Goal: Task Accomplishment & Management: Use online tool/utility

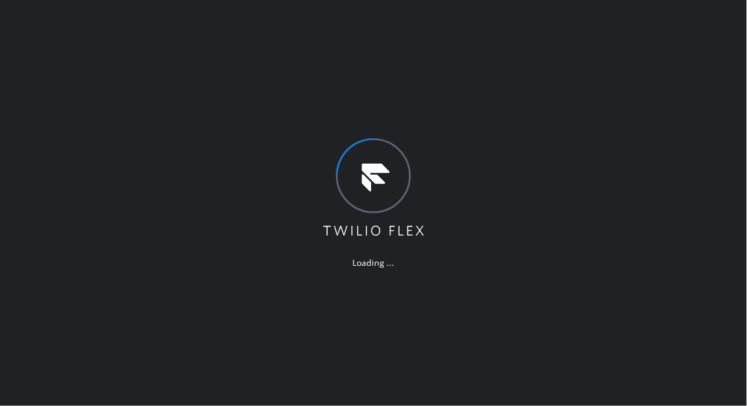
click at [49, 67] on div "Loading ..." at bounding box center [373, 203] width 747 height 406
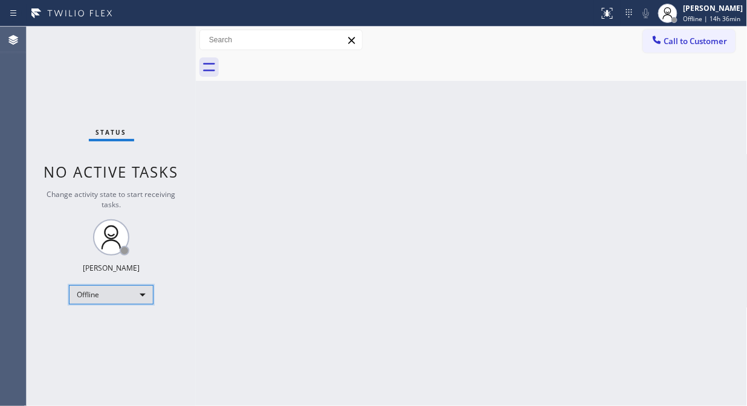
click at [118, 297] on div "Offline" at bounding box center [111, 294] width 85 height 19
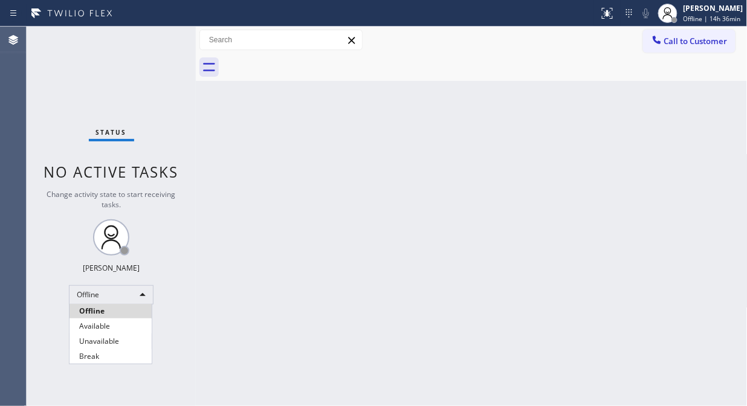
click at [124, 346] on li "Unavailable" at bounding box center [110, 341] width 82 height 14
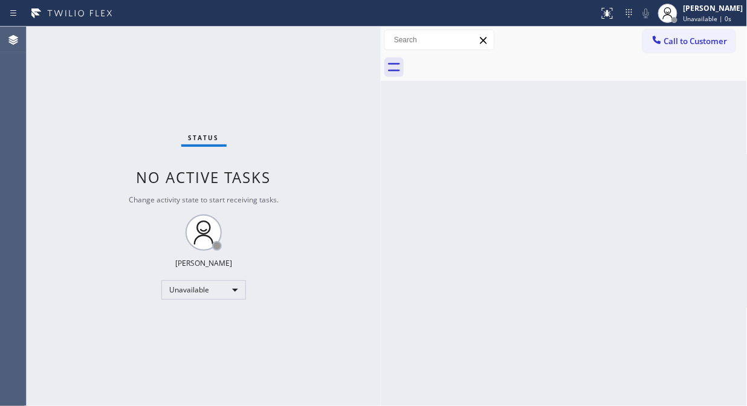
drag, startPoint x: 196, startPoint y: 115, endPoint x: 381, endPoint y: 165, distance: 191.5
click at [381, 165] on div at bounding box center [381, 216] width 0 height 379
click at [61, 57] on div "Status No active tasks Change activity state to start receiving tasks. [PERSON_…" at bounding box center [204, 216] width 354 height 379
click at [480, 196] on div "Back to Dashboard Change Sender ID Customers Technicians Select a contact Outbo…" at bounding box center [564, 216] width 367 height 379
click at [80, 144] on div "Status No active tasks Change activity state to start receiving tasks. [PERSON_…" at bounding box center [204, 216] width 354 height 379
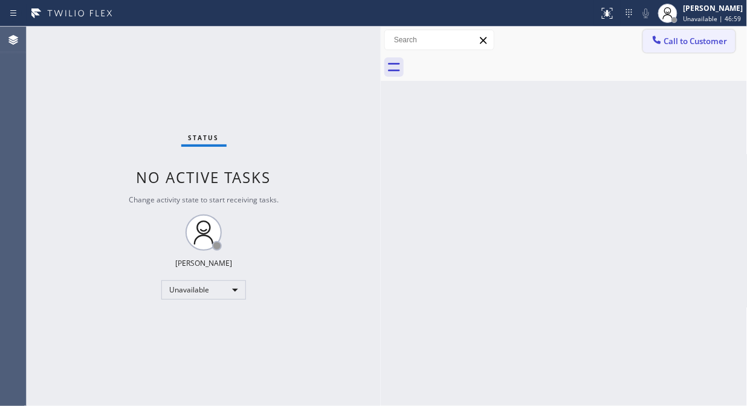
click at [674, 45] on span "Call to Customer" at bounding box center [695, 41] width 63 height 11
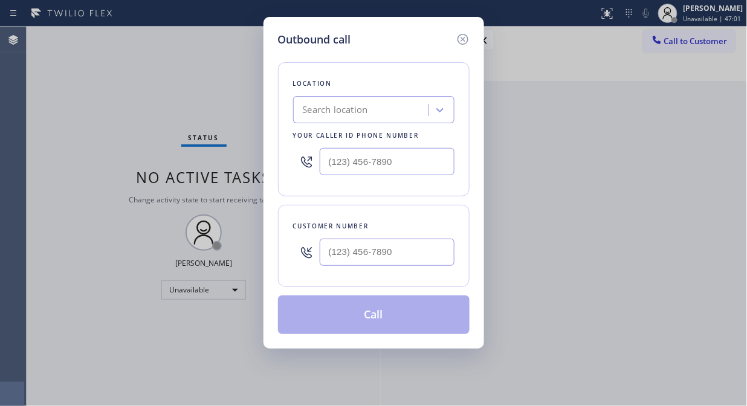
click at [371, 104] on div "Search location" at bounding box center [363, 110] width 132 height 21
type input "5 Star Air"
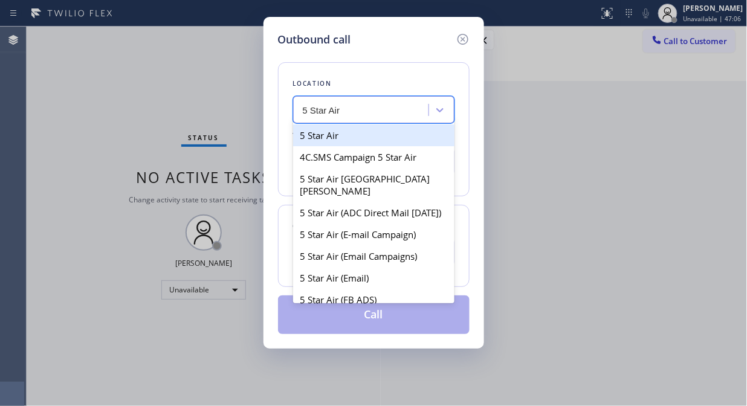
click at [357, 136] on div "5 Star Air" at bounding box center [373, 135] width 161 height 22
type input "[PHONE_NUMBER]"
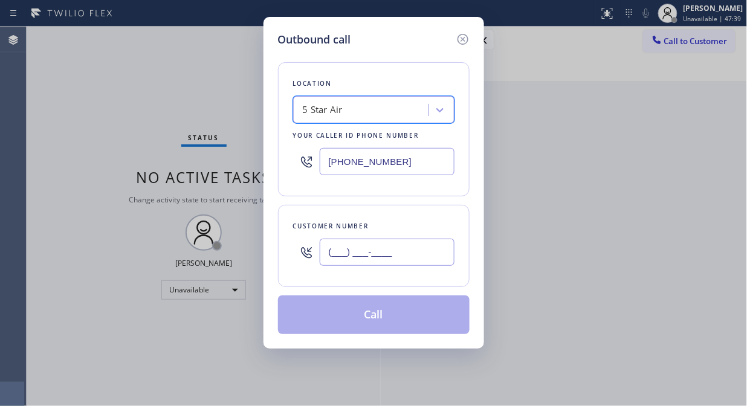
click at [341, 258] on input "(___) ___-____" at bounding box center [387, 252] width 135 height 27
paste input "213) 220-5492"
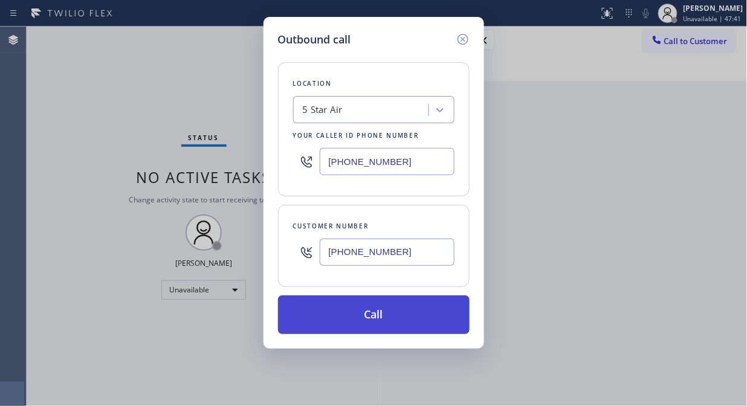
type input "[PHONE_NUMBER]"
click at [377, 324] on button "Call" at bounding box center [373, 314] width 191 height 39
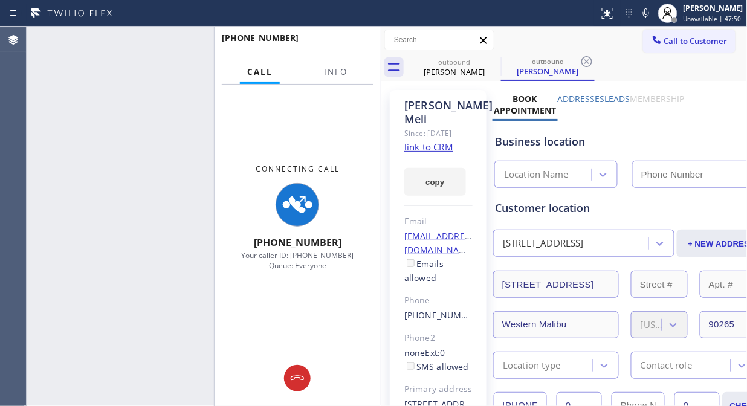
type input "[PHONE_NUMBER]"
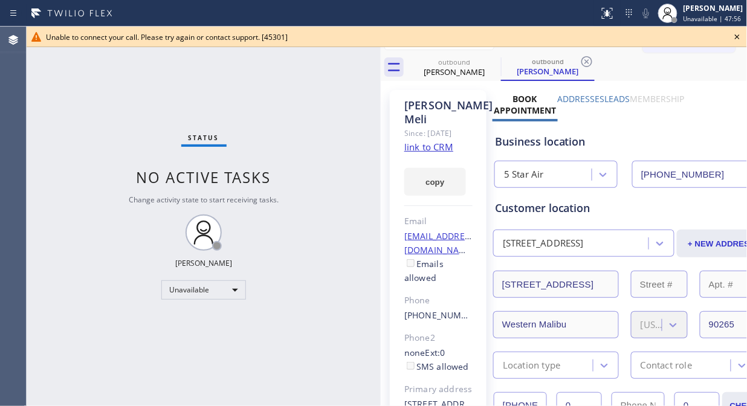
click at [735, 37] on icon at bounding box center [737, 37] width 14 height 14
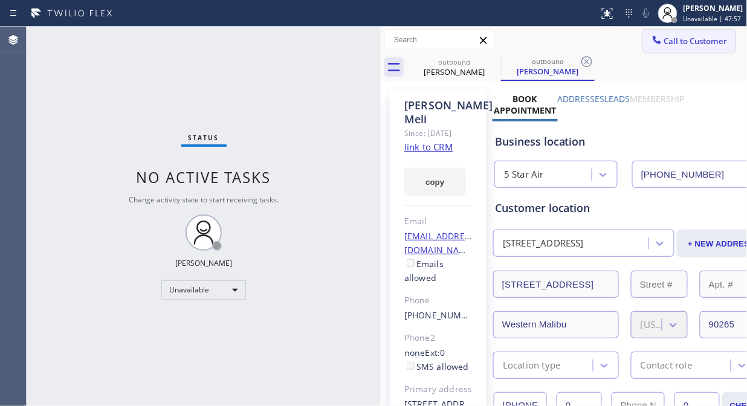
click at [695, 36] on span "Call to Customer" at bounding box center [695, 41] width 63 height 11
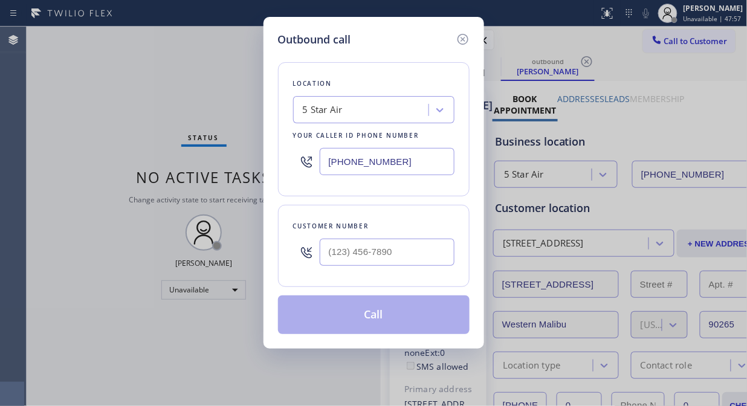
click at [340, 273] on div "Customer number" at bounding box center [373, 246] width 191 height 82
click at [317, 255] on div at bounding box center [306, 252] width 27 height 39
click at [321, 254] on input "(___) ___-____" at bounding box center [387, 252] width 135 height 27
paste input "310) 415-0127"
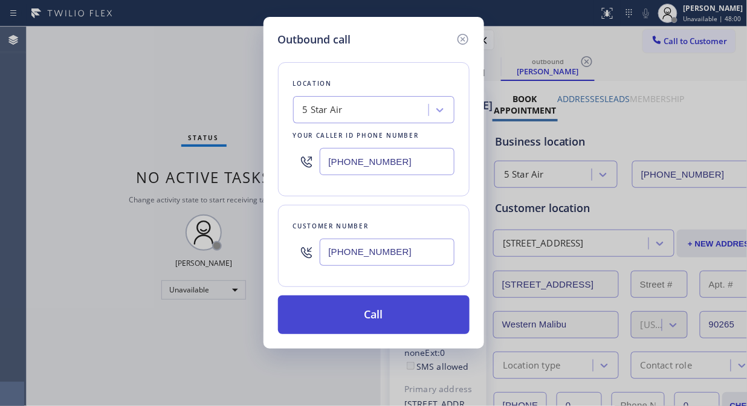
type input "[PHONE_NUMBER]"
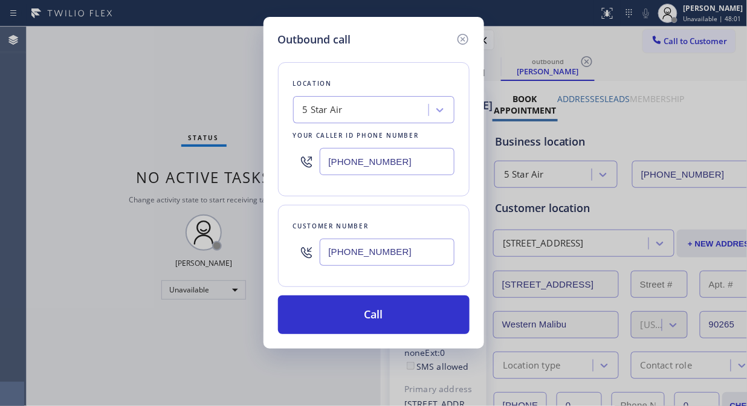
drag, startPoint x: 393, startPoint y: 318, endPoint x: 480, endPoint y: 57, distance: 275.6
click at [393, 319] on button "Call" at bounding box center [373, 314] width 191 height 39
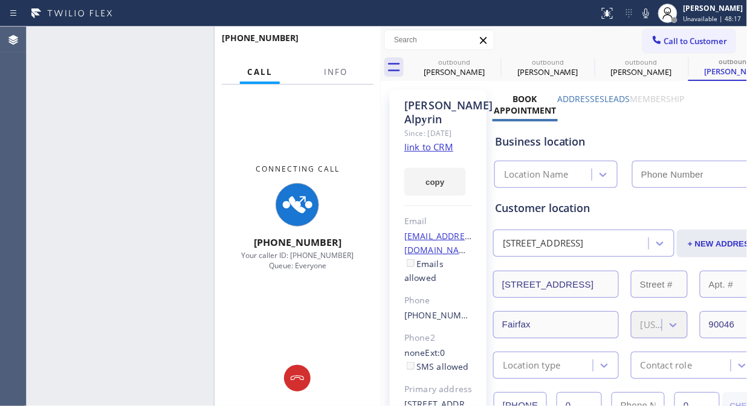
type input "[PHONE_NUMBER]"
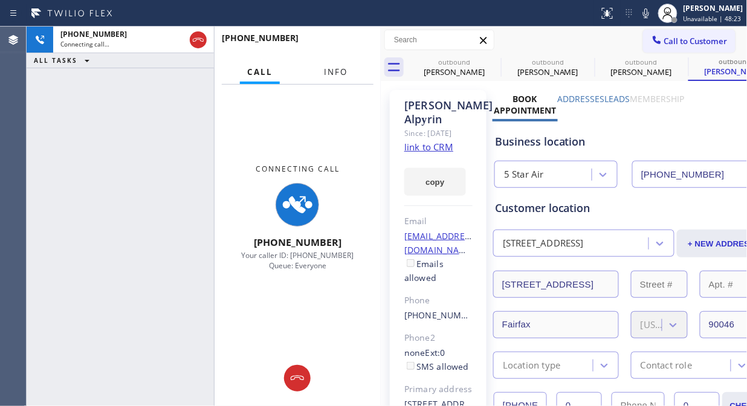
click at [330, 77] on span "Info" at bounding box center [336, 71] width 24 height 11
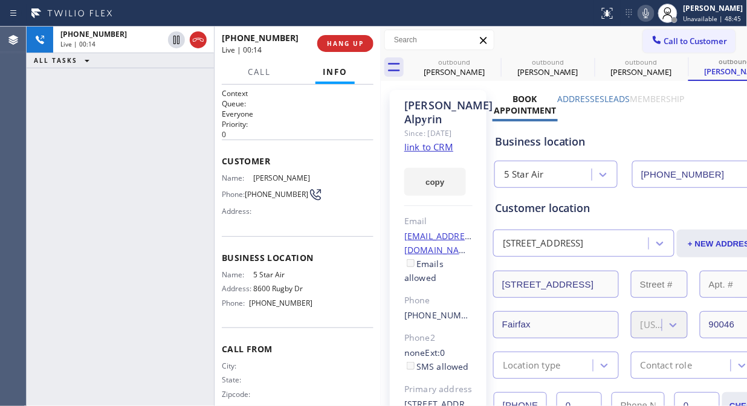
click at [653, 13] on icon at bounding box center [645, 13] width 14 height 14
click at [649, 13] on icon at bounding box center [646, 13] width 6 height 10
click at [426, 153] on link "link to CRM" at bounding box center [428, 147] width 49 height 12
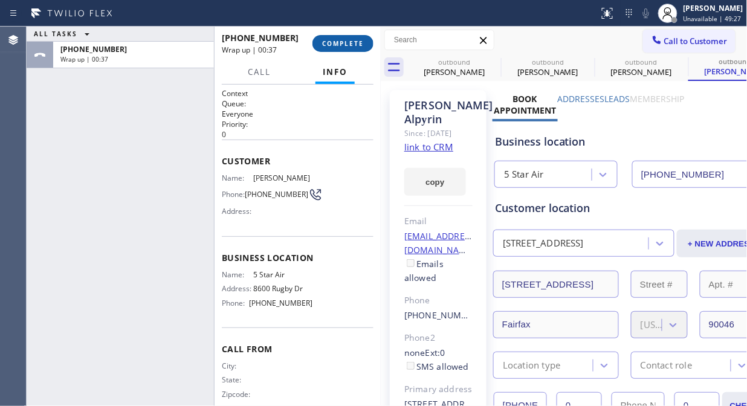
click at [345, 39] on span "COMPLETE" at bounding box center [343, 43] width 42 height 8
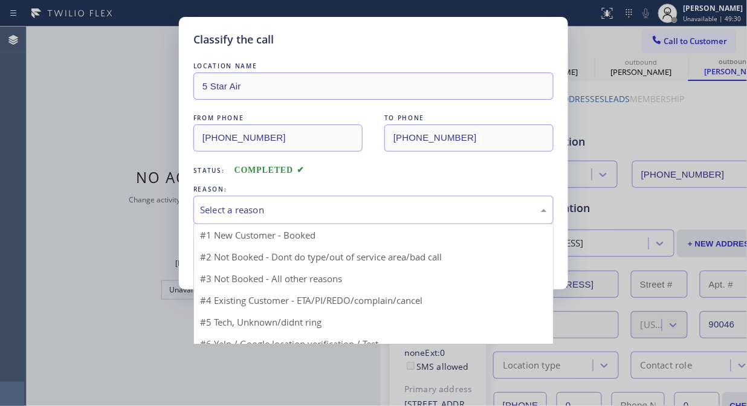
click at [370, 219] on div "Select a reason" at bounding box center [373, 210] width 360 height 28
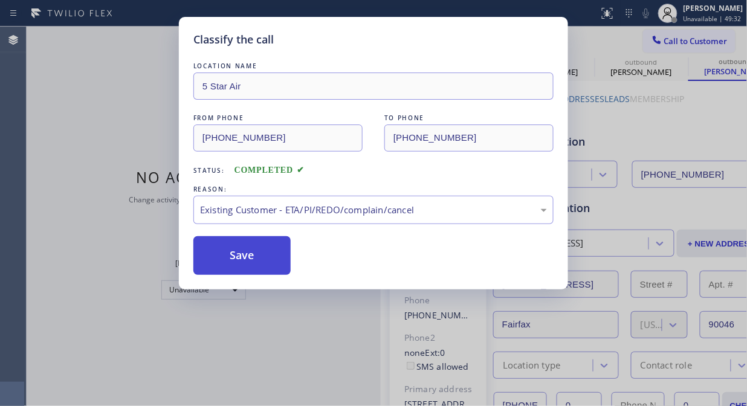
click at [256, 252] on button "Save" at bounding box center [241, 255] width 97 height 39
click at [681, 37] on span "Call to Customer" at bounding box center [695, 41] width 63 height 11
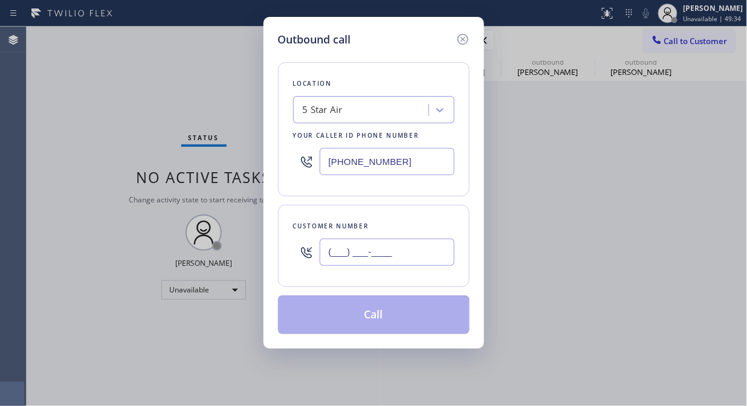
click at [330, 258] on input "(___) ___-____" at bounding box center [387, 252] width 135 height 27
paste input "714) 313-8966"
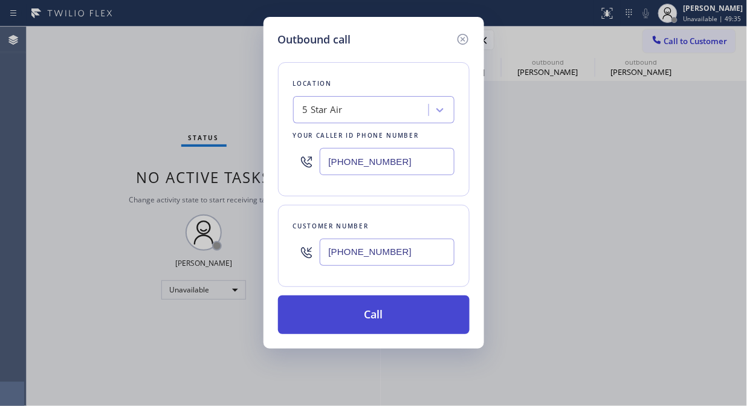
type input "[PHONE_NUMBER]"
click at [376, 320] on button "Call" at bounding box center [373, 314] width 191 height 39
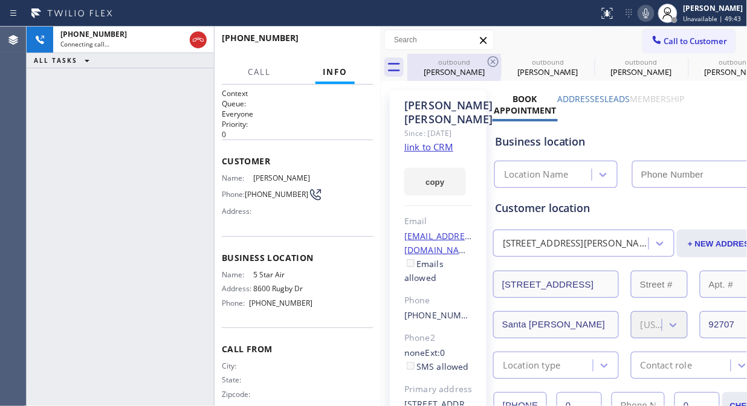
type input "[PHONE_NUMBER]"
click at [490, 59] on icon at bounding box center [493, 61] width 14 height 14
click at [0, 0] on icon at bounding box center [0, 0] width 0 height 0
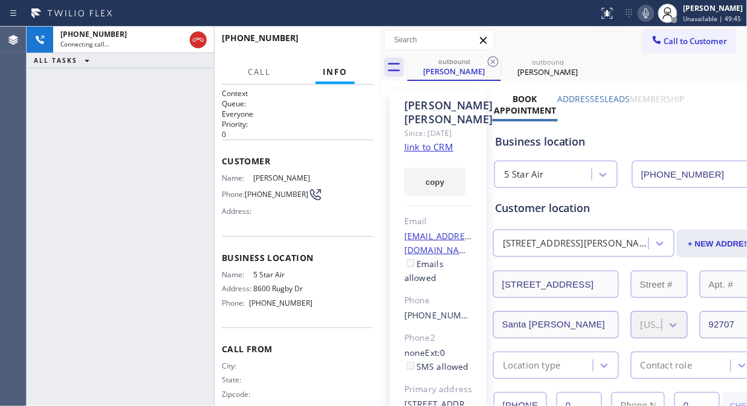
click at [490, 59] on icon at bounding box center [493, 61] width 14 height 14
click at [347, 42] on span "HANG UP" at bounding box center [345, 43] width 37 height 8
click at [348, 43] on span "HANG UP" at bounding box center [345, 43] width 37 height 8
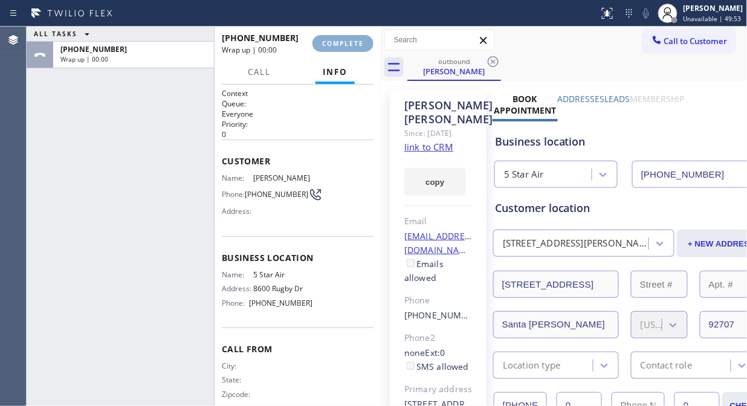
click at [348, 43] on span "COMPLETE" at bounding box center [343, 43] width 42 height 8
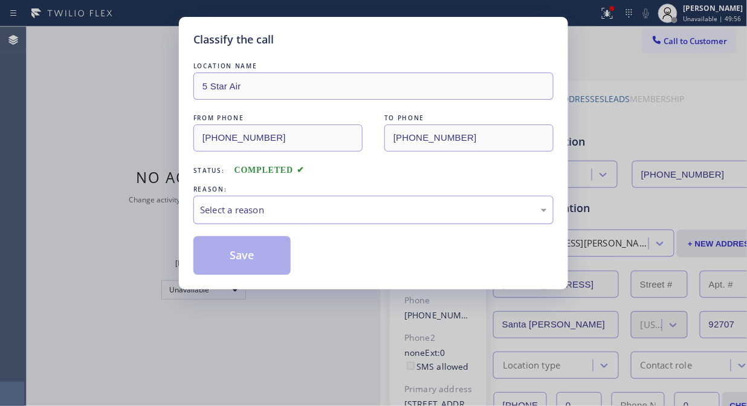
click at [352, 210] on div "Select a reason" at bounding box center [373, 210] width 347 height 14
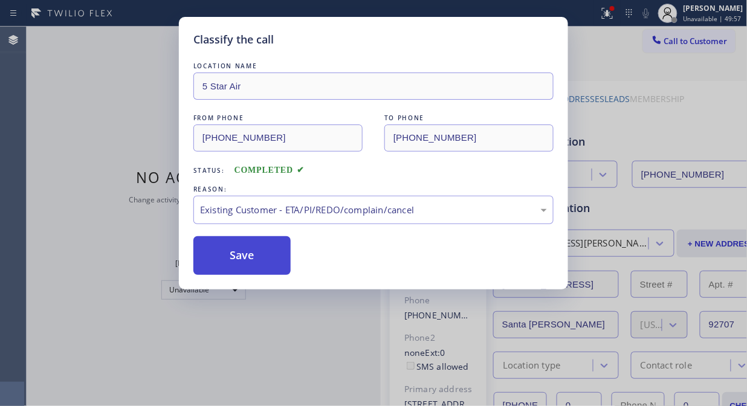
click at [269, 260] on button "Save" at bounding box center [241, 255] width 97 height 39
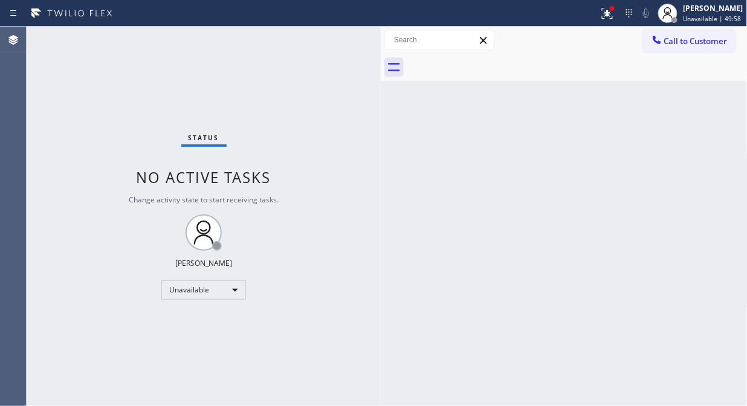
click at [690, 44] on span "Call to Customer" at bounding box center [695, 41] width 63 height 11
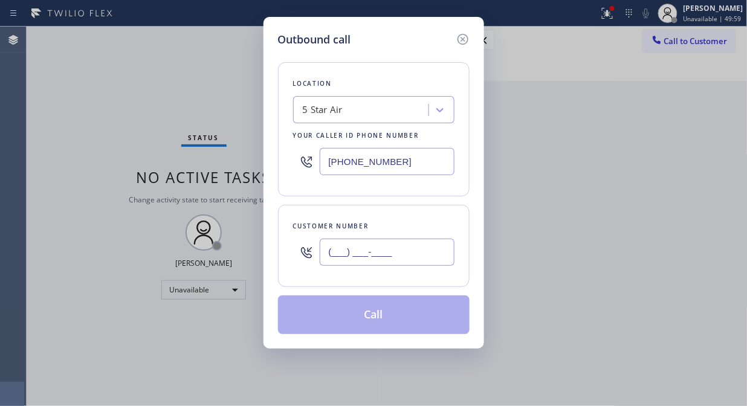
click at [371, 260] on input "(___) ___-____" at bounding box center [387, 252] width 135 height 27
paste input "310) 977-6179"
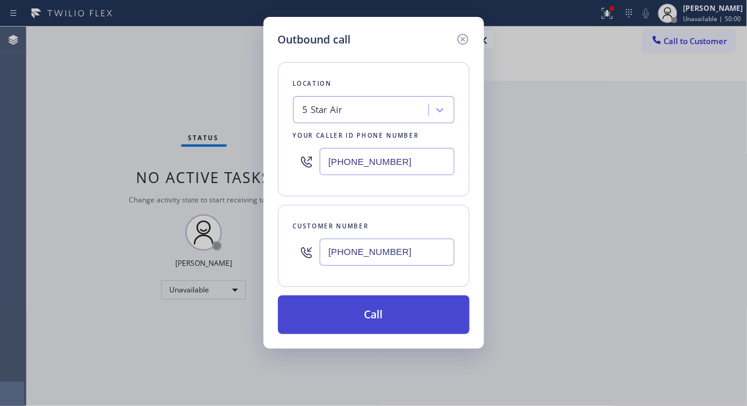
type input "[PHONE_NUMBER]"
drag, startPoint x: 385, startPoint y: 322, endPoint x: 391, endPoint y: 321, distance: 6.1
click at [388, 322] on button "Call" at bounding box center [373, 314] width 191 height 39
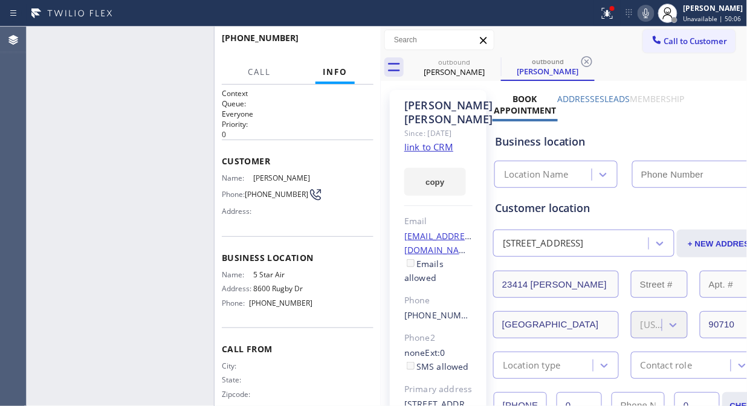
type input "[PHONE_NUMBER]"
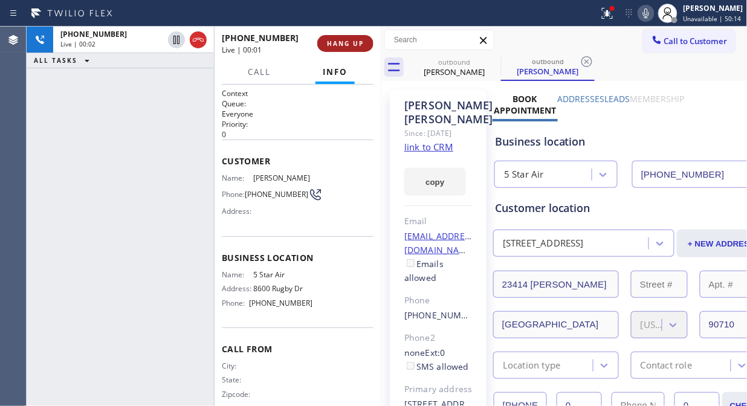
click at [344, 45] on span "HANG UP" at bounding box center [345, 43] width 37 height 8
click at [344, 46] on span "HANG UP" at bounding box center [345, 43] width 37 height 8
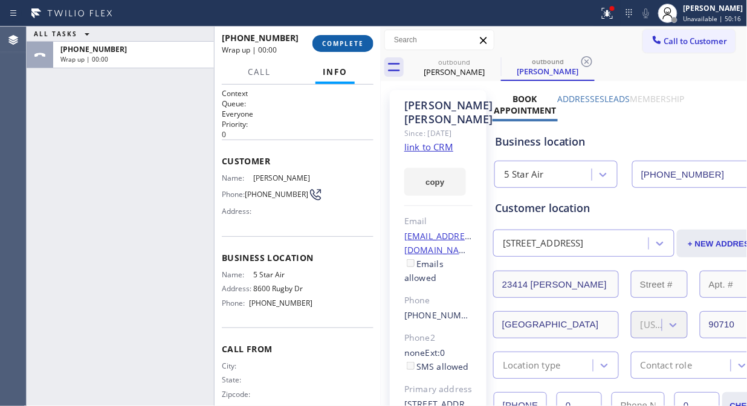
click at [338, 47] on span "COMPLETE" at bounding box center [343, 43] width 42 height 8
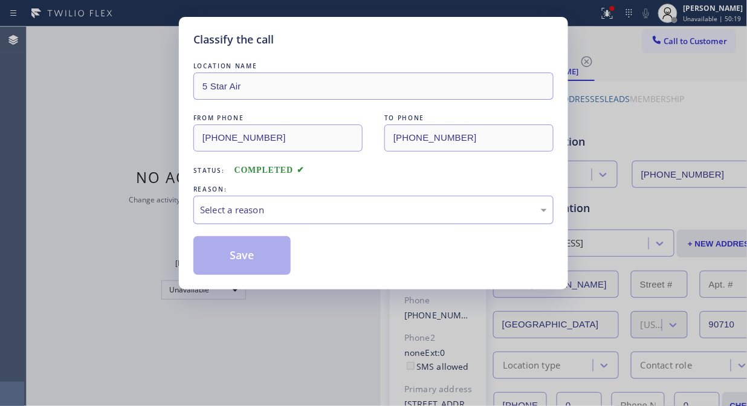
click at [346, 207] on div "Select a reason" at bounding box center [373, 210] width 347 height 14
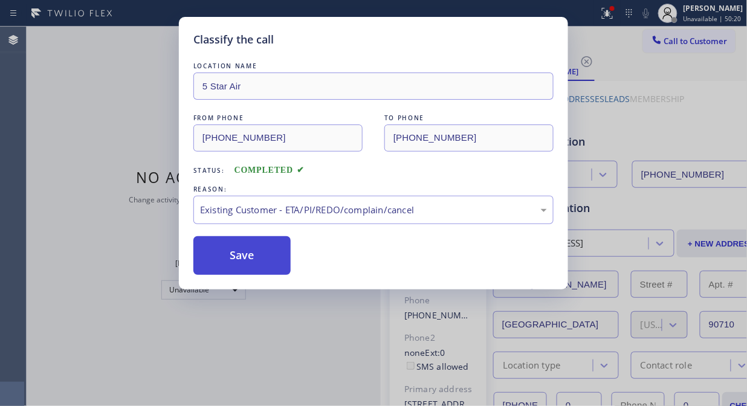
click at [275, 260] on button "Save" at bounding box center [241, 255] width 97 height 39
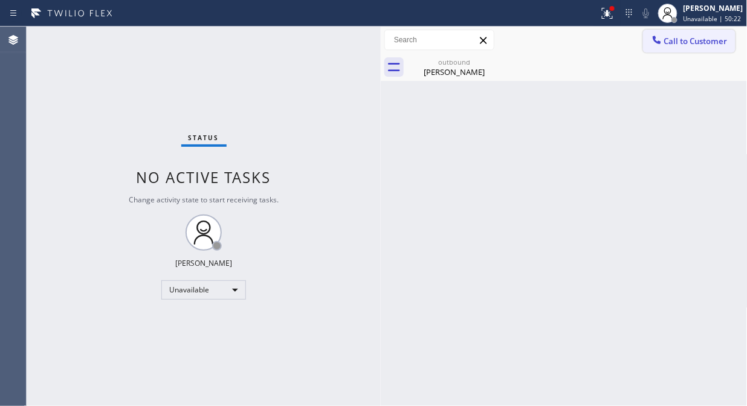
click at [673, 40] on span "Call to Customer" at bounding box center [695, 41] width 63 height 11
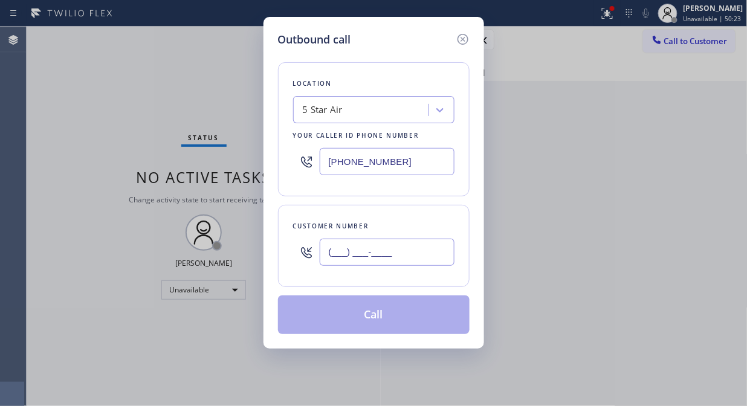
click at [397, 255] on input "(___) ___-____" at bounding box center [387, 252] width 135 height 27
paste input "714) 337-0333"
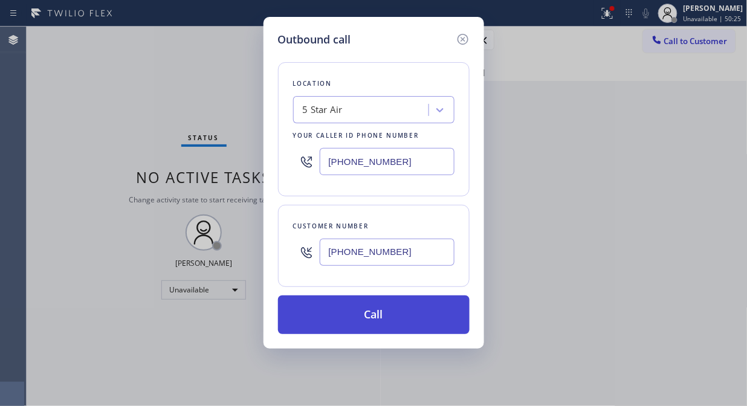
type input "[PHONE_NUMBER]"
click at [439, 319] on button "Call" at bounding box center [373, 314] width 191 height 39
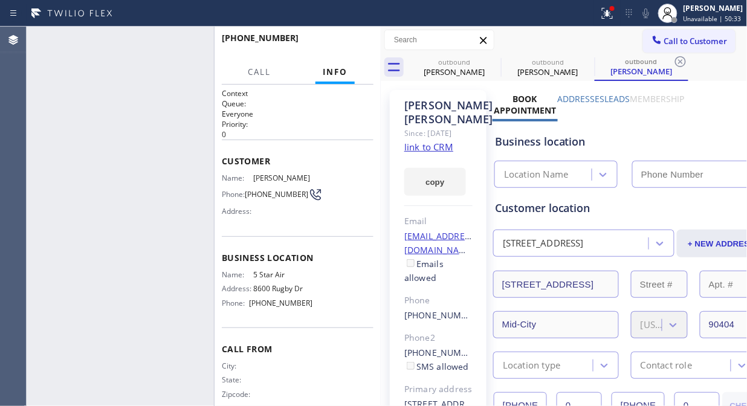
type input "[PHONE_NUMBER]"
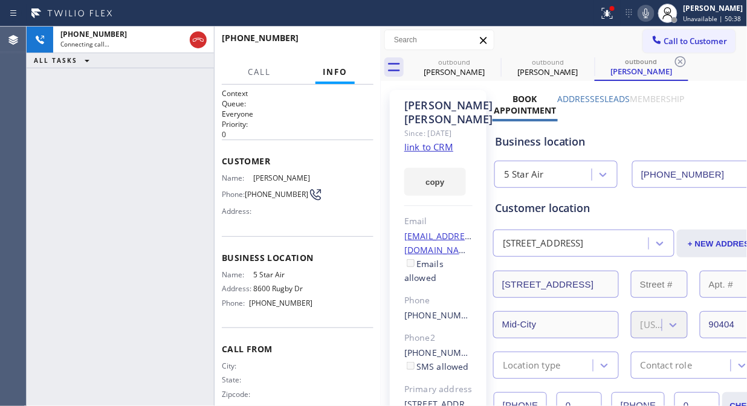
drag, startPoint x: 617, startPoint y: 16, endPoint x: 608, endPoint y: 40, distance: 26.0
click at [614, 16] on icon at bounding box center [607, 13] width 14 height 14
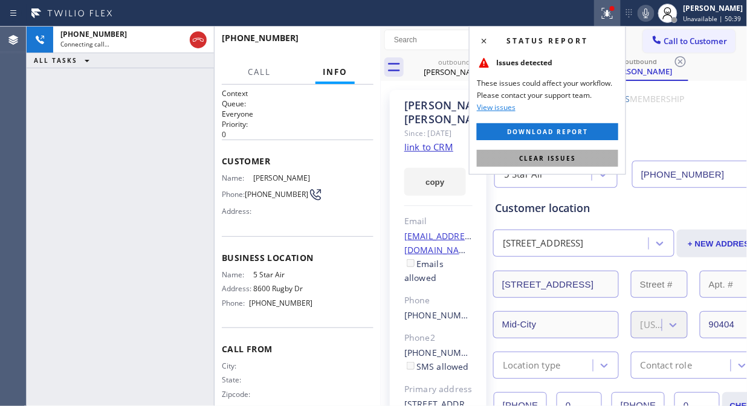
click at [562, 157] on span "Clear issues" at bounding box center [547, 158] width 57 height 8
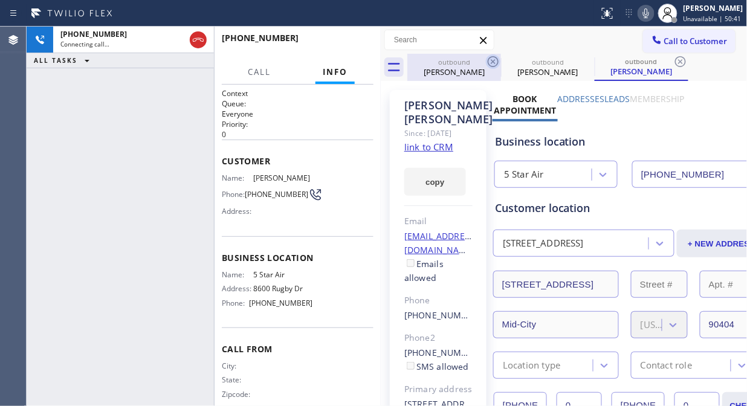
click at [497, 56] on icon at bounding box center [493, 61] width 14 height 14
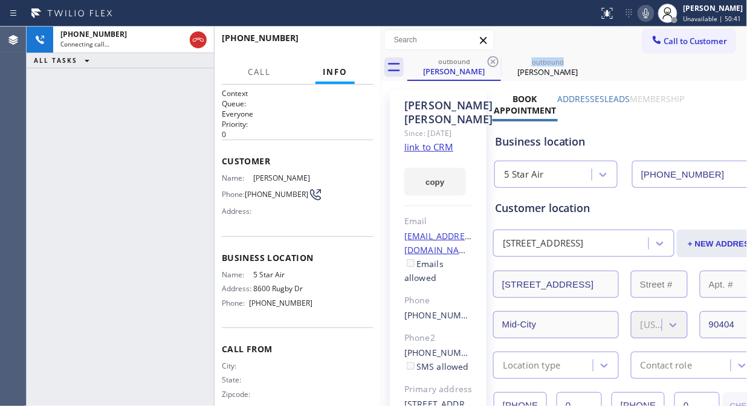
click at [497, 56] on icon at bounding box center [493, 61] width 14 height 14
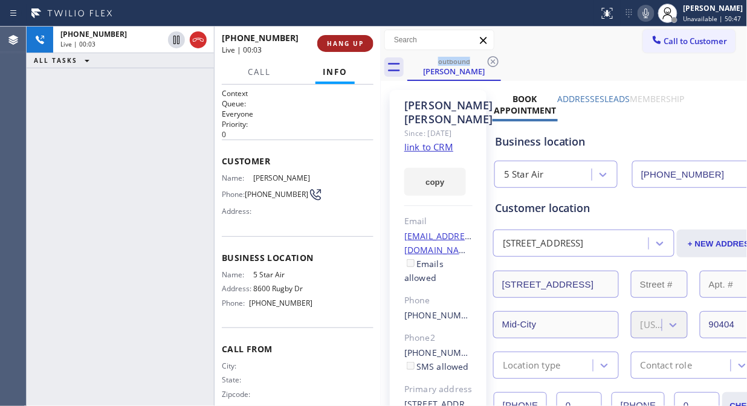
click at [337, 43] on span "HANG UP" at bounding box center [345, 43] width 37 height 8
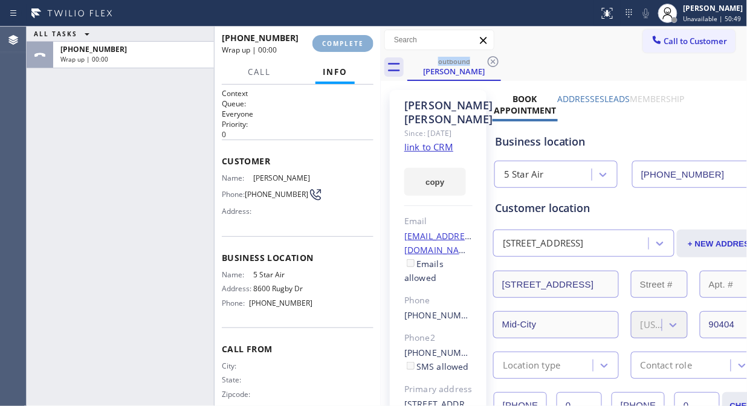
click at [337, 43] on span "COMPLETE" at bounding box center [343, 43] width 42 height 8
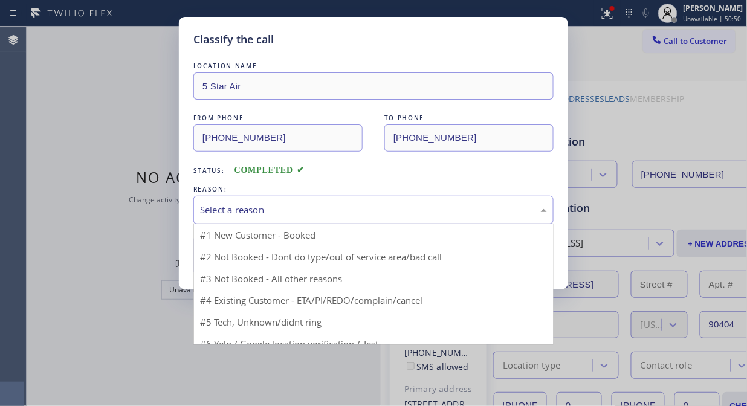
click at [349, 212] on div "Select a reason" at bounding box center [373, 210] width 347 height 14
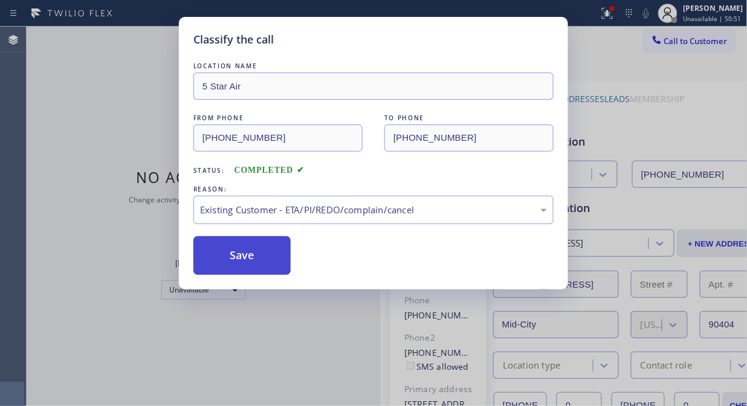
drag, startPoint x: 349, startPoint y: 276, endPoint x: 287, endPoint y: 263, distance: 63.6
click at [240, 239] on button "Save" at bounding box center [241, 255] width 97 height 39
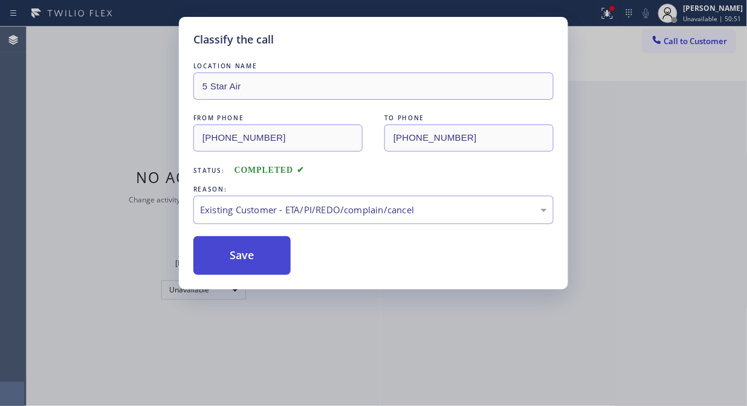
click at [255, 251] on button "Save" at bounding box center [241, 255] width 97 height 39
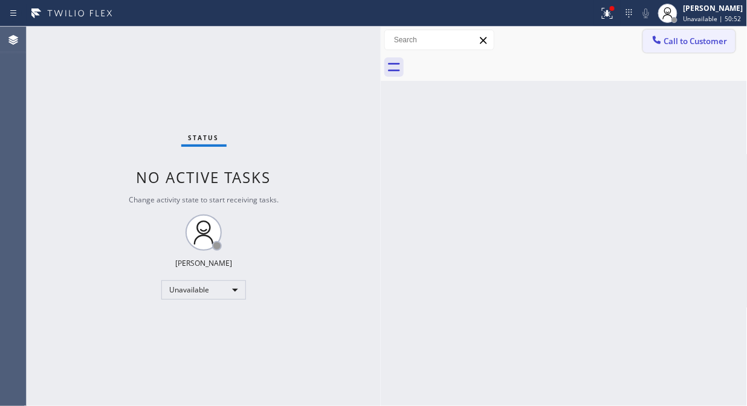
click at [691, 44] on span "Call to Customer" at bounding box center [695, 41] width 63 height 11
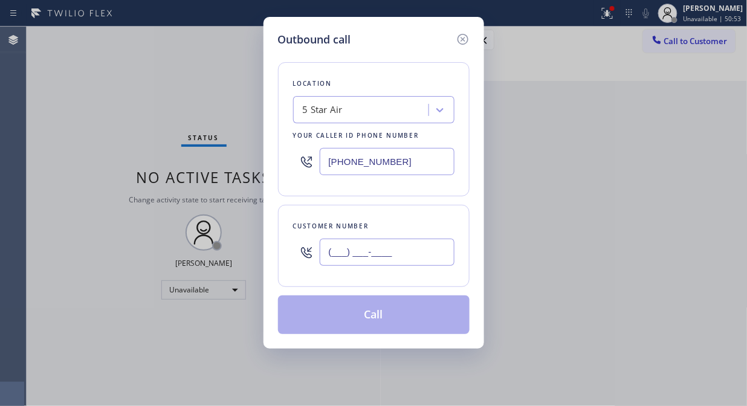
click at [361, 256] on input "(___) ___-____" at bounding box center [387, 252] width 135 height 27
paste input "415) 283-5341"
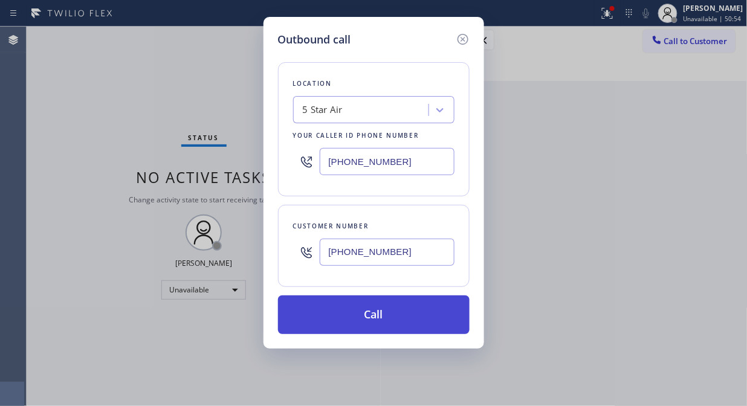
type input "[PHONE_NUMBER]"
click at [390, 312] on button "Call" at bounding box center [373, 314] width 191 height 39
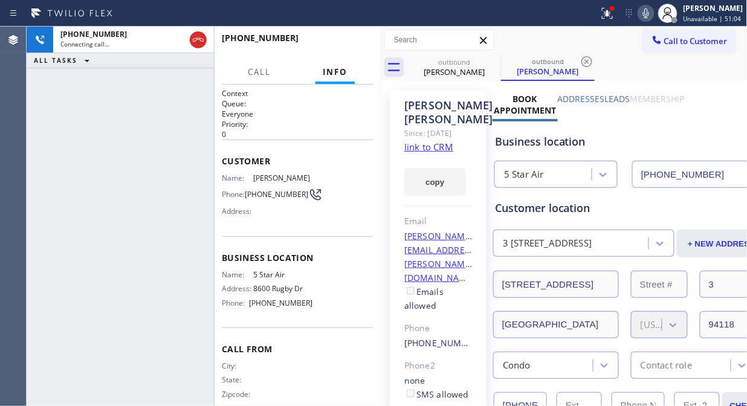
type input "[PHONE_NUMBER]"
click at [115, 137] on div "[PHONE_NUMBER] Connecting call… ALL TASKS ALL TASKS ACTIVE TASKS TASKS IN WRAP …" at bounding box center [120, 216] width 187 height 379
click at [647, 10] on icon at bounding box center [645, 13] width 14 height 14
click at [614, 16] on icon at bounding box center [607, 13] width 14 height 14
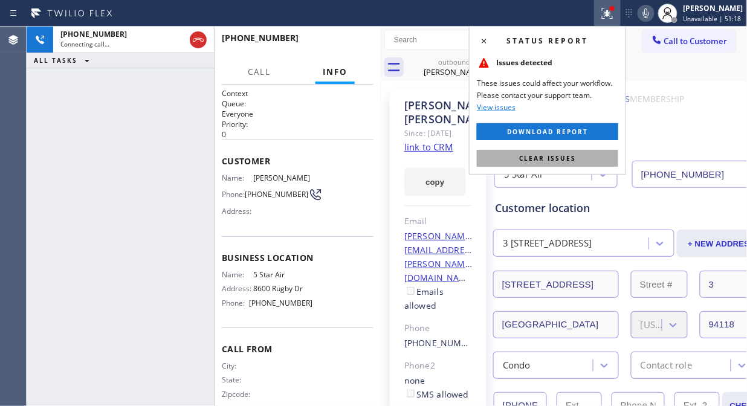
click at [551, 158] on span "Clear issues" at bounding box center [547, 158] width 57 height 8
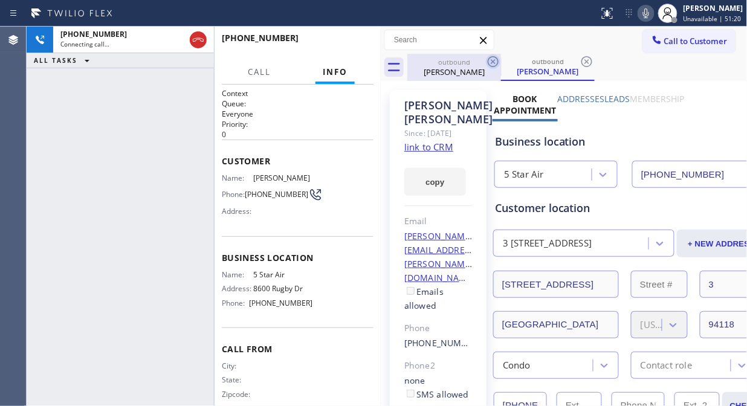
click at [489, 58] on icon at bounding box center [492, 61] width 11 height 11
click at [649, 11] on icon at bounding box center [645, 13] width 14 height 14
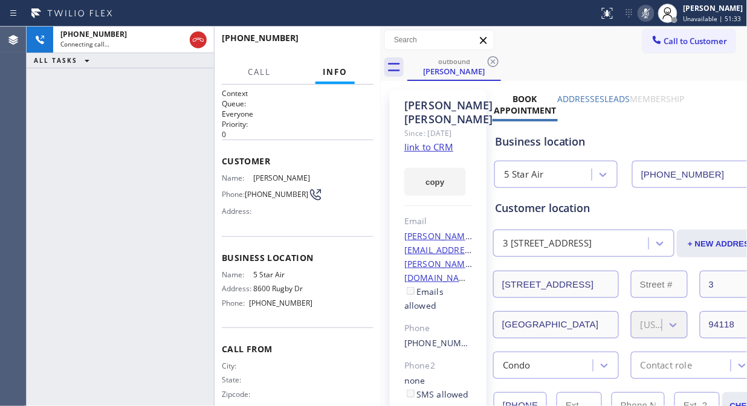
click at [649, 11] on icon at bounding box center [645, 13] width 14 height 14
click at [352, 43] on span "HANG UP" at bounding box center [345, 43] width 37 height 8
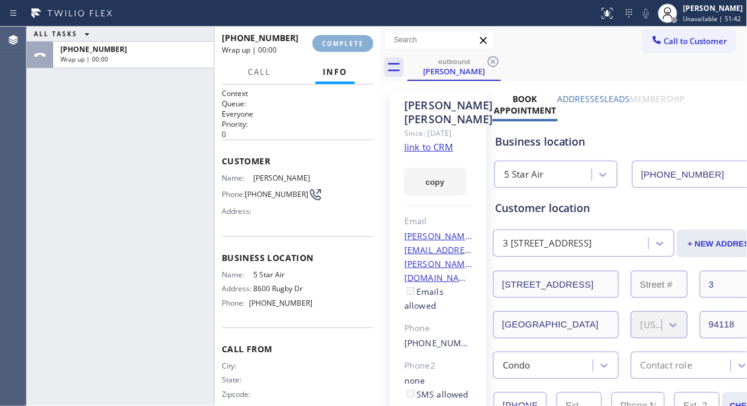
click at [352, 43] on span "COMPLETE" at bounding box center [343, 43] width 42 height 8
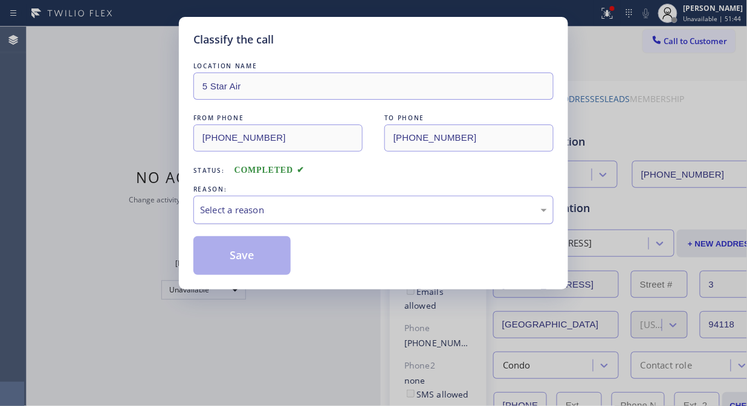
click at [376, 209] on div "Select a reason" at bounding box center [373, 210] width 347 height 14
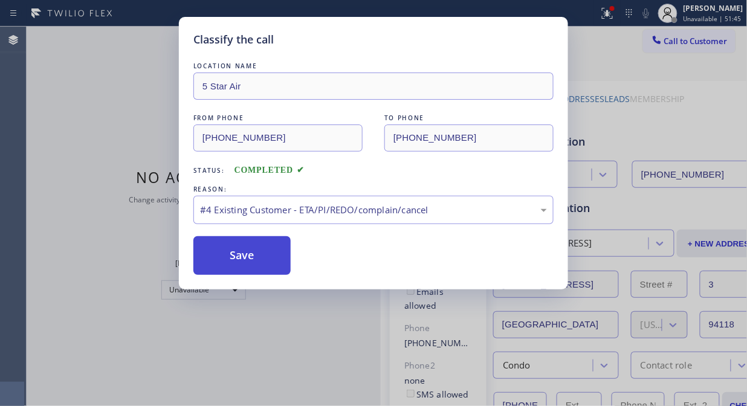
click at [248, 255] on button "Save" at bounding box center [241, 255] width 97 height 39
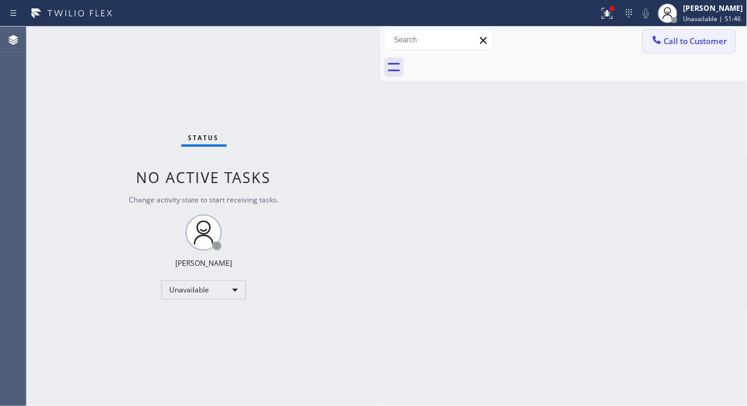
click at [665, 42] on span "Call to Customer" at bounding box center [695, 41] width 63 height 11
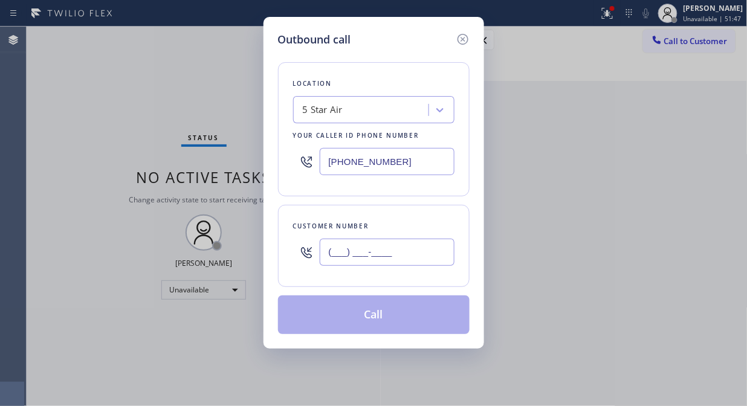
click at [429, 251] on input "(___) ___-____" at bounding box center [387, 252] width 135 height 27
paste input "818) 271-9727"
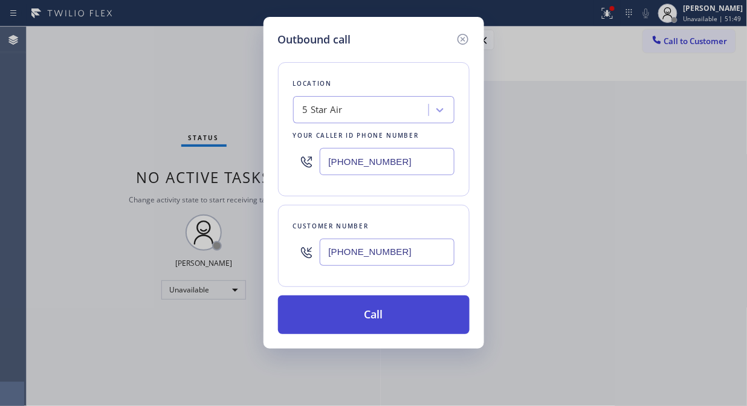
type input "[PHONE_NUMBER]"
click at [419, 323] on button "Call" at bounding box center [373, 314] width 191 height 39
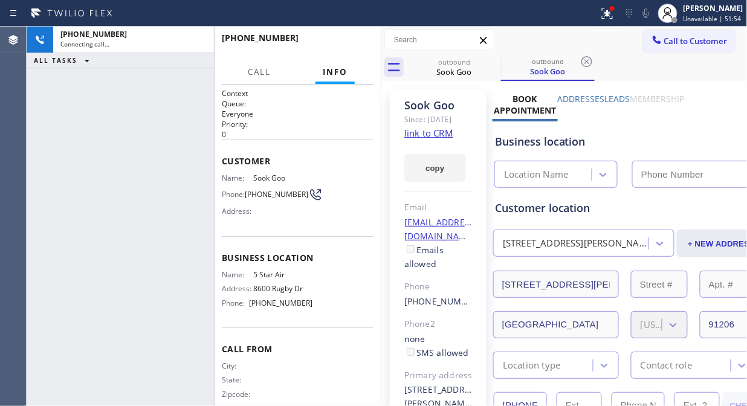
type input "[PHONE_NUMBER]"
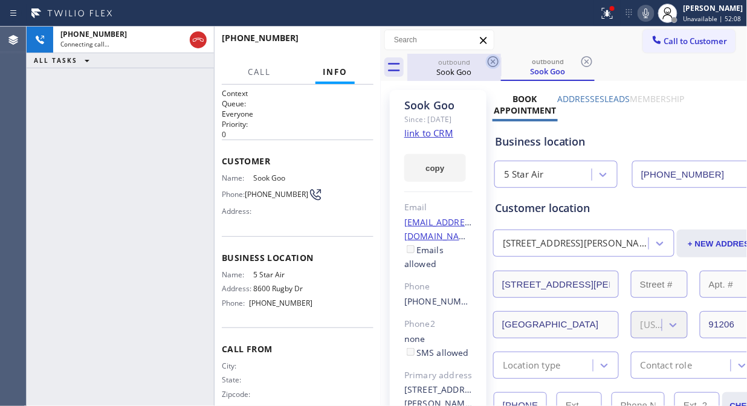
click at [492, 61] on icon at bounding box center [492, 61] width 11 height 11
click at [613, 16] on icon at bounding box center [607, 13] width 14 height 14
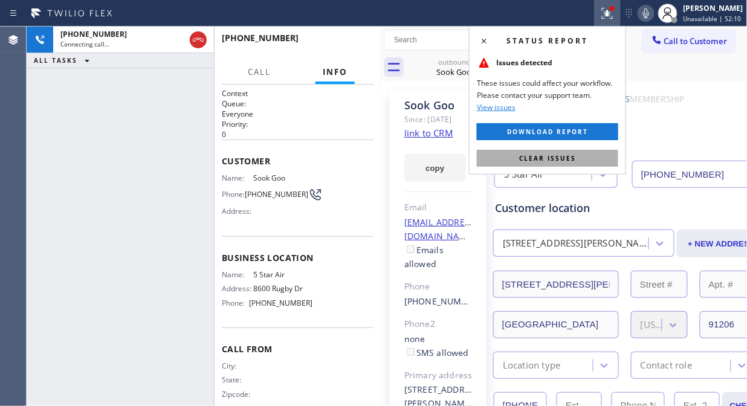
click at [557, 165] on button "Clear issues" at bounding box center [547, 158] width 141 height 17
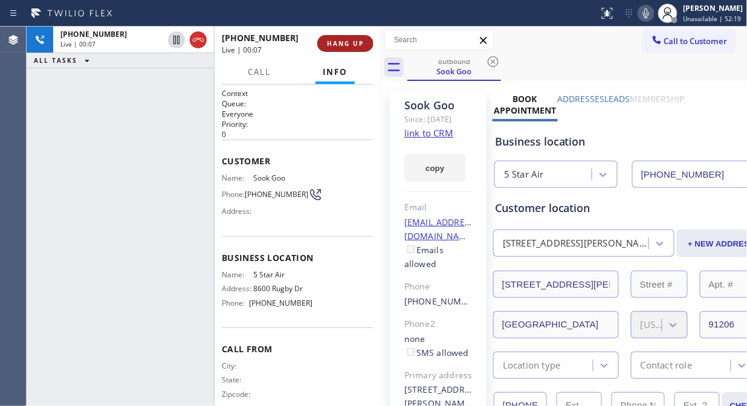
click at [346, 37] on button "HANG UP" at bounding box center [345, 43] width 56 height 17
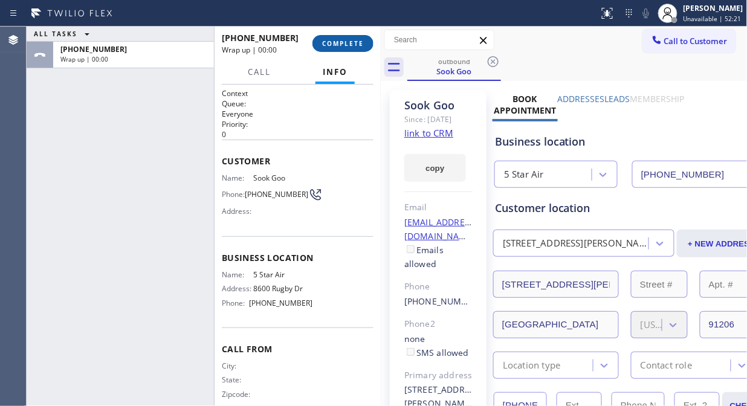
click at [346, 37] on button "COMPLETE" at bounding box center [342, 43] width 61 height 17
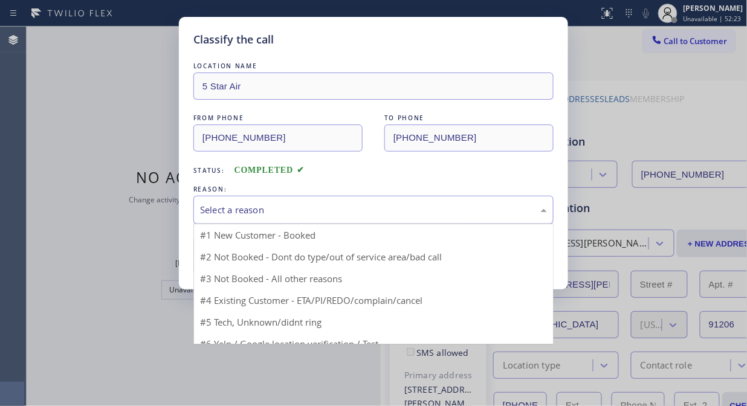
click at [340, 210] on div "Select a reason" at bounding box center [373, 210] width 347 height 14
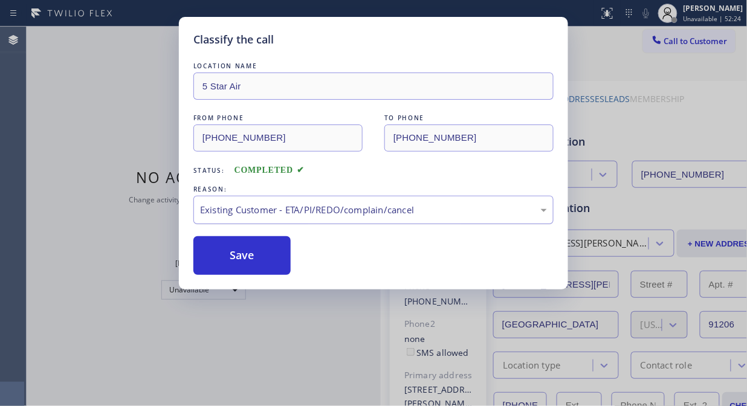
click at [364, 206] on div "Existing Customer - ETA/PI/REDO/complain/cancel" at bounding box center [373, 210] width 347 height 14
drag, startPoint x: 362, startPoint y: 274, endPoint x: 336, endPoint y: 277, distance: 26.1
click at [268, 266] on button "Save" at bounding box center [241, 255] width 97 height 39
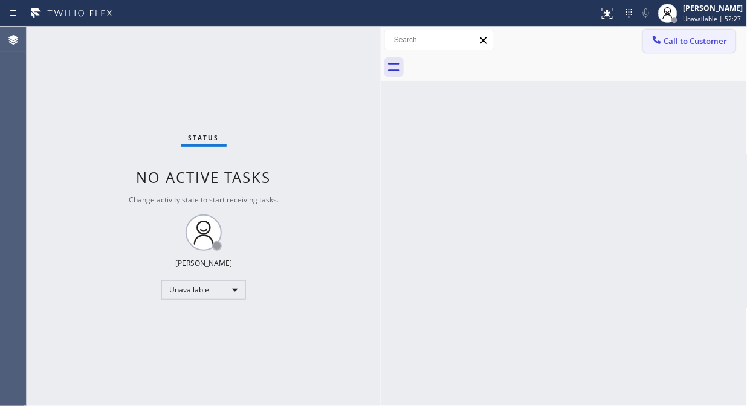
click at [702, 39] on span "Call to Customer" at bounding box center [695, 41] width 63 height 11
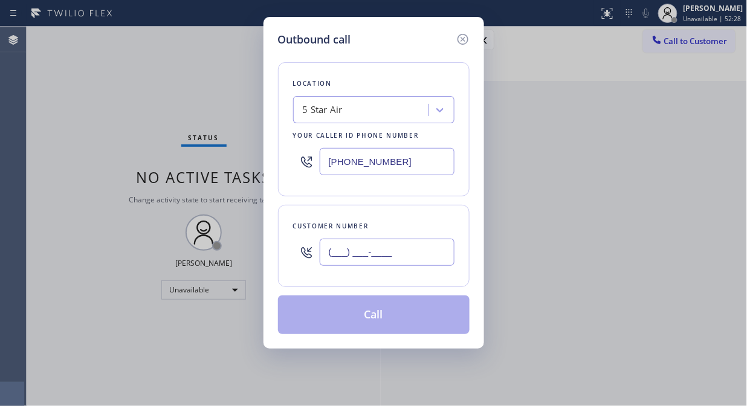
click at [410, 264] on input "(___) ___-____" at bounding box center [387, 252] width 135 height 27
paste input "323) 354-2244"
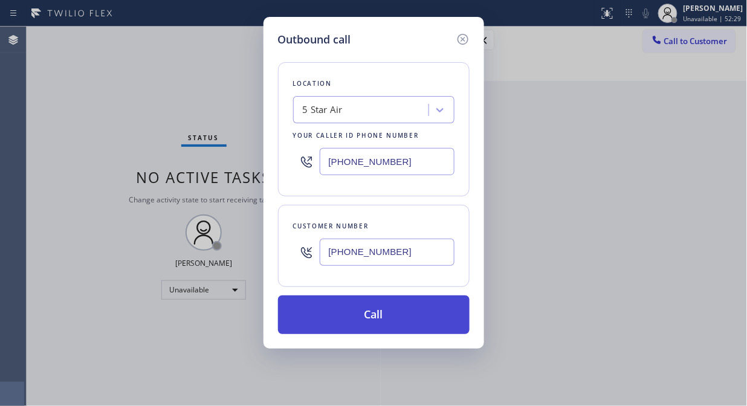
type input "[PHONE_NUMBER]"
click at [420, 304] on button "Call" at bounding box center [373, 314] width 191 height 39
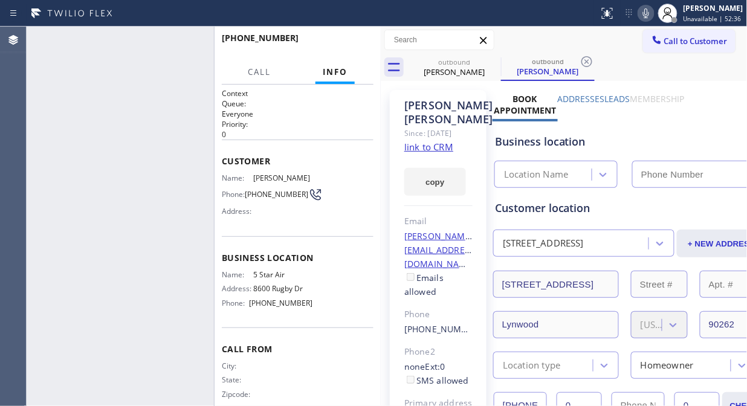
type input "[PHONE_NUMBER]"
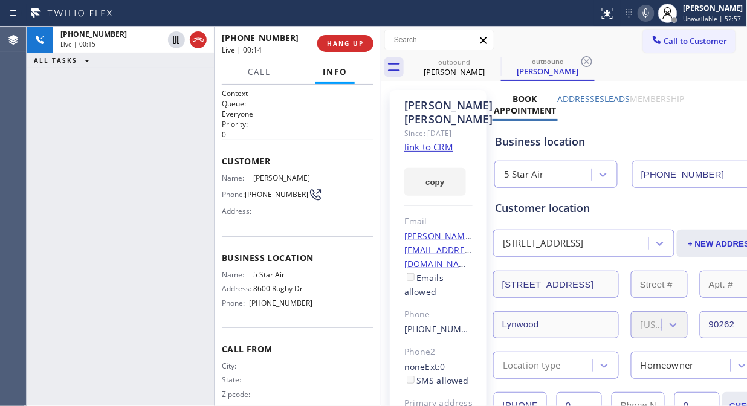
click at [430, 153] on link "link to CRM" at bounding box center [428, 147] width 49 height 12
click at [651, 8] on icon at bounding box center [645, 13] width 14 height 14
click at [649, 8] on icon at bounding box center [646, 13] width 6 height 10
click at [649, 17] on icon at bounding box center [646, 13] width 6 height 10
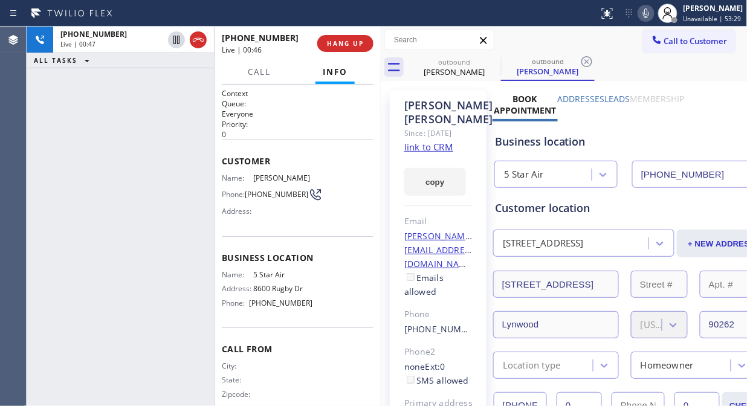
click at [651, 15] on icon at bounding box center [645, 13] width 14 height 14
click at [650, 15] on icon at bounding box center [645, 13] width 14 height 14
click at [650, 16] on icon at bounding box center [645, 13] width 14 height 14
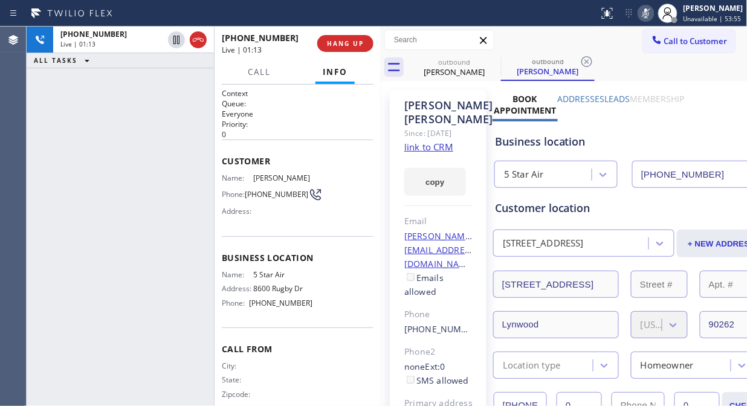
click at [650, 16] on icon at bounding box center [645, 13] width 14 height 14
click at [647, 15] on icon at bounding box center [645, 13] width 14 height 14
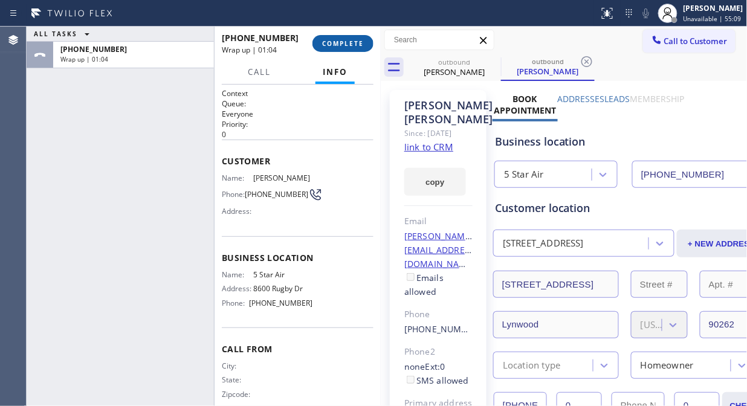
click at [343, 50] on button "COMPLETE" at bounding box center [342, 43] width 61 height 17
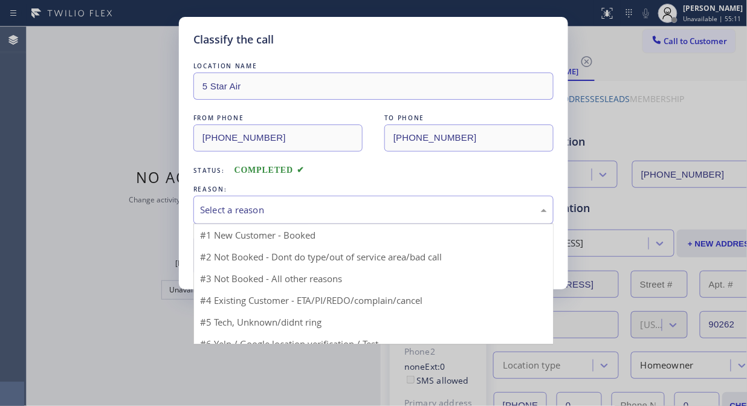
click at [320, 211] on div "Select a reason" at bounding box center [373, 210] width 347 height 14
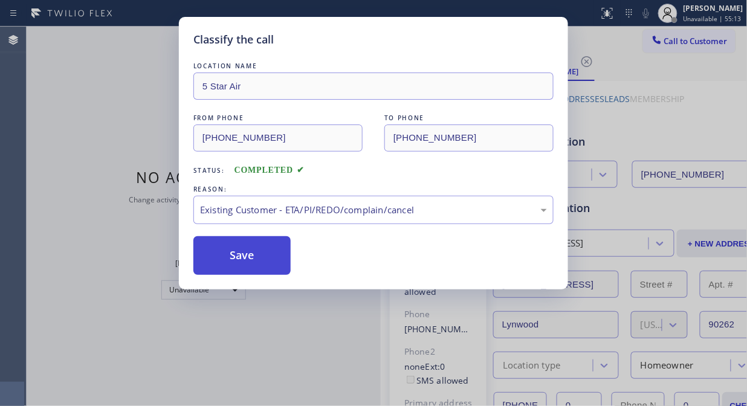
click at [270, 258] on button "Save" at bounding box center [241, 255] width 97 height 39
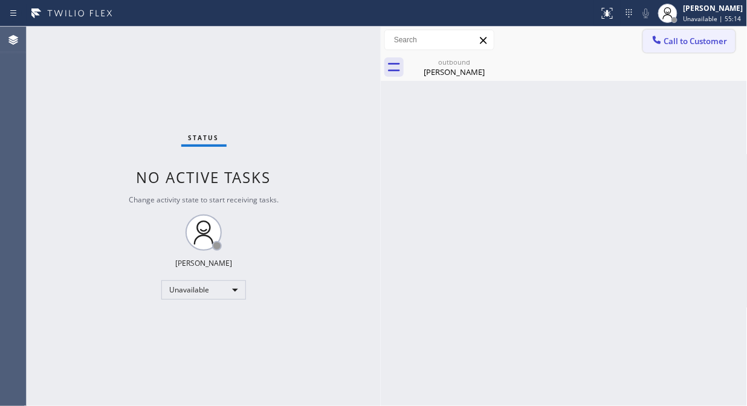
click at [686, 45] on span "Call to Customer" at bounding box center [695, 41] width 63 height 11
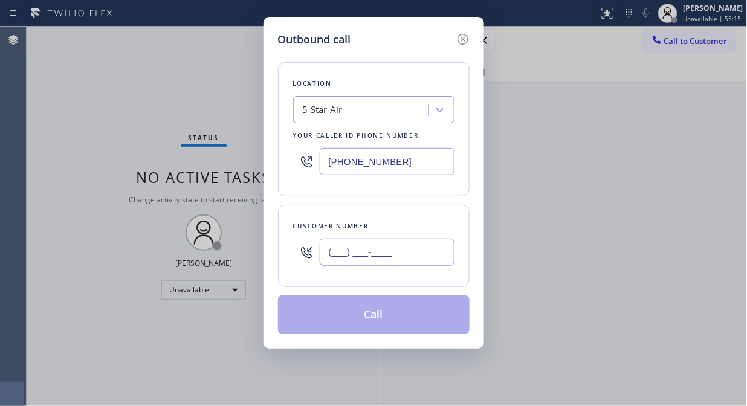
click at [367, 250] on input "(___) ___-____" at bounding box center [387, 252] width 135 height 27
paste input "805) 760-0768"
type input "[PHONE_NUMBER]"
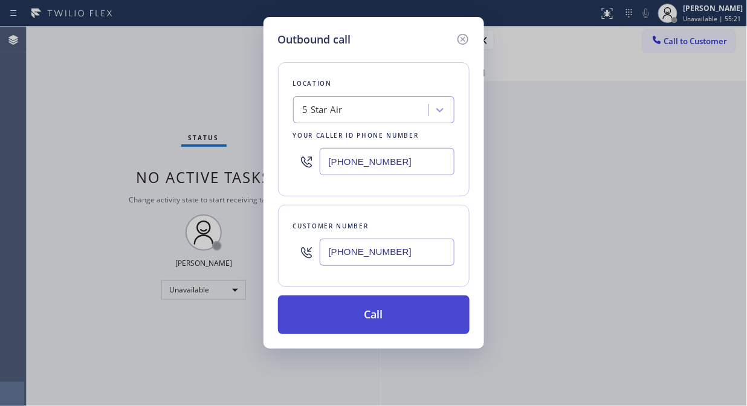
click at [395, 316] on button "Call" at bounding box center [373, 314] width 191 height 39
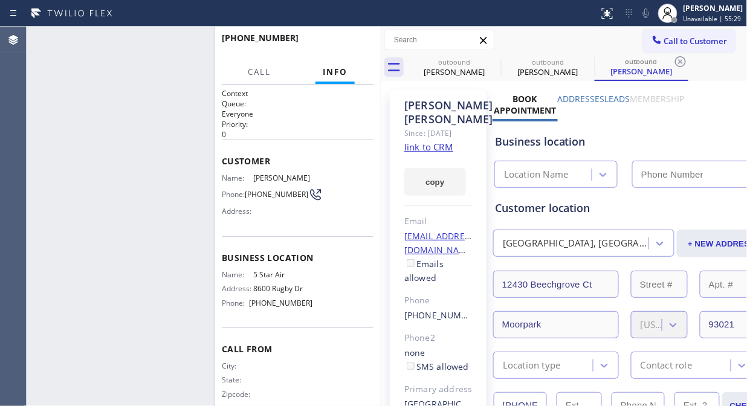
type input "[PHONE_NUMBER]"
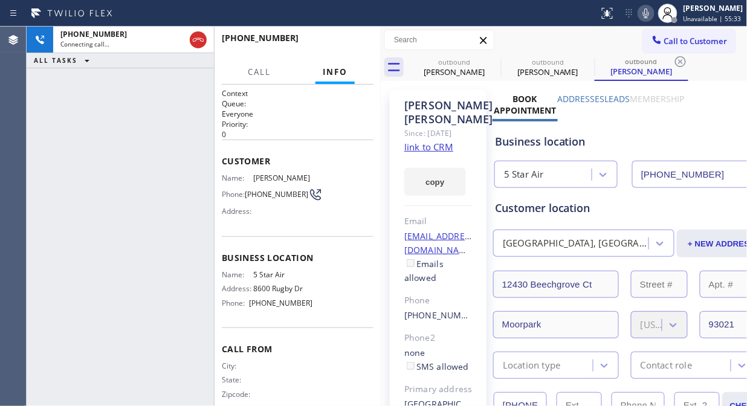
click at [644, 10] on icon at bounding box center [645, 13] width 14 height 14
drag, startPoint x: 489, startPoint y: 58, endPoint x: 591, endPoint y: 7, distance: 113.7
click at [0, 0] on icon at bounding box center [0, 0] width 0 height 0
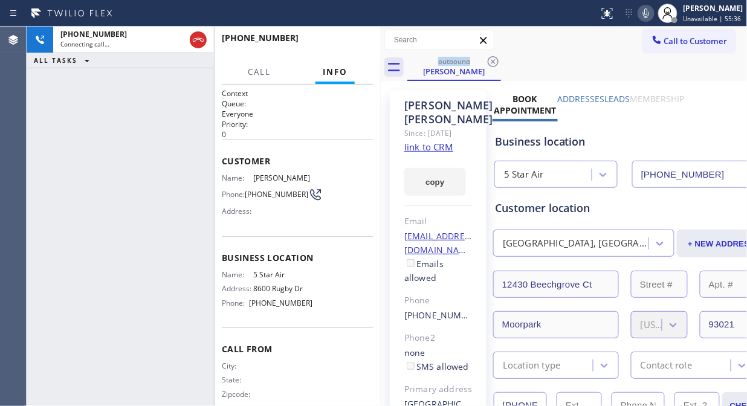
click at [646, 16] on icon at bounding box center [645, 13] width 14 height 14
click at [649, 13] on icon at bounding box center [645, 13] width 14 height 14
click at [447, 153] on link "link to CRM" at bounding box center [428, 147] width 49 height 12
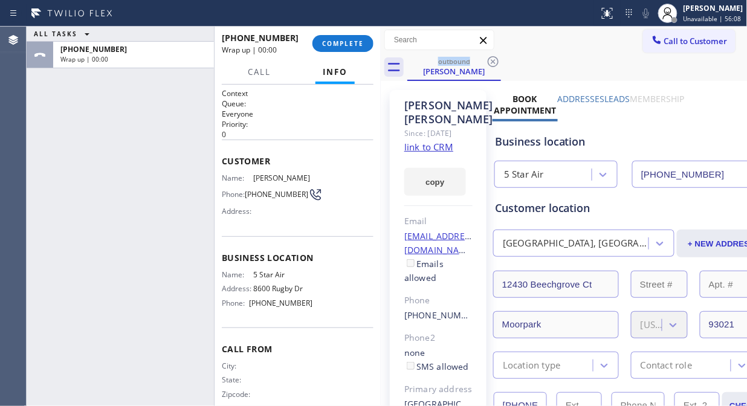
drag, startPoint x: 345, startPoint y: 48, endPoint x: 442, endPoint y: 149, distance: 139.7
click at [414, 148] on div "ALL TASKS ALL TASKS ACTIVE TASKS TASKS IN WRAP UP [PHONE_NUMBER] Wrap up | 00:0…" at bounding box center [387, 216] width 720 height 379
click at [338, 49] on button "COMPLETE" at bounding box center [342, 43] width 61 height 17
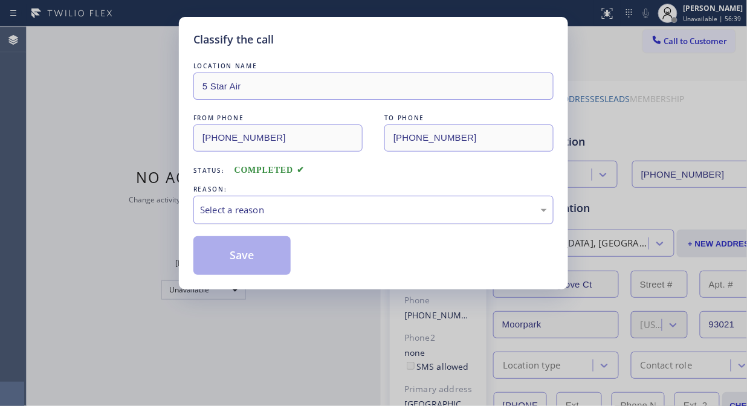
click at [329, 213] on div "Select a reason" at bounding box center [373, 210] width 347 height 14
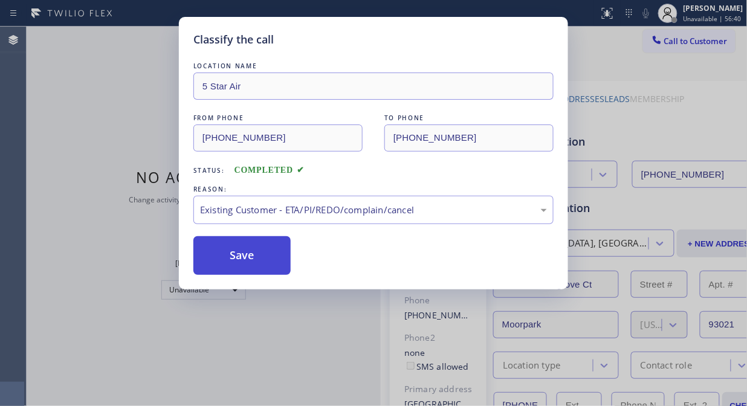
click at [239, 254] on button "Save" at bounding box center [241, 255] width 97 height 39
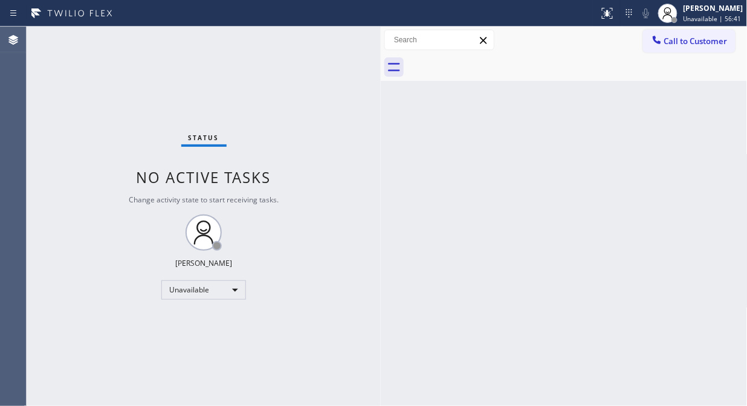
click at [698, 46] on span "Call to Customer" at bounding box center [695, 41] width 63 height 11
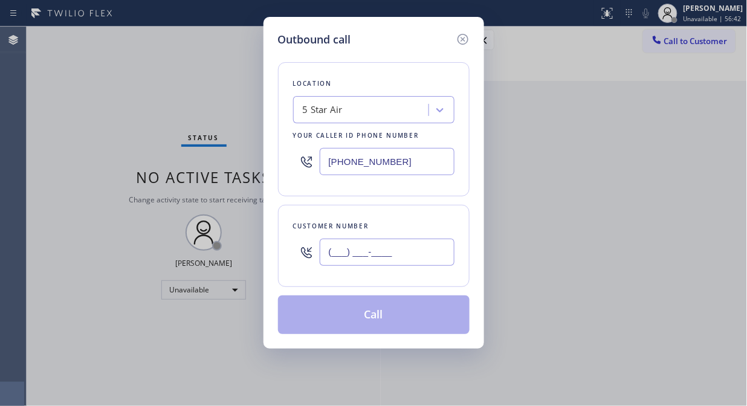
click at [358, 260] on input "(___) ___-____" at bounding box center [387, 252] width 135 height 27
paste input "559) 646-5106"
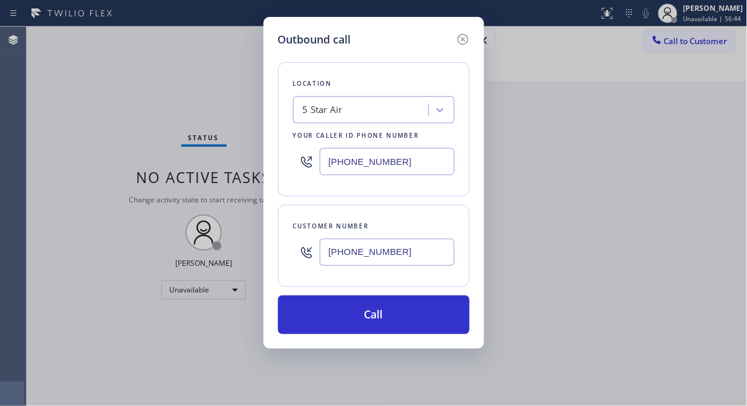
type input "[PHONE_NUMBER]"
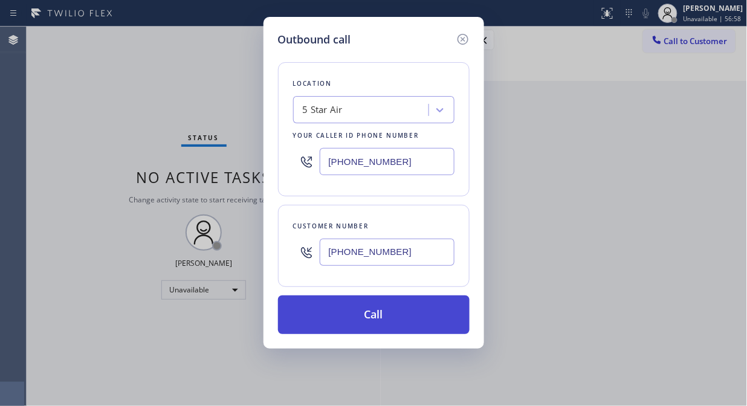
click at [393, 320] on button "Call" at bounding box center [373, 314] width 191 height 39
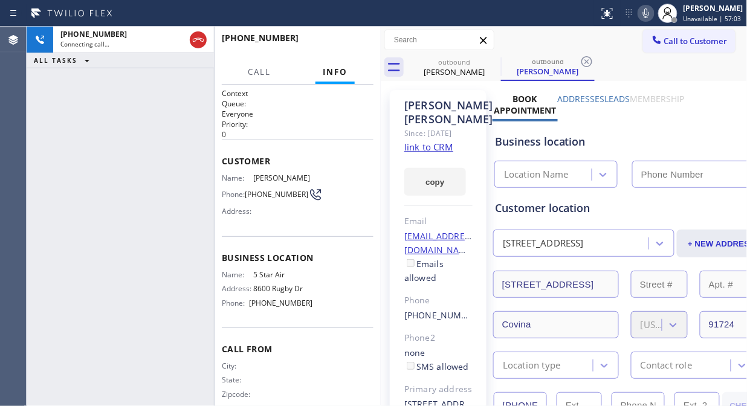
click at [647, 17] on icon at bounding box center [645, 13] width 14 height 14
type input "[PHONE_NUMBER]"
click at [647, 17] on icon at bounding box center [645, 13] width 14 height 14
click at [335, 45] on span "HANG UP" at bounding box center [345, 43] width 37 height 8
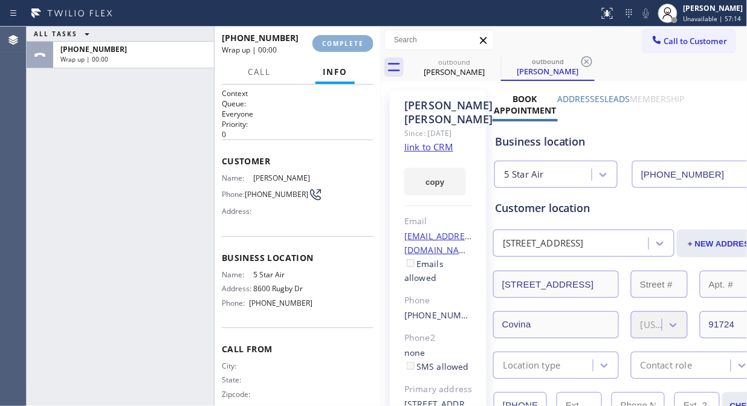
click at [335, 45] on span "COMPLETE" at bounding box center [343, 43] width 42 height 8
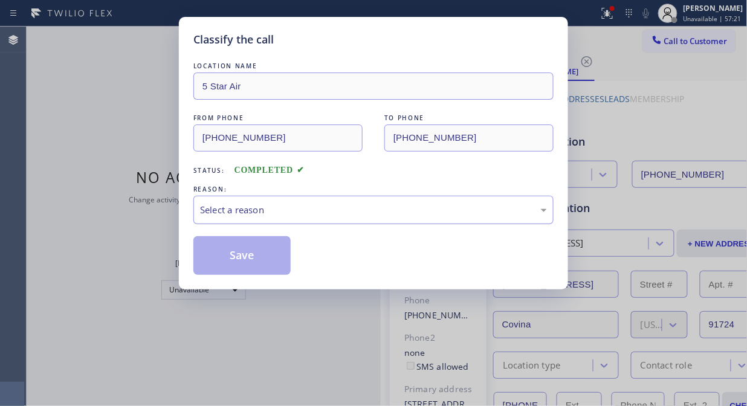
click at [394, 221] on div "Select a reason" at bounding box center [373, 210] width 360 height 28
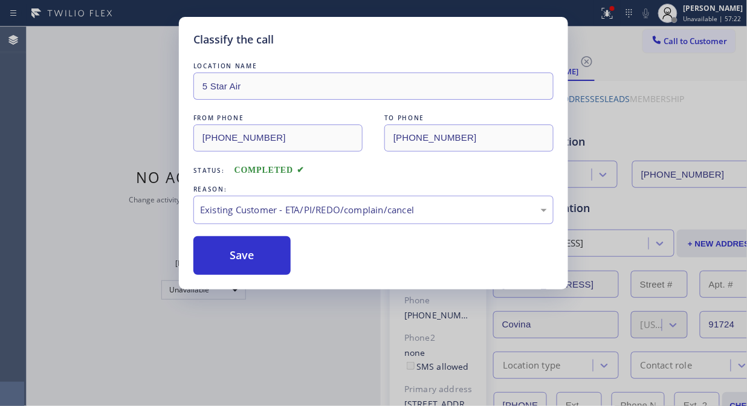
drag, startPoint x: 355, startPoint y: 272, endPoint x: 314, endPoint y: 279, distance: 41.1
click at [240, 265] on button "Save" at bounding box center [241, 255] width 97 height 39
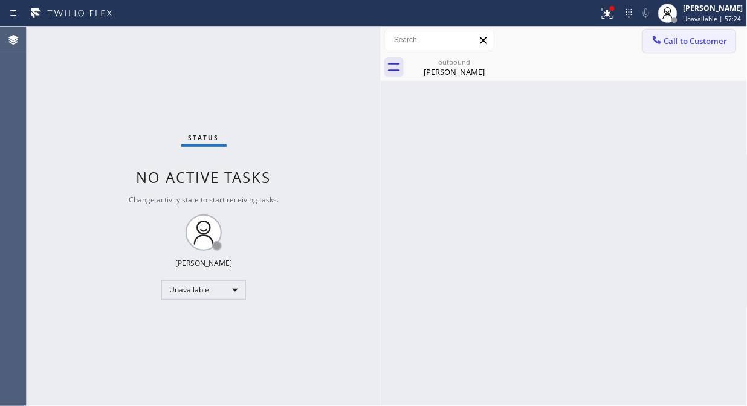
click at [679, 45] on span "Call to Customer" at bounding box center [695, 41] width 63 height 11
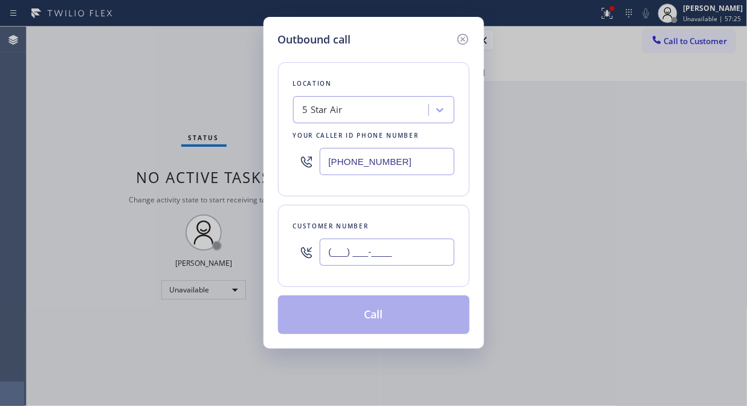
click at [331, 256] on input "(___) ___-____" at bounding box center [387, 252] width 135 height 27
paste input "562) 355-9114"
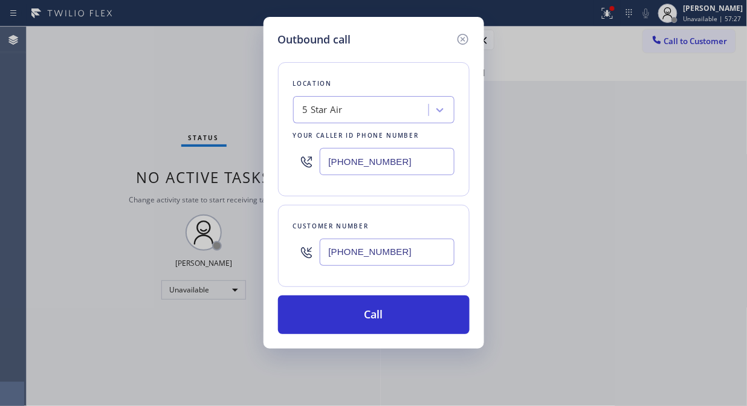
type input "[PHONE_NUMBER]"
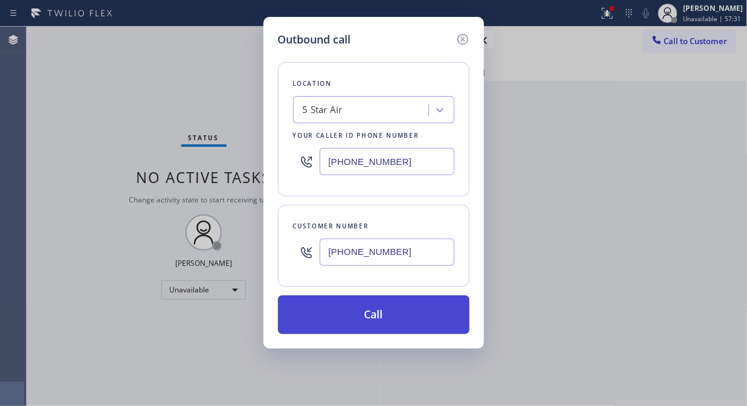
click at [388, 317] on button "Call" at bounding box center [373, 314] width 191 height 39
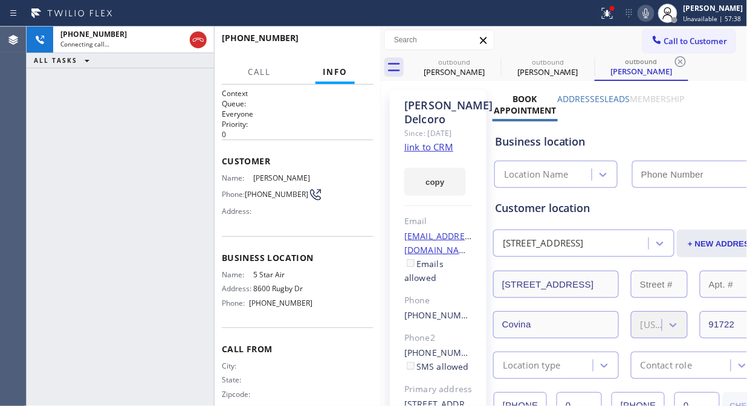
click at [651, 15] on icon at bounding box center [645, 13] width 14 height 14
type input "[PHONE_NUMBER]"
click at [651, 15] on icon at bounding box center [645, 13] width 14 height 14
click at [608, 8] on icon at bounding box center [605, 12] width 7 height 8
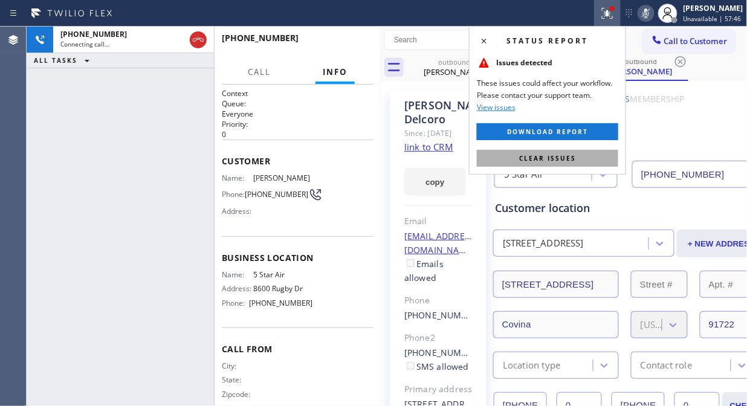
click at [548, 161] on span "Clear issues" at bounding box center [547, 158] width 57 height 8
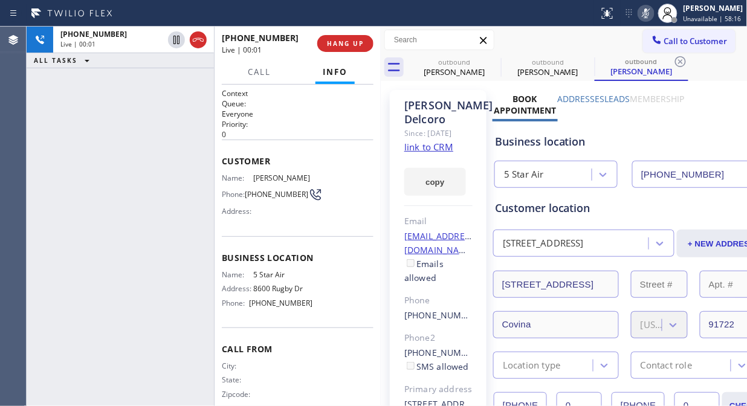
drag, startPoint x: 97, startPoint y: 111, endPoint x: 163, endPoint y: 101, distance: 67.1
click at [97, 111] on div "[PHONE_NUMBER] Live | 00:01 ALL TASKS ALL TASKS ACTIVE TASKS TASKS IN WRAP UP" at bounding box center [120, 216] width 187 height 379
click at [337, 42] on span "HANG UP" at bounding box center [345, 43] width 37 height 8
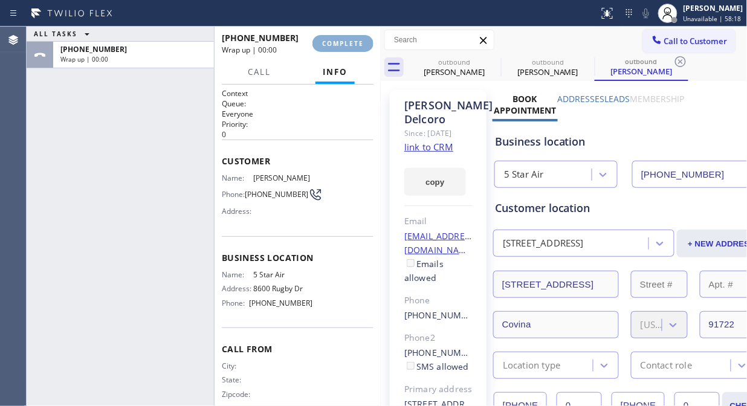
click at [337, 42] on span "COMPLETE" at bounding box center [343, 43] width 42 height 8
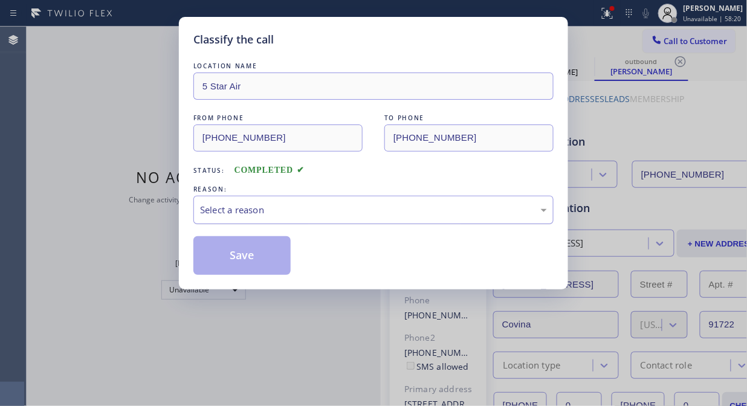
click at [379, 211] on div "Select a reason" at bounding box center [373, 210] width 347 height 14
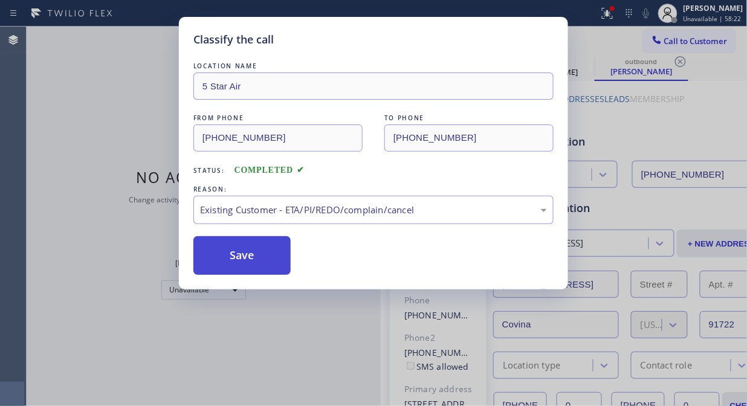
click at [244, 269] on button "Save" at bounding box center [241, 255] width 97 height 39
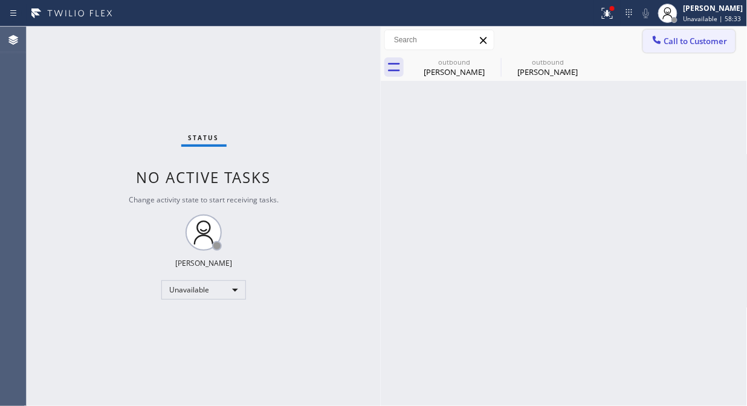
click at [666, 42] on span "Call to Customer" at bounding box center [695, 41] width 63 height 11
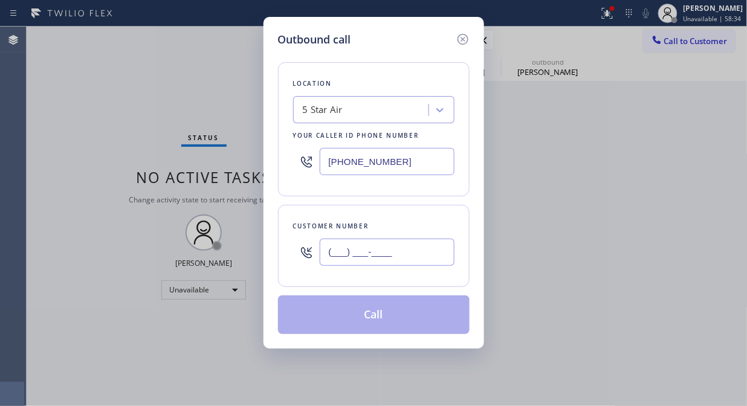
click at [387, 246] on input "(___) ___-____" at bounding box center [387, 252] width 135 height 27
paste input "949) 426-8149"
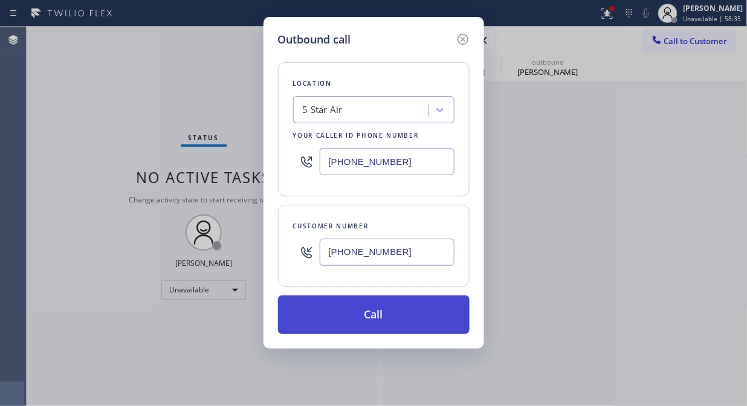
type input "[PHONE_NUMBER]"
click at [399, 316] on button "Call" at bounding box center [373, 314] width 191 height 39
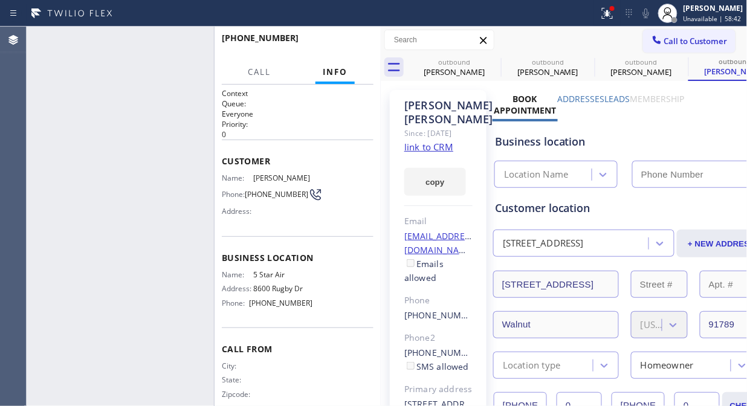
type input "[PHONE_NUMBER]"
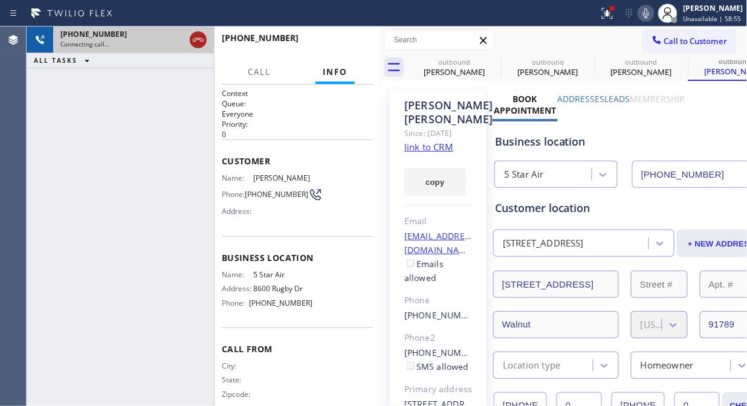
click at [196, 37] on icon at bounding box center [198, 40] width 14 height 14
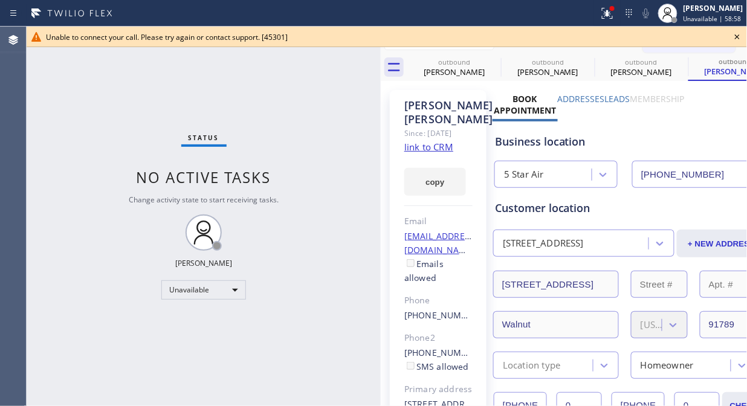
click at [731, 37] on icon at bounding box center [737, 37] width 14 height 14
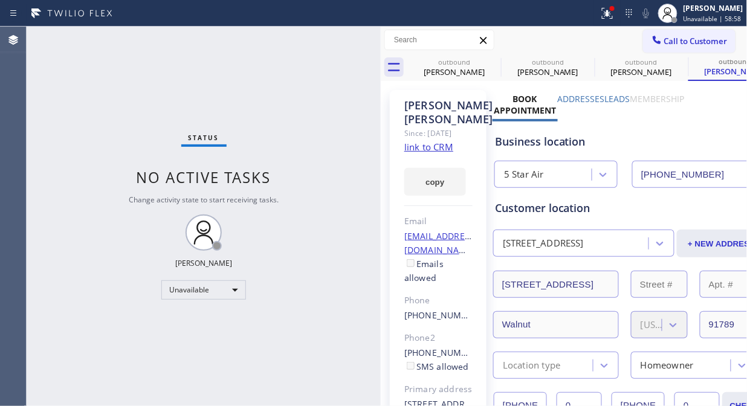
click at [629, 32] on div "Call to Customer Outbound call Location 5 Star Air Your caller id phone number …" at bounding box center [564, 40] width 367 height 21
click at [677, 43] on span "Call to Customer" at bounding box center [695, 41] width 63 height 11
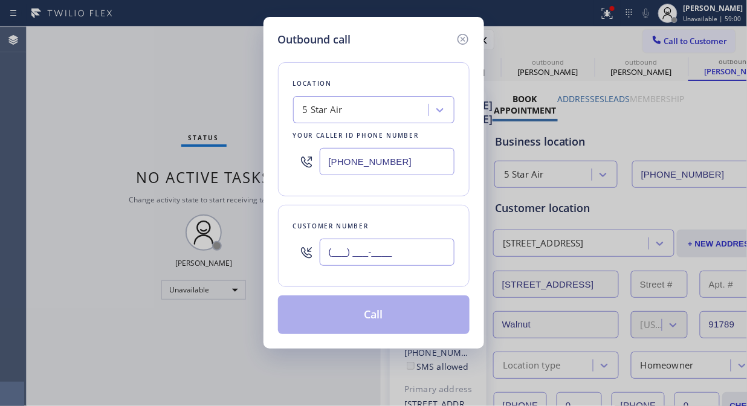
click at [402, 262] on input "(___) ___-____" at bounding box center [387, 252] width 135 height 27
paste input "714) 933-0246"
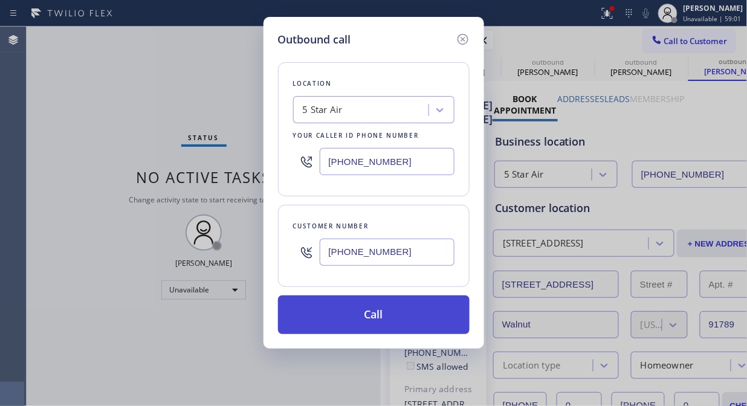
type input "[PHONE_NUMBER]"
click at [403, 313] on button "Call" at bounding box center [373, 314] width 191 height 39
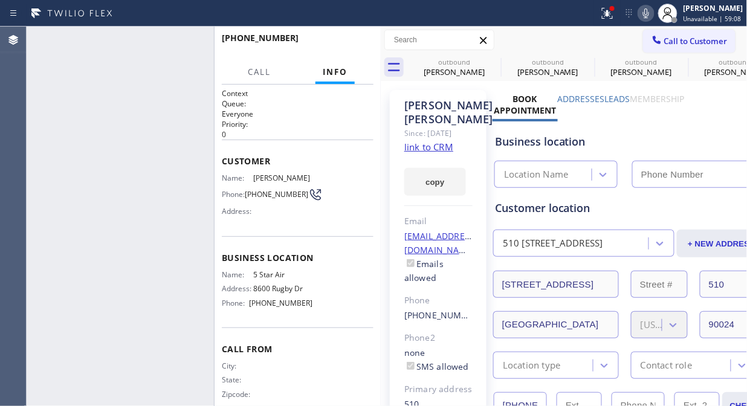
type input "[PHONE_NUMBER]"
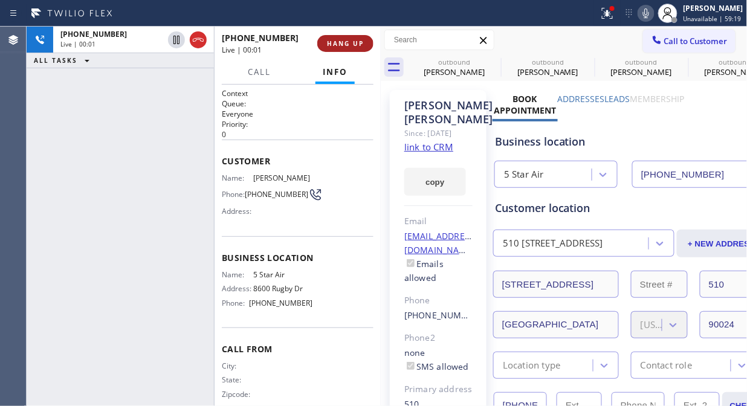
click at [348, 42] on span "HANG UP" at bounding box center [345, 43] width 37 height 8
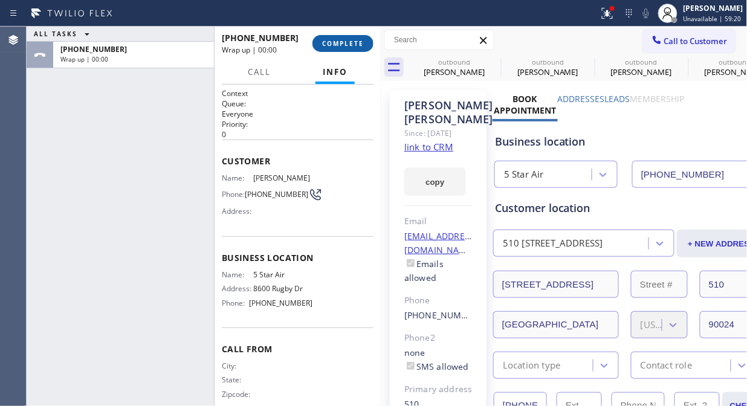
click at [348, 42] on span "COMPLETE" at bounding box center [343, 43] width 42 height 8
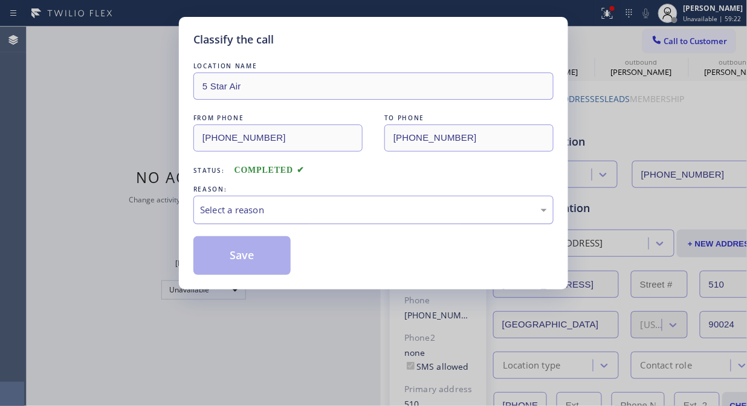
click at [373, 214] on div "Select a reason" at bounding box center [373, 210] width 347 height 14
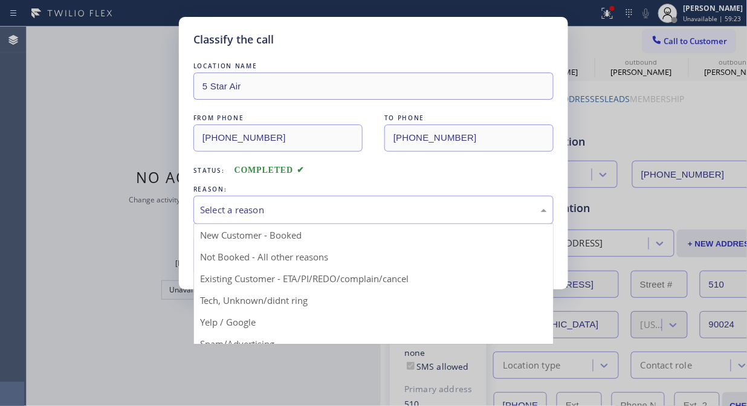
drag, startPoint x: 369, startPoint y: 272, endPoint x: 359, endPoint y: 274, distance: 9.7
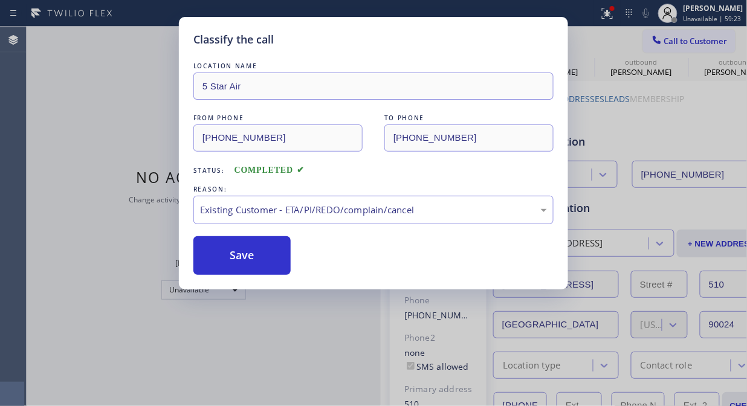
drag, startPoint x: 283, startPoint y: 257, endPoint x: 319, endPoint y: 225, distance: 48.0
click at [281, 257] on button "Save" at bounding box center [241, 255] width 97 height 39
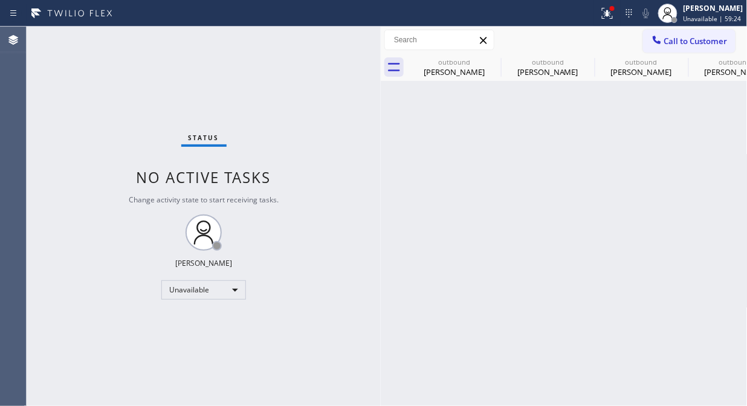
click at [689, 40] on span "Call to Customer" at bounding box center [695, 41] width 63 height 11
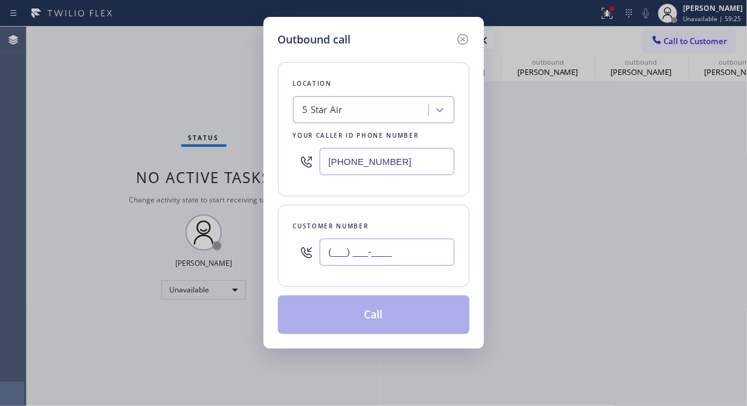
click at [330, 257] on input "(___) ___-____" at bounding box center [387, 252] width 135 height 27
paste input "415) 990-5870"
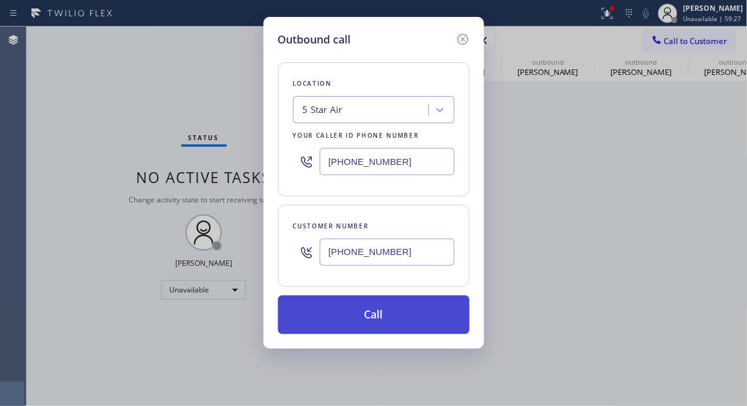
type input "[PHONE_NUMBER]"
drag, startPoint x: 363, startPoint y: 306, endPoint x: 496, endPoint y: 82, distance: 260.3
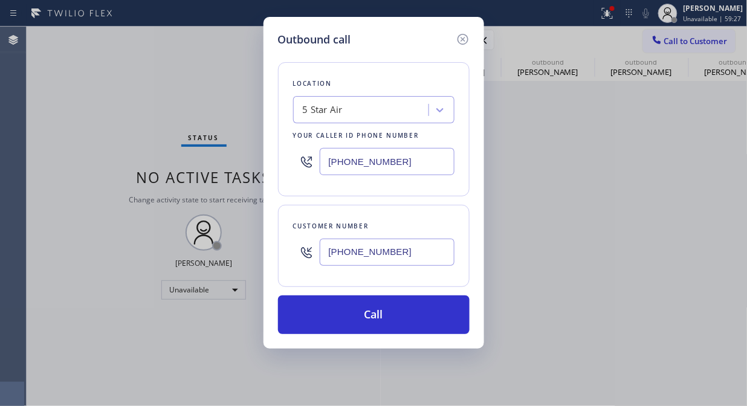
click at [365, 305] on button "Call" at bounding box center [373, 314] width 191 height 39
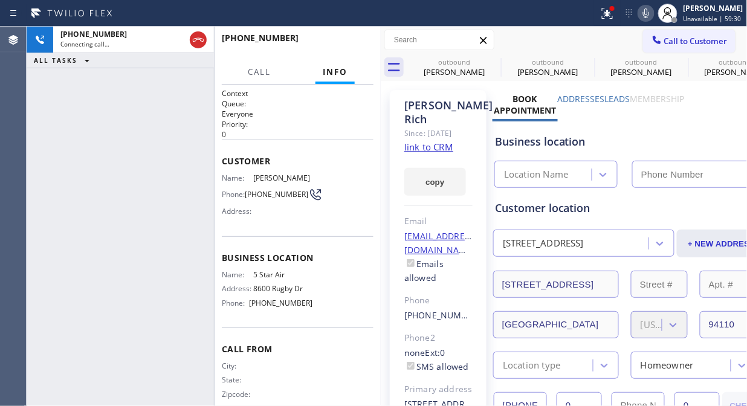
drag, startPoint x: 649, startPoint y: 13, endPoint x: 629, endPoint y: 1, distance: 22.8
click at [649, 13] on icon at bounding box center [645, 13] width 14 height 14
type input "[PHONE_NUMBER]"
click at [614, 19] on icon at bounding box center [607, 13] width 14 height 14
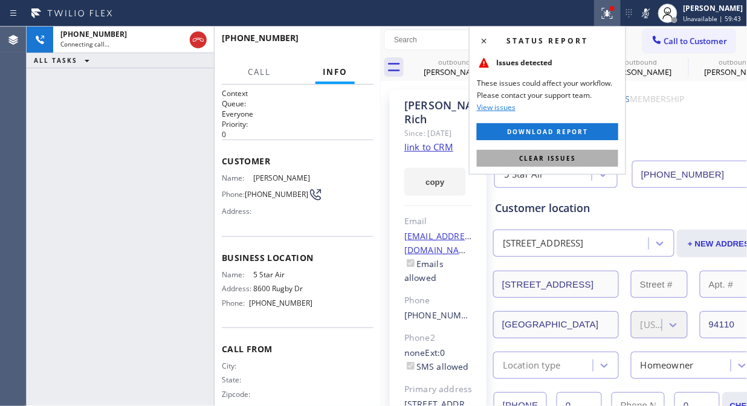
drag, startPoint x: 551, startPoint y: 158, endPoint x: 676, endPoint y: 43, distance: 170.1
click at [552, 158] on span "Clear issues" at bounding box center [547, 158] width 57 height 8
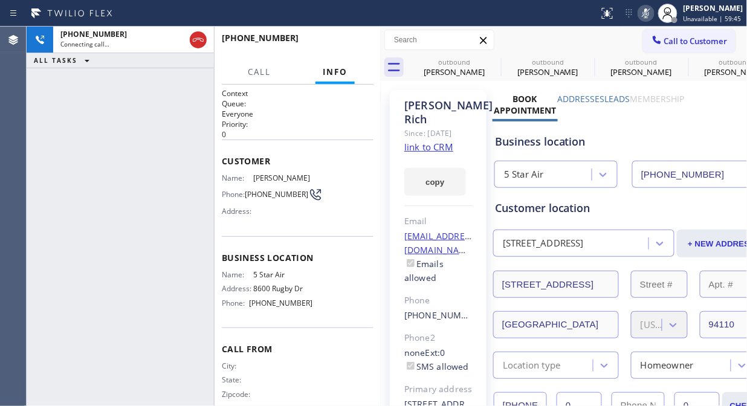
click at [653, 15] on icon at bounding box center [645, 13] width 14 height 14
click at [335, 44] on span "HANG UP" at bounding box center [345, 43] width 37 height 8
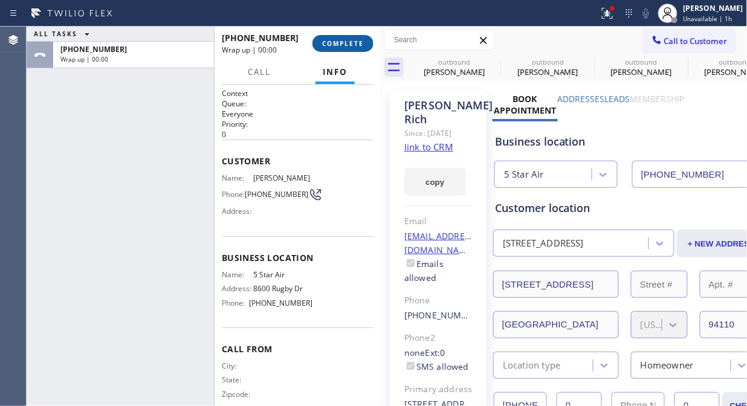
click at [335, 44] on span "COMPLETE" at bounding box center [343, 43] width 42 height 8
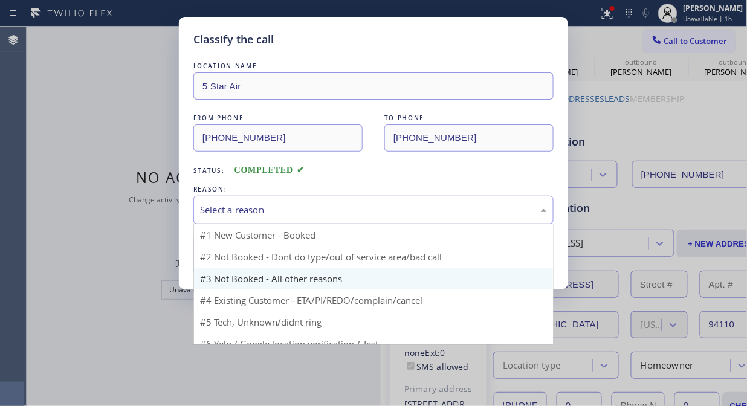
drag, startPoint x: 345, startPoint y: 198, endPoint x: 352, endPoint y: 275, distance: 77.6
click at [345, 202] on div "Select a reason" at bounding box center [373, 210] width 360 height 28
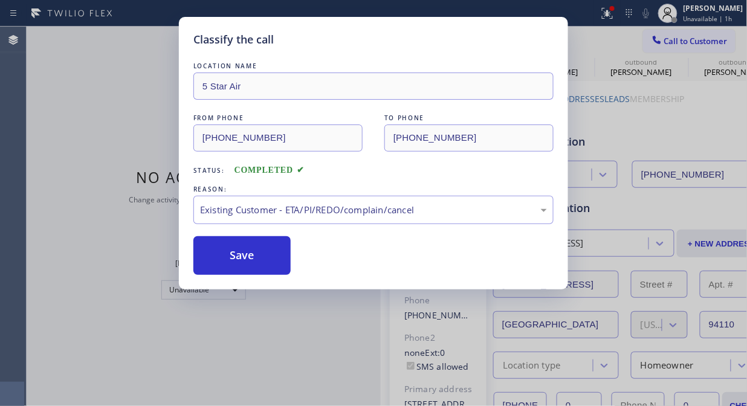
drag, startPoint x: 345, startPoint y: 275, endPoint x: 225, endPoint y: 239, distance: 126.1
click at [222, 239] on button "Save" at bounding box center [241, 255] width 97 height 39
click at [236, 254] on button "Save" at bounding box center [241, 255] width 97 height 39
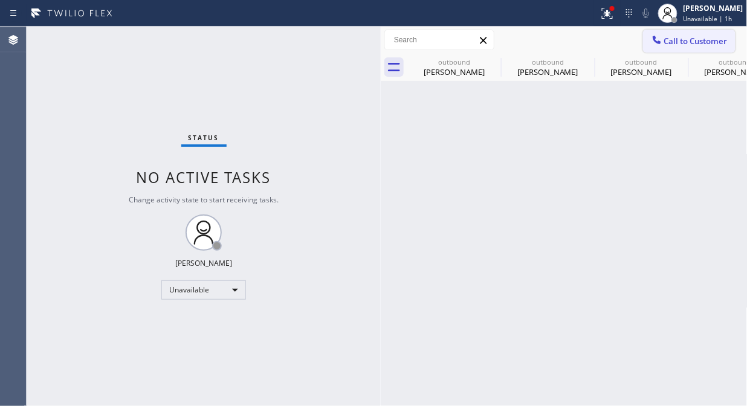
click at [669, 45] on span "Call to Customer" at bounding box center [695, 41] width 63 height 11
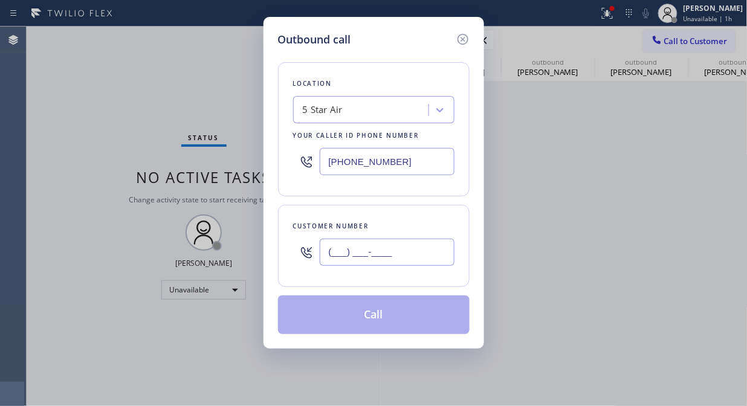
click at [373, 244] on input "(___) ___-____" at bounding box center [387, 252] width 135 height 27
paste input "408) 466-7080"
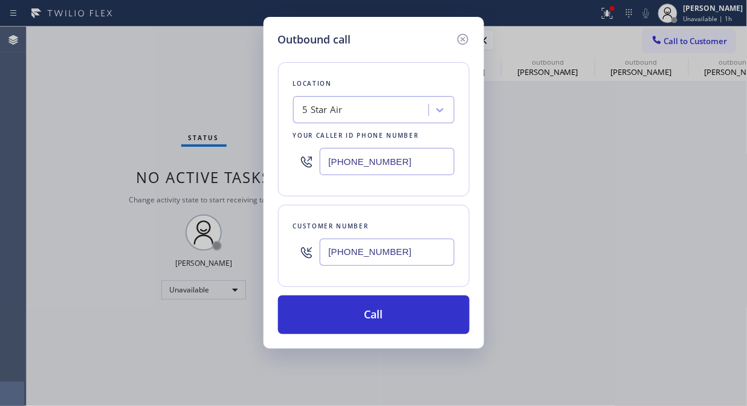
type input "[PHONE_NUMBER]"
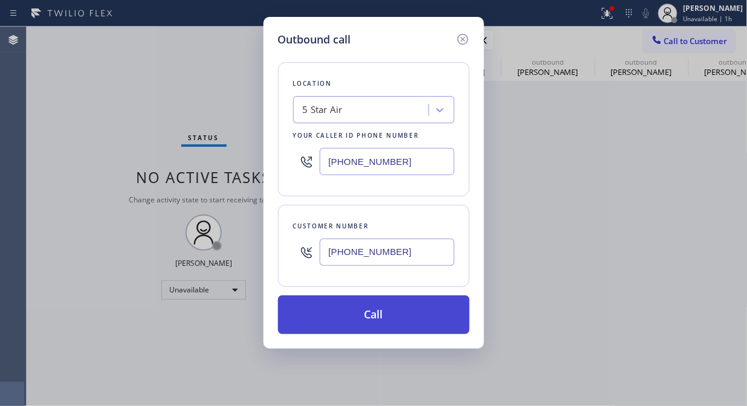
click at [359, 319] on button "Call" at bounding box center [373, 314] width 191 height 39
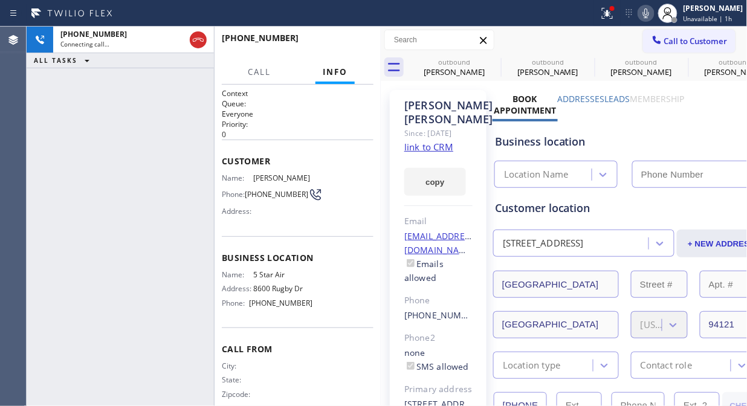
type input "[PHONE_NUMBER]"
click at [614, 15] on icon at bounding box center [607, 13] width 14 height 14
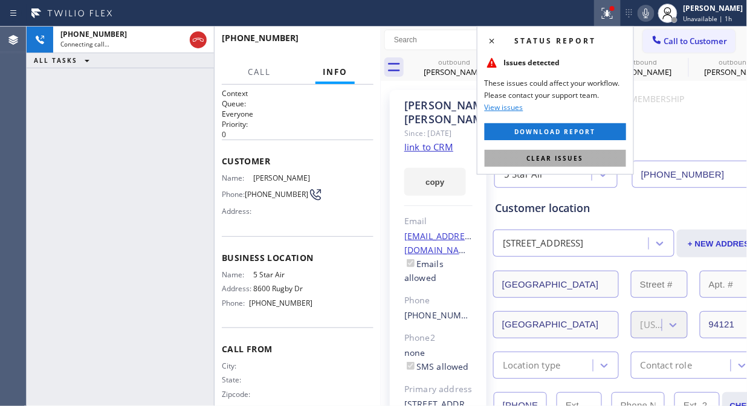
click at [566, 157] on span "Clear issues" at bounding box center [555, 158] width 57 height 8
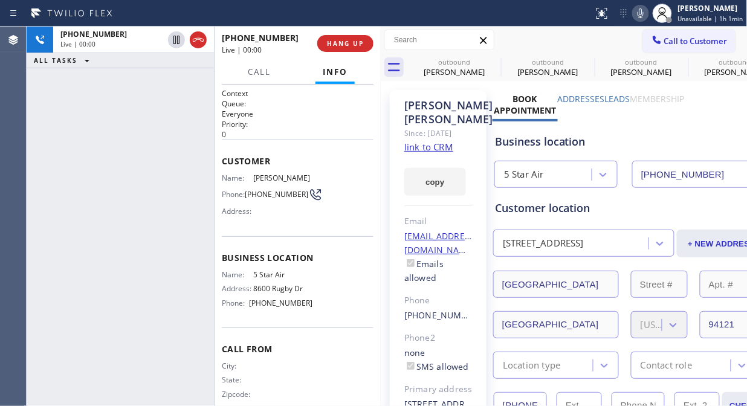
click at [100, 186] on div "[PHONE_NUMBER] Live | 00:00 ALL TASKS ALL TASKS ACTIVE TASKS TASKS IN WRAP UP" at bounding box center [120, 216] width 187 height 379
click at [435, 153] on link "link to CRM" at bounding box center [428, 147] width 49 height 12
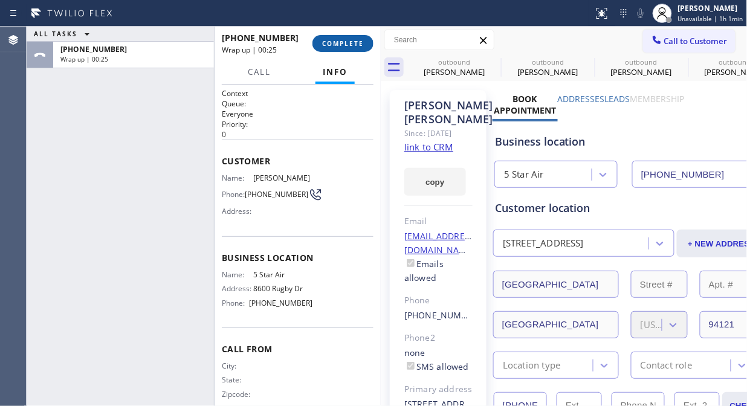
click at [345, 38] on button "COMPLETE" at bounding box center [342, 43] width 61 height 17
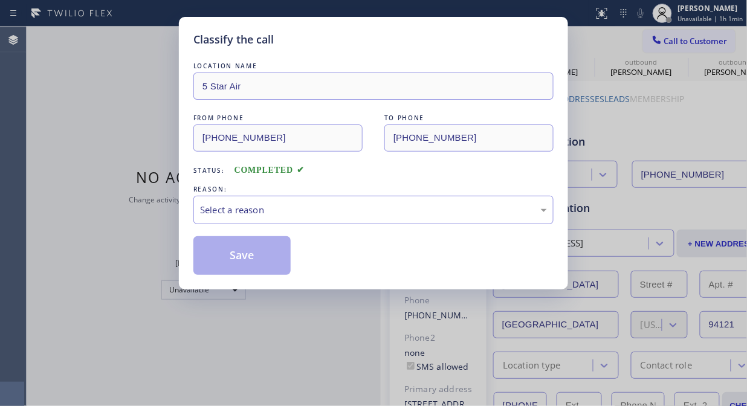
click at [342, 216] on div "Select a reason" at bounding box center [373, 210] width 347 height 14
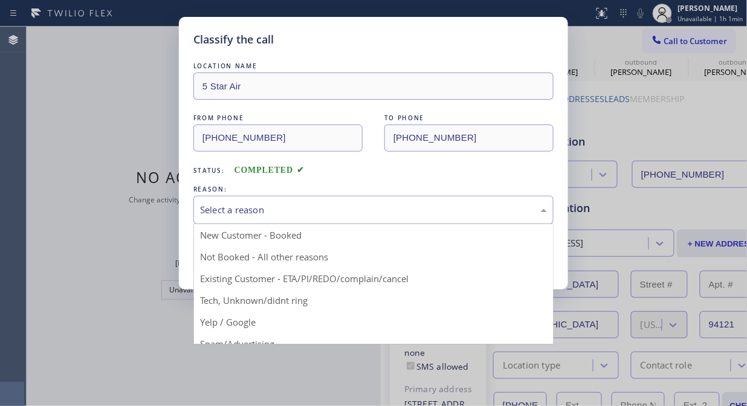
drag, startPoint x: 303, startPoint y: 280, endPoint x: 242, endPoint y: 262, distance: 63.6
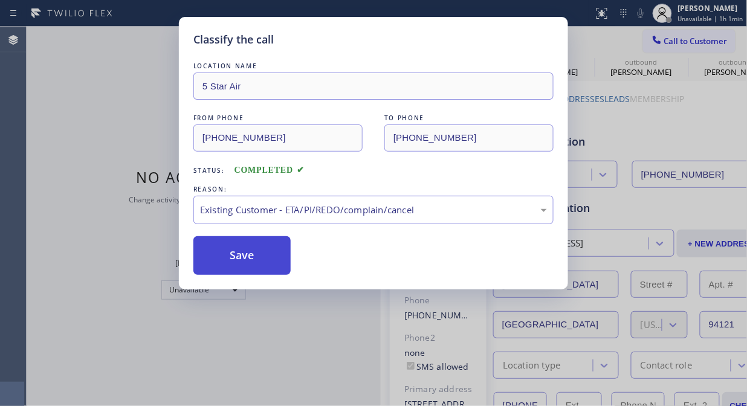
click at [236, 259] on button "Save" at bounding box center [241, 255] width 97 height 39
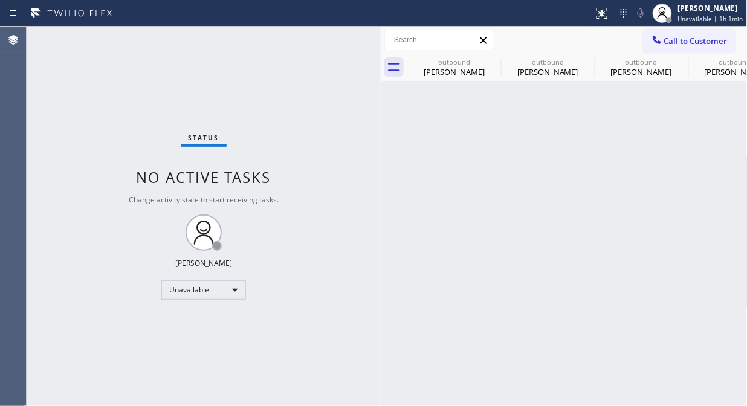
click at [696, 41] on span "Call to Customer" at bounding box center [695, 41] width 63 height 11
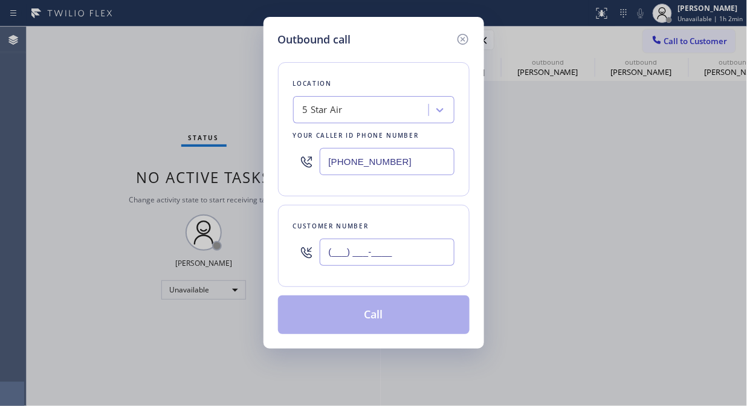
click at [401, 252] on input "(___) ___-____" at bounding box center [387, 252] width 135 height 27
paste input "661) 857-5921"
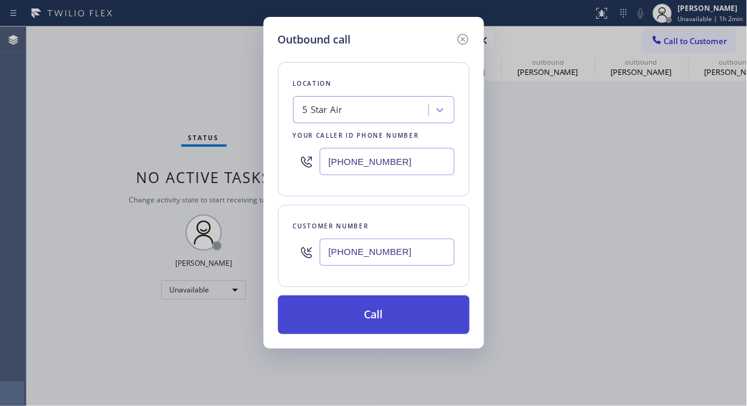
type input "[PHONE_NUMBER]"
click at [388, 324] on button "Call" at bounding box center [373, 314] width 191 height 39
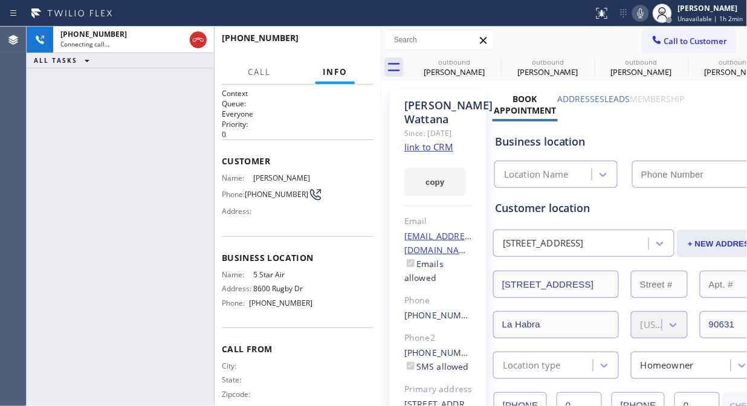
click at [420, 149] on link "link to CRM" at bounding box center [428, 147] width 49 height 12
type input "[PHONE_NUMBER]"
click at [643, 18] on icon at bounding box center [640, 13] width 14 height 14
click at [348, 50] on button "HANG UP" at bounding box center [345, 43] width 56 height 17
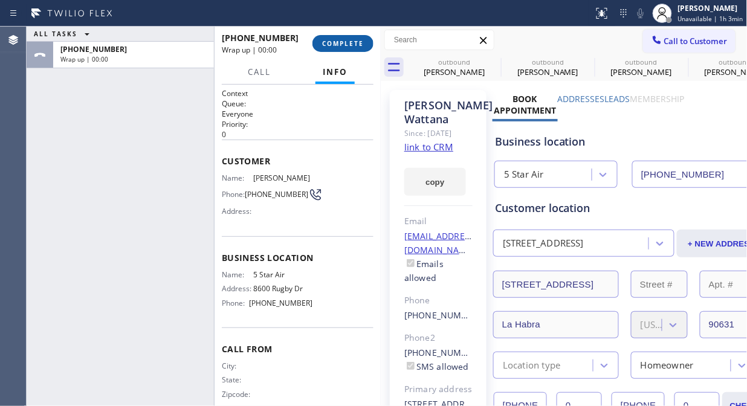
click at [347, 49] on button "COMPLETE" at bounding box center [342, 43] width 61 height 17
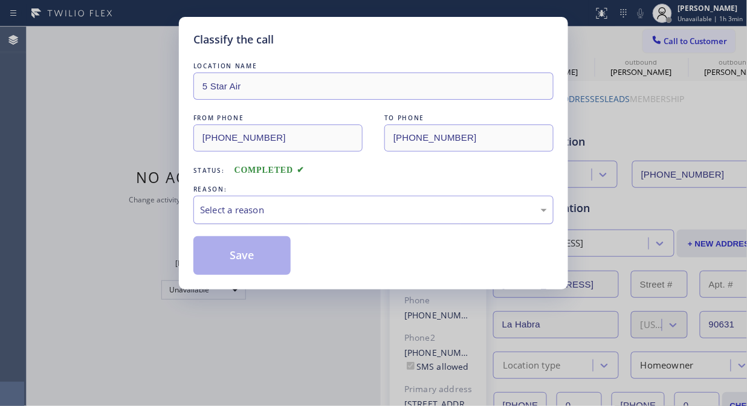
click at [350, 218] on div "Select a reason" at bounding box center [373, 210] width 360 height 28
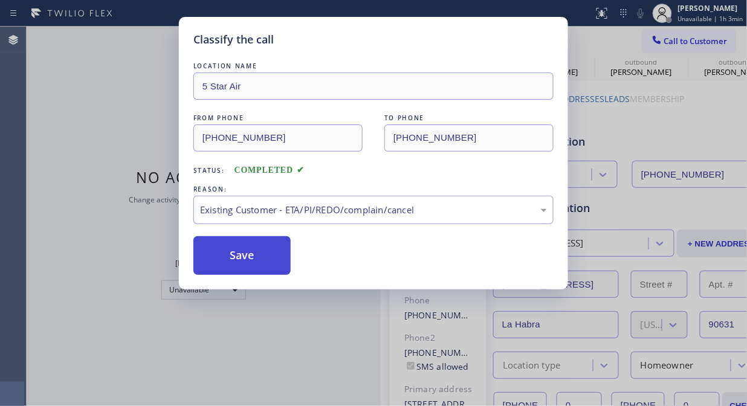
click at [245, 263] on button "Save" at bounding box center [241, 255] width 97 height 39
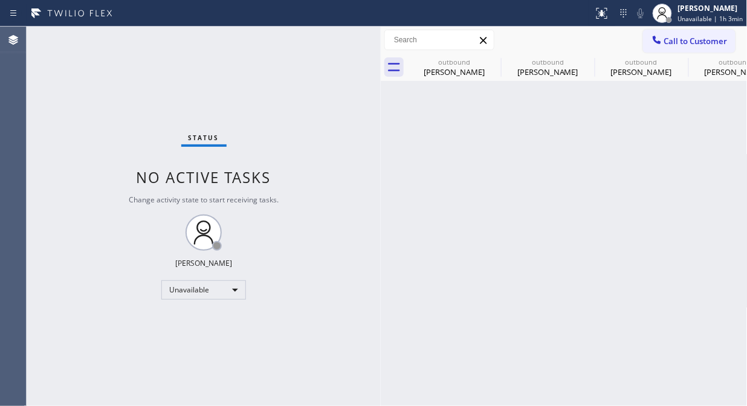
click at [674, 42] on span "Call to Customer" at bounding box center [695, 41] width 63 height 11
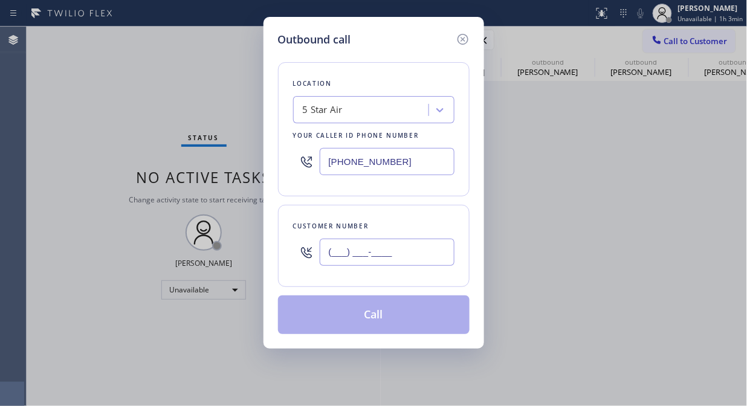
click at [390, 258] on input "(___) ___-____" at bounding box center [387, 252] width 135 height 27
paste input "310) 963-7468"
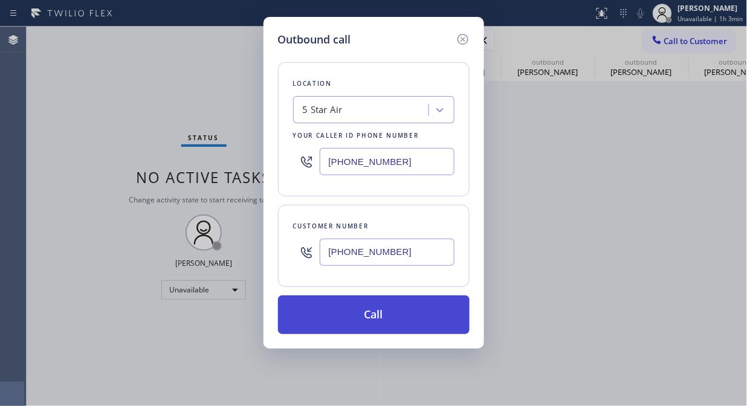
type input "[PHONE_NUMBER]"
click at [381, 302] on button "Call" at bounding box center [373, 314] width 191 height 39
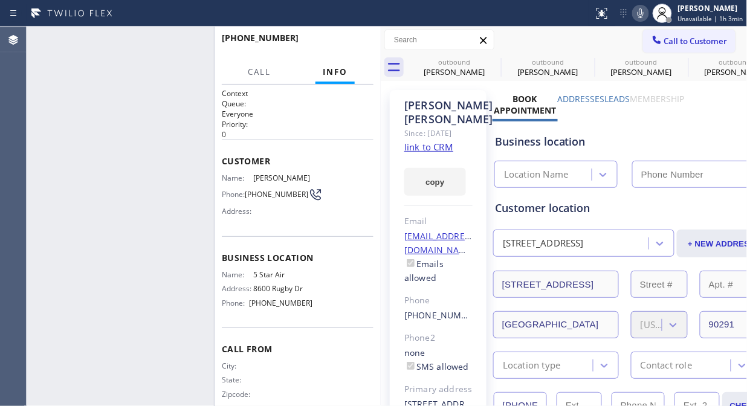
type input "[PHONE_NUMBER]"
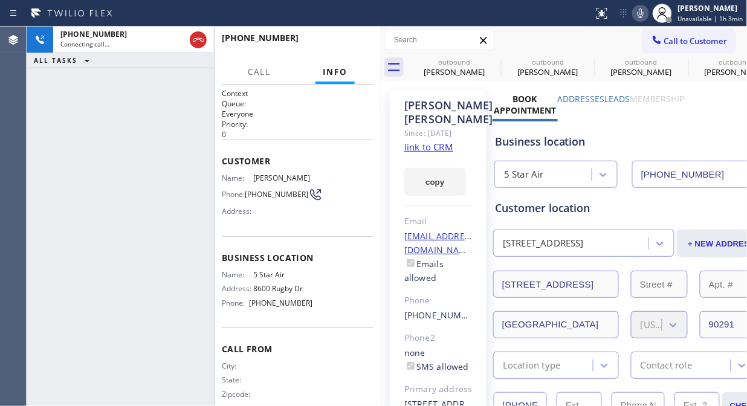
click at [77, 133] on div "[PHONE_NUMBER] Connecting call… ALL TASKS ALL TASKS ACTIVE TASKS TASKS IN WRAP …" at bounding box center [120, 216] width 187 height 379
click at [447, 153] on link "link to CRM" at bounding box center [428, 147] width 49 height 12
click at [649, 14] on div at bounding box center [640, 13] width 17 height 14
click at [643, 14] on icon at bounding box center [640, 13] width 14 height 14
click at [638, 13] on icon at bounding box center [640, 13] width 14 height 14
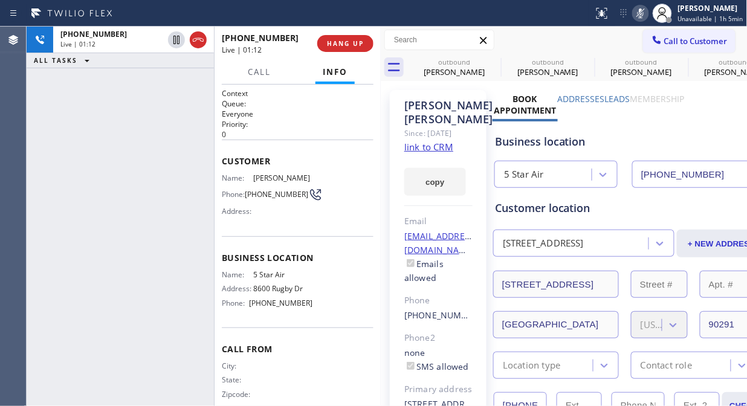
click at [641, 14] on icon at bounding box center [640, 13] width 14 height 14
click at [611, 129] on div "Business location 5 Star Air [PHONE_NUMBER]" at bounding box center [629, 154] width 274 height 66
click at [643, 8] on icon at bounding box center [640, 13] width 14 height 14
click at [643, 10] on icon at bounding box center [640, 13] width 6 height 10
click at [638, 13] on icon at bounding box center [640, 13] width 14 height 14
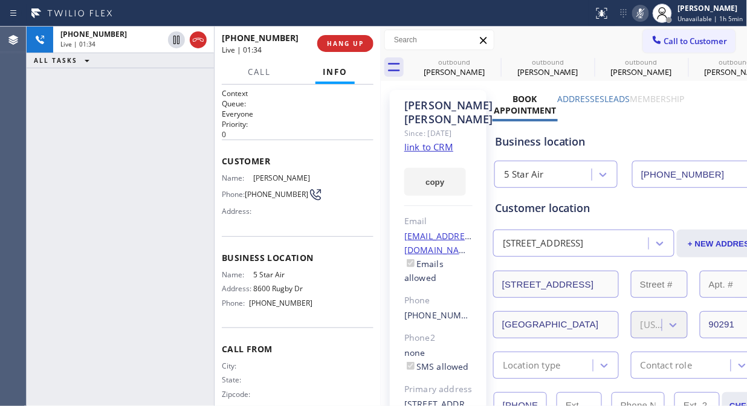
click at [639, 13] on icon at bounding box center [640, 13] width 14 height 14
click at [641, 14] on icon at bounding box center [640, 13] width 6 height 10
click at [641, 14] on icon at bounding box center [640, 13] width 14 height 14
click at [641, 13] on icon at bounding box center [640, 13] width 14 height 14
click at [641, 12] on icon at bounding box center [640, 13] width 6 height 10
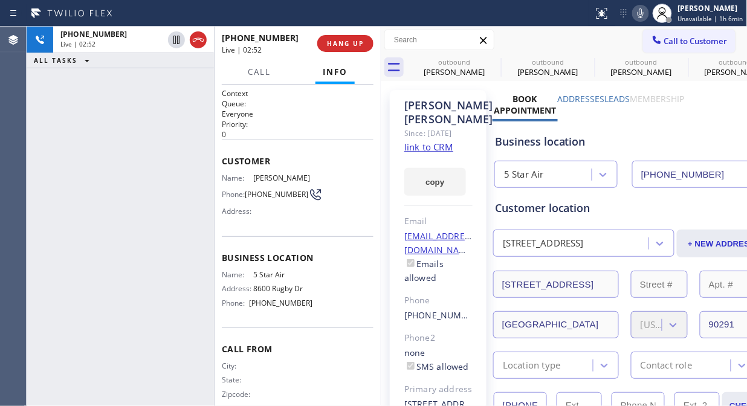
click at [640, 15] on icon at bounding box center [640, 13] width 14 height 14
click at [640, 15] on rect at bounding box center [640, 12] width 8 height 8
click at [641, 15] on icon at bounding box center [640, 13] width 14 height 14
click at [643, 8] on icon at bounding box center [640, 13] width 14 height 14
click at [641, 10] on icon at bounding box center [640, 13] width 14 height 14
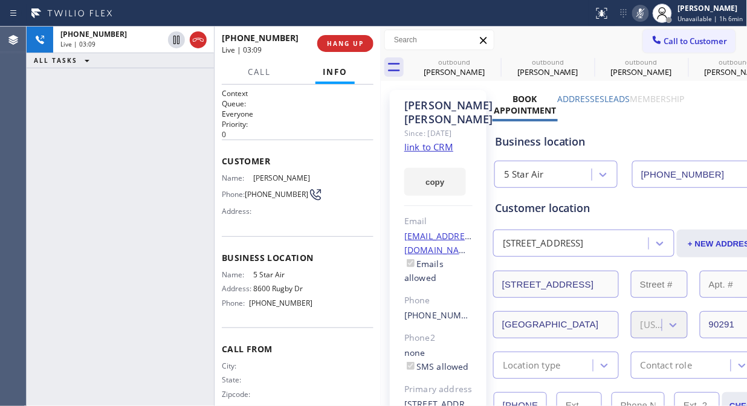
click at [644, 13] on icon at bounding box center [640, 13] width 14 height 14
click at [640, 13] on icon at bounding box center [640, 13] width 14 height 14
click at [351, 45] on span "HANG UP" at bounding box center [345, 43] width 37 height 8
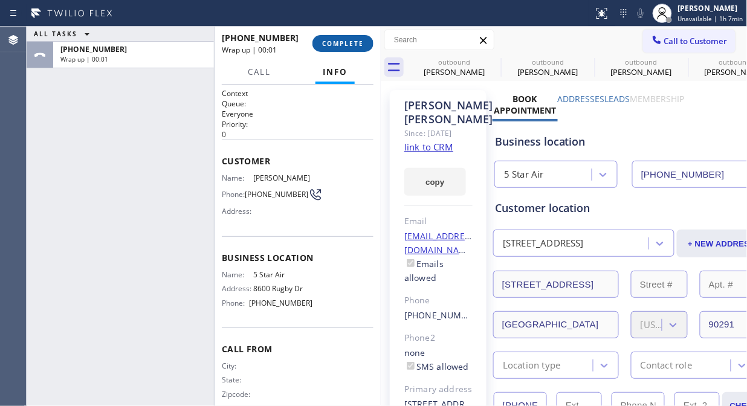
click at [352, 45] on span "COMPLETE" at bounding box center [343, 43] width 42 height 8
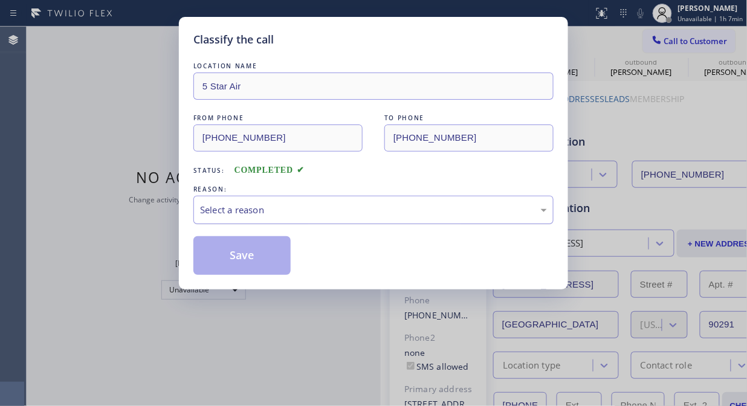
click at [344, 210] on div "Select a reason" at bounding box center [373, 210] width 347 height 14
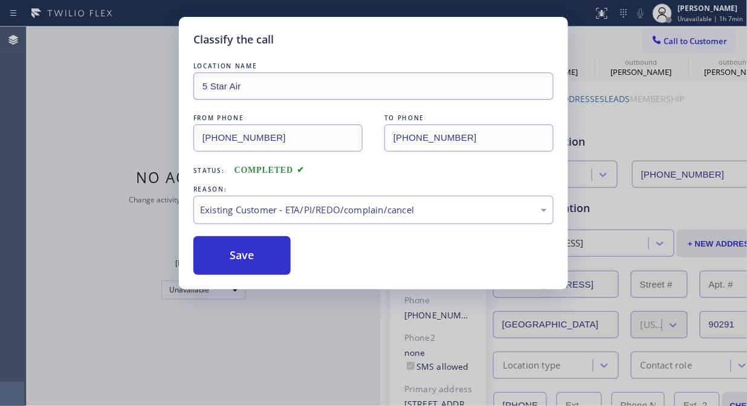
drag, startPoint x: 338, startPoint y: 270, endPoint x: 315, endPoint y: 270, distance: 23.6
click at [223, 249] on button "Save" at bounding box center [241, 255] width 97 height 39
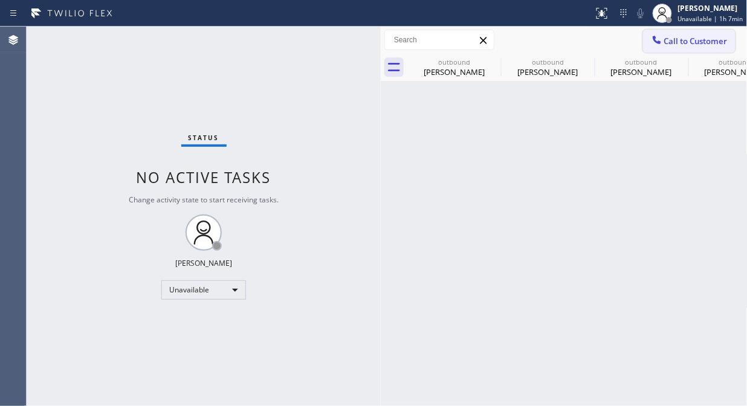
click at [670, 40] on span "Call to Customer" at bounding box center [695, 41] width 63 height 11
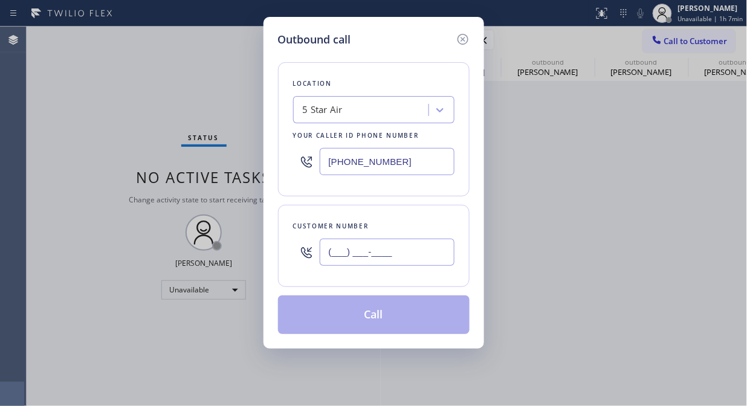
click at [418, 250] on input "(___) ___-____" at bounding box center [387, 252] width 135 height 27
paste input "310) 963-7468"
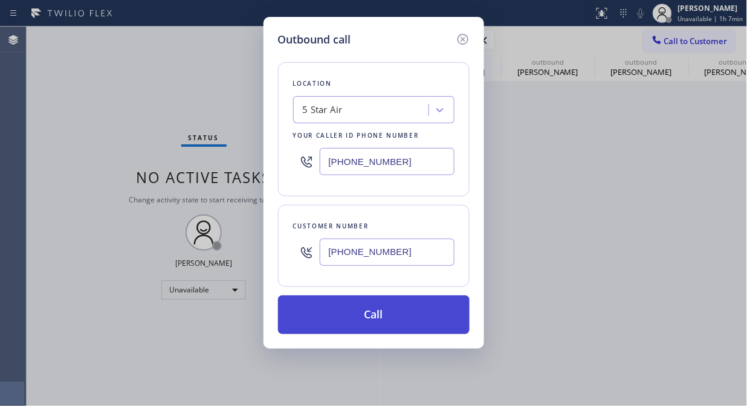
type input "[PHONE_NUMBER]"
click at [414, 312] on button "Call" at bounding box center [373, 314] width 191 height 39
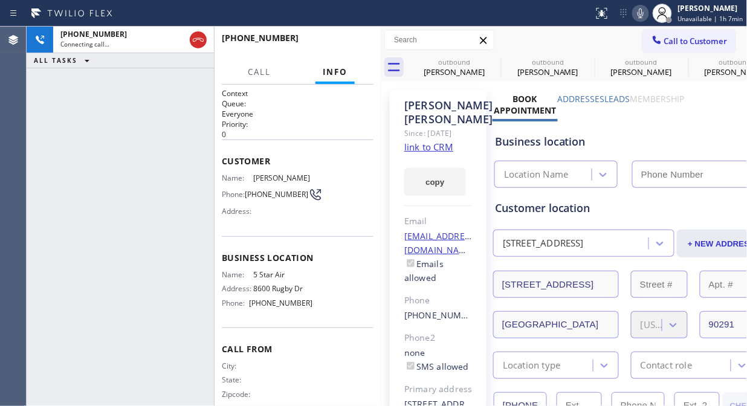
type input "[PHONE_NUMBER]"
click at [355, 47] on span "HANG UP" at bounding box center [345, 43] width 37 height 8
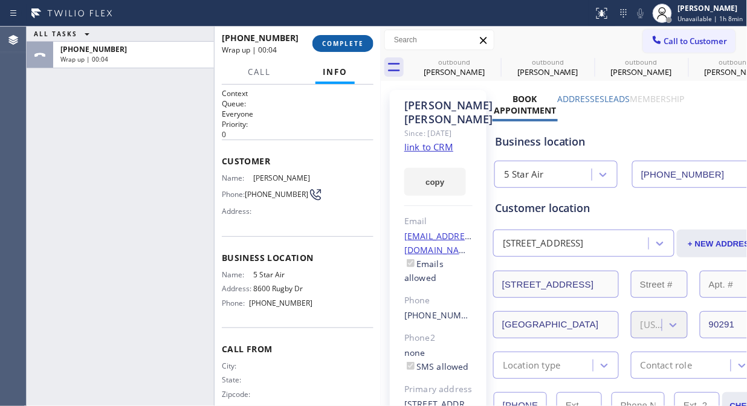
click at [341, 50] on button "COMPLETE" at bounding box center [342, 43] width 61 height 17
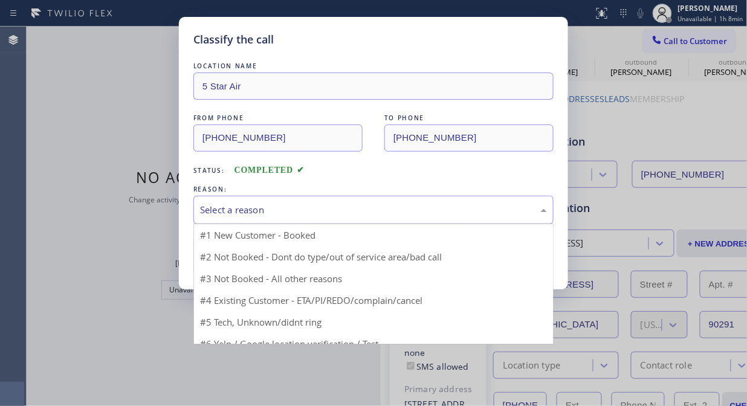
click at [363, 219] on div "Select a reason" at bounding box center [373, 210] width 360 height 28
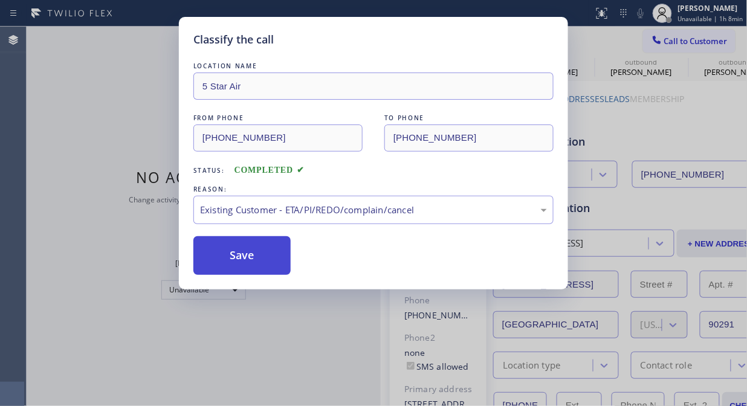
click at [240, 254] on button "Save" at bounding box center [241, 255] width 97 height 39
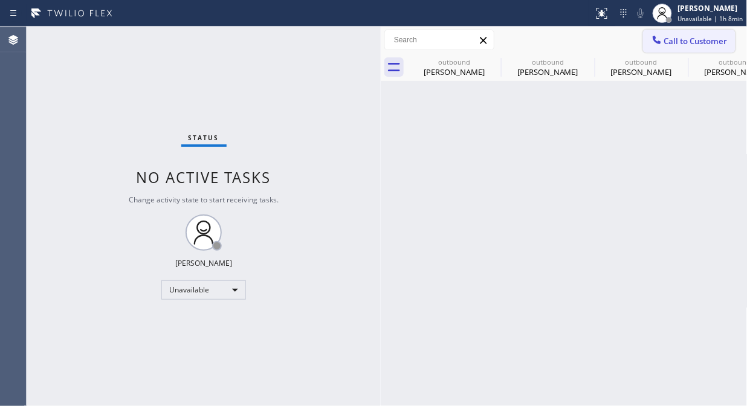
click at [683, 36] on span "Call to Customer" at bounding box center [695, 41] width 63 height 11
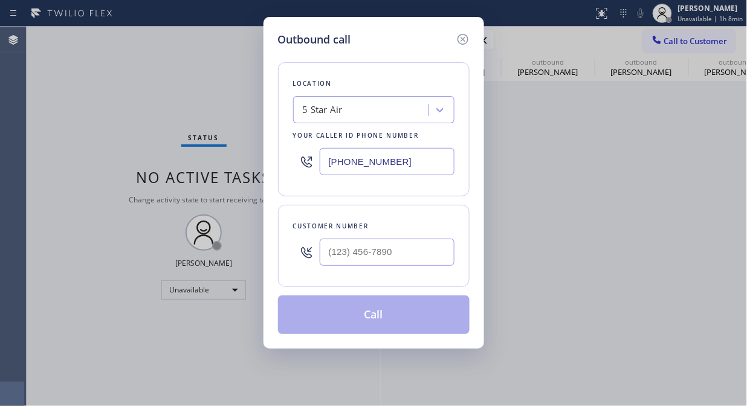
drag, startPoint x: 414, startPoint y: 164, endPoint x: 248, endPoint y: 146, distance: 166.5
click at [248, 146] on div "Outbound call Location 5 Star Air Your caller id phone number [PHONE_NUMBER] Cu…" at bounding box center [373, 203] width 747 height 406
click at [333, 252] on input "(___) ___-____" at bounding box center [387, 252] width 135 height 27
paste input "310) 963-7468"
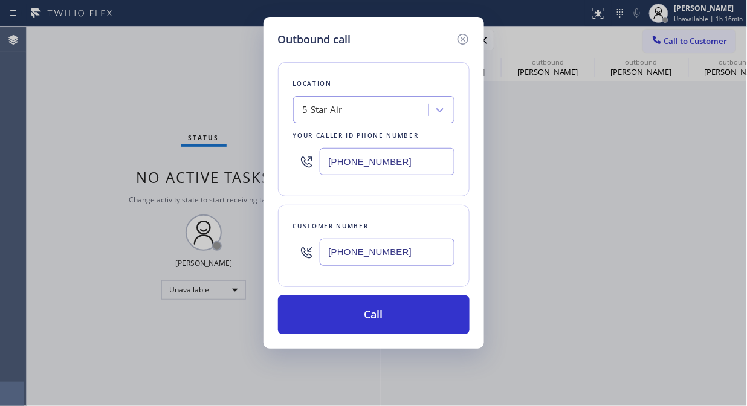
click at [399, 158] on input "[PHONE_NUMBER]" at bounding box center [387, 161] width 135 height 27
click at [349, 106] on div "5 Star Air" at bounding box center [363, 110] width 132 height 21
click at [466, 37] on icon at bounding box center [462, 39] width 14 height 14
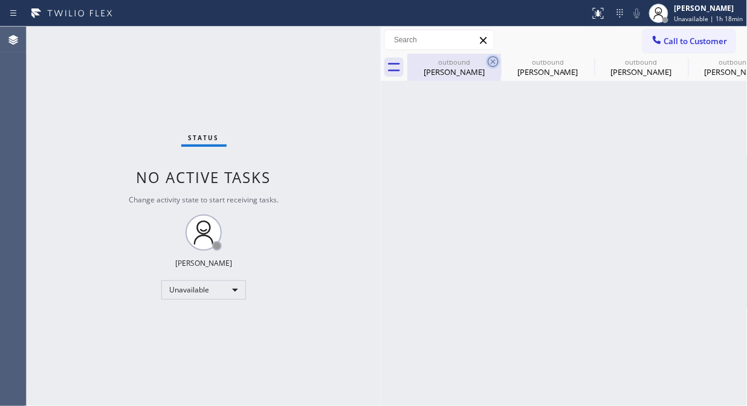
click at [496, 58] on icon at bounding box center [492, 61] width 11 height 11
drag, startPoint x: 496, startPoint y: 58, endPoint x: 312, endPoint y: 4, distance: 192.6
click at [0, 0] on icon at bounding box center [0, 0] width 0 height 0
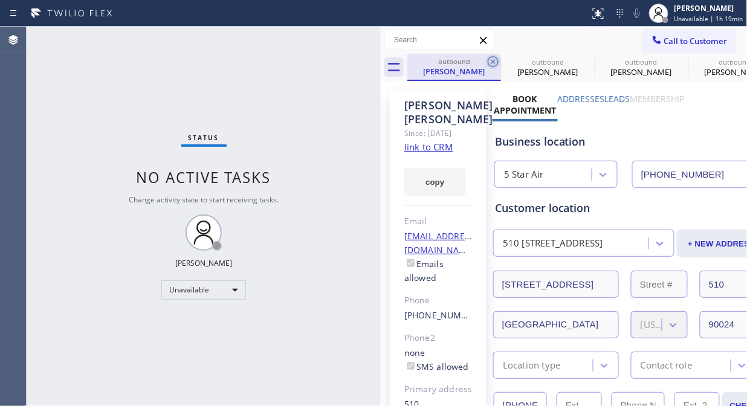
click at [496, 62] on icon at bounding box center [493, 61] width 14 height 14
click at [0, 0] on icon at bounding box center [0, 0] width 0 height 0
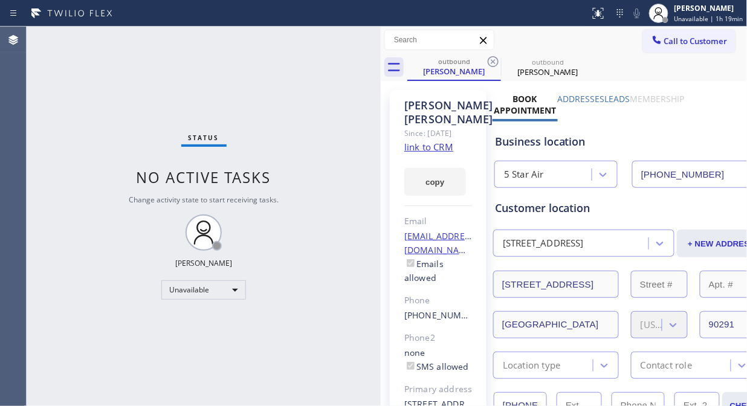
click at [496, 62] on icon at bounding box center [493, 61] width 14 height 14
click at [679, 47] on button "Call to Customer" at bounding box center [689, 41] width 92 height 23
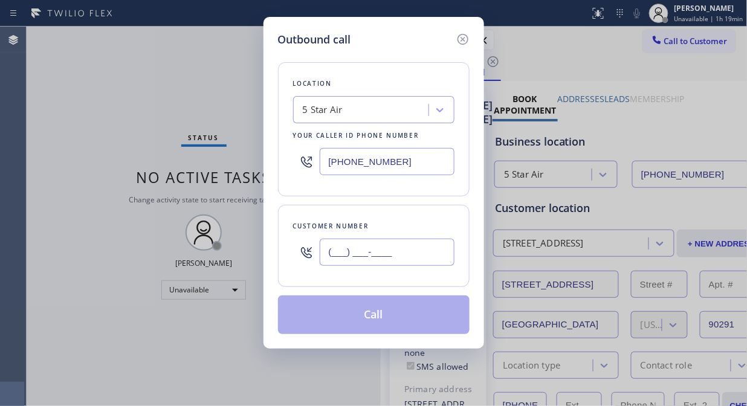
click at [326, 255] on input "(___) ___-____" at bounding box center [387, 252] width 135 height 27
paste input "323) 335-4632"
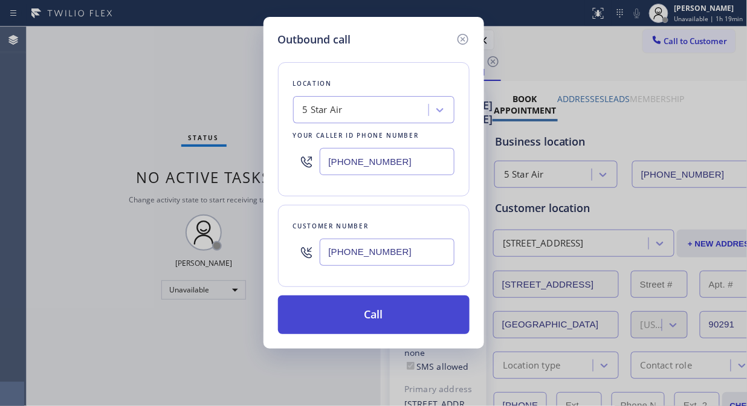
type input "[PHONE_NUMBER]"
click at [371, 320] on button "Call" at bounding box center [373, 314] width 191 height 39
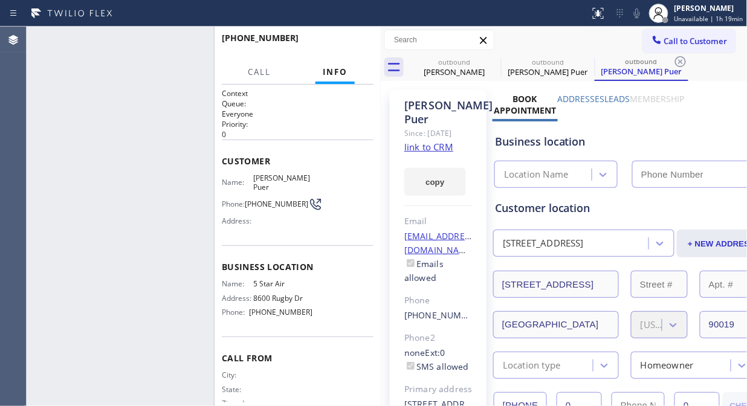
type input "[PHONE_NUMBER]"
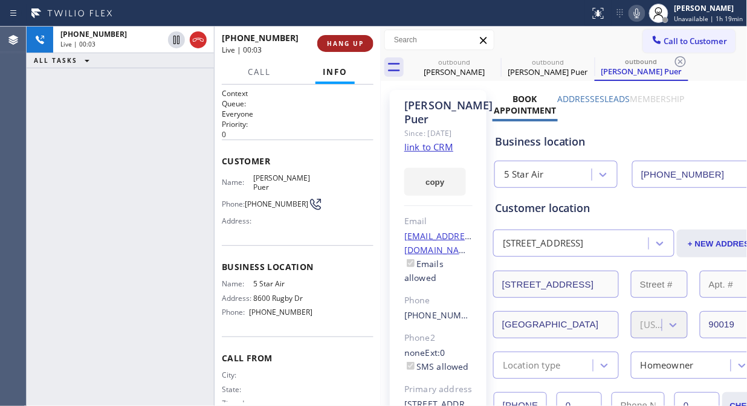
click at [342, 38] on button "HANG UP" at bounding box center [345, 43] width 56 height 17
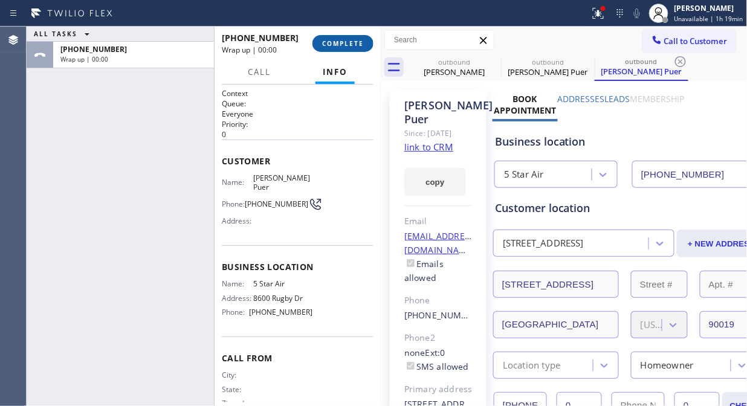
click at [345, 44] on span "COMPLETE" at bounding box center [343, 43] width 42 height 8
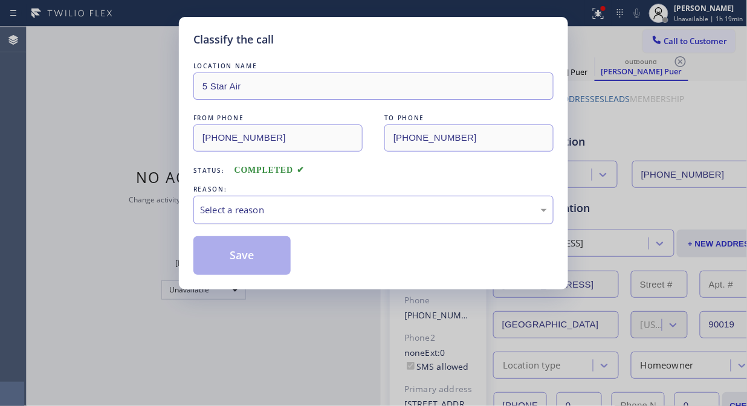
click at [305, 210] on div "Select a reason" at bounding box center [373, 210] width 347 height 14
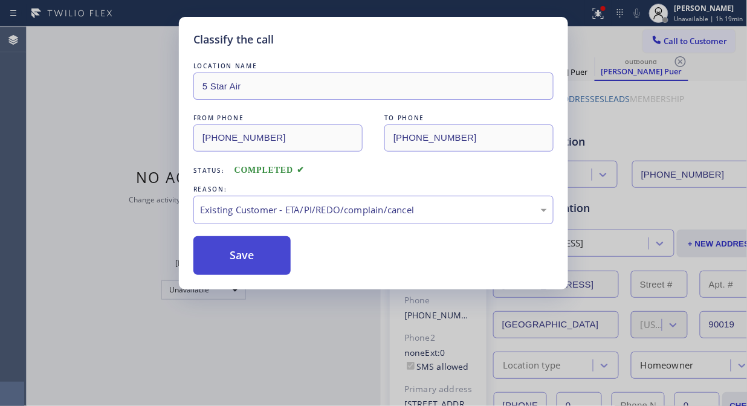
click at [270, 252] on button "Save" at bounding box center [241, 255] width 97 height 39
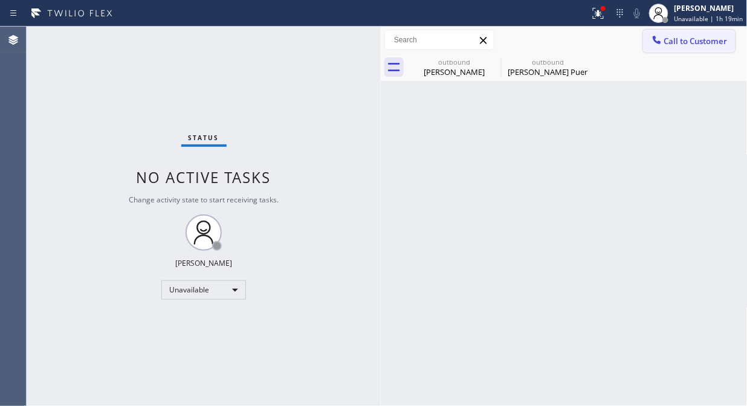
click at [674, 50] on button "Call to Customer" at bounding box center [689, 41] width 92 height 23
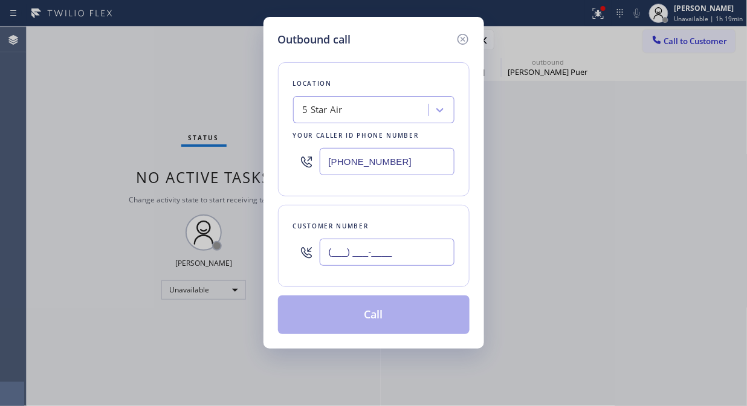
click at [432, 252] on input "(___) ___-____" at bounding box center [387, 252] width 135 height 27
paste input "626) 253-6698"
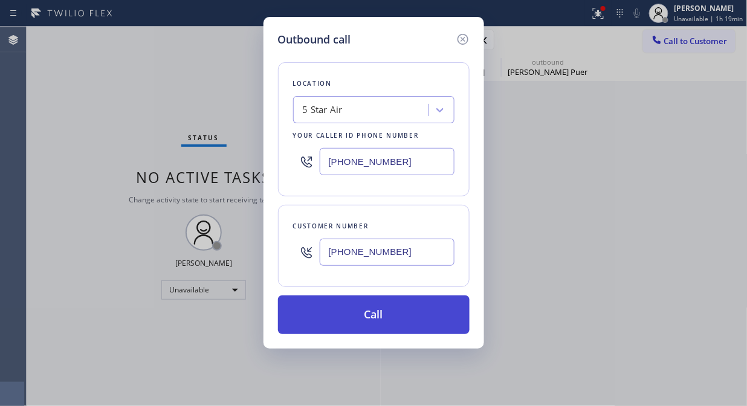
type input "[PHONE_NUMBER]"
click at [400, 318] on button "Call" at bounding box center [373, 314] width 191 height 39
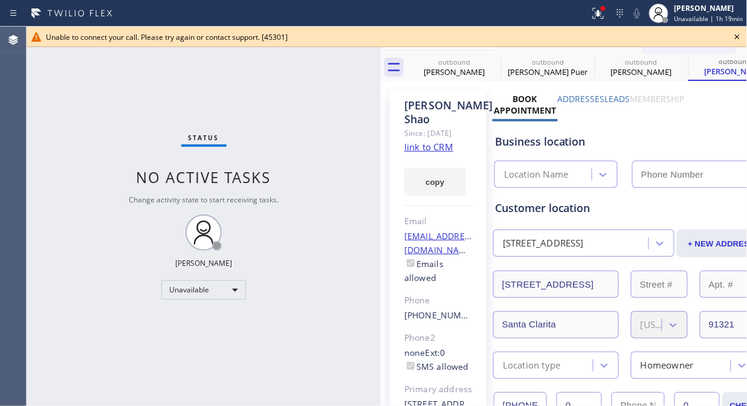
type input "[PHONE_NUMBER]"
click at [737, 36] on icon at bounding box center [736, 36] width 5 height 5
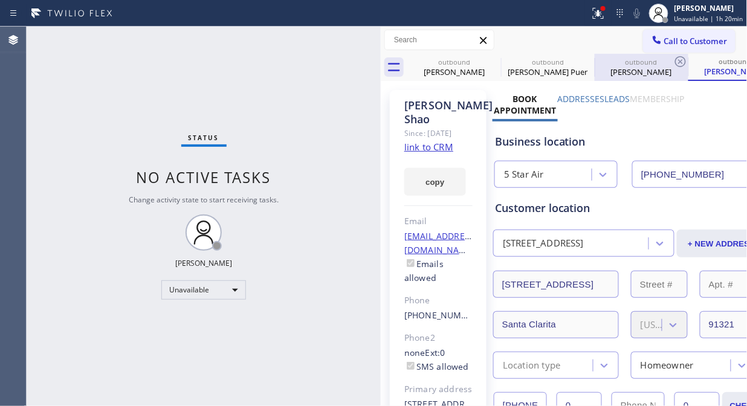
click at [675, 57] on icon at bounding box center [680, 61] width 14 height 14
click at [675, 41] on span "Call to Customer" at bounding box center [695, 41] width 63 height 11
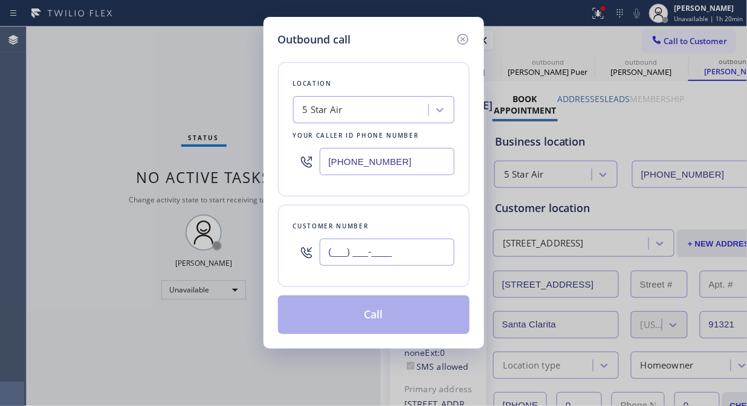
click at [420, 246] on input "(___) ___-____" at bounding box center [387, 252] width 135 height 27
paste input "626) 253-6698"
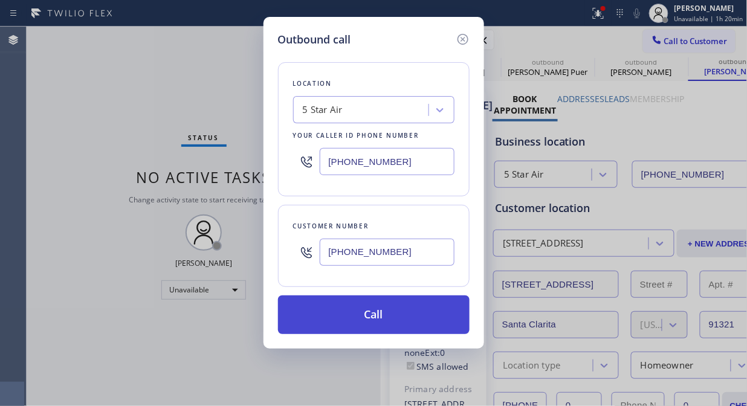
type input "[PHONE_NUMBER]"
click at [394, 317] on button "Call" at bounding box center [373, 314] width 191 height 39
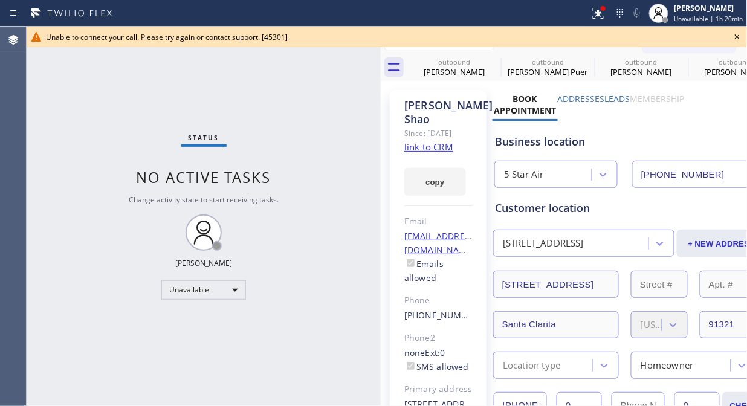
type input "[PHONE_NUMBER]"
click at [736, 37] on icon at bounding box center [736, 36] width 5 height 5
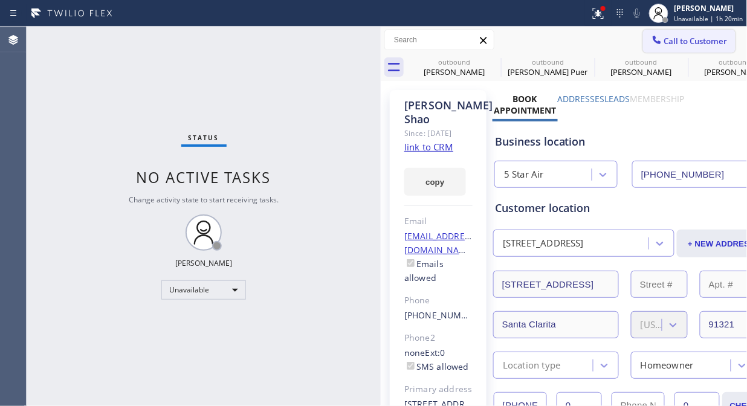
click at [667, 44] on span "Call to Customer" at bounding box center [695, 41] width 63 height 11
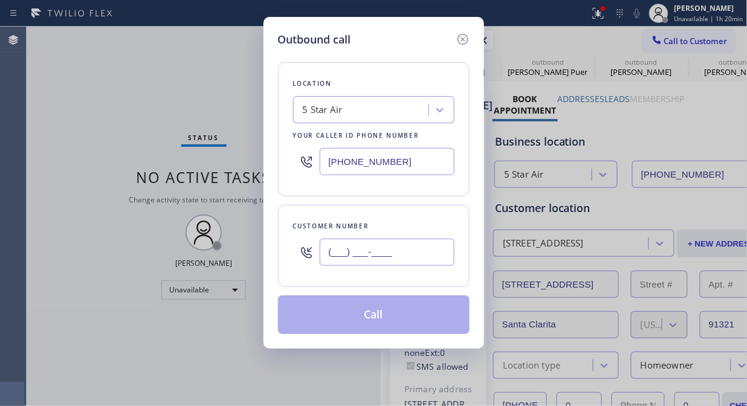
click at [424, 262] on input "(___) ___-____" at bounding box center [387, 252] width 135 height 27
paste input "612) 708-0309"
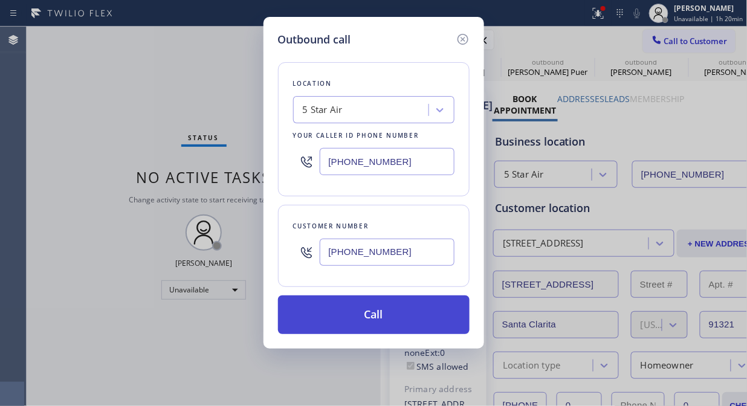
type input "[PHONE_NUMBER]"
click at [408, 321] on button "Call" at bounding box center [373, 314] width 191 height 39
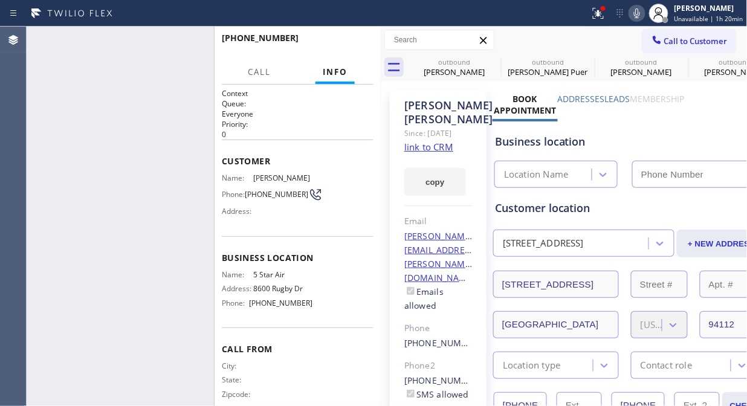
type input "[PHONE_NUMBER]"
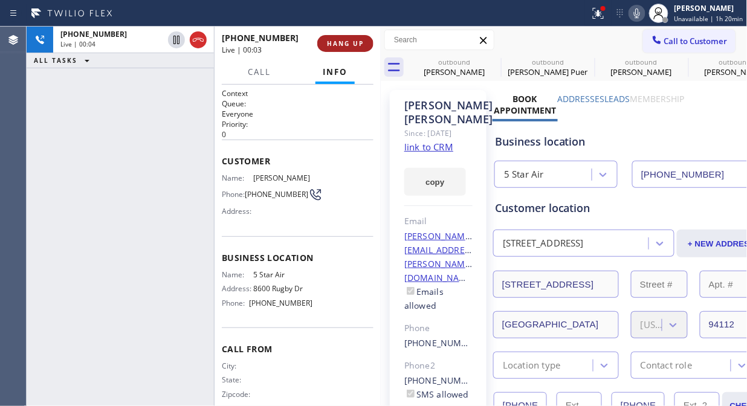
click at [336, 43] on span "HANG UP" at bounding box center [345, 43] width 37 height 8
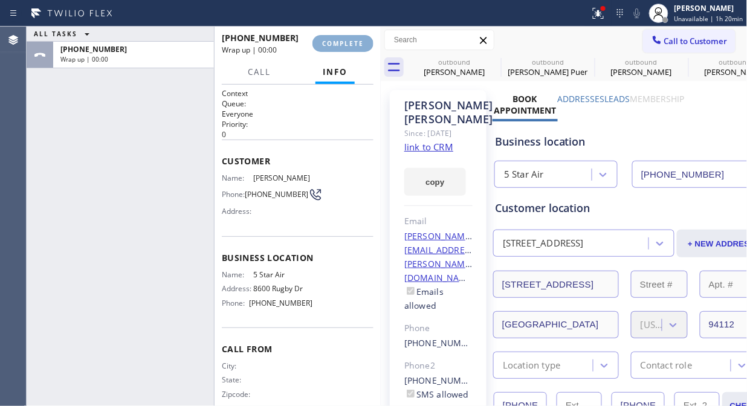
click at [336, 43] on span "COMPLETE" at bounding box center [343, 43] width 42 height 8
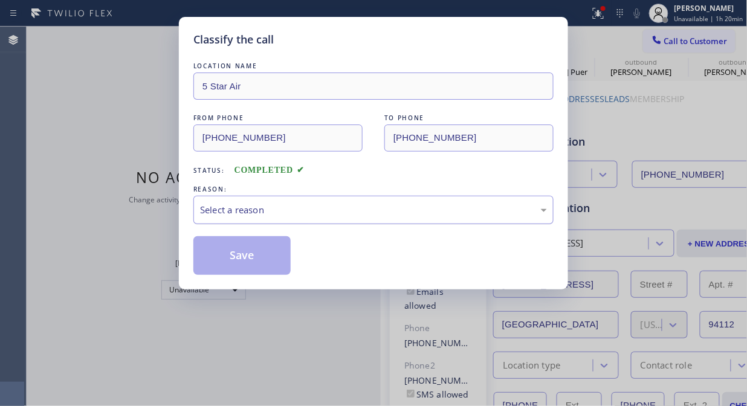
drag, startPoint x: 345, startPoint y: 210, endPoint x: 352, endPoint y: 222, distance: 14.3
click at [346, 211] on div "Select a reason" at bounding box center [373, 210] width 347 height 14
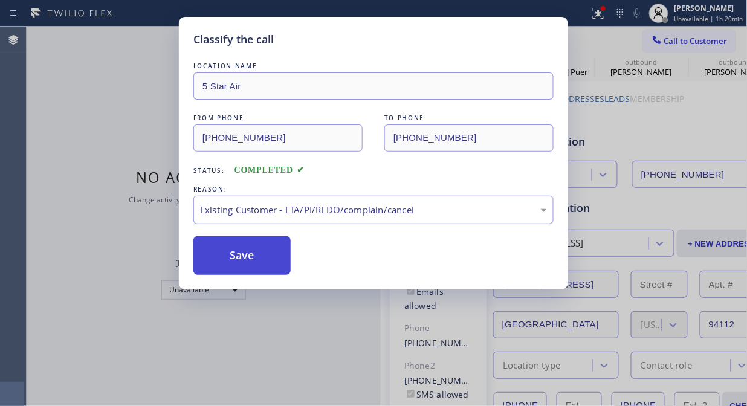
click at [254, 260] on button "Save" at bounding box center [241, 255] width 97 height 39
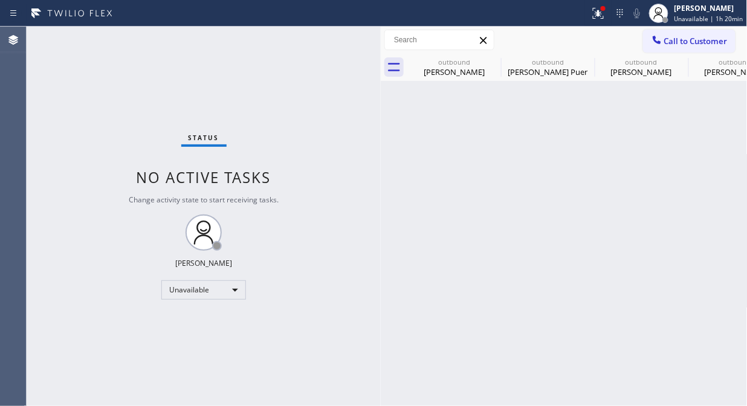
click at [667, 41] on span "Call to Customer" at bounding box center [695, 41] width 63 height 11
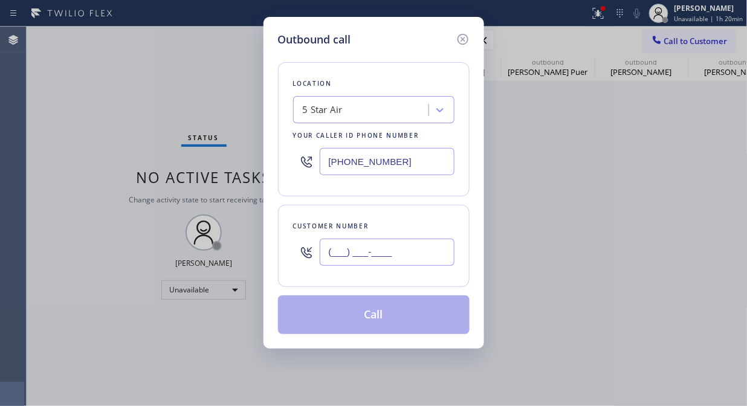
click at [341, 254] on input "(___) ___-____" at bounding box center [387, 252] width 135 height 27
paste input "562) 440-3622"
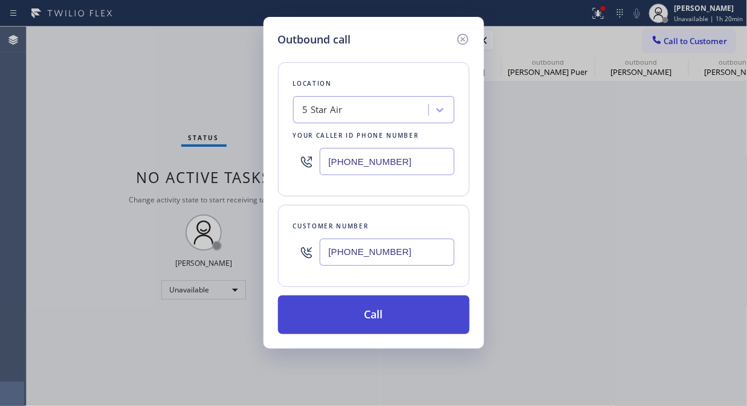
type input "[PHONE_NUMBER]"
click at [368, 312] on button "Call" at bounding box center [373, 314] width 191 height 39
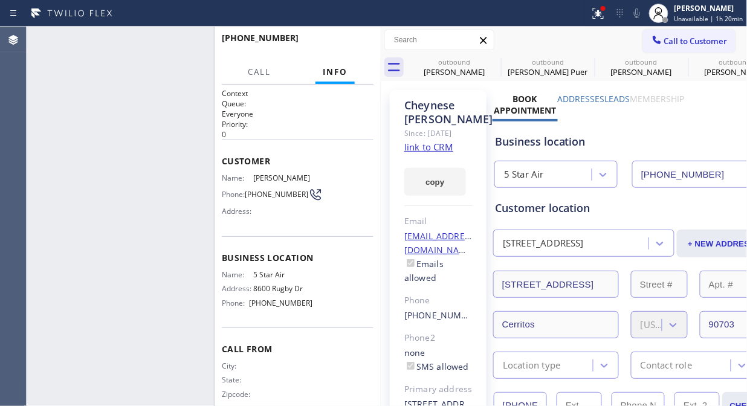
type input "[PHONE_NUMBER]"
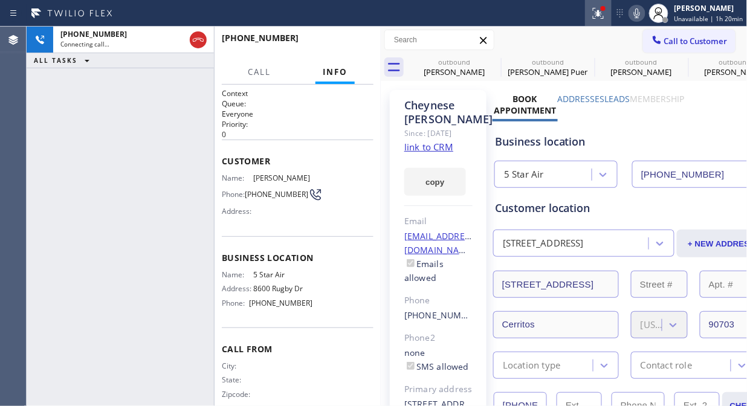
click at [600, 16] on icon at bounding box center [598, 13] width 14 height 14
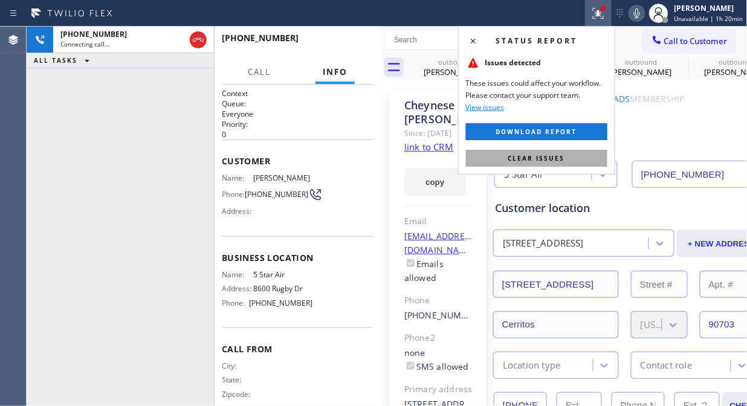
click at [558, 152] on button "Clear issues" at bounding box center [536, 158] width 141 height 17
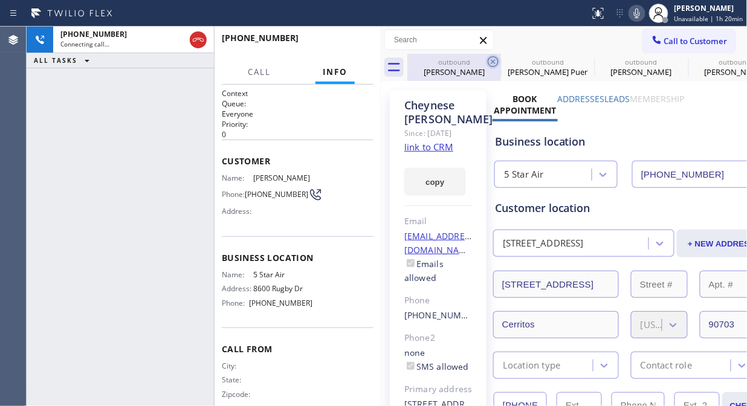
click at [499, 62] on icon at bounding box center [493, 61] width 14 height 14
click at [581, 62] on icon at bounding box center [586, 61] width 11 height 11
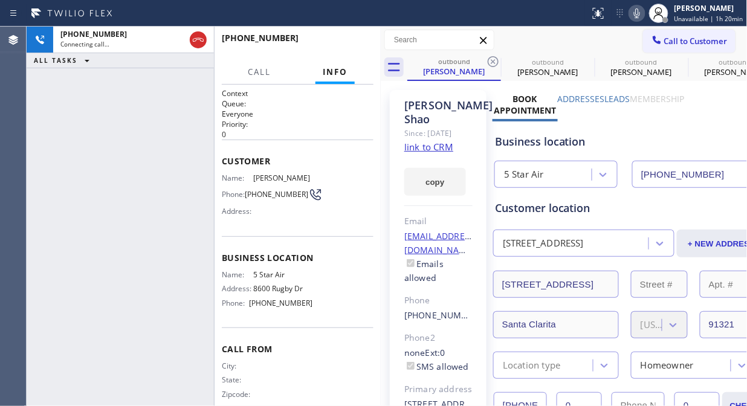
click at [493, 62] on icon at bounding box center [492, 61] width 11 height 11
click at [0, 0] on icon at bounding box center [0, 0] width 0 height 0
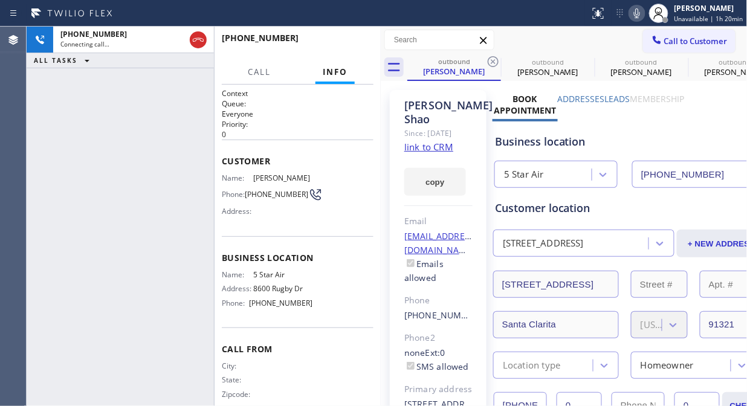
click at [0, 0] on icon at bounding box center [0, 0] width 0 height 0
click at [493, 62] on div "outbound [PERSON_NAME] outbound [PERSON_NAME] outbound [PERSON_NAME] outbound […" at bounding box center [577, 67] width 340 height 27
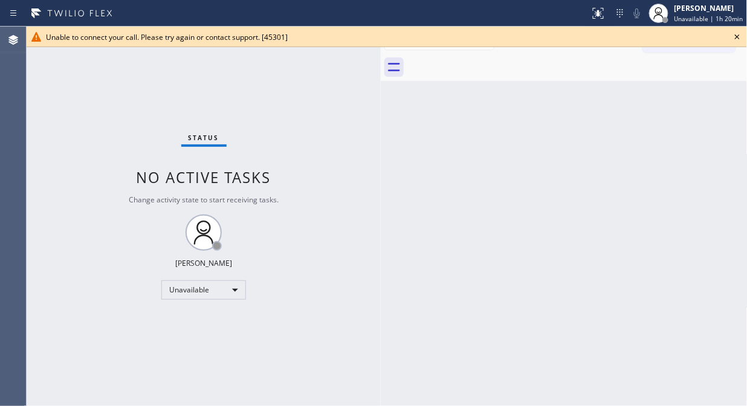
click at [733, 37] on icon at bounding box center [737, 37] width 14 height 14
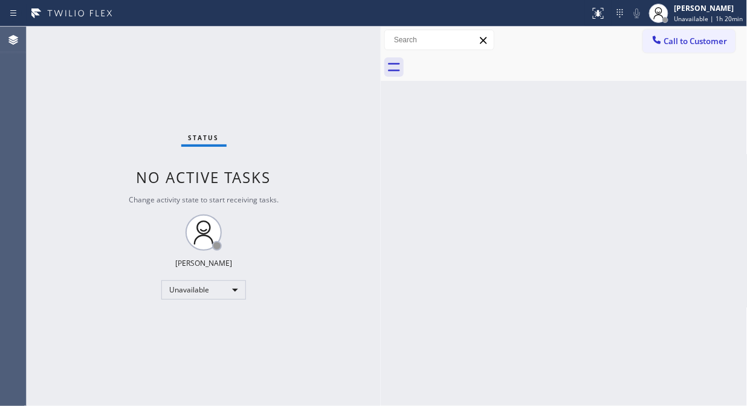
click at [683, 39] on span "Call to Customer" at bounding box center [695, 41] width 63 height 11
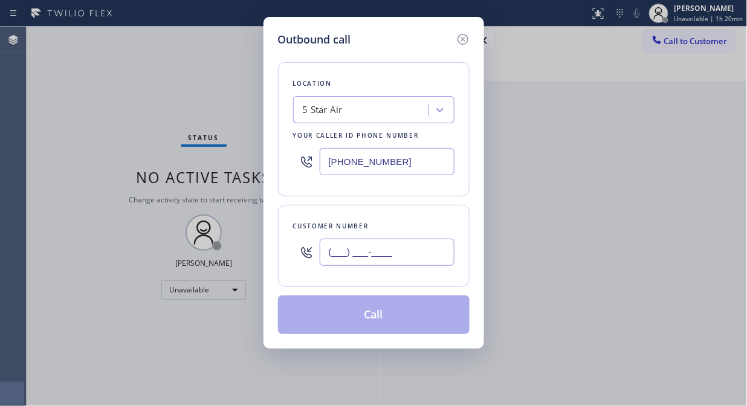
click at [374, 262] on input "(___) ___-____" at bounding box center [387, 252] width 135 height 27
paste input "562) 307-1030"
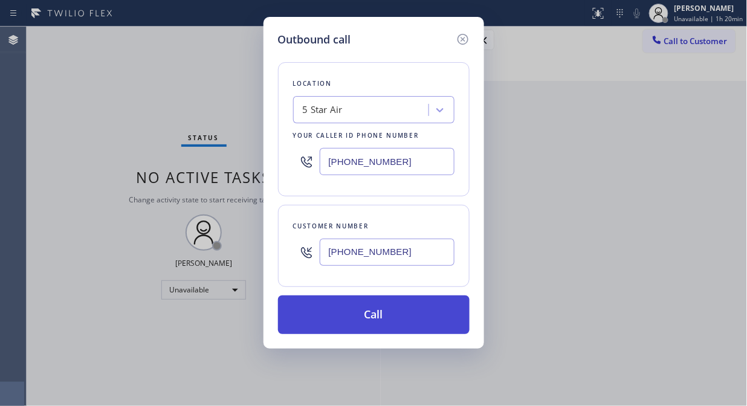
type input "[PHONE_NUMBER]"
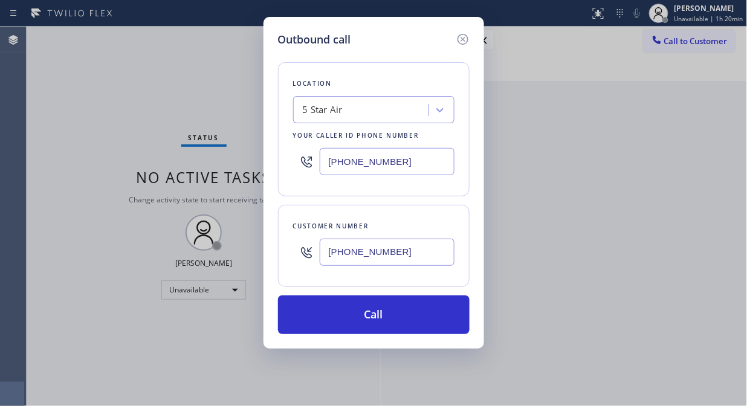
drag, startPoint x: 383, startPoint y: 311, endPoint x: 527, endPoint y: 19, distance: 325.5
click at [384, 311] on button "Call" at bounding box center [373, 314] width 191 height 39
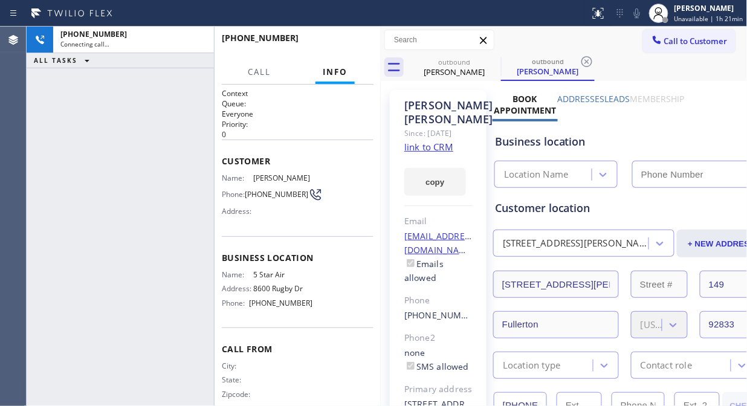
type input "[PHONE_NUMBER]"
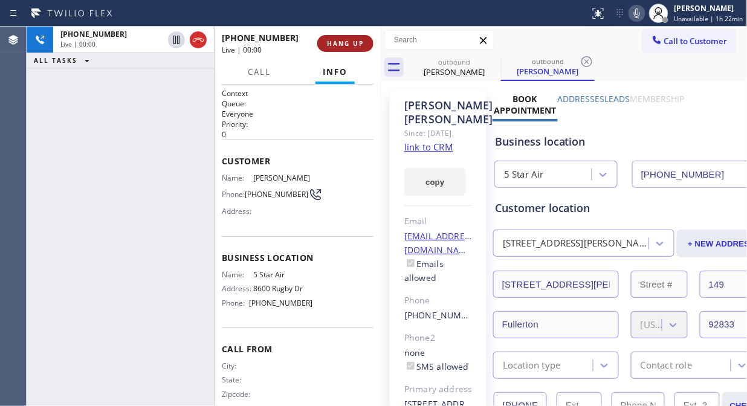
click at [327, 50] on button "HANG UP" at bounding box center [345, 43] width 56 height 17
click at [332, 45] on span "HANG UP" at bounding box center [345, 43] width 37 height 8
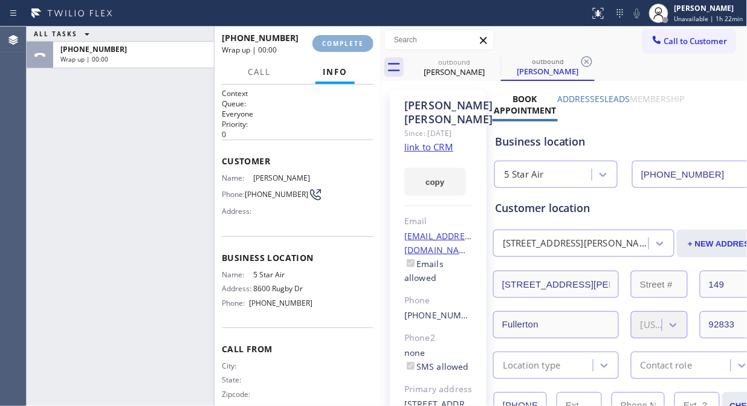
click at [332, 45] on span "COMPLETE" at bounding box center [343, 43] width 42 height 8
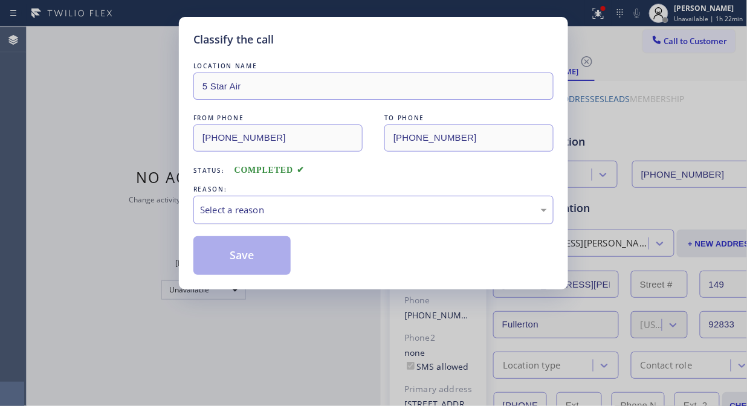
click at [322, 208] on div "Select a reason" at bounding box center [373, 210] width 347 height 14
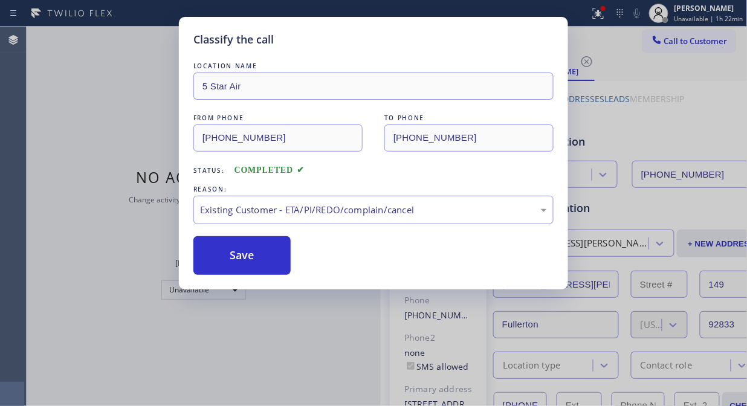
drag, startPoint x: 358, startPoint y: 280, endPoint x: 298, endPoint y: 268, distance: 61.1
click at [268, 264] on button "Save" at bounding box center [241, 255] width 97 height 39
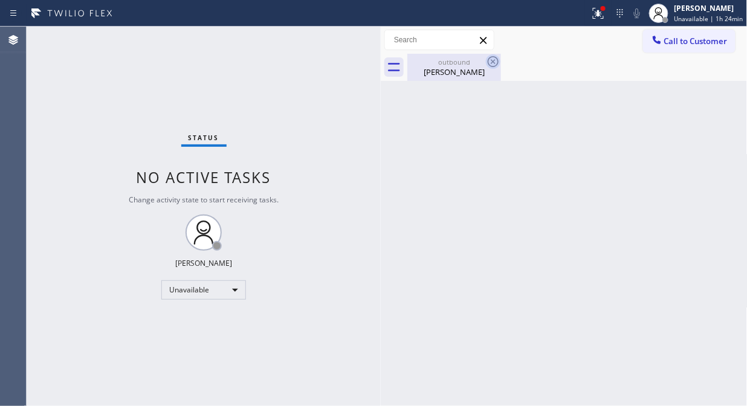
drag, startPoint x: 458, startPoint y: 63, endPoint x: 491, endPoint y: 63, distance: 33.2
click at [461, 63] on div "outbound" at bounding box center [453, 61] width 91 height 9
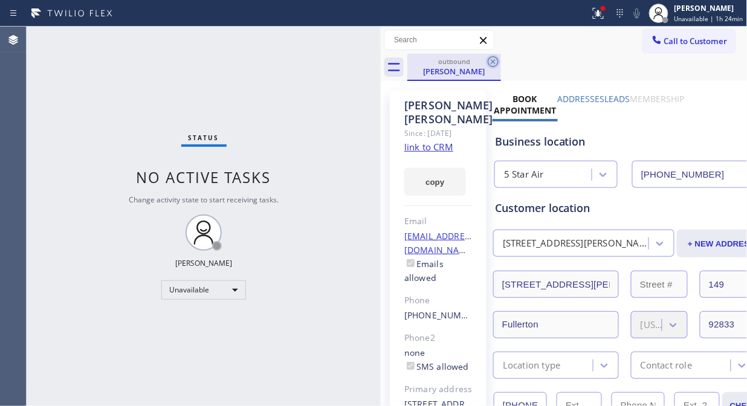
click at [491, 63] on icon at bounding box center [492, 61] width 11 height 11
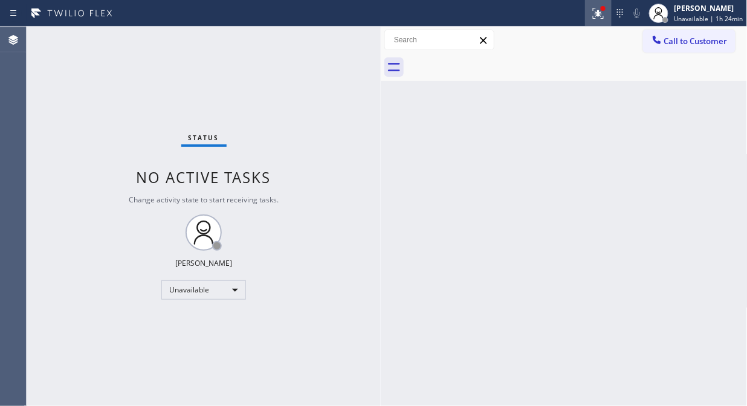
drag, startPoint x: 587, startPoint y: 13, endPoint x: 594, endPoint y: 13, distance: 6.6
click at [588, 13] on div "Status report Issues detected These issues could affect your workflow. Please c…" at bounding box center [373, 13] width 747 height 27
click at [605, 15] on icon at bounding box center [598, 13] width 14 height 14
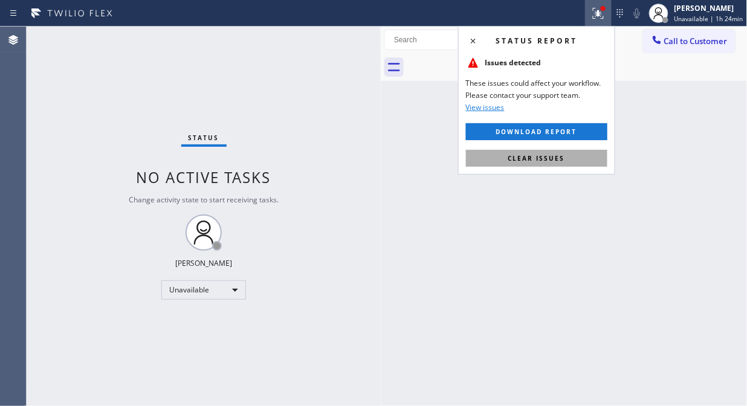
click at [577, 160] on button "Clear issues" at bounding box center [536, 158] width 141 height 17
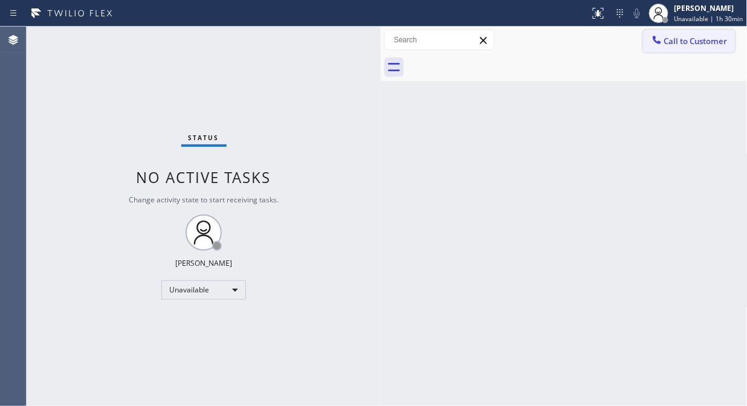
click at [672, 40] on span "Call to Customer" at bounding box center [695, 41] width 63 height 11
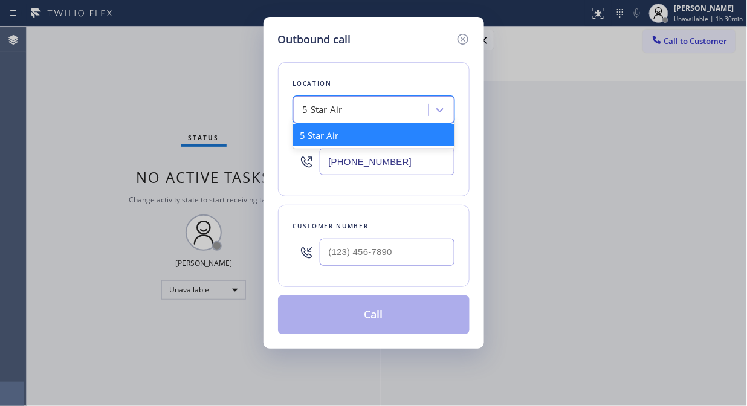
click at [377, 106] on div "5 Star Air" at bounding box center [363, 110] width 132 height 21
paste input "Sub Zero Appliance Repair Olympia"
type input "Sub Zero Appliance Repair Olympia"
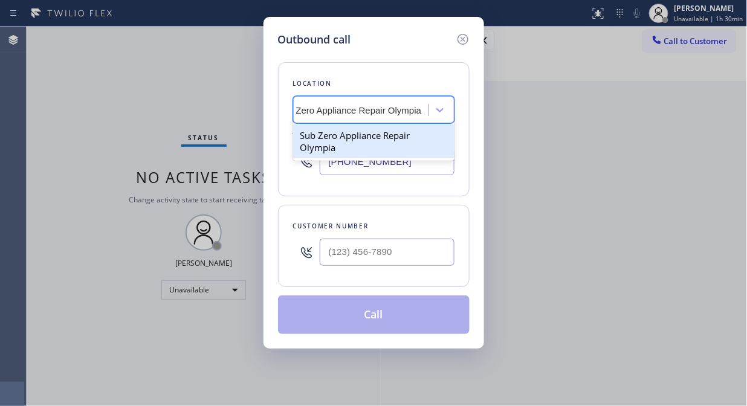
click at [365, 141] on div "Sub Zero Appliance Repair Olympia" at bounding box center [373, 141] width 161 height 34
type input "[PHONE_NUMBER]"
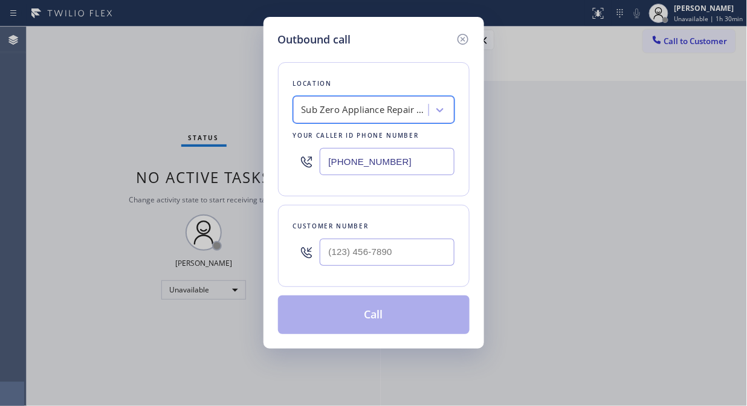
scroll to position [0, 1]
click at [324, 256] on input "(___) ___-____" at bounding box center [387, 252] width 135 height 27
paste input "360) 791-2184"
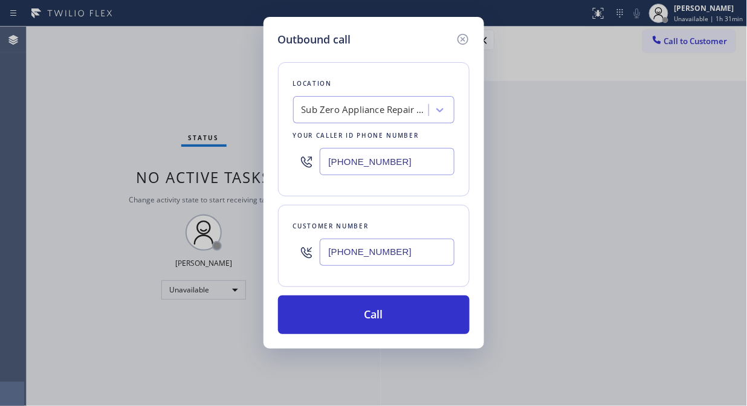
type input "[PHONE_NUMBER]"
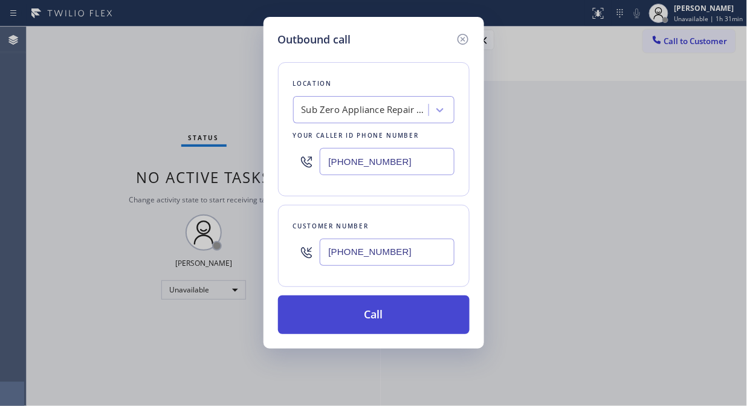
click at [401, 322] on button "Call" at bounding box center [373, 314] width 191 height 39
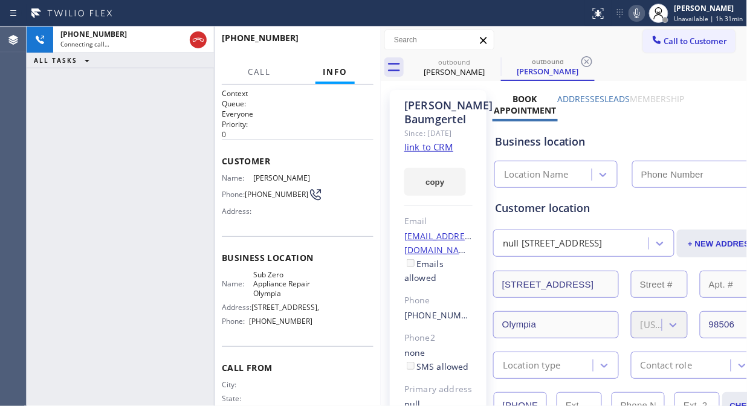
type input "[PHONE_NUMBER]"
click at [349, 47] on span "HANG UP" at bounding box center [345, 43] width 37 height 8
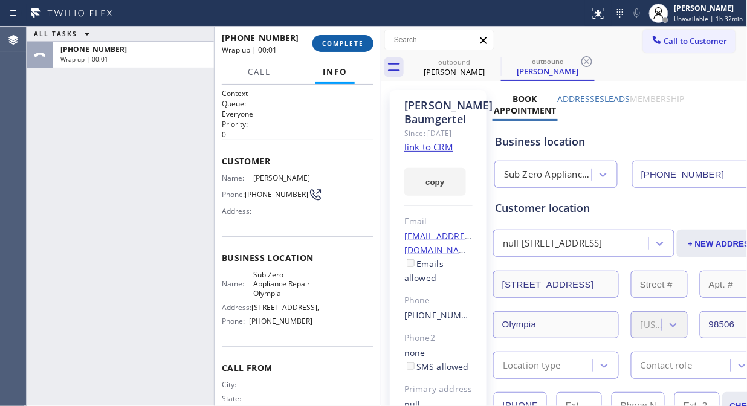
click at [349, 47] on span "COMPLETE" at bounding box center [343, 43] width 42 height 8
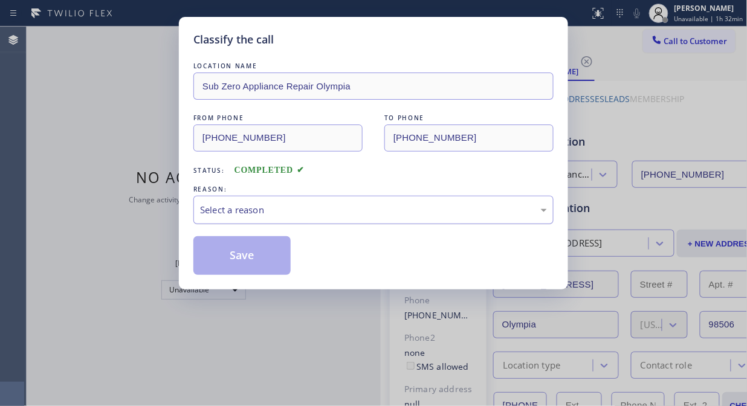
click at [341, 219] on div "Select a reason" at bounding box center [373, 210] width 360 height 28
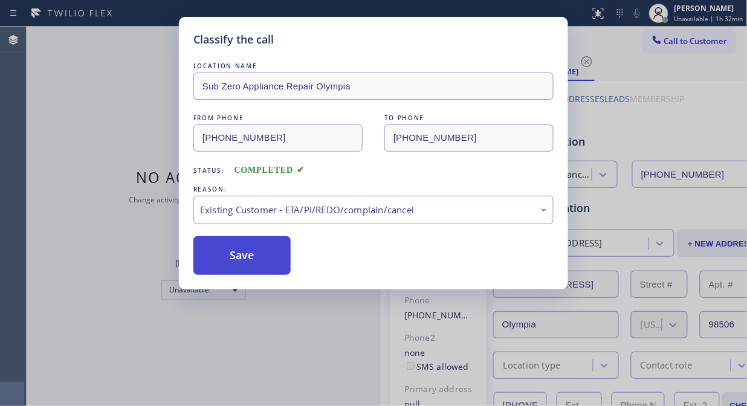
click at [225, 256] on button "Save" at bounding box center [241, 255] width 97 height 39
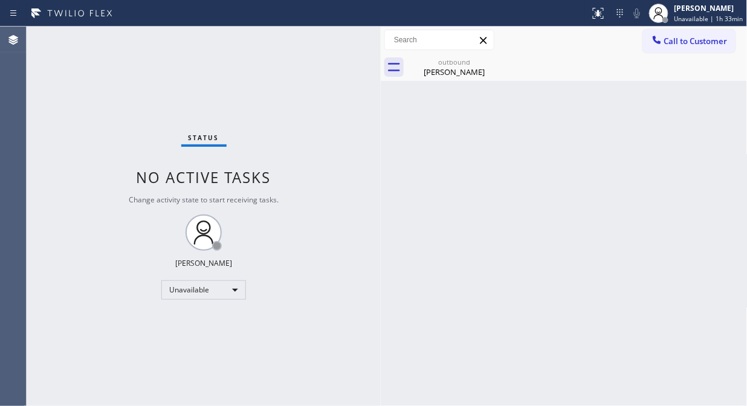
click at [655, 39] on icon at bounding box center [656, 40] width 12 height 12
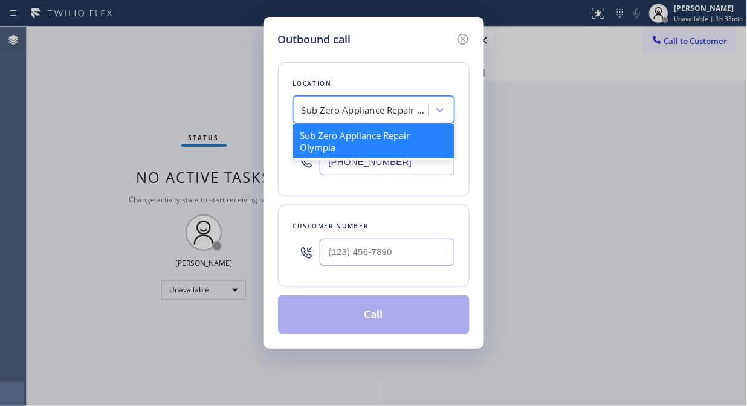
click at [383, 118] on div "Sub Zero Appliance Repair Olympia" at bounding box center [363, 110] width 132 height 21
paste input "[PERSON_NAME] & Dryer Repair"
type input "[PERSON_NAME] & Dryer Repair"
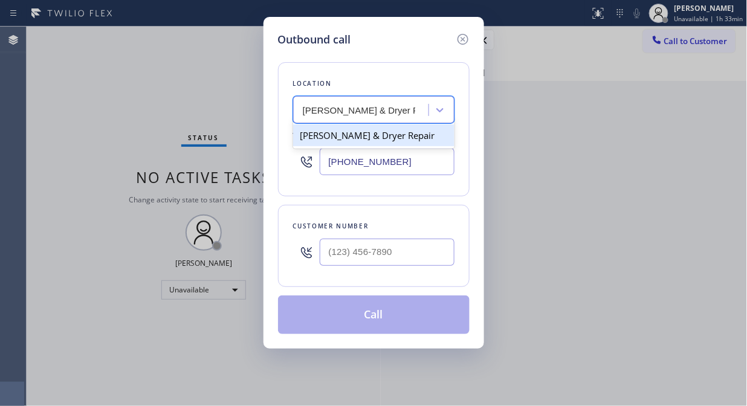
click at [376, 143] on div "[PERSON_NAME] & Dryer Repair" at bounding box center [373, 135] width 161 height 22
type input "[PHONE_NUMBER]"
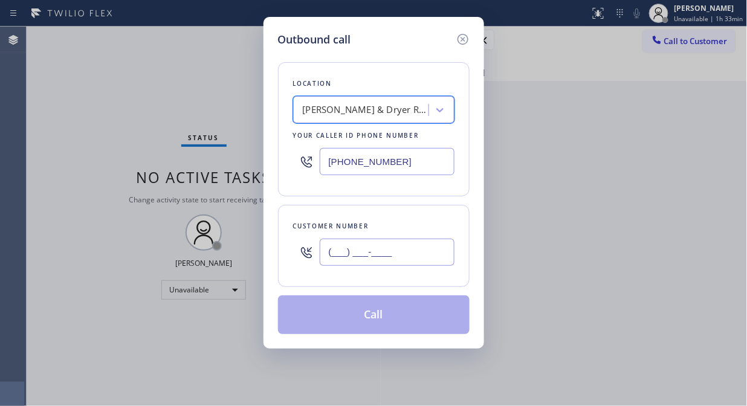
click at [336, 260] on input "(___) ___-____" at bounding box center [387, 252] width 135 height 27
paste input "786) 259-3208"
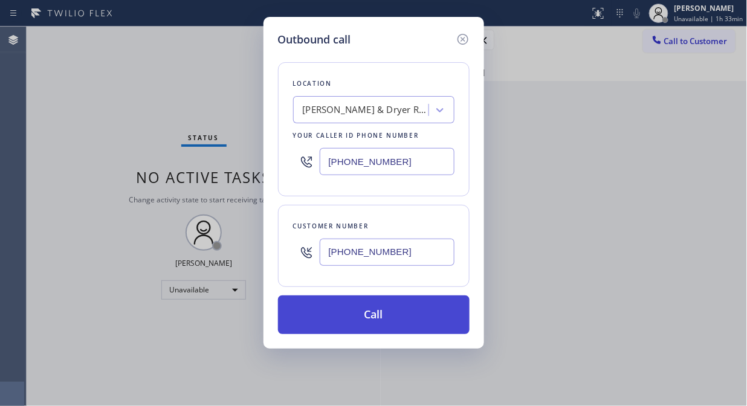
type input "[PHONE_NUMBER]"
click at [376, 323] on button "Call" at bounding box center [373, 314] width 191 height 39
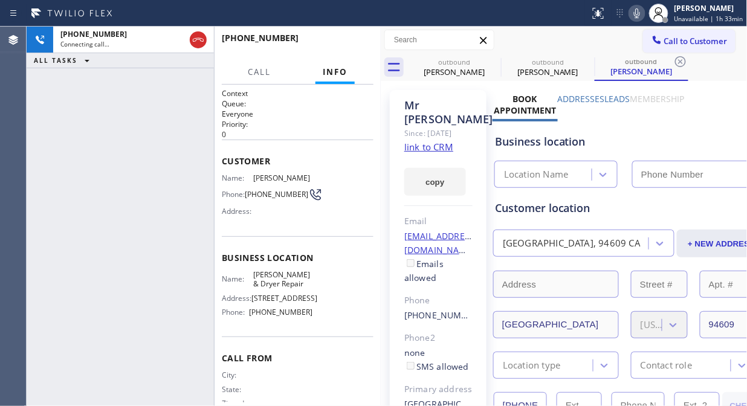
click at [639, 14] on icon at bounding box center [636, 13] width 14 height 14
type input "[PHONE_NUMBER]"
click at [635, 10] on icon at bounding box center [636, 13] width 14 height 14
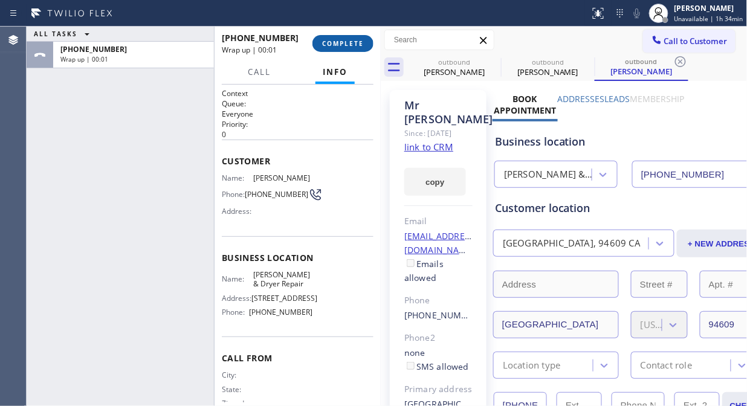
click at [348, 45] on span "COMPLETE" at bounding box center [343, 43] width 42 height 8
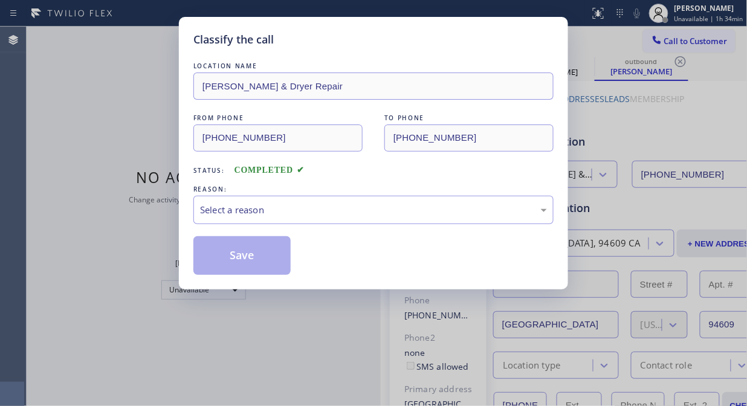
click at [348, 45] on div "Classify the call" at bounding box center [373, 39] width 360 height 16
click at [355, 219] on div "Select a reason" at bounding box center [373, 210] width 360 height 28
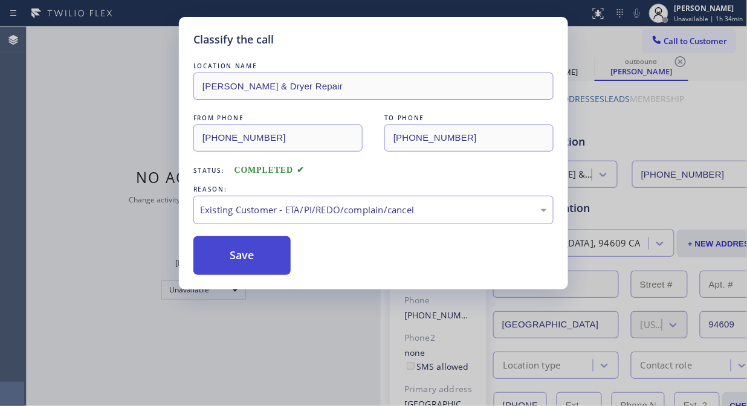
drag, startPoint x: 233, startPoint y: 255, endPoint x: 248, endPoint y: 237, distance: 23.2
click at [234, 255] on button "Save" at bounding box center [241, 255] width 97 height 39
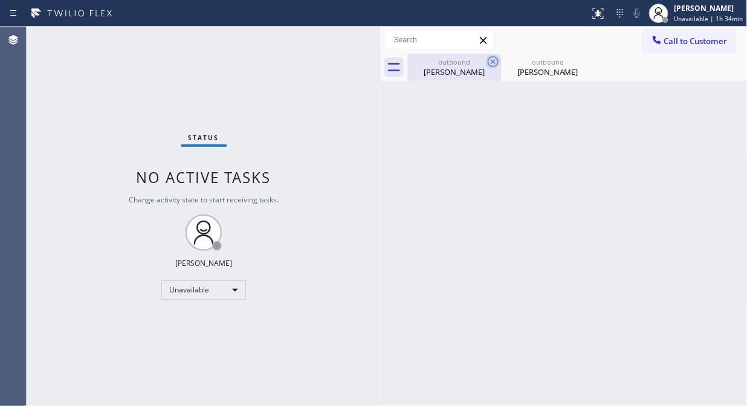
click at [491, 58] on icon at bounding box center [493, 61] width 14 height 14
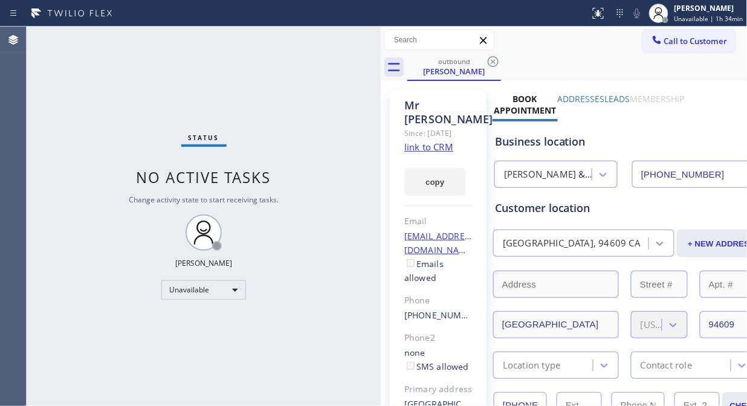
click at [491, 58] on icon at bounding box center [493, 61] width 14 height 14
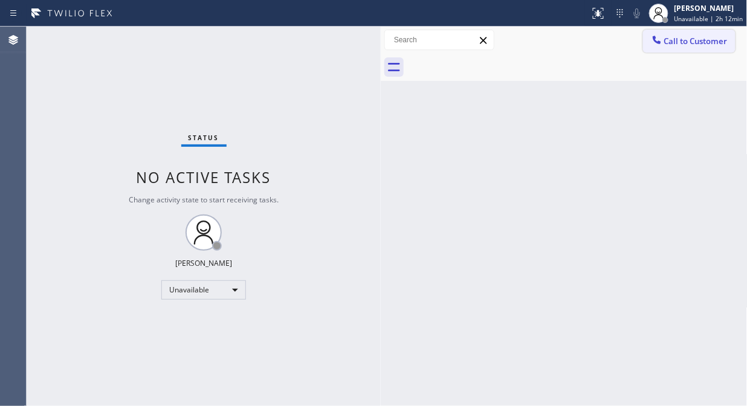
click at [677, 43] on span "Call to Customer" at bounding box center [695, 41] width 63 height 11
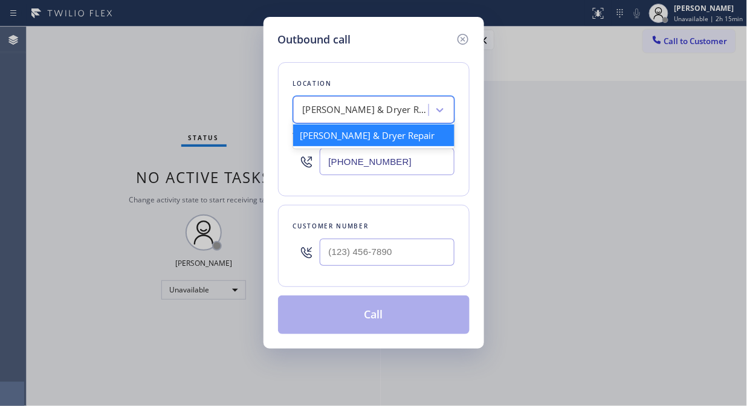
click at [394, 108] on div "[PERSON_NAME] & Dryer Repair" at bounding box center [366, 110] width 127 height 14
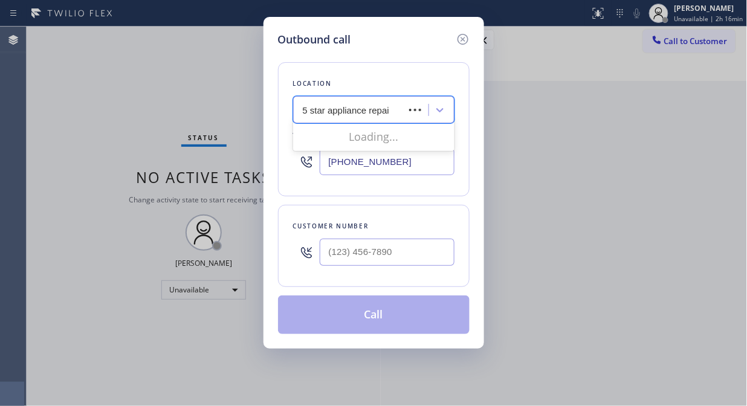
type input "5 star appliance repair"
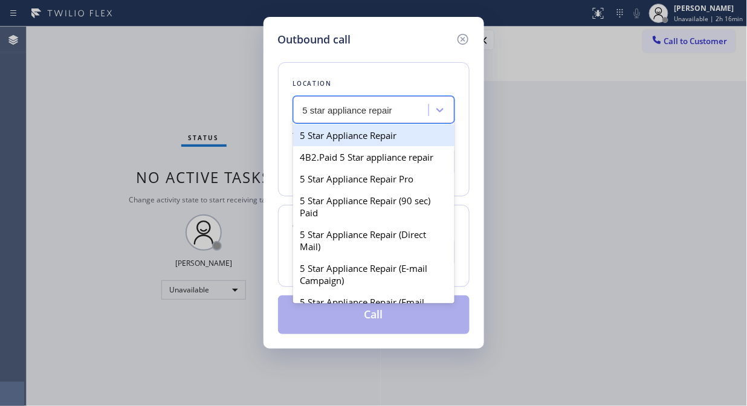
click at [393, 128] on div "5 Star Appliance Repair" at bounding box center [373, 135] width 161 height 22
type input "[PHONE_NUMBER]"
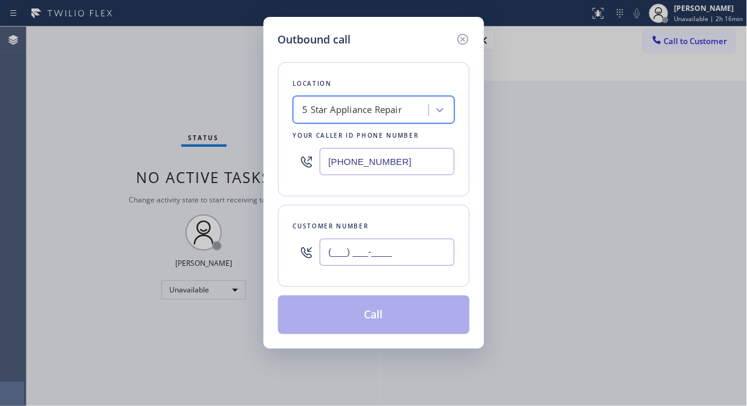
click at [333, 255] on input "(___) ___-____" at bounding box center [387, 252] width 135 height 27
paste input "917) 710-4305"
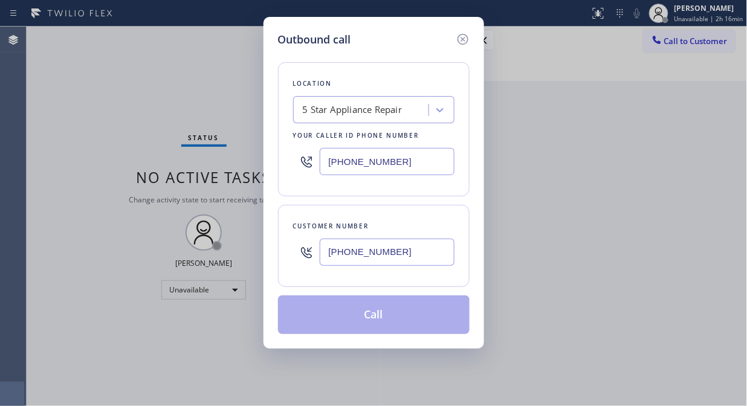
type input "[PHONE_NUMBER]"
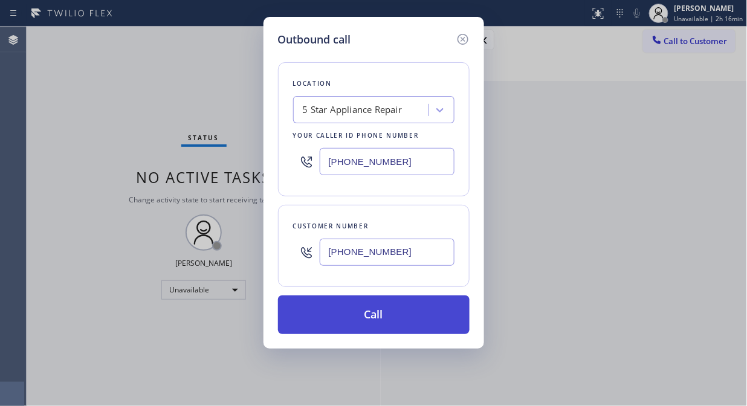
click at [377, 314] on button "Call" at bounding box center [373, 314] width 191 height 39
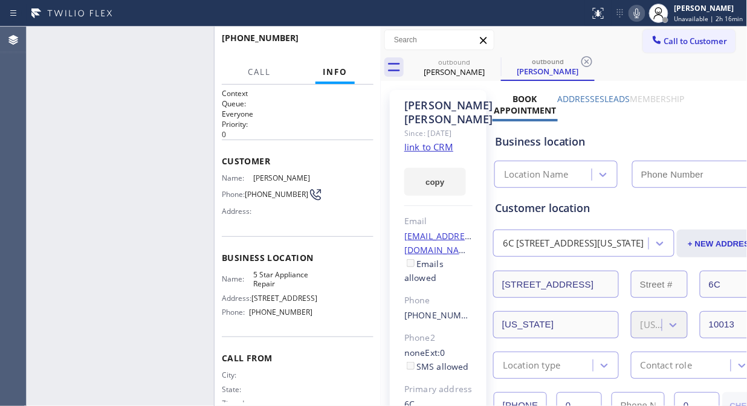
type input "[PHONE_NUMBER]"
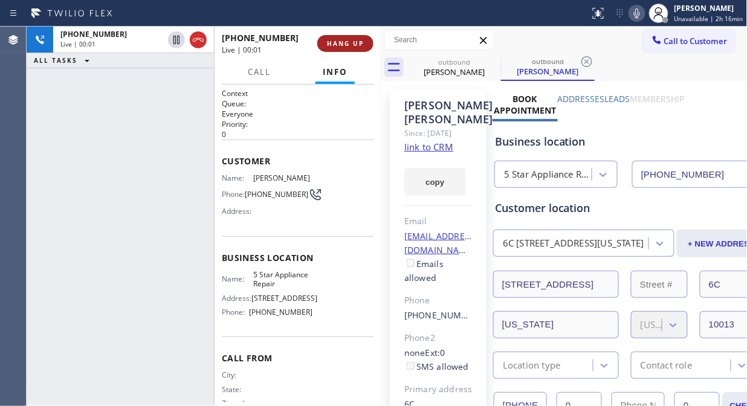
click at [337, 40] on span "HANG UP" at bounding box center [345, 43] width 37 height 8
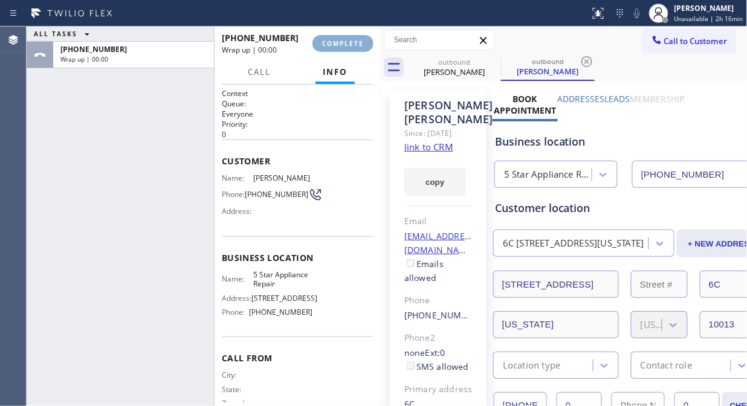
click at [339, 40] on span "COMPLETE" at bounding box center [343, 43] width 42 height 8
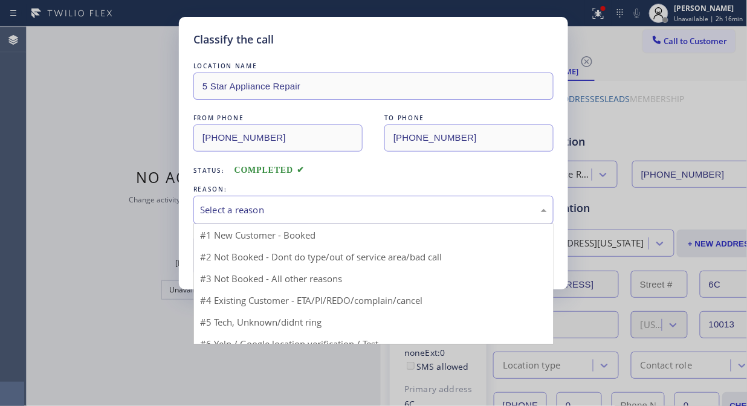
click at [316, 218] on div "Select a reason" at bounding box center [373, 210] width 360 height 28
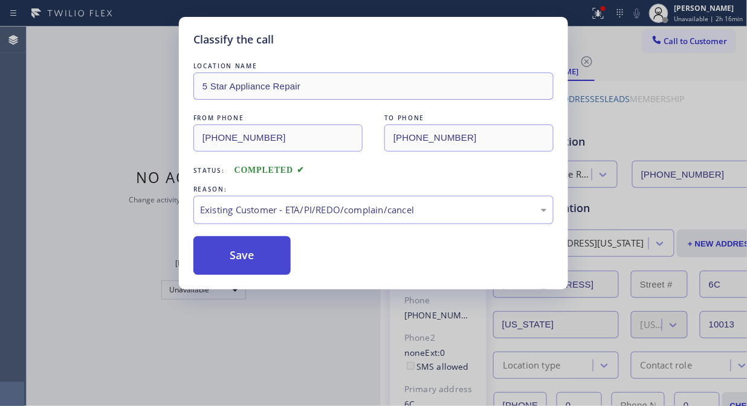
click at [271, 266] on button "Save" at bounding box center [241, 255] width 97 height 39
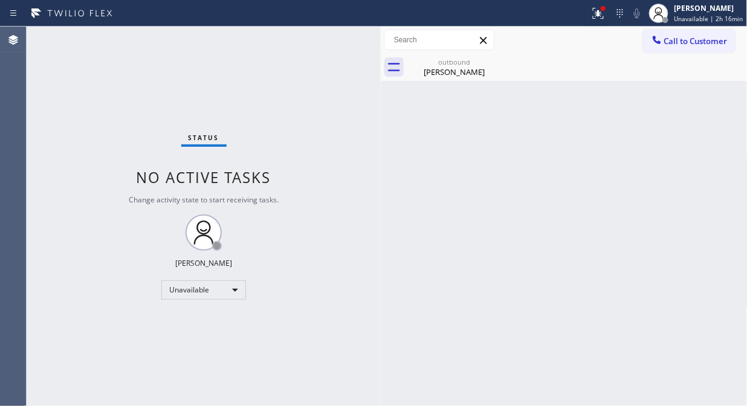
click at [678, 40] on span "Call to Customer" at bounding box center [695, 41] width 63 height 11
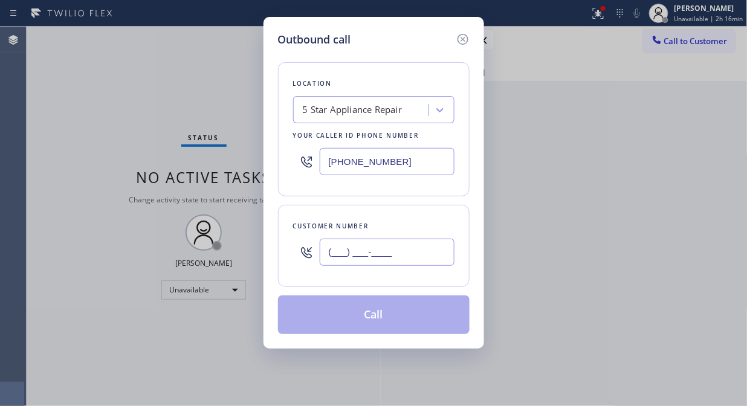
click at [333, 246] on input "(___) ___-____" at bounding box center [387, 252] width 135 height 27
paste input "646) 478-7870"
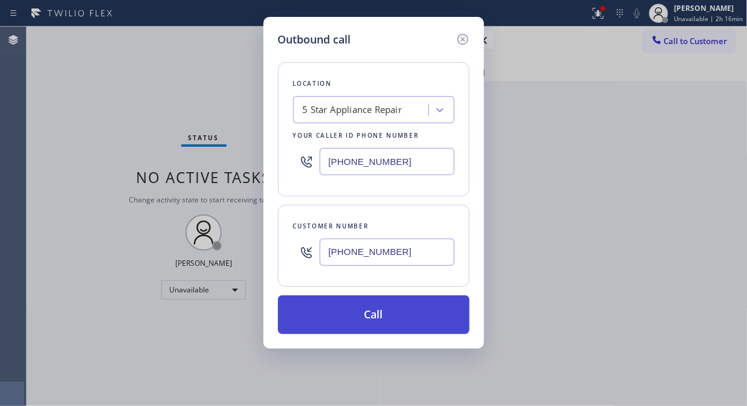
type input "[PHONE_NUMBER]"
click at [375, 321] on button "Call" at bounding box center [373, 314] width 191 height 39
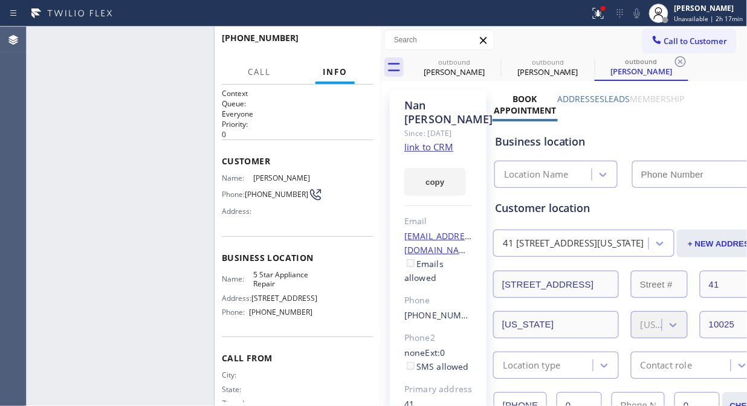
type input "[PHONE_NUMBER]"
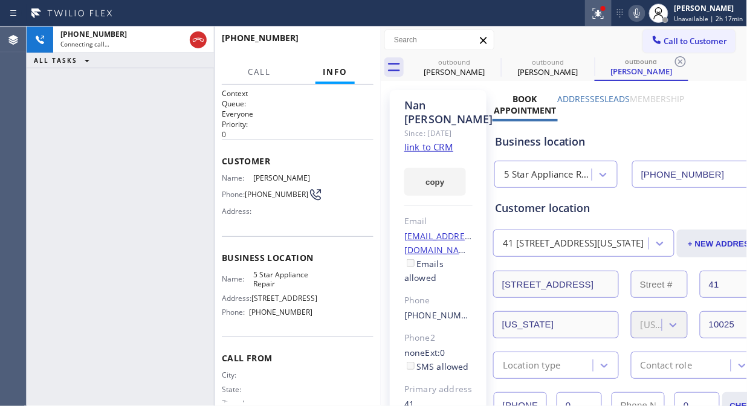
click at [594, 18] on icon at bounding box center [598, 13] width 14 height 14
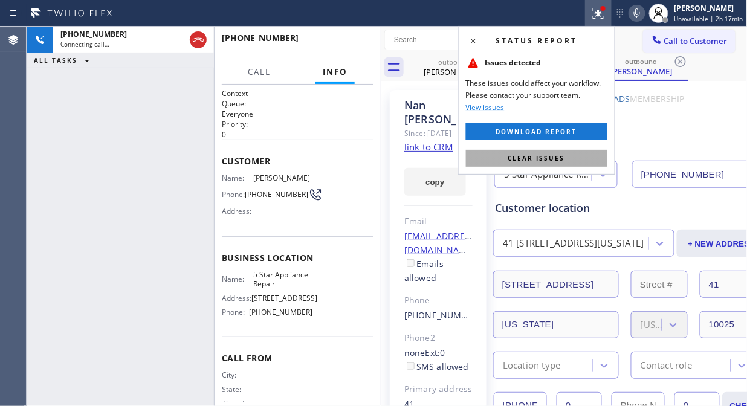
click at [568, 155] on button "Clear issues" at bounding box center [536, 158] width 141 height 17
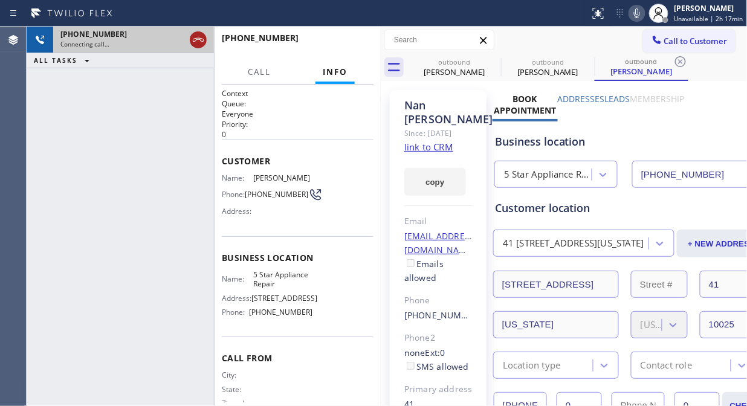
click at [203, 39] on icon at bounding box center [198, 40] width 14 height 14
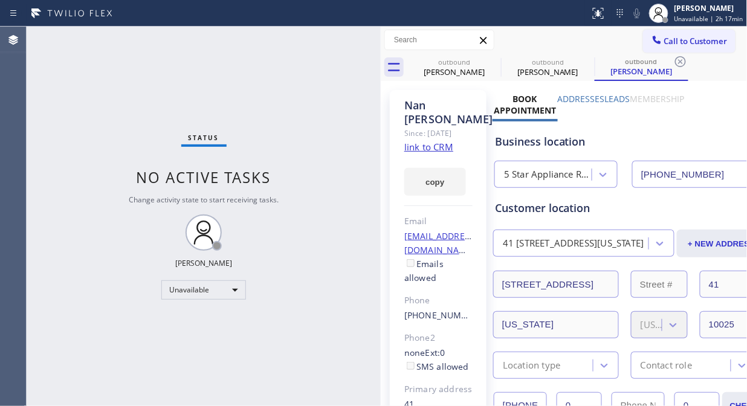
click at [695, 38] on span "Call to Customer" at bounding box center [695, 41] width 63 height 11
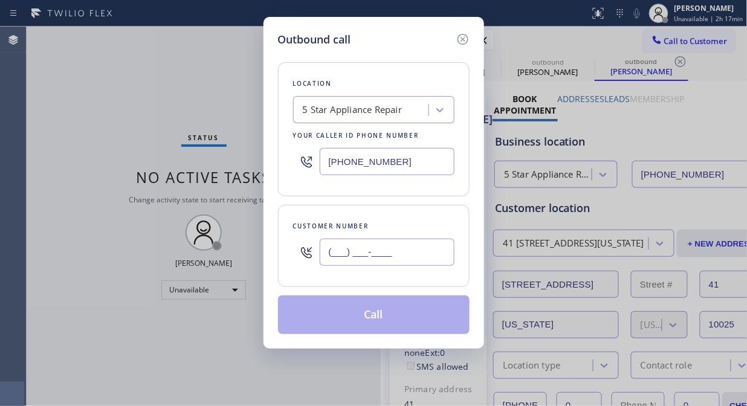
click at [376, 254] on input "(___) ___-____" at bounding box center [387, 252] width 135 height 27
paste input "808) 375-4260"
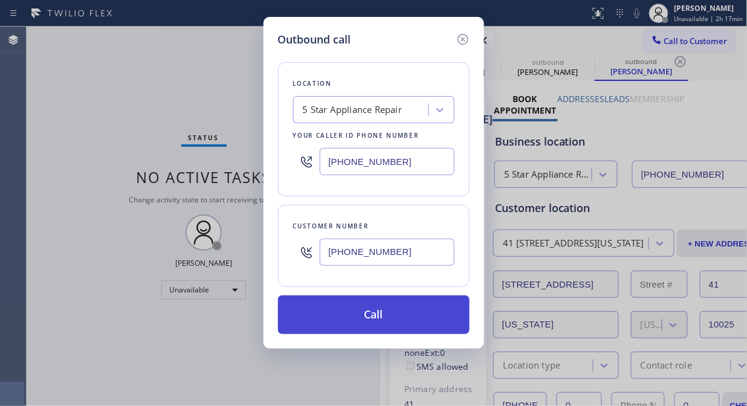
type input "[PHONE_NUMBER]"
click at [403, 319] on button "Call" at bounding box center [373, 314] width 191 height 39
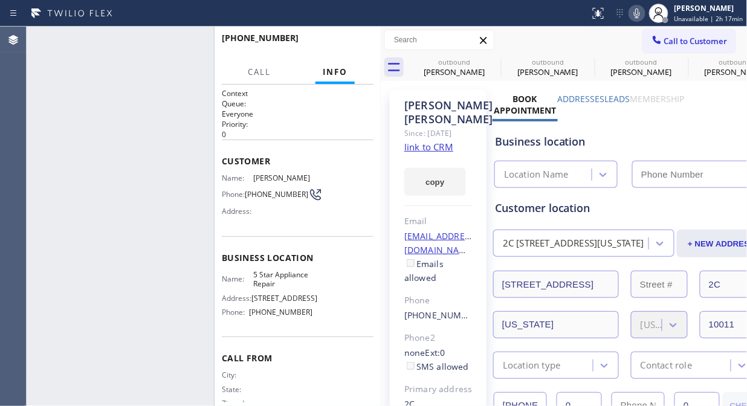
type input "[PHONE_NUMBER]"
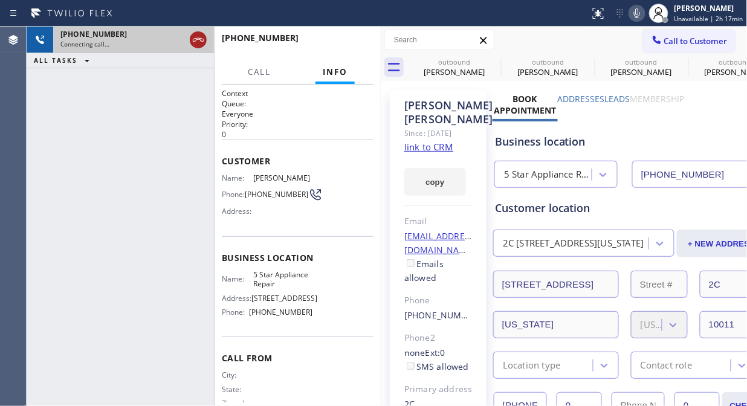
click at [199, 43] on icon at bounding box center [198, 40] width 14 height 14
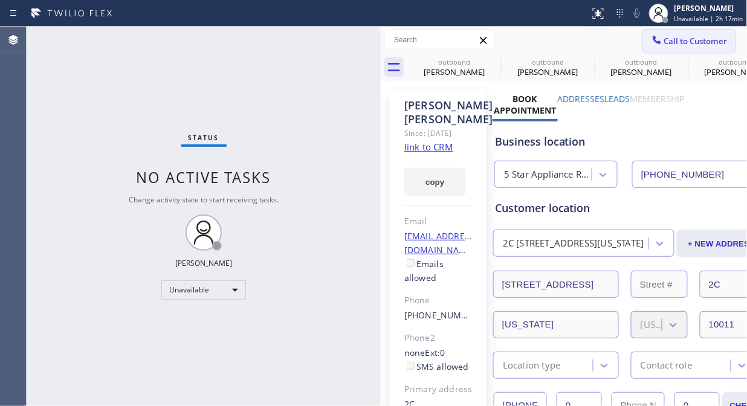
click at [664, 37] on span "Call to Customer" at bounding box center [695, 41] width 63 height 11
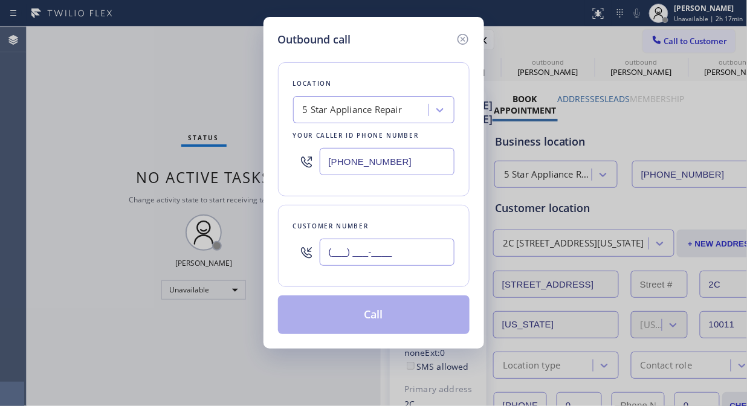
click at [364, 244] on input "(___) ___-____" at bounding box center [387, 252] width 135 height 27
paste input "646) 226-3866"
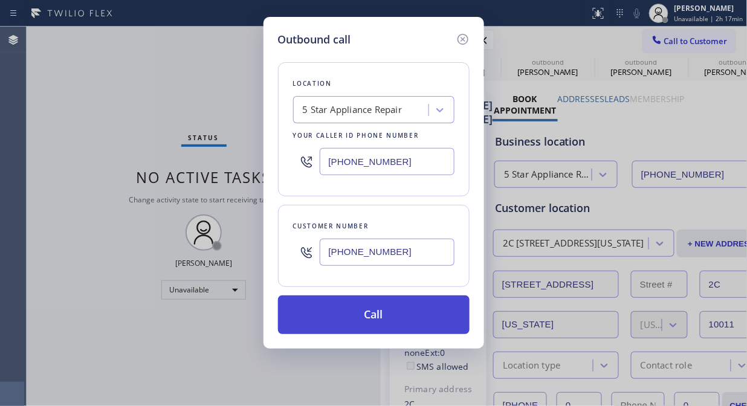
type input "[PHONE_NUMBER]"
click at [379, 311] on button "Call" at bounding box center [373, 314] width 191 height 39
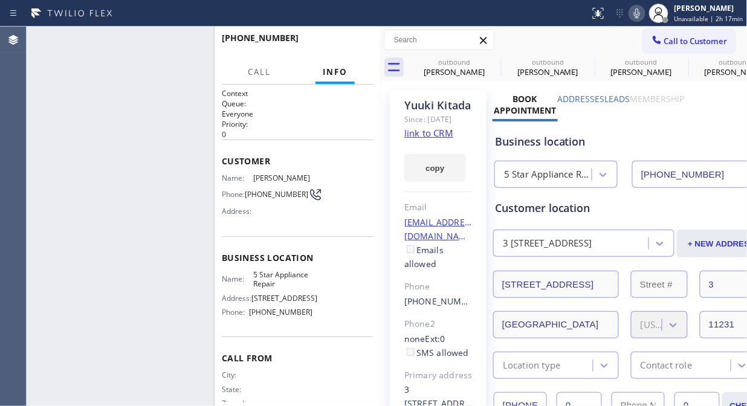
type input "[PHONE_NUMBER]"
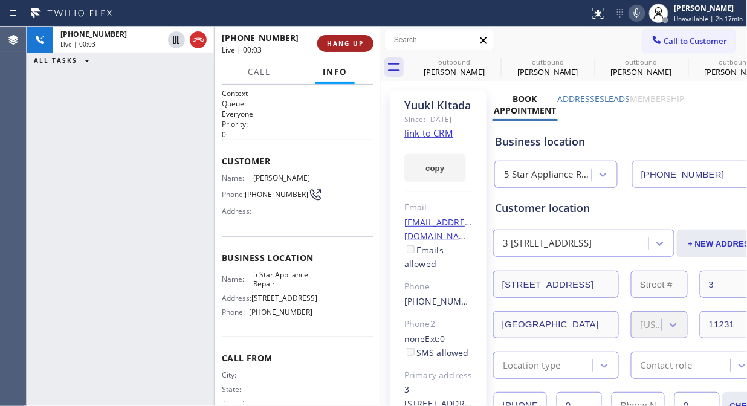
click at [362, 49] on button "HANG UP" at bounding box center [345, 43] width 56 height 17
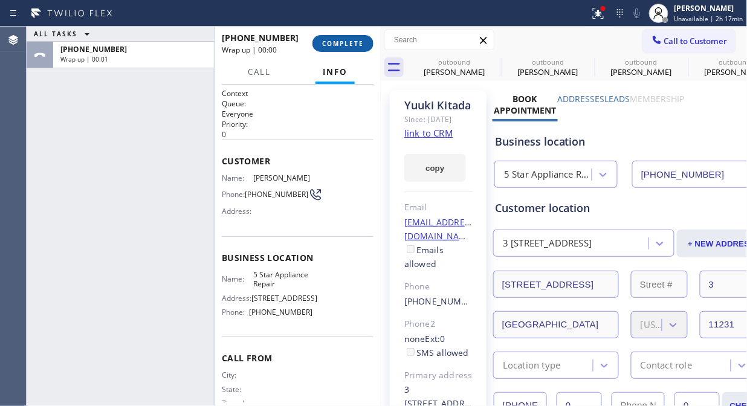
click at [351, 44] on span "COMPLETE" at bounding box center [343, 43] width 42 height 8
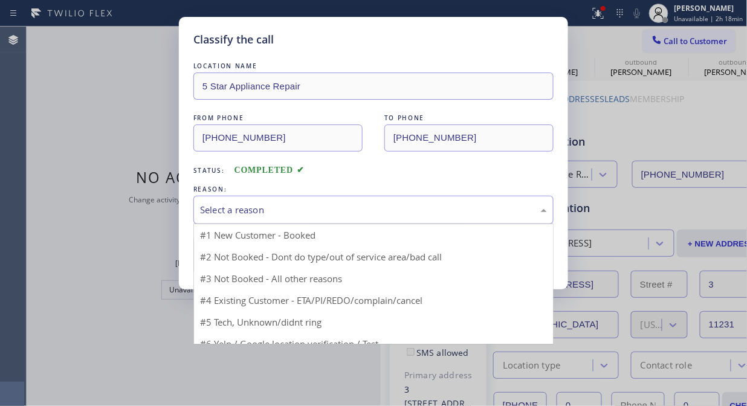
click at [344, 210] on div "Select a reason" at bounding box center [373, 210] width 347 height 14
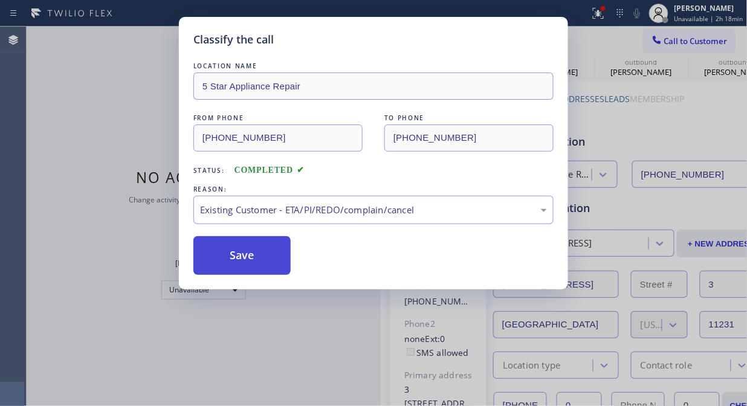
click at [274, 264] on button "Save" at bounding box center [241, 255] width 97 height 39
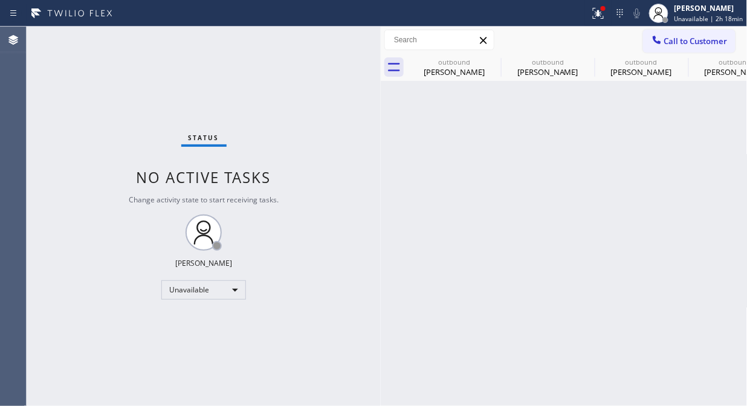
click at [663, 43] on div at bounding box center [656, 41] width 14 height 14
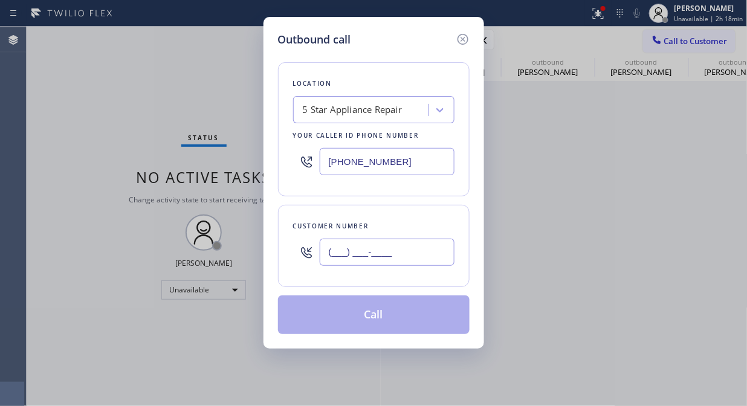
click at [399, 260] on input "(___) ___-____" at bounding box center [387, 252] width 135 height 27
paste input "856) 304-9440"
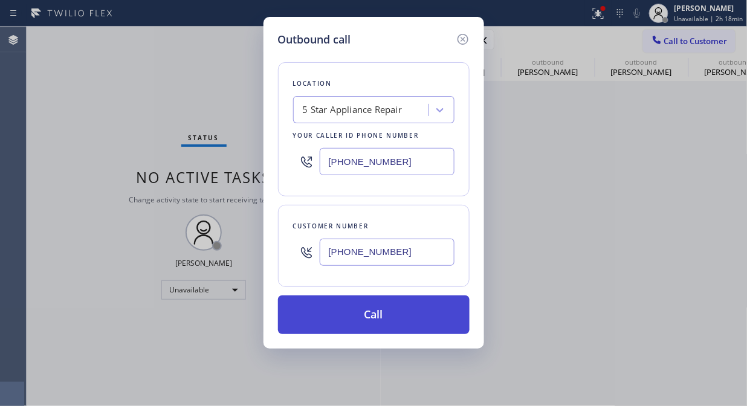
type input "[PHONE_NUMBER]"
click at [399, 313] on button "Call" at bounding box center [373, 314] width 191 height 39
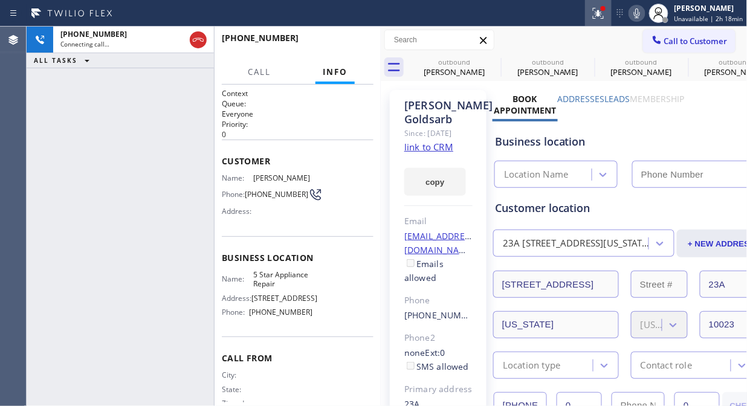
click at [605, 13] on icon at bounding box center [598, 13] width 14 height 14
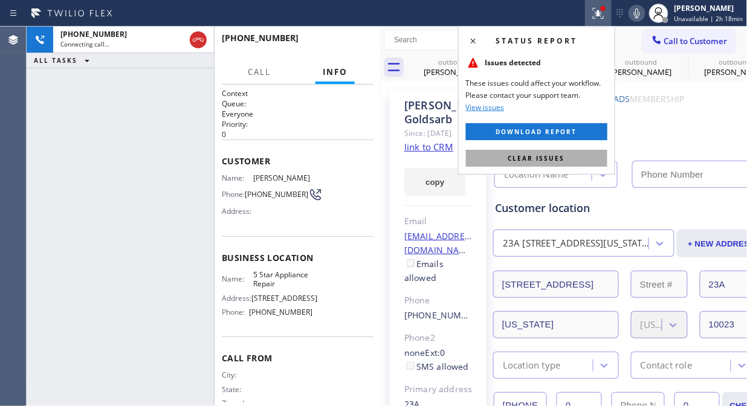
type input "[PHONE_NUMBER]"
click at [562, 165] on button "Clear issues" at bounding box center [536, 158] width 141 height 17
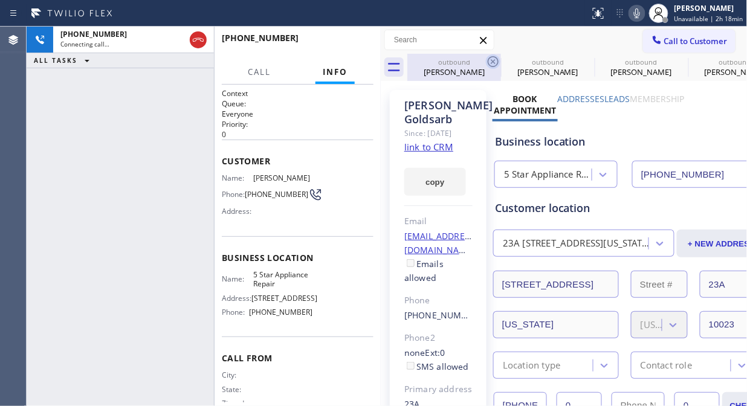
click at [493, 60] on icon at bounding box center [493, 61] width 14 height 14
click at [0, 0] on icon at bounding box center [0, 0] width 0 height 0
click at [493, 59] on icon at bounding box center [493, 61] width 14 height 14
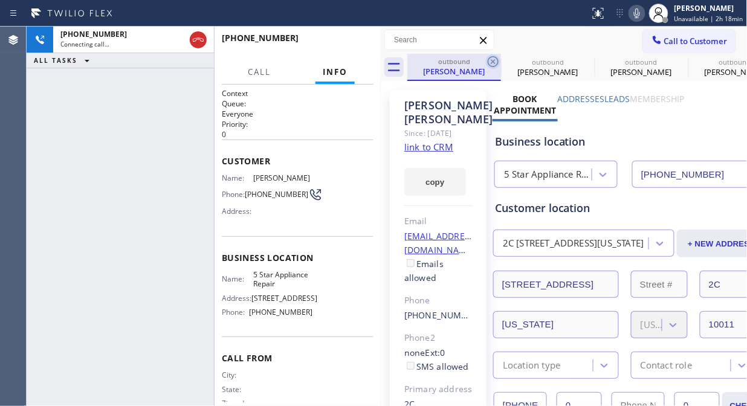
click at [0, 0] on icon at bounding box center [0, 0] width 0 height 0
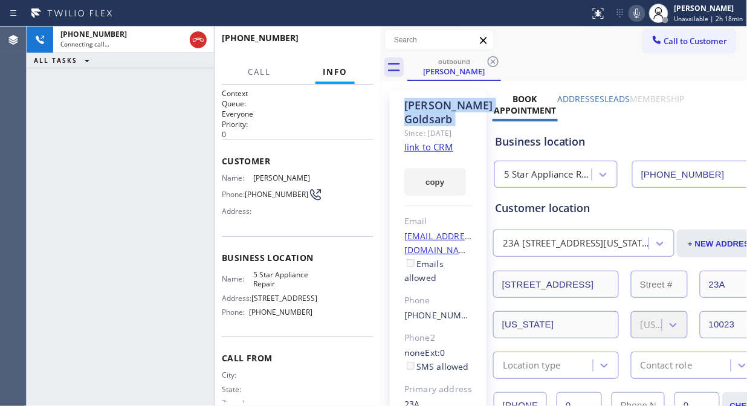
click at [493, 59] on icon at bounding box center [493, 61] width 14 height 14
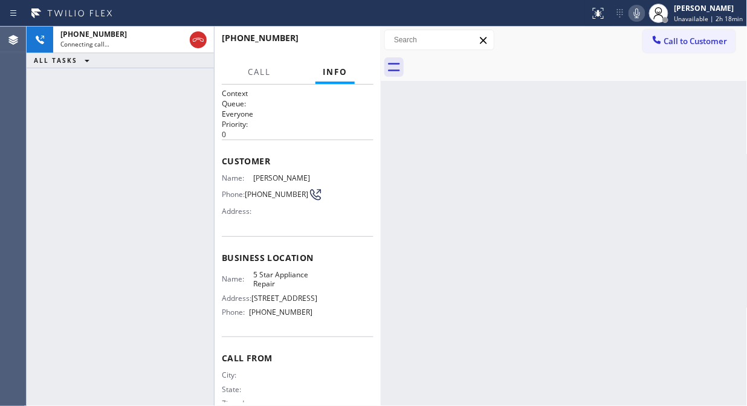
drag, startPoint x: 191, startPoint y: 35, endPoint x: 488, endPoint y: 37, distance: 296.6
click at [193, 35] on icon at bounding box center [198, 40] width 14 height 14
click at [350, 43] on span "HANG UP" at bounding box center [345, 43] width 37 height 8
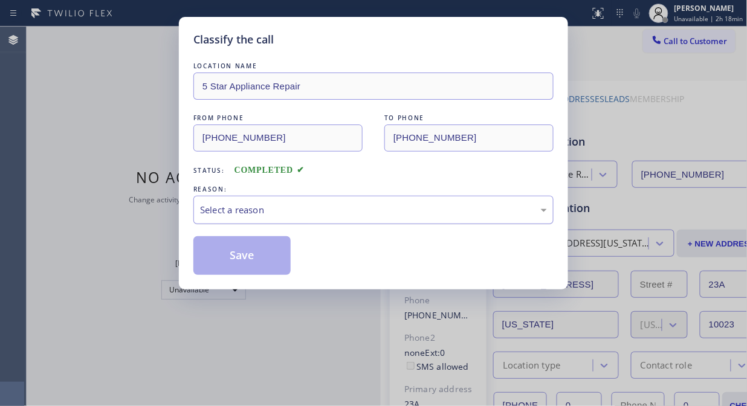
type input "[PHONE_NUMBER]"
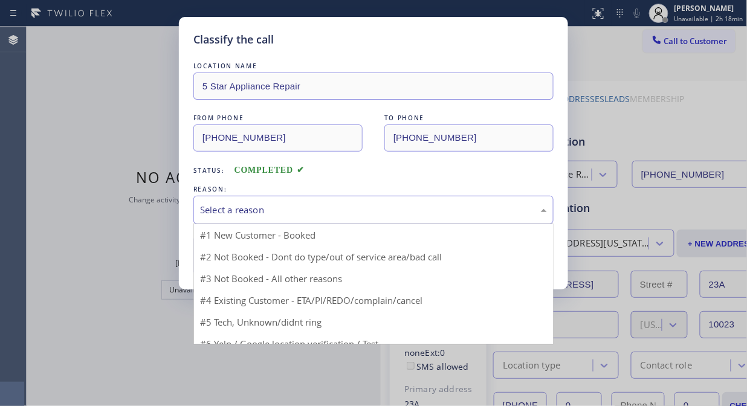
click at [339, 215] on div "Select a reason" at bounding box center [373, 210] width 347 height 14
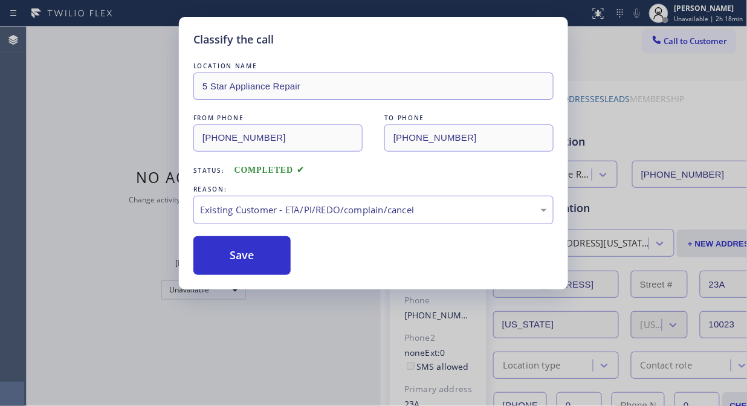
click at [300, 263] on div "Save" at bounding box center [373, 255] width 360 height 39
click at [284, 264] on button "Save" at bounding box center [241, 255] width 97 height 39
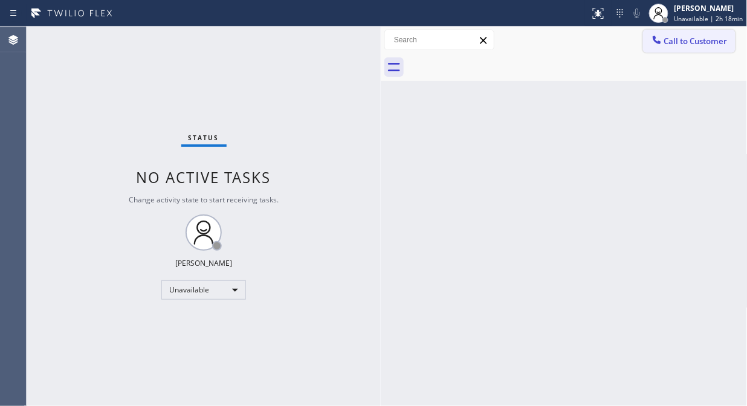
click at [663, 37] on div at bounding box center [656, 41] width 14 height 14
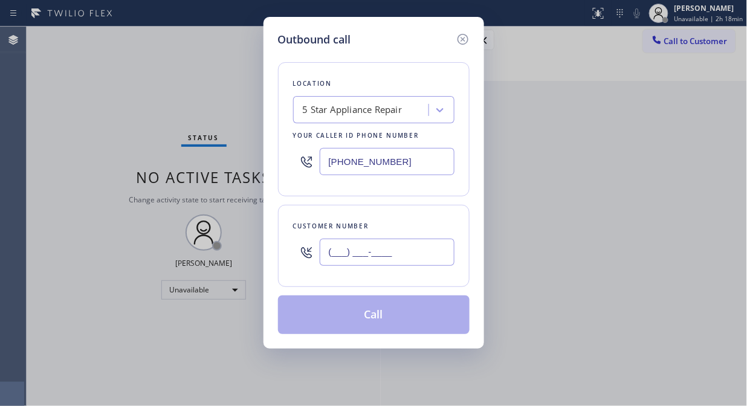
click at [434, 245] on input "(___) ___-____" at bounding box center [387, 252] width 135 height 27
paste input "917) 969-5585"
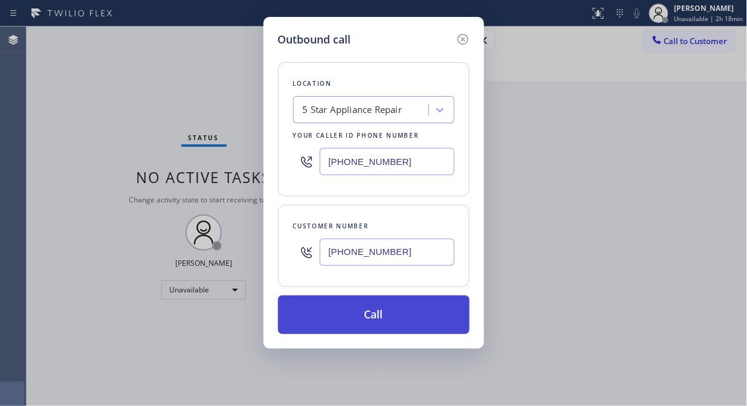
type input "[PHONE_NUMBER]"
click at [433, 315] on button "Call" at bounding box center [373, 314] width 191 height 39
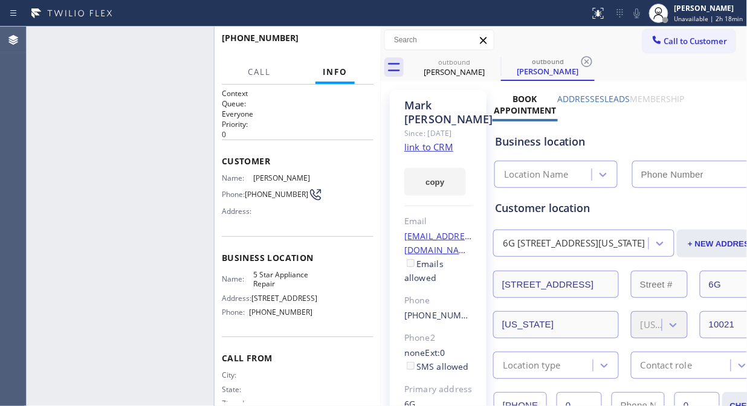
type input "[PHONE_NUMBER]"
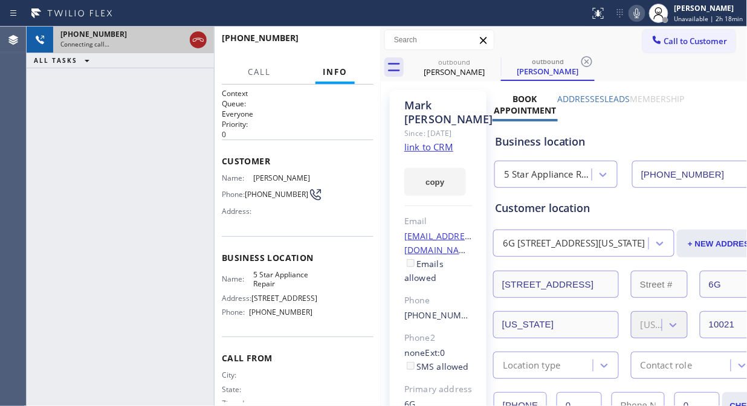
click at [191, 46] on icon at bounding box center [198, 40] width 14 height 14
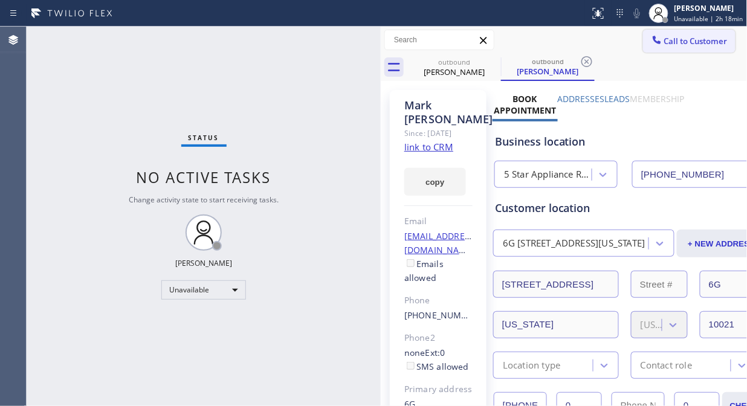
click at [677, 37] on span "Call to Customer" at bounding box center [695, 41] width 63 height 11
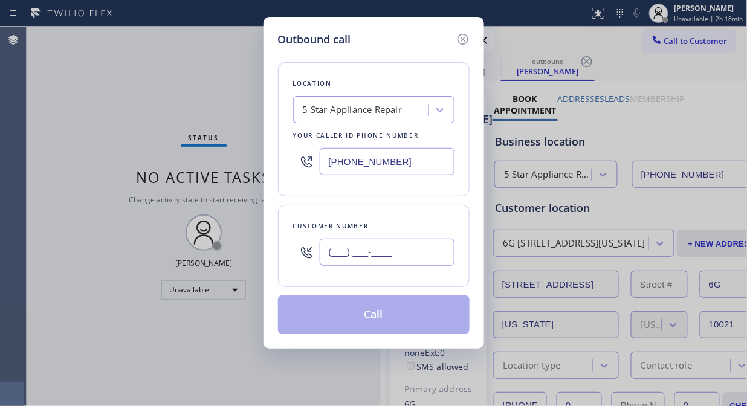
click at [359, 255] on input "(___) ___-____" at bounding box center [387, 252] width 135 height 27
paste input "631) 537-5047"
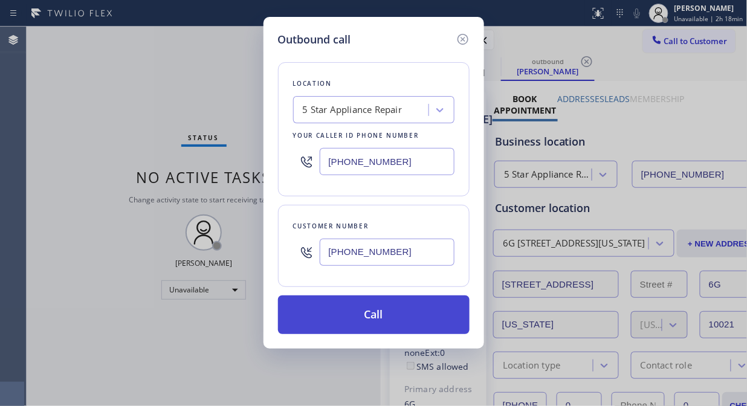
type input "[PHONE_NUMBER]"
click at [396, 321] on button "Call" at bounding box center [373, 314] width 191 height 39
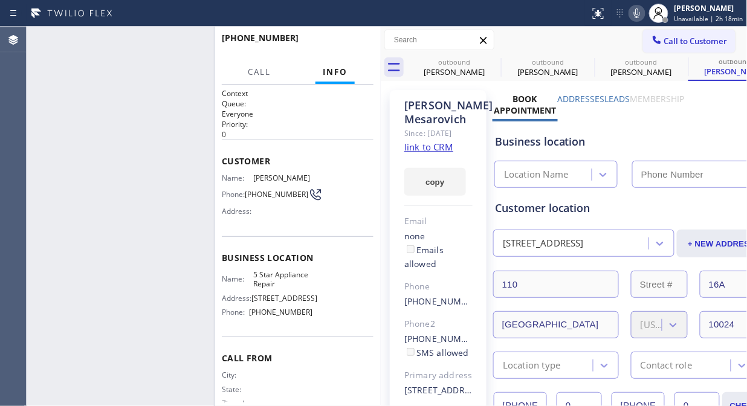
type input "[PHONE_NUMBER]"
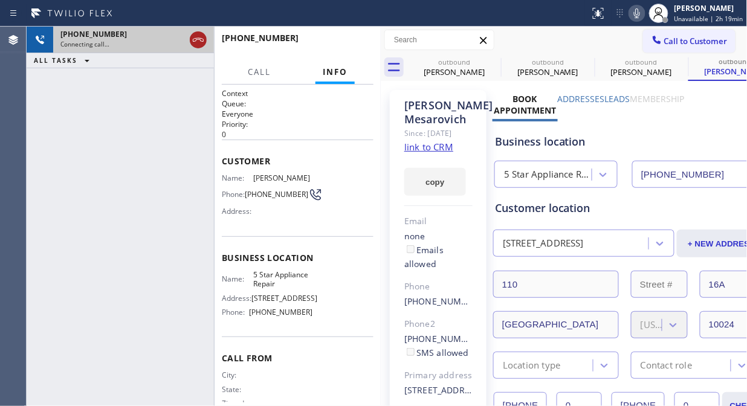
click at [197, 39] on icon at bounding box center [198, 40] width 11 height 4
click at [666, 45] on span "Call to Customer" at bounding box center [695, 41] width 63 height 11
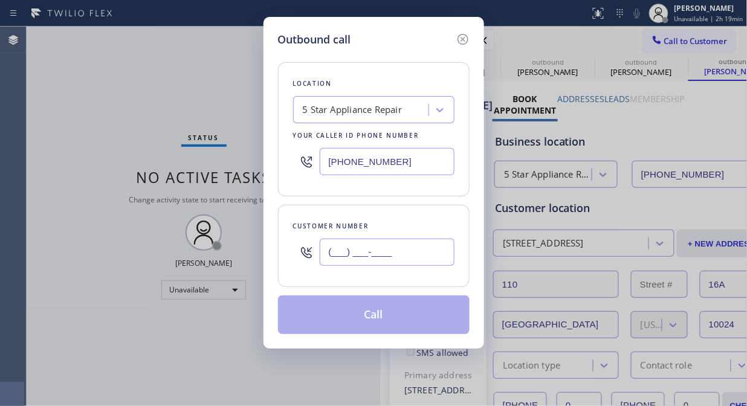
click at [406, 265] on input "(___) ___-____" at bounding box center [387, 252] width 135 height 27
click at [411, 239] on input "(___) ___-____" at bounding box center [387, 252] width 135 height 27
paste input "text"
click at [332, 254] on input "(___) ___-____" at bounding box center [387, 252] width 135 height 27
paste input "917) 520-2153"
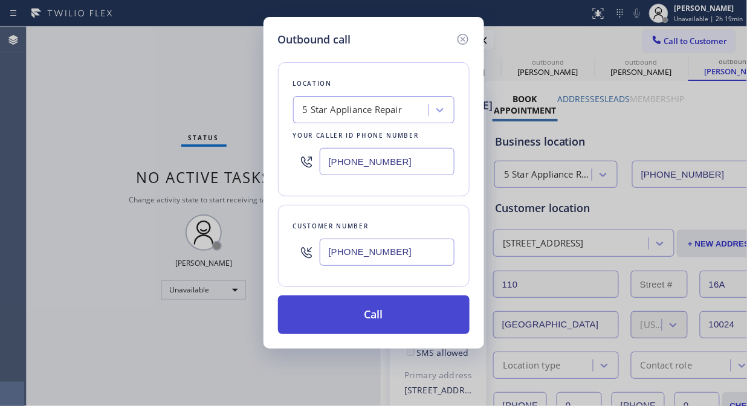
type input "[PHONE_NUMBER]"
click at [410, 317] on button "Call" at bounding box center [373, 314] width 191 height 39
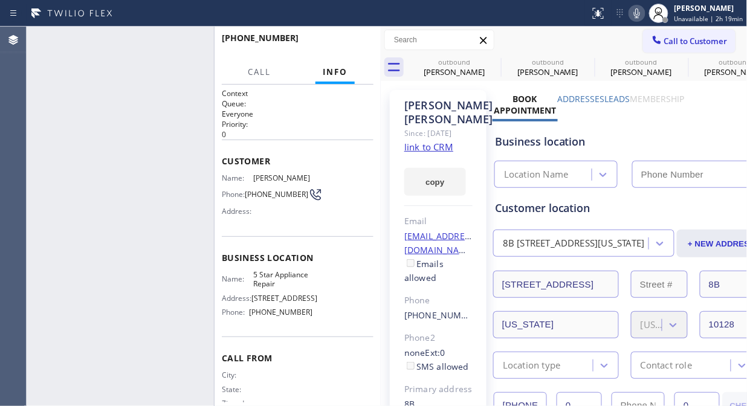
type input "[PHONE_NUMBER]"
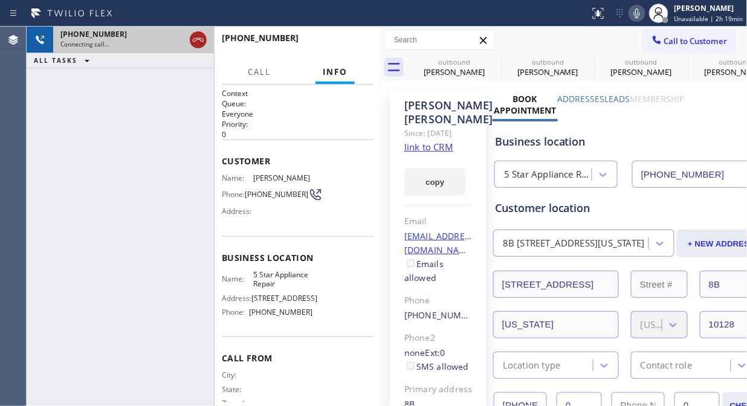
click at [201, 43] on icon at bounding box center [198, 40] width 14 height 14
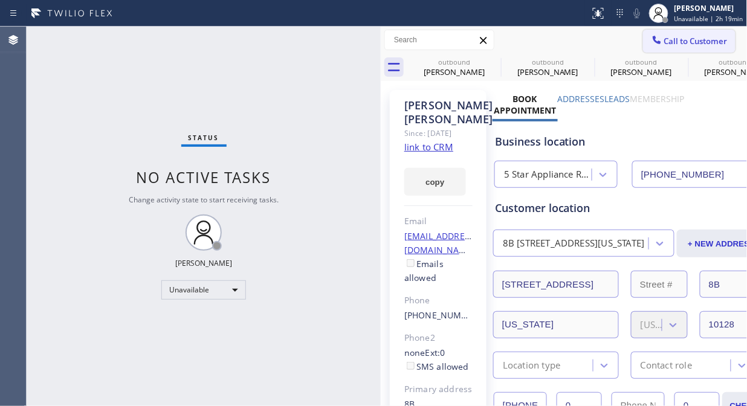
click at [652, 38] on icon at bounding box center [656, 40] width 8 height 8
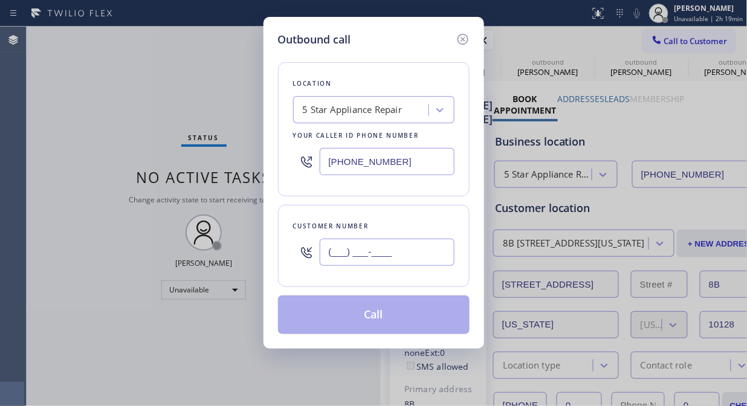
click at [377, 258] on input "(___) ___-____" at bounding box center [387, 252] width 135 height 27
paste input "917) 716-2659"
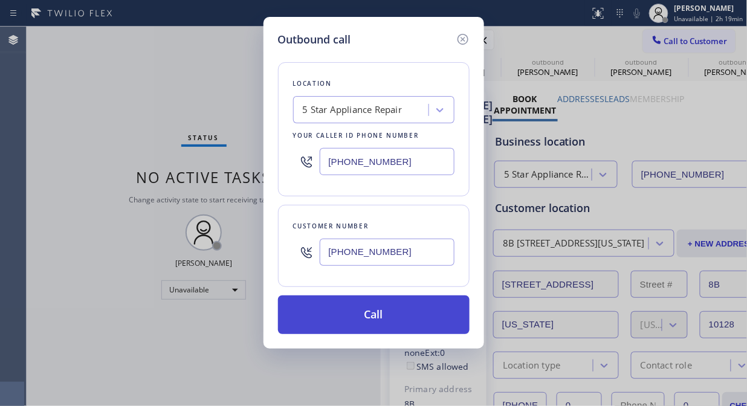
type input "[PHONE_NUMBER]"
drag, startPoint x: 411, startPoint y: 315, endPoint x: 536, endPoint y: 69, distance: 276.3
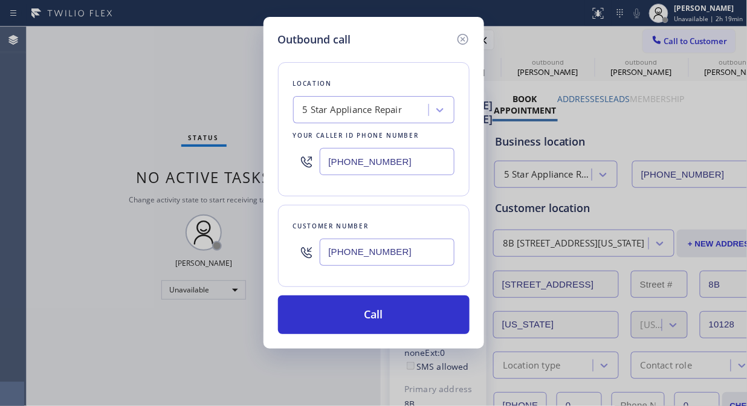
click at [411, 315] on button "Call" at bounding box center [373, 314] width 191 height 39
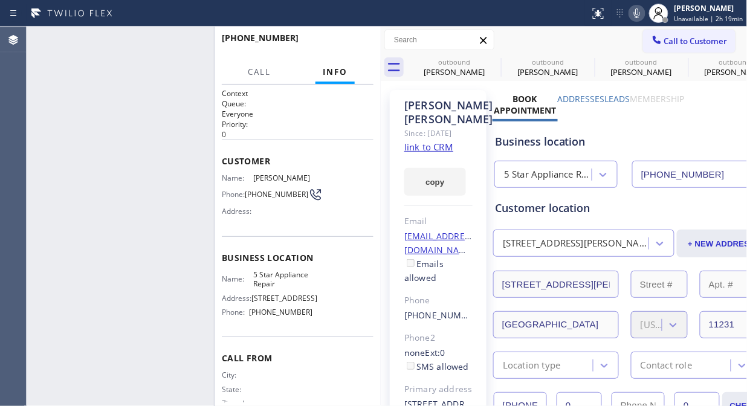
type input "[PHONE_NUMBER]"
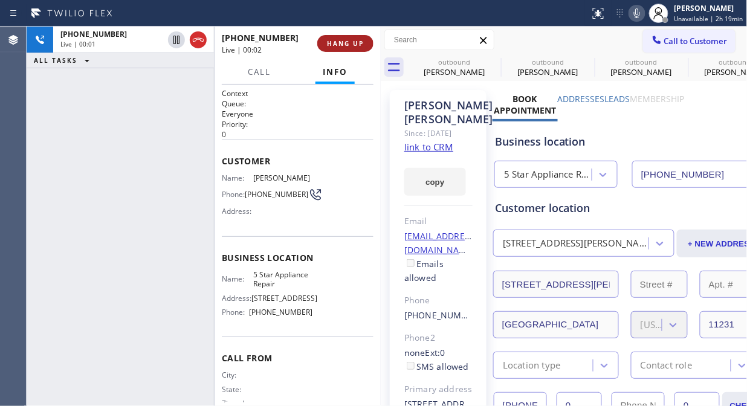
click at [350, 41] on span "HANG UP" at bounding box center [345, 43] width 37 height 8
click at [350, 43] on span "HANG UP" at bounding box center [345, 43] width 37 height 8
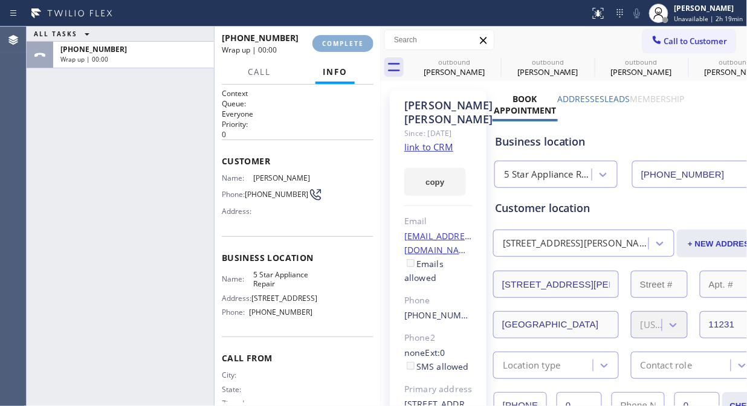
click at [349, 45] on span "COMPLETE" at bounding box center [343, 43] width 42 height 8
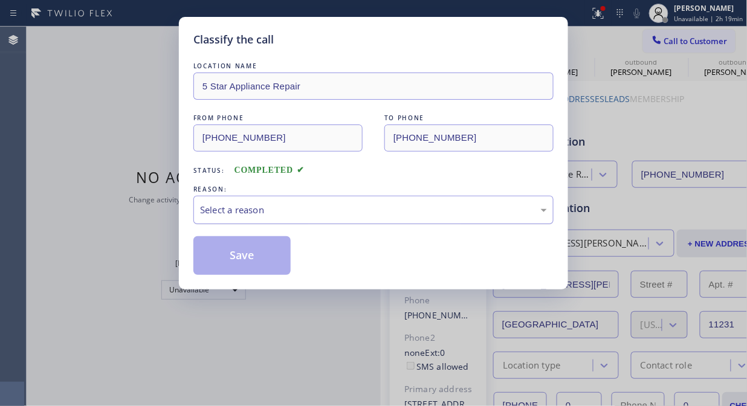
click at [379, 213] on div "Select a reason" at bounding box center [373, 210] width 347 height 14
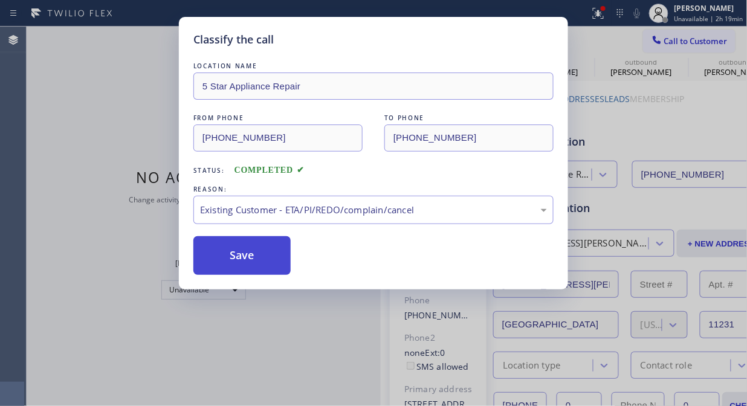
click at [266, 262] on button "Save" at bounding box center [241, 255] width 97 height 39
click at [668, 39] on span "Call to Customer" at bounding box center [695, 41] width 63 height 11
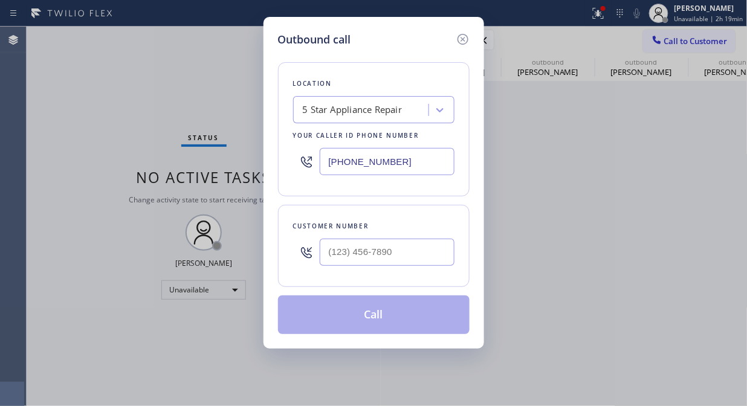
click at [668, 39] on div "Outbound call Location 5 Star Appliance Repair Your caller id phone number [PHO…" at bounding box center [373, 203] width 747 height 406
click at [393, 260] on input "(___) ___-____" at bounding box center [387, 252] width 135 height 27
paste input "202) 256-0004"
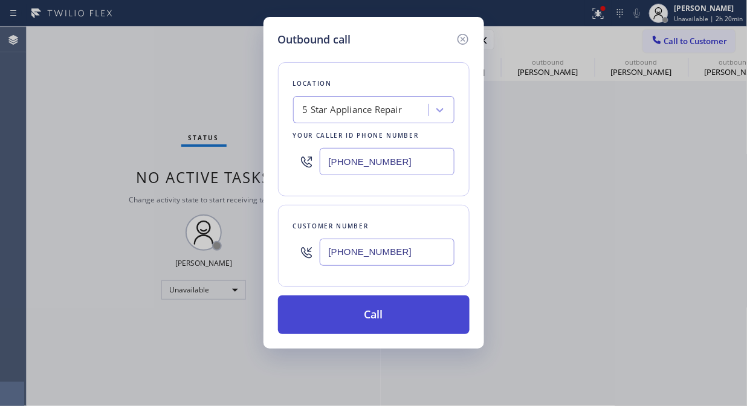
type input "[PHONE_NUMBER]"
click at [405, 315] on button "Call" at bounding box center [373, 314] width 191 height 39
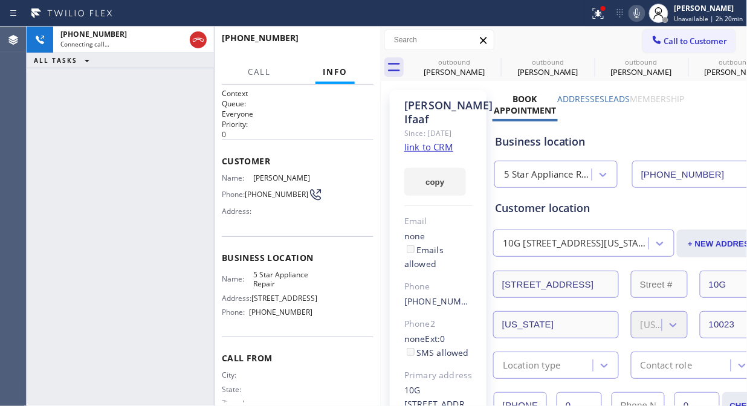
type input "[PHONE_NUMBER]"
click at [486, 63] on icon at bounding box center [493, 61] width 14 height 14
drag, startPoint x: 485, startPoint y: 63, endPoint x: 602, endPoint y: 14, distance: 127.0
click at [0, 0] on icon at bounding box center [0, 0] width 0 height 0
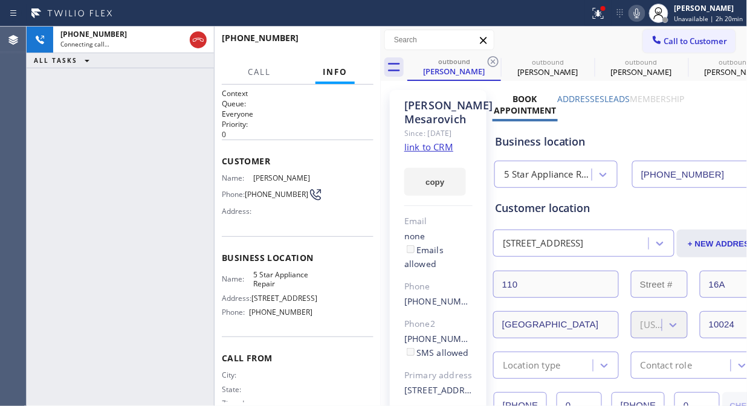
drag, startPoint x: 602, startPoint y: 14, endPoint x: 512, endPoint y: 174, distance: 183.6
click at [603, 14] on icon at bounding box center [598, 13] width 14 height 14
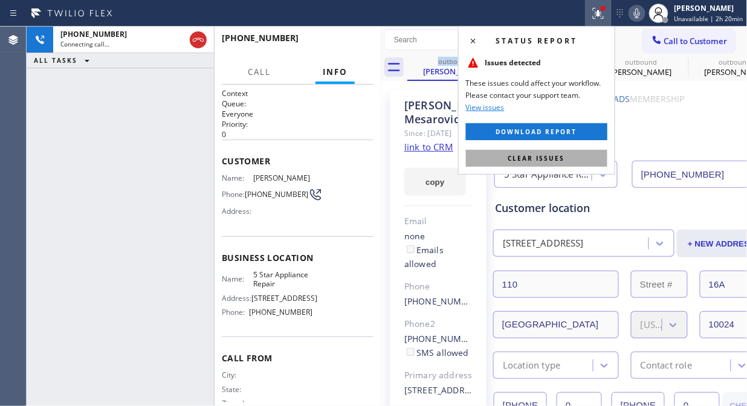
click at [525, 155] on span "Clear issues" at bounding box center [536, 158] width 57 height 8
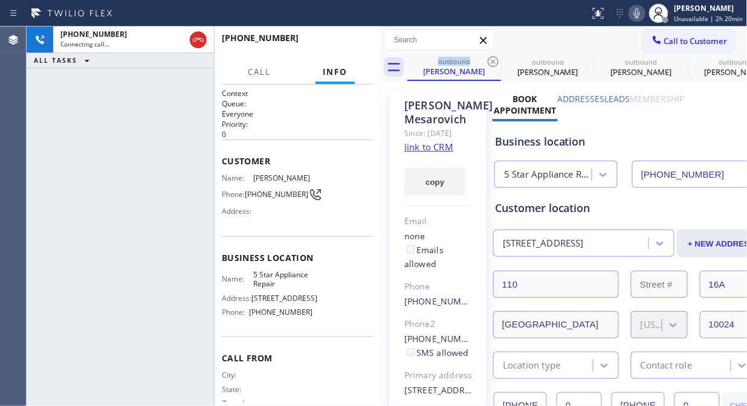
click at [641, 14] on icon at bounding box center [636, 13] width 14 height 14
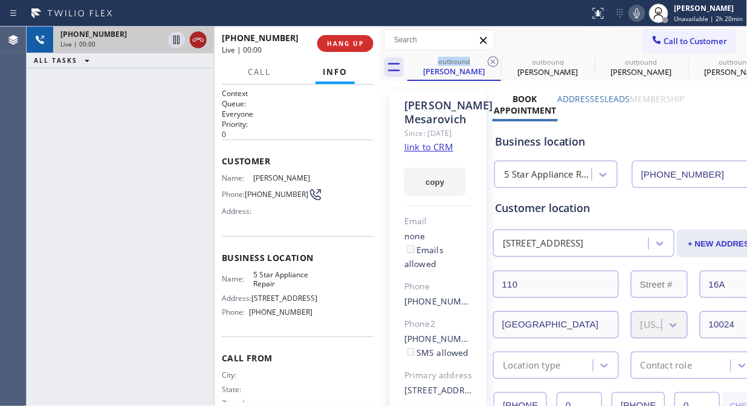
click at [195, 39] on icon at bounding box center [198, 40] width 14 height 14
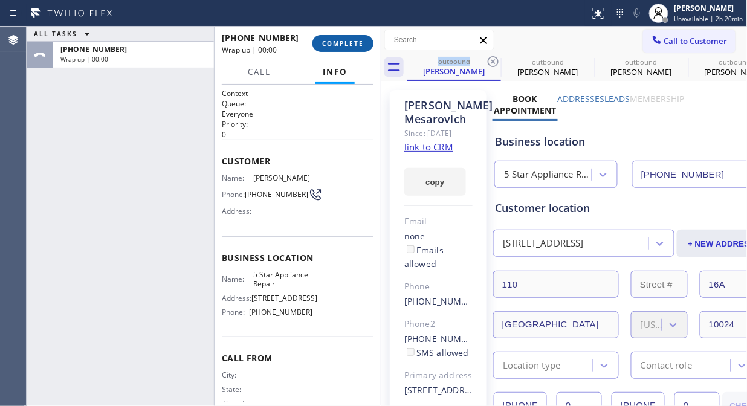
click at [355, 45] on span "COMPLETE" at bounding box center [343, 43] width 42 height 8
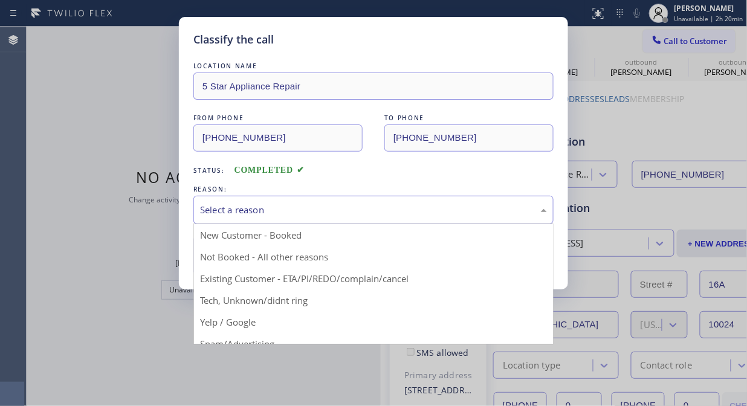
click at [358, 207] on div "Select a reason" at bounding box center [373, 210] width 347 height 14
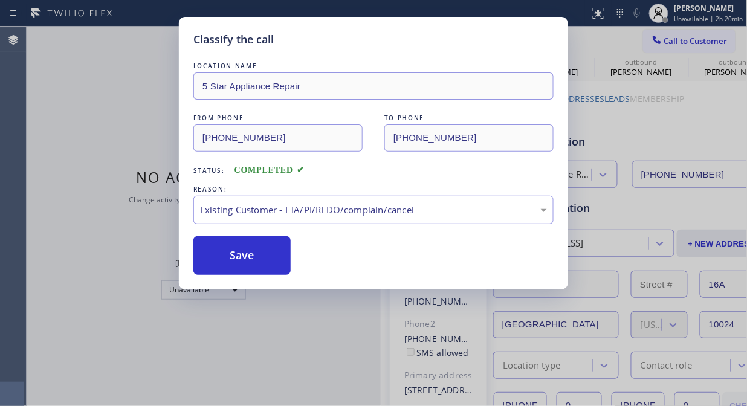
click at [266, 260] on button "Save" at bounding box center [241, 255] width 97 height 39
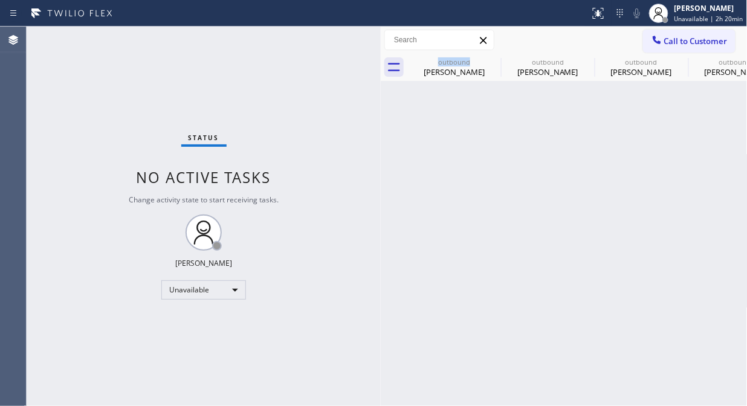
click at [663, 39] on div at bounding box center [656, 41] width 14 height 14
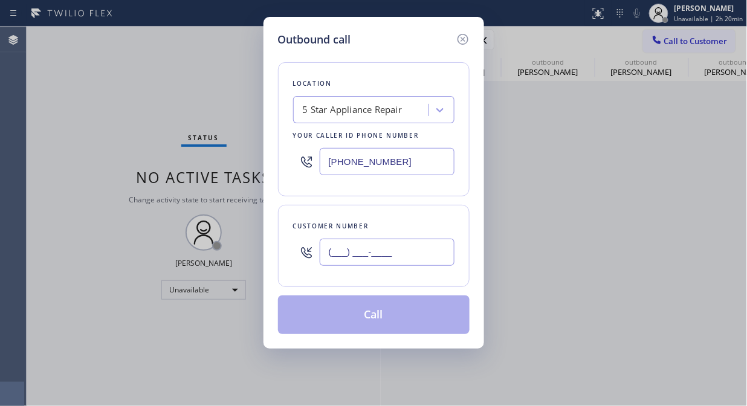
click at [374, 251] on input "(___) ___-____" at bounding box center [387, 252] width 135 height 27
paste input "212) 584-4778"
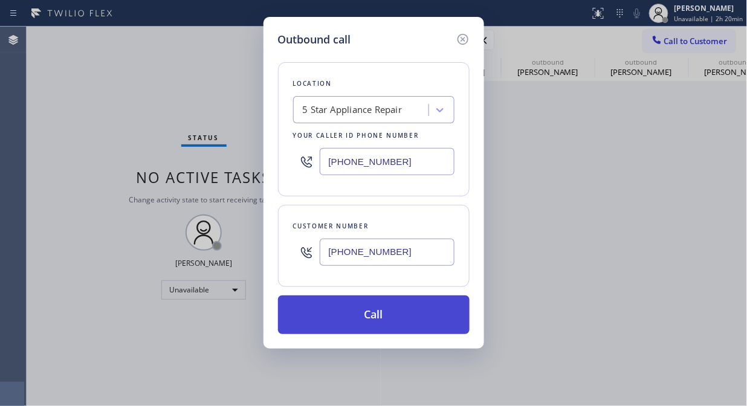
type input "[PHONE_NUMBER]"
click at [379, 315] on button "Call" at bounding box center [373, 314] width 191 height 39
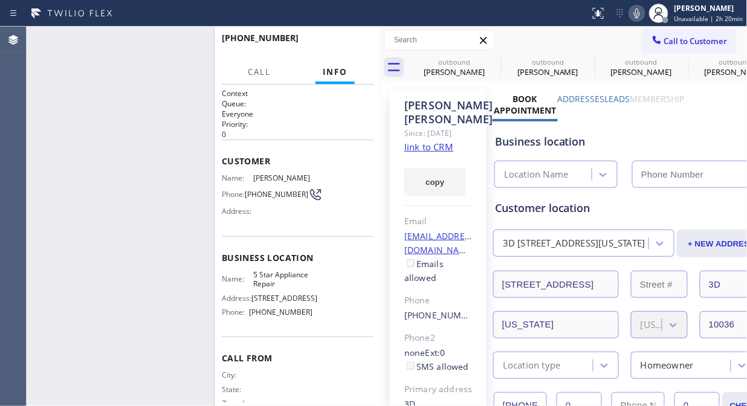
type input "[PHONE_NUMBER]"
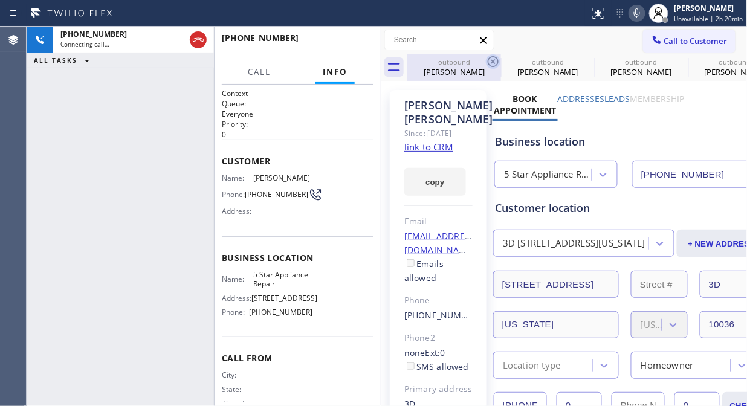
click at [492, 62] on icon at bounding box center [493, 61] width 14 height 14
click at [579, 62] on icon at bounding box center [586, 61] width 14 height 14
click at [0, 0] on icon at bounding box center [0, 0] width 0 height 0
click at [492, 62] on icon at bounding box center [493, 61] width 14 height 14
click at [0, 0] on icon at bounding box center [0, 0] width 0 height 0
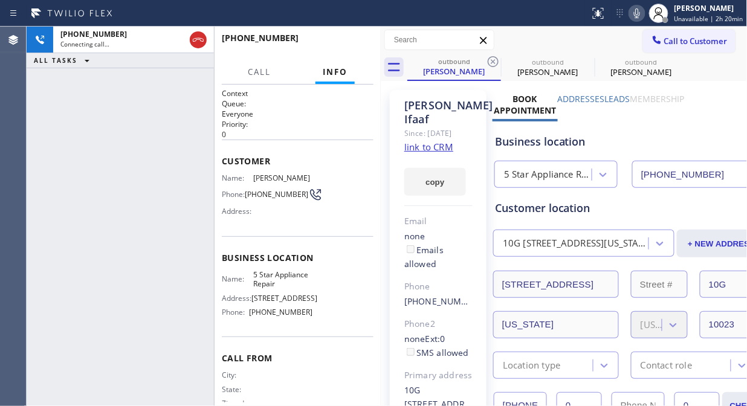
click at [492, 62] on icon at bounding box center [493, 61] width 14 height 14
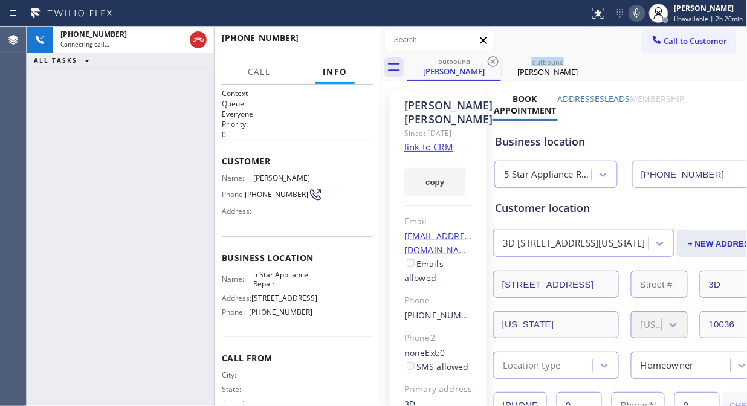
click at [492, 62] on icon at bounding box center [493, 61] width 14 height 14
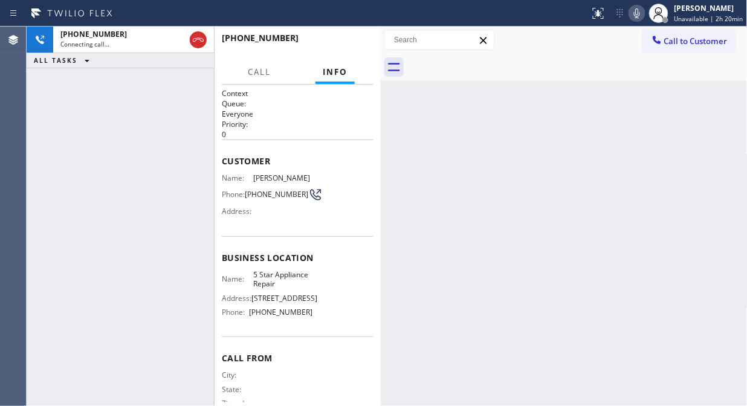
click at [533, 56] on div at bounding box center [577, 67] width 340 height 27
click at [340, 45] on span "HANG UP" at bounding box center [345, 43] width 37 height 8
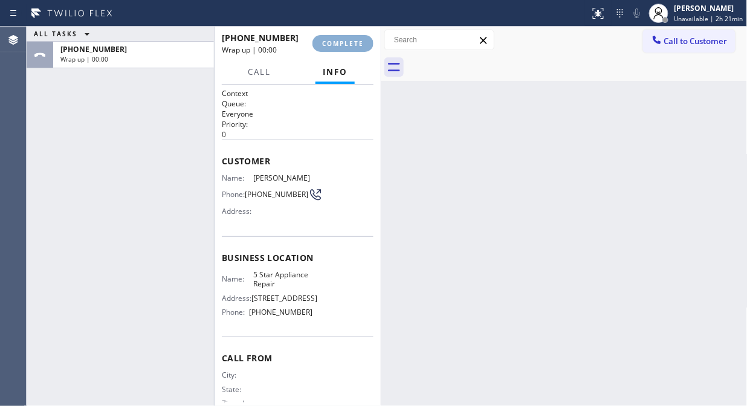
click at [340, 45] on span "COMPLETE" at bounding box center [343, 43] width 42 height 8
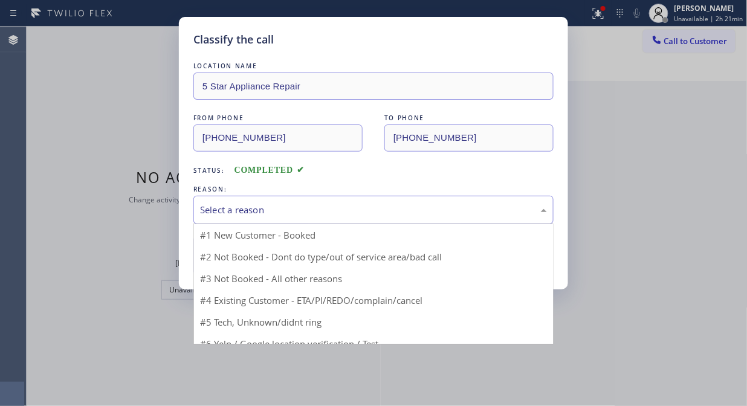
click at [348, 215] on div "Select a reason" at bounding box center [373, 210] width 347 height 14
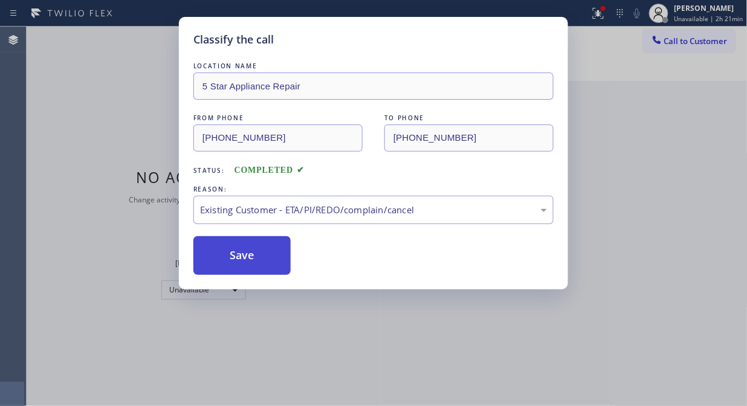
click at [290, 268] on button "Save" at bounding box center [241, 255] width 97 height 39
click at [259, 263] on button "Save" at bounding box center [241, 255] width 97 height 39
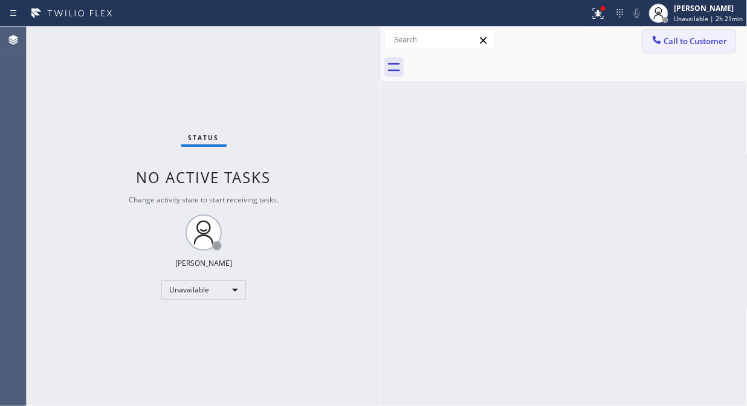
click at [695, 39] on span "Call to Customer" at bounding box center [695, 41] width 63 height 11
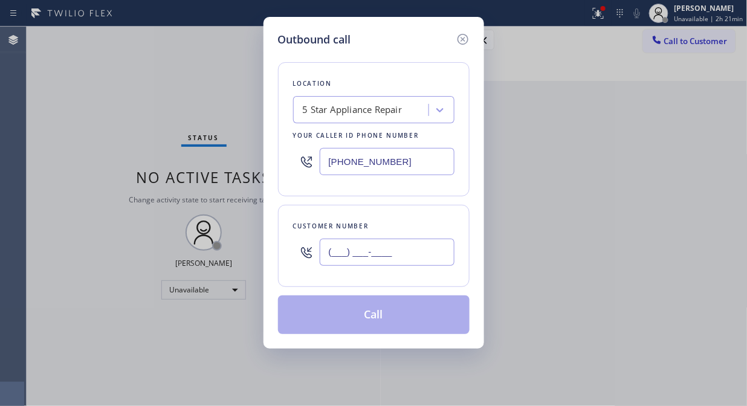
click at [432, 260] on input "(___) ___-____" at bounding box center [387, 252] width 135 height 27
paste input "917) 562-6793"
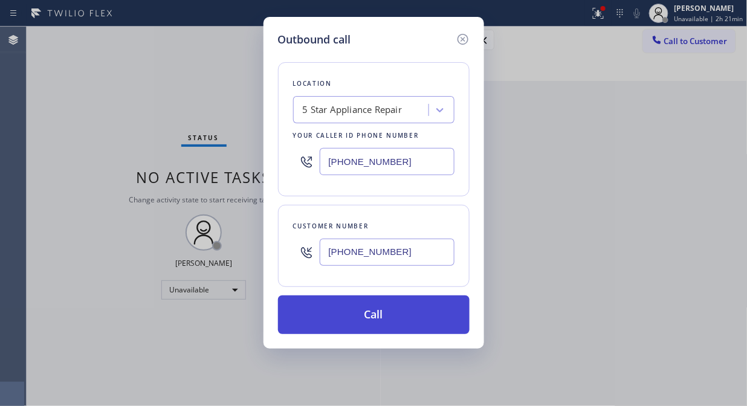
type input "[PHONE_NUMBER]"
click at [436, 315] on button "Call" at bounding box center [373, 314] width 191 height 39
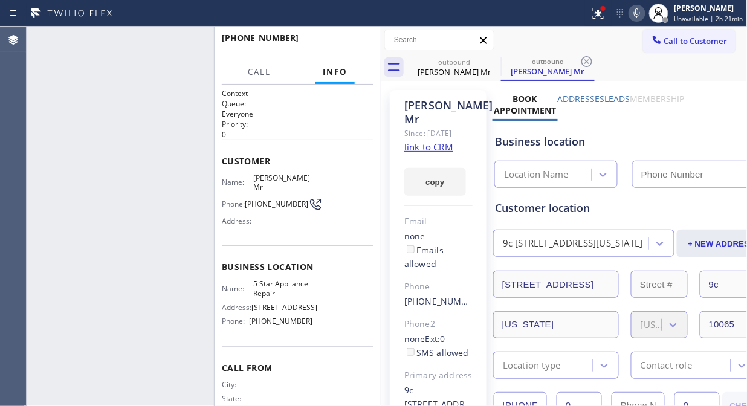
type input "[PHONE_NUMBER]"
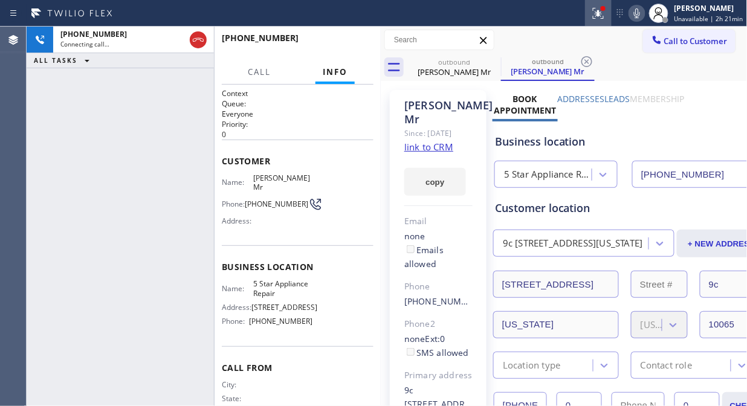
click at [595, 13] on icon at bounding box center [598, 13] width 14 height 14
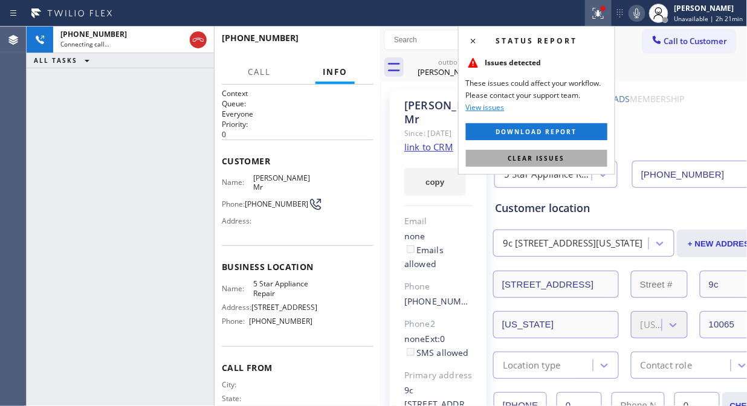
click at [567, 160] on button "Clear issues" at bounding box center [536, 158] width 141 height 17
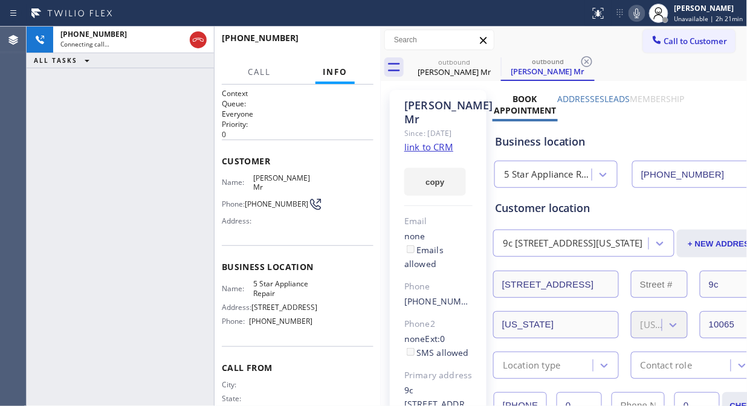
drag, startPoint x: 192, startPoint y: 40, endPoint x: 228, endPoint y: 42, distance: 35.7
click at [193, 40] on icon at bounding box center [198, 40] width 14 height 14
click at [673, 45] on span "Call to Customer" at bounding box center [695, 41] width 63 height 11
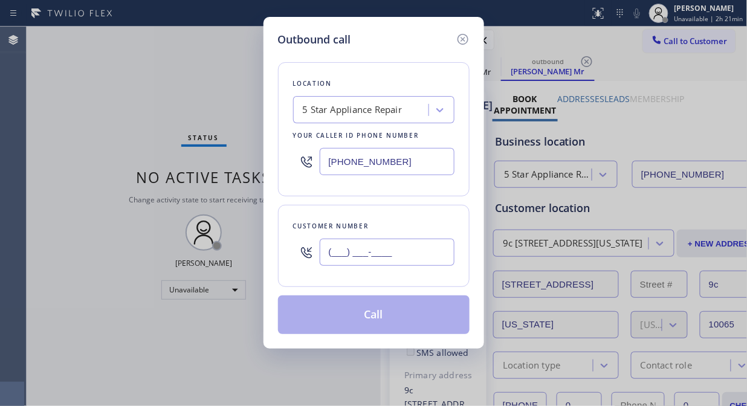
click at [323, 248] on input "(___) ___-____" at bounding box center [387, 252] width 135 height 27
paste input "917) 459-4255"
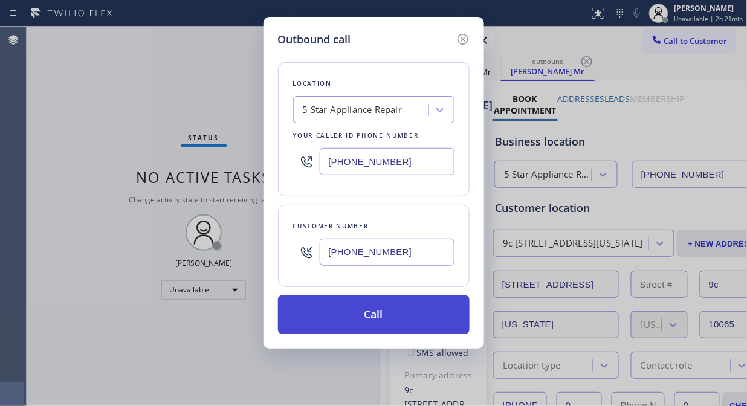
type input "[PHONE_NUMBER]"
click at [367, 318] on button "Call" at bounding box center [373, 314] width 191 height 39
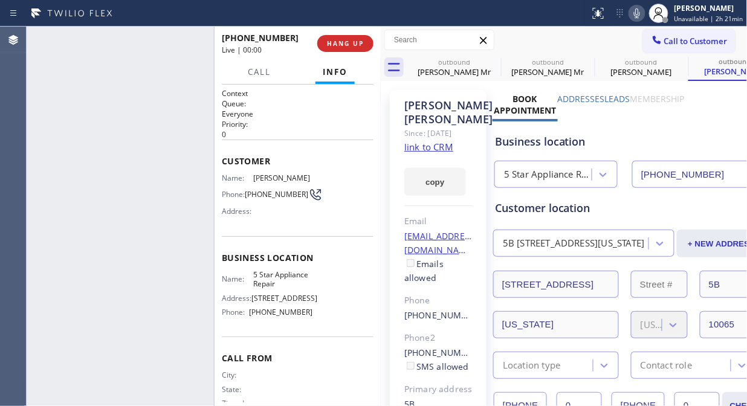
type input "[PHONE_NUMBER]"
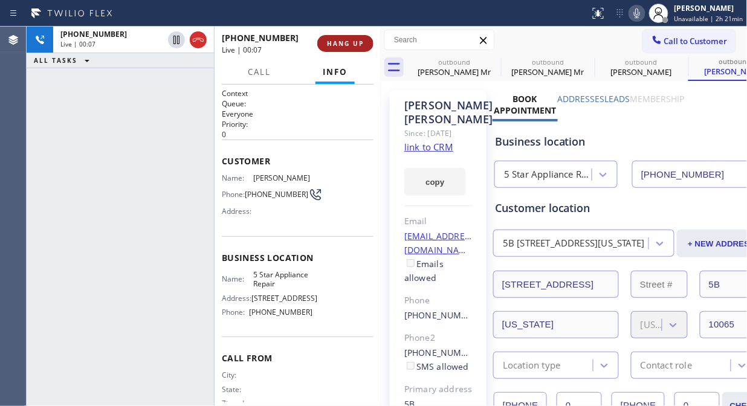
click at [336, 39] on span "HANG UP" at bounding box center [345, 43] width 37 height 8
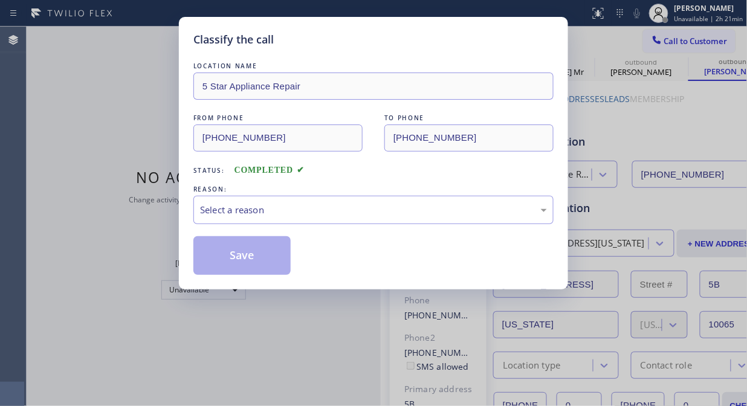
click at [336, 39] on div "Classify the call" at bounding box center [373, 39] width 360 height 16
click at [363, 209] on div "Select a reason" at bounding box center [373, 210] width 347 height 14
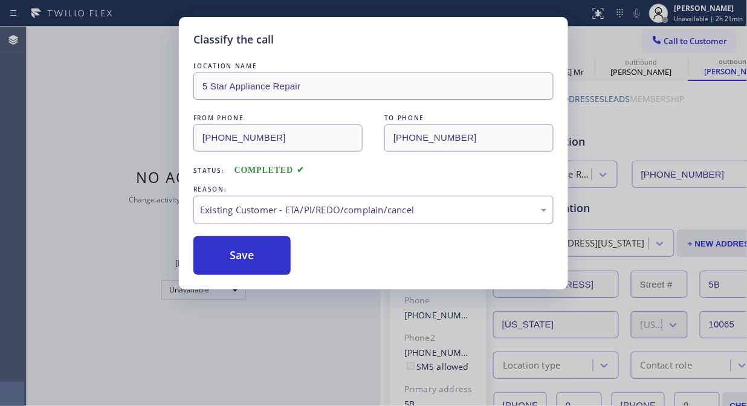
drag, startPoint x: 283, startPoint y: 260, endPoint x: 300, endPoint y: 250, distance: 20.0
click at [281, 260] on button "Save" at bounding box center [241, 255] width 97 height 39
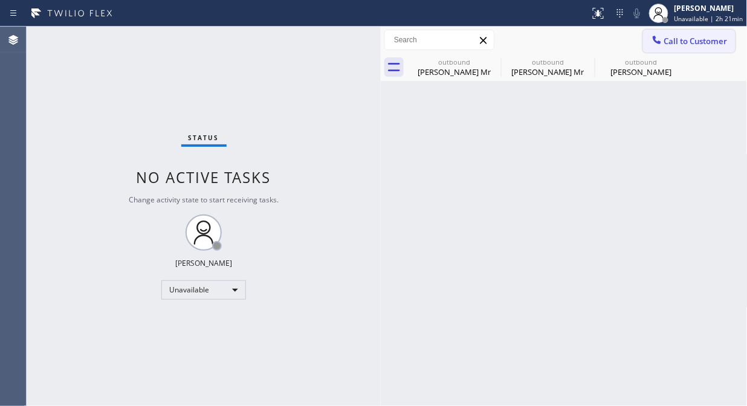
click at [678, 37] on span "Call to Customer" at bounding box center [695, 41] width 63 height 11
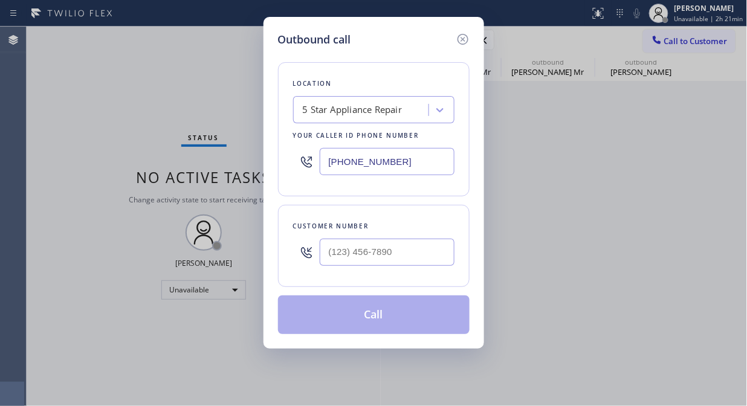
click at [396, 267] on div at bounding box center [387, 252] width 135 height 39
click at [390, 250] on input "(___) ___-____" at bounding box center [387, 252] width 135 height 27
paste input "864) 313-8469"
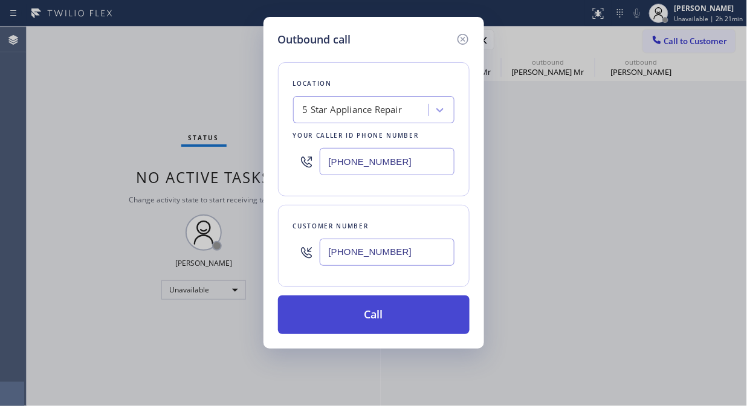
type input "[PHONE_NUMBER]"
drag, startPoint x: 389, startPoint y: 313, endPoint x: 520, endPoint y: 46, distance: 297.4
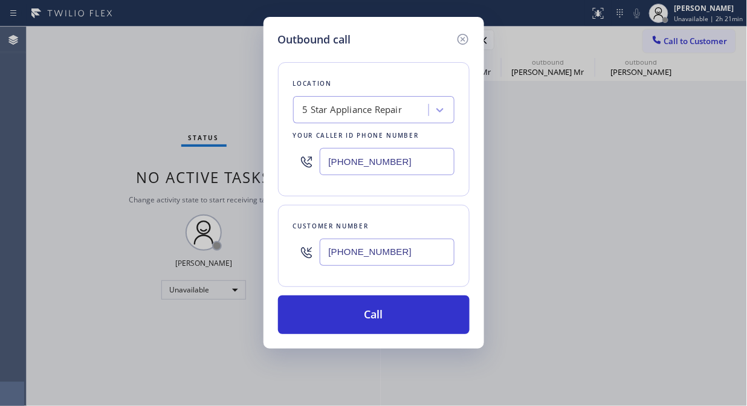
click at [390, 314] on button "Call" at bounding box center [373, 314] width 191 height 39
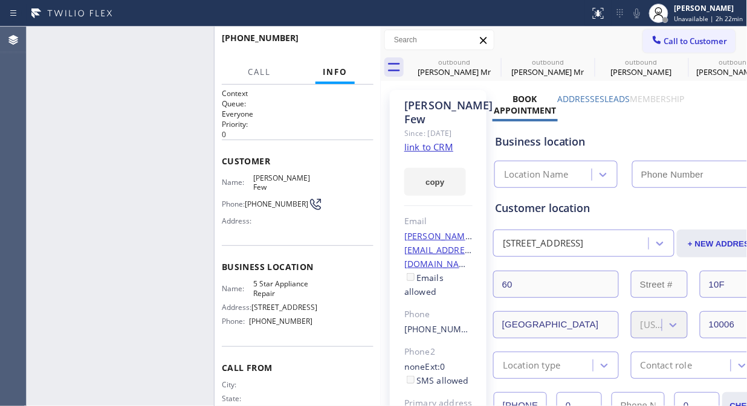
type input "[PHONE_NUMBER]"
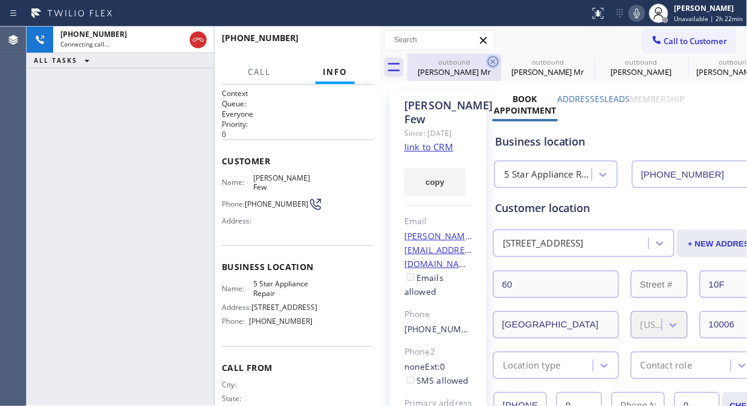
click at [498, 61] on icon at bounding box center [493, 61] width 14 height 14
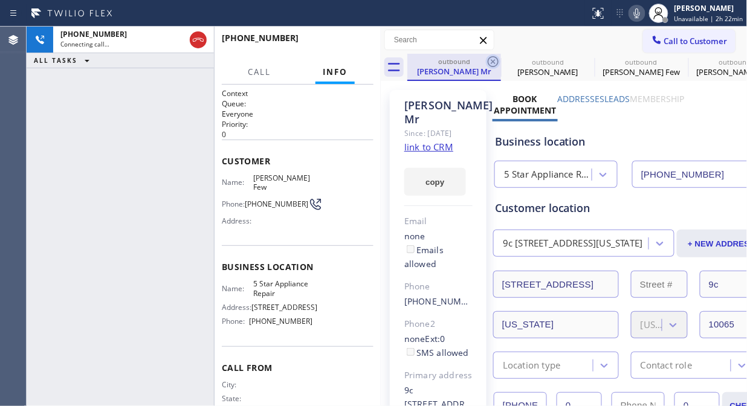
click at [491, 61] on icon at bounding box center [493, 61] width 14 height 14
click at [0, 0] on icon at bounding box center [0, 0] width 0 height 0
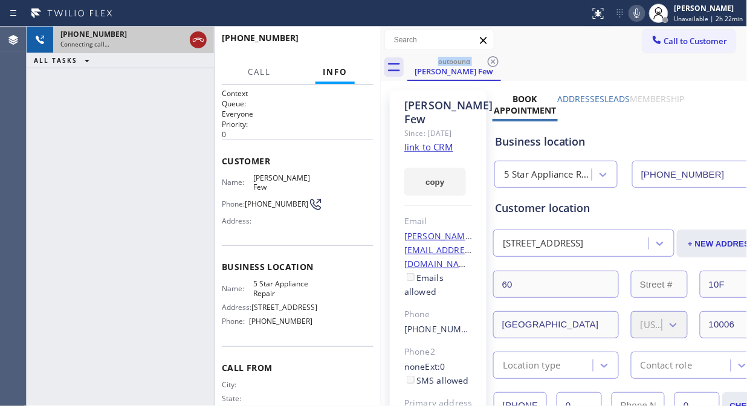
click at [194, 34] on icon at bounding box center [198, 40] width 14 height 14
click at [664, 38] on span "Call to Customer" at bounding box center [695, 41] width 63 height 11
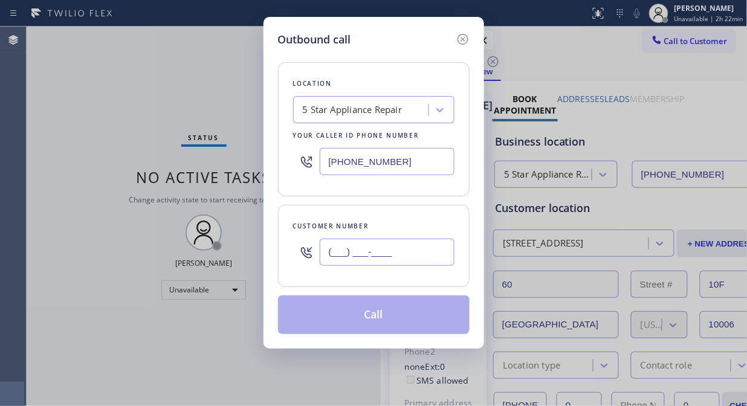
click at [338, 258] on input "(___) ___-____" at bounding box center [387, 252] width 135 height 27
paste input "212) 600-1697"
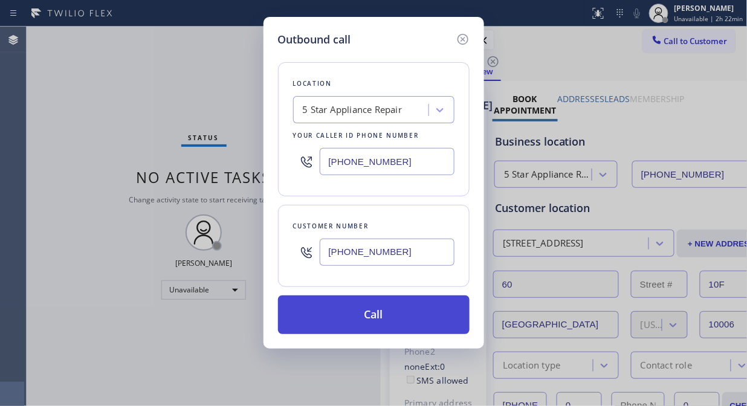
type input "[PHONE_NUMBER]"
click at [394, 314] on button "Call" at bounding box center [373, 314] width 191 height 39
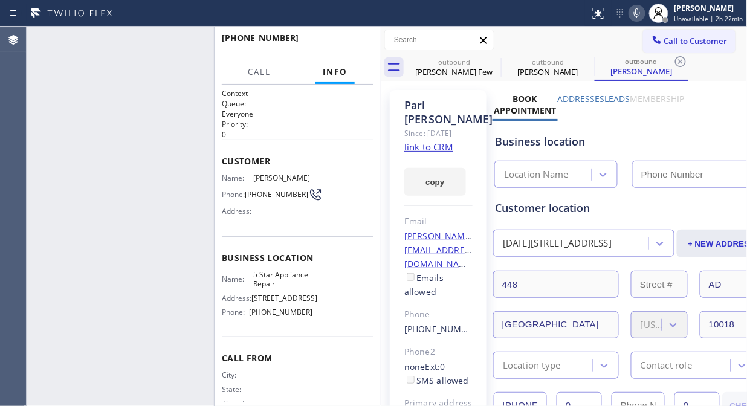
type input "[PHONE_NUMBER]"
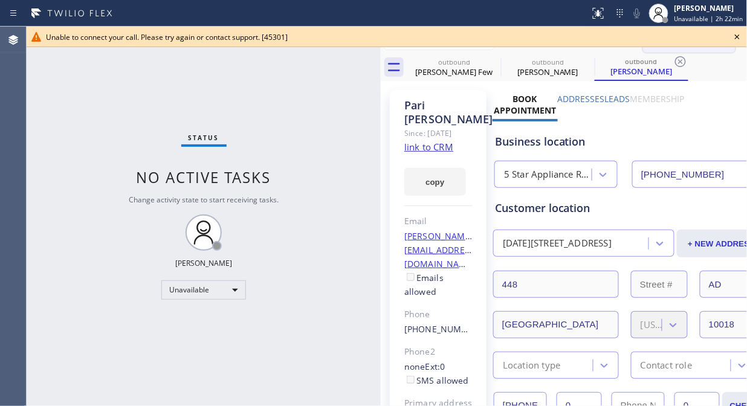
drag, startPoint x: 735, startPoint y: 34, endPoint x: 696, endPoint y: 36, distance: 38.7
click at [735, 35] on icon at bounding box center [736, 36] width 5 height 5
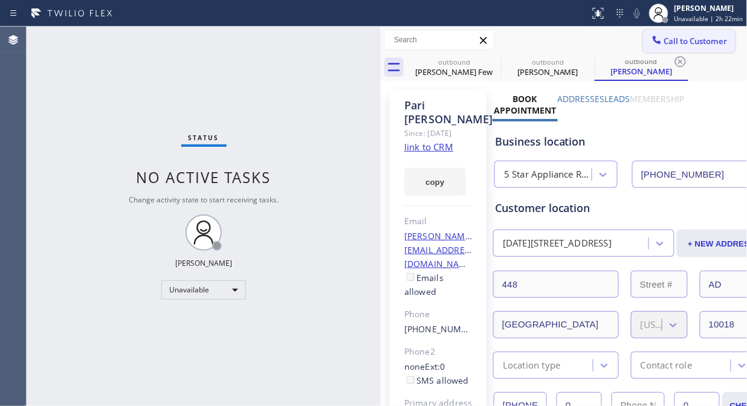
click at [696, 36] on span "Call to Customer" at bounding box center [695, 41] width 63 height 11
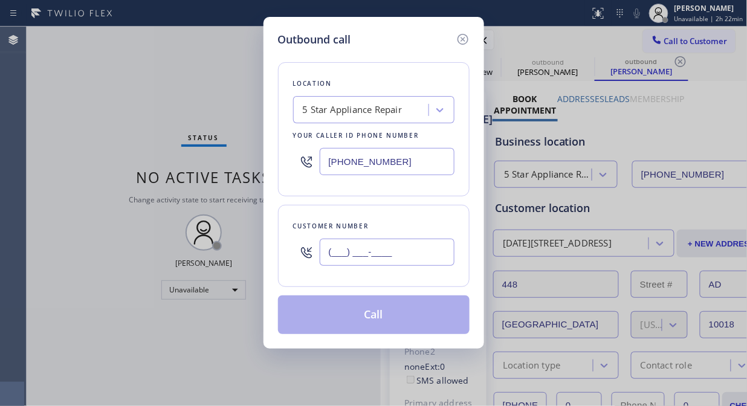
click at [391, 259] on input "(___) ___-____" at bounding box center [387, 252] width 135 height 27
paste input "718) 897-0918"
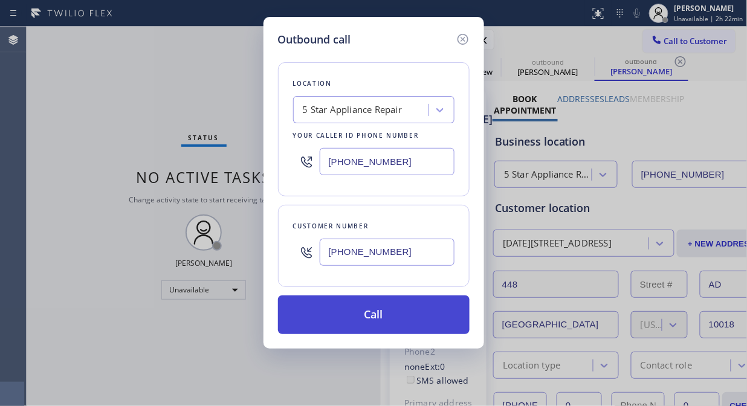
type input "[PHONE_NUMBER]"
click at [413, 315] on button "Call" at bounding box center [373, 314] width 191 height 39
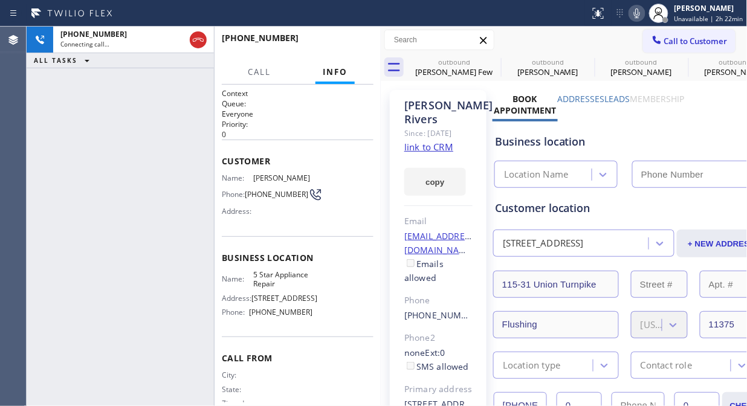
type input "[PHONE_NUMBER]"
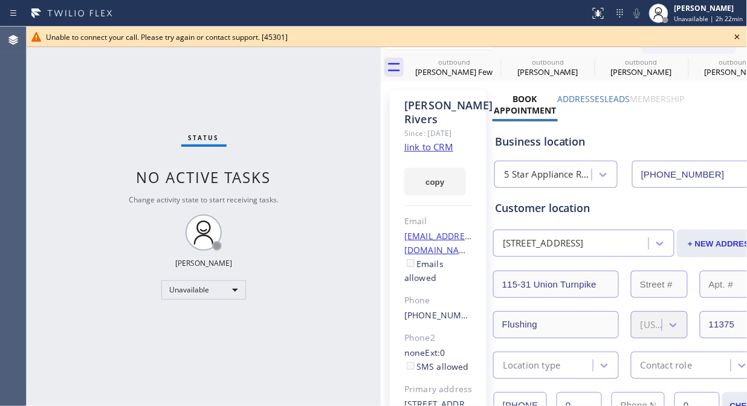
click at [735, 35] on icon at bounding box center [737, 37] width 14 height 14
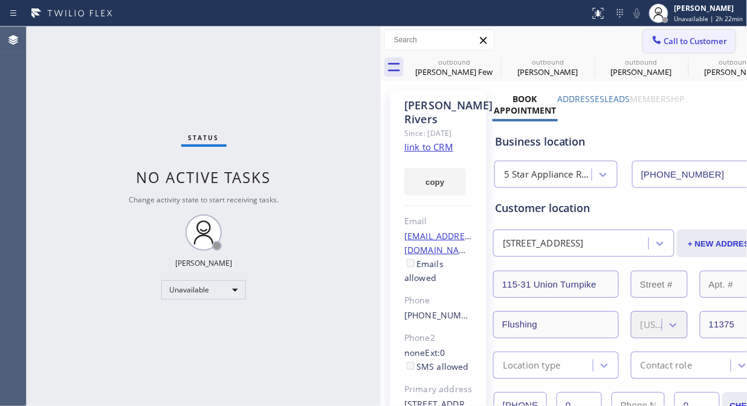
click at [702, 39] on span "Call to Customer" at bounding box center [695, 41] width 63 height 11
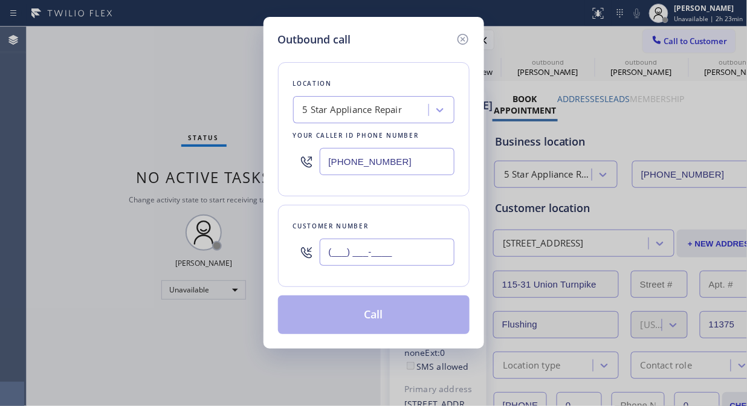
click at [335, 246] on input "(___) ___-____" at bounding box center [387, 252] width 135 height 27
paste input "212) 877-3407"
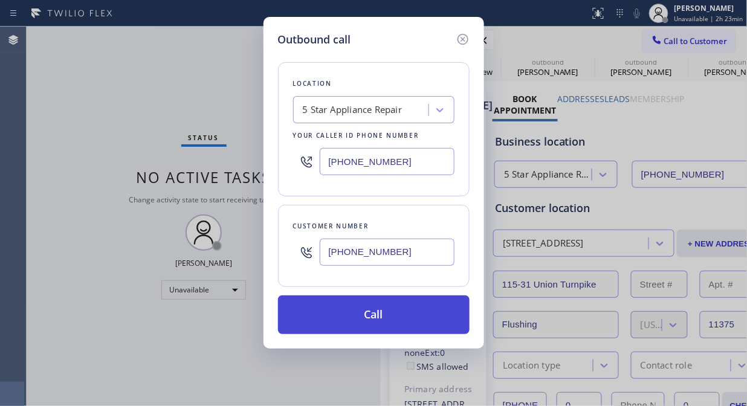
type input "[PHONE_NUMBER]"
click at [364, 307] on button "Call" at bounding box center [373, 314] width 191 height 39
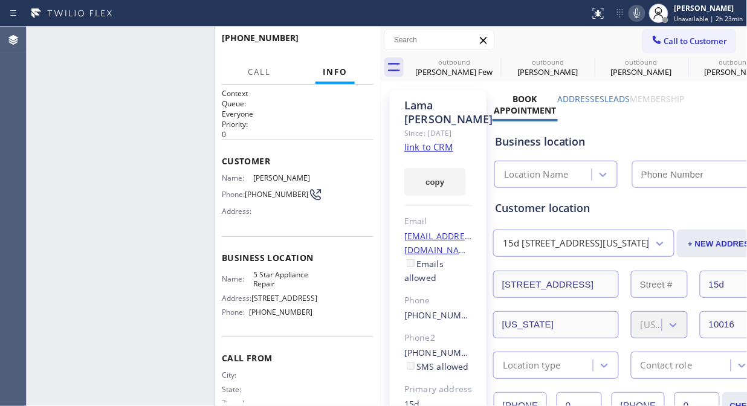
type input "[PHONE_NUMBER]"
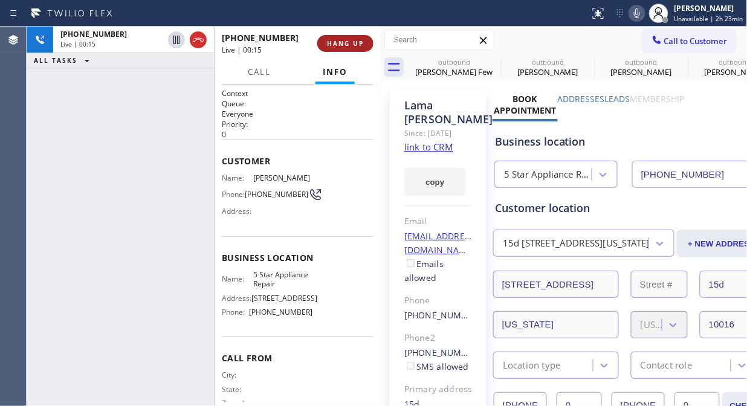
click at [345, 50] on button "HANG UP" at bounding box center [345, 43] width 56 height 17
click at [353, 45] on span "HANG UP" at bounding box center [345, 43] width 37 height 8
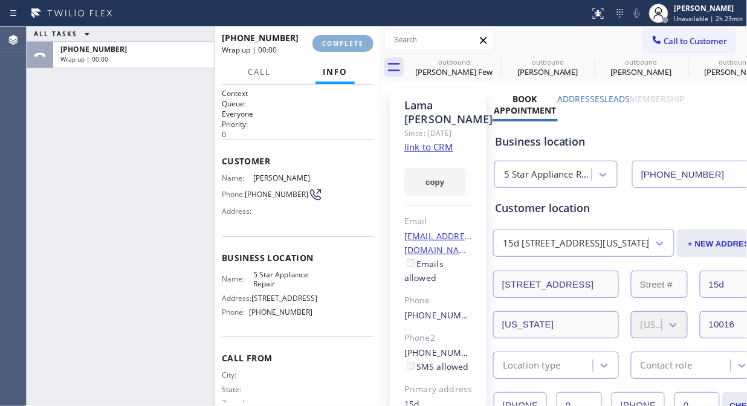
click at [353, 45] on span "COMPLETE" at bounding box center [343, 43] width 42 height 8
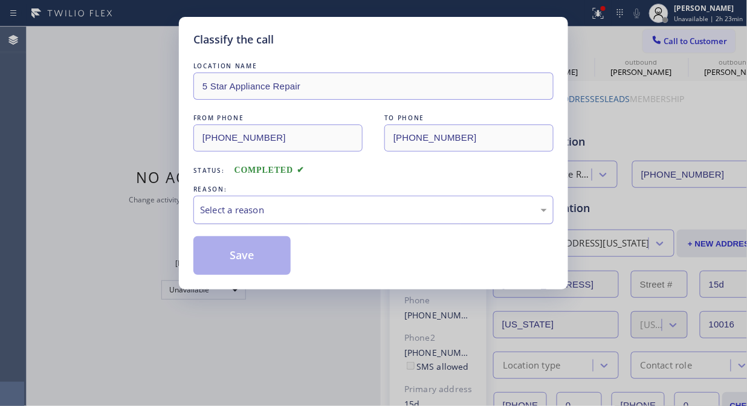
click at [353, 197] on div "Select a reason" at bounding box center [373, 210] width 360 height 28
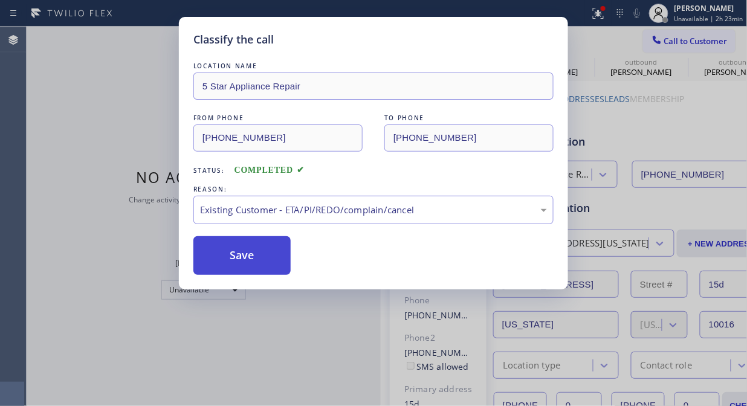
click at [285, 263] on button "Save" at bounding box center [241, 255] width 97 height 39
click at [249, 252] on button "Save" at bounding box center [241, 255] width 97 height 39
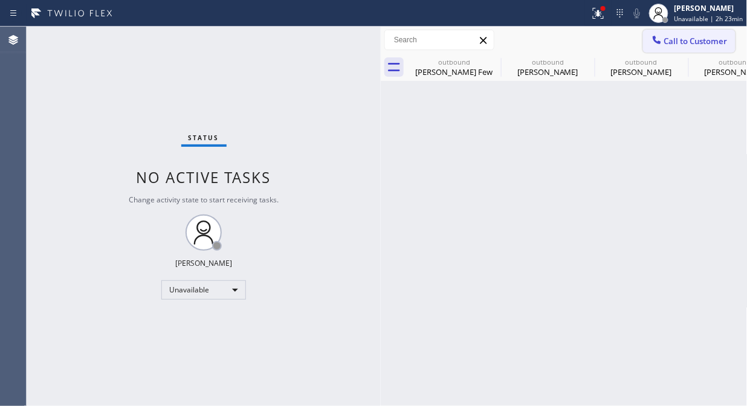
click at [676, 45] on span "Call to Customer" at bounding box center [695, 41] width 63 height 11
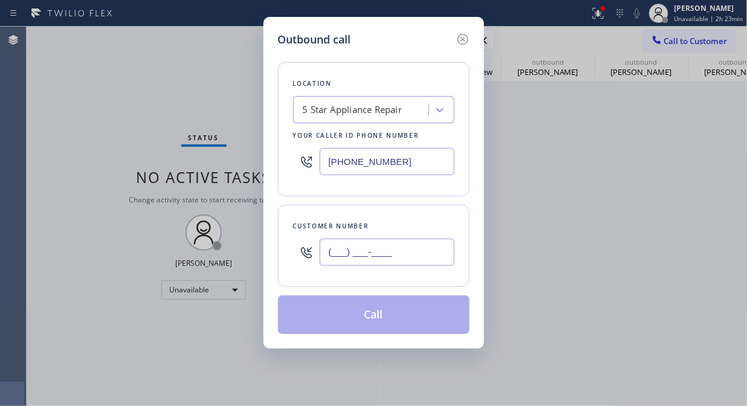
click at [354, 260] on input "(___) ___-____" at bounding box center [387, 252] width 135 height 27
paste input "718) 897-0918"
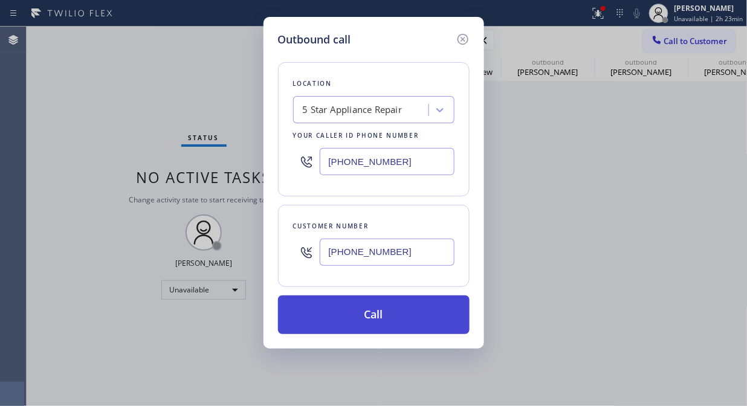
type input "[PHONE_NUMBER]"
click at [407, 324] on button "Call" at bounding box center [373, 314] width 191 height 39
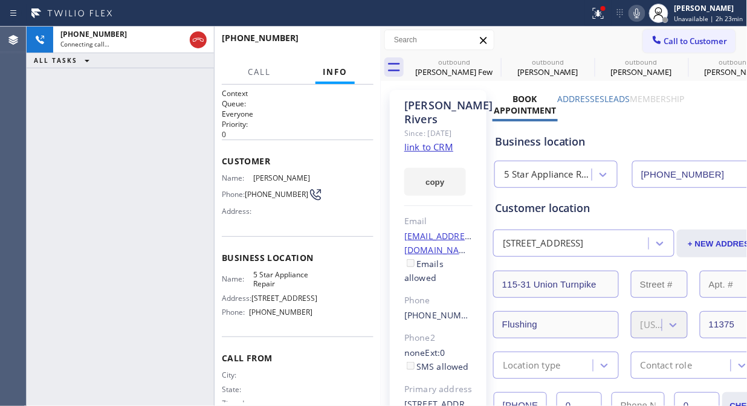
type input "[PHONE_NUMBER]"
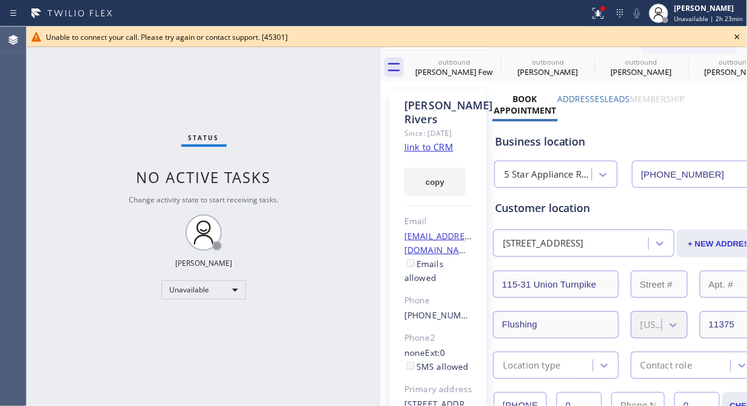
click at [736, 35] on icon at bounding box center [736, 36] width 5 height 5
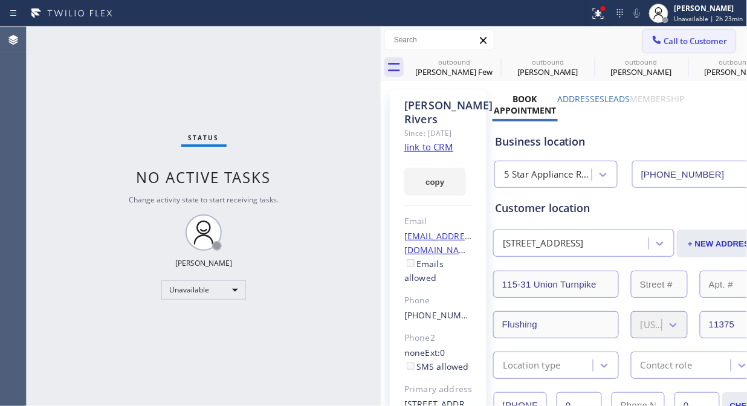
drag, startPoint x: 698, startPoint y: 38, endPoint x: 620, endPoint y: 71, distance: 84.7
click at [697, 39] on span "Call to Customer" at bounding box center [695, 41] width 63 height 11
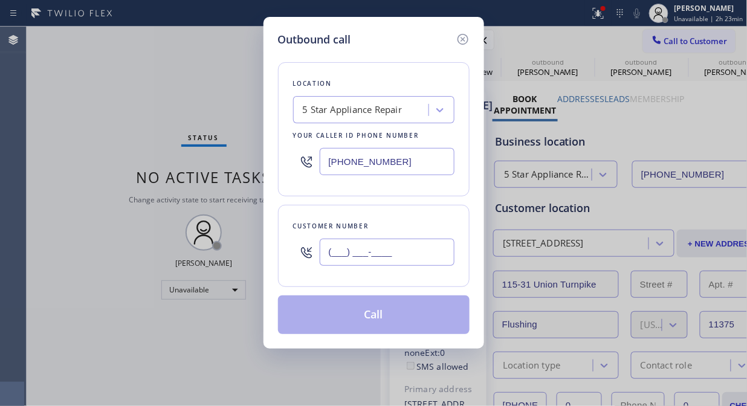
click at [421, 254] on input "(___) ___-____" at bounding box center [387, 252] width 135 height 27
paste input "212) 877-3407"
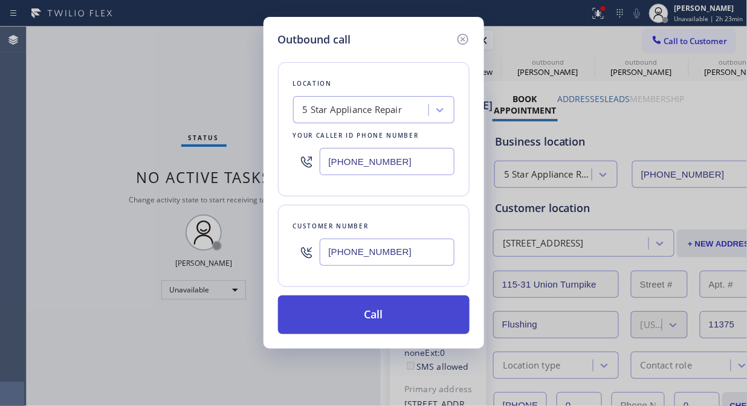
type input "[PHONE_NUMBER]"
drag, startPoint x: 426, startPoint y: 318, endPoint x: 437, endPoint y: 297, distance: 24.1
click at [426, 319] on button "Call" at bounding box center [373, 314] width 191 height 39
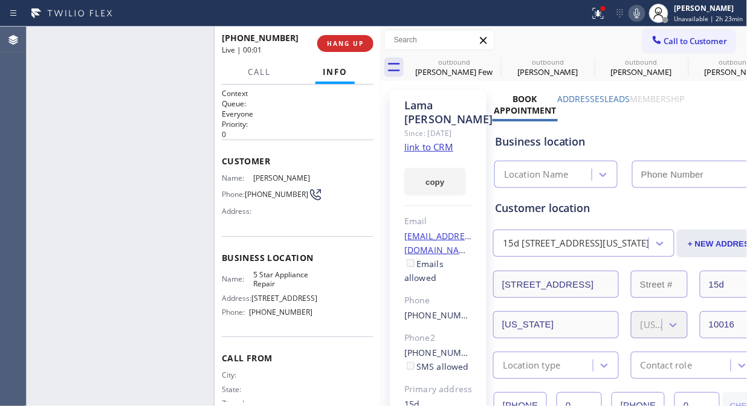
type input "[PHONE_NUMBER]"
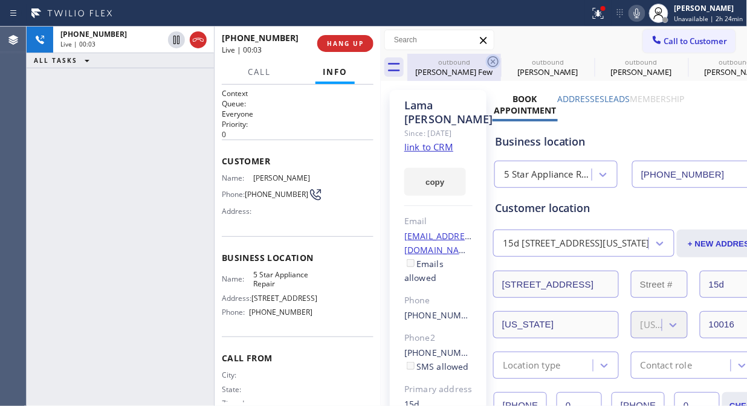
click at [490, 63] on icon at bounding box center [493, 61] width 14 height 14
drag, startPoint x: 490, startPoint y: 63, endPoint x: 447, endPoint y: 61, distance: 43.5
click at [0, 0] on icon at bounding box center [0, 0] width 0 height 0
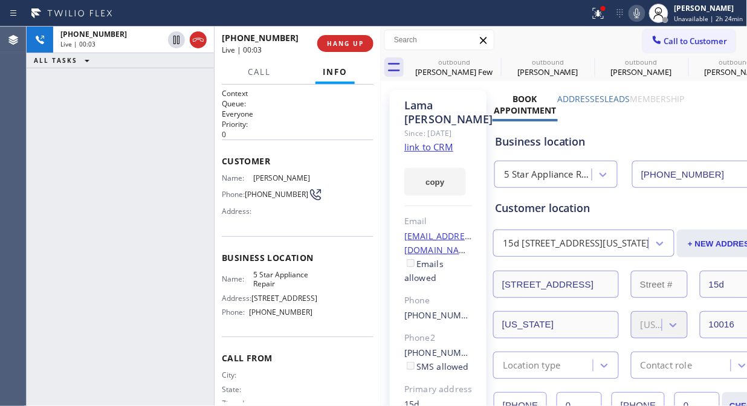
click at [0, 0] on icon at bounding box center [0, 0] width 0 height 0
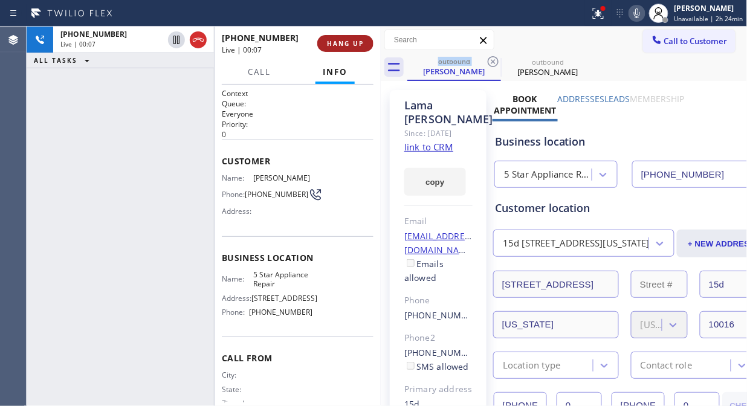
click at [352, 44] on span "HANG UP" at bounding box center [345, 43] width 37 height 8
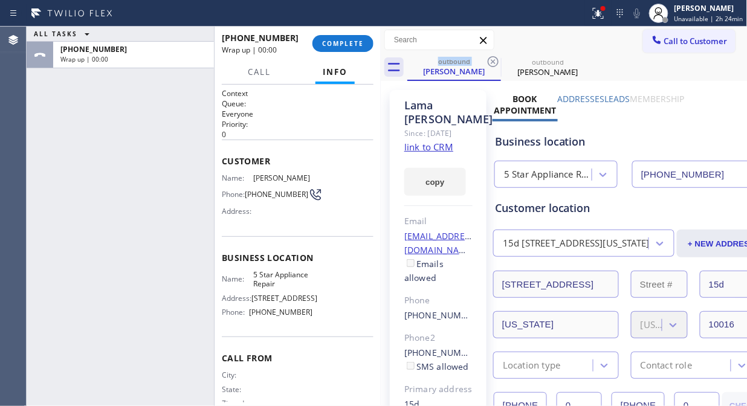
click at [352, 44] on span "COMPLETE" at bounding box center [343, 43] width 42 height 8
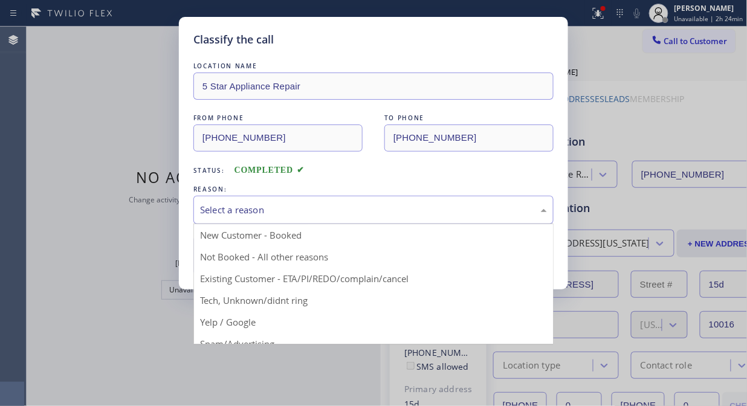
click at [341, 211] on div "Select a reason" at bounding box center [373, 210] width 347 height 14
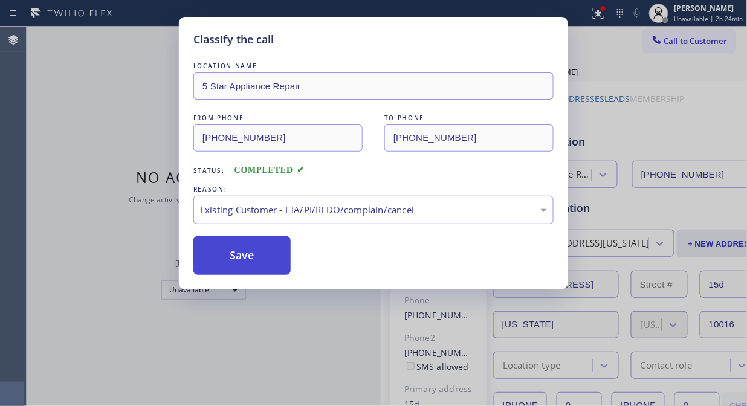
click at [255, 236] on button "Save" at bounding box center [241, 255] width 97 height 39
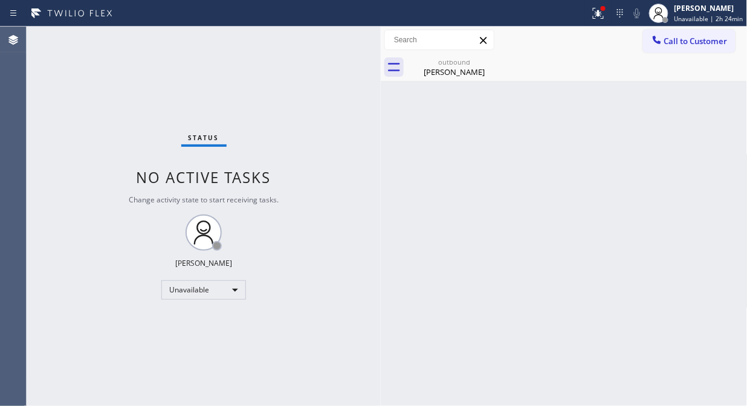
click at [697, 41] on span "Call to Customer" at bounding box center [695, 41] width 63 height 11
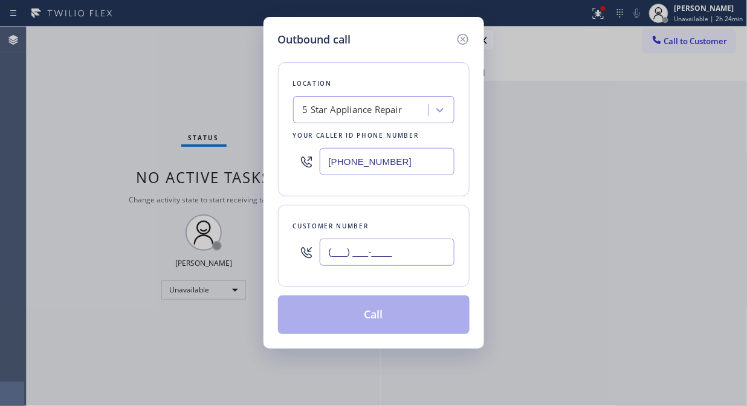
click at [423, 248] on input "(___) ___-____" at bounding box center [387, 252] width 135 height 27
paste input "917) 328-6329"
type input "[PHONE_NUMBER]"
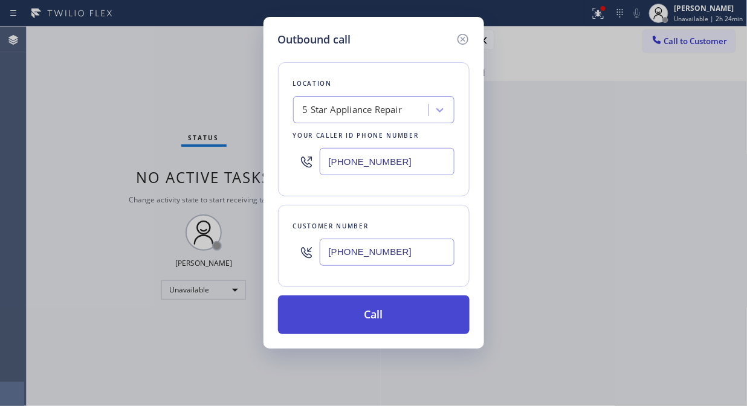
click at [394, 315] on button "Call" at bounding box center [373, 314] width 191 height 39
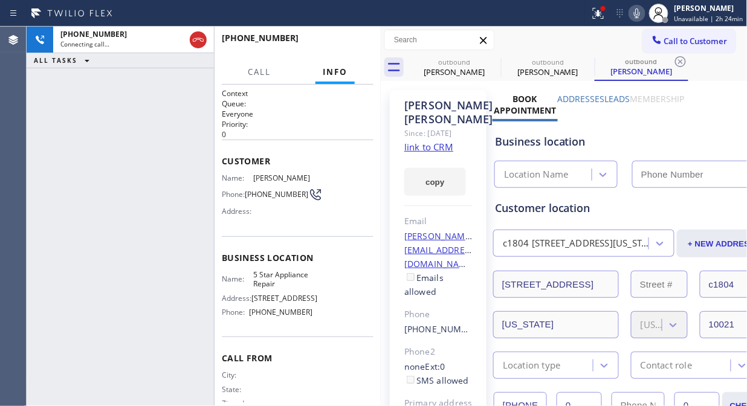
type input "[PHONE_NUMBER]"
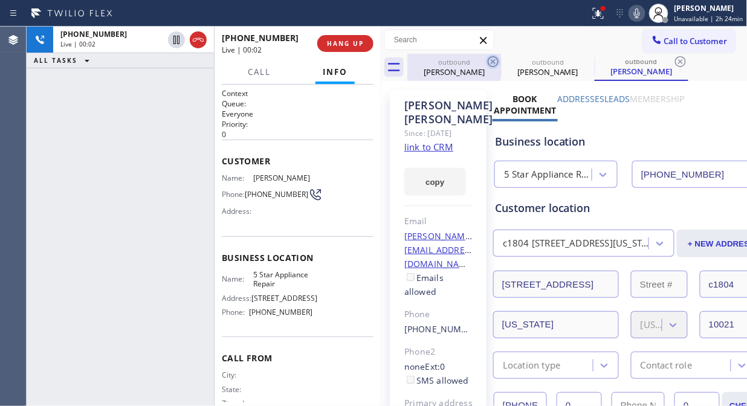
click at [492, 63] on icon at bounding box center [493, 61] width 14 height 14
click at [579, 63] on icon at bounding box center [586, 61] width 14 height 14
click at [673, 63] on icon at bounding box center [680, 61] width 14 height 14
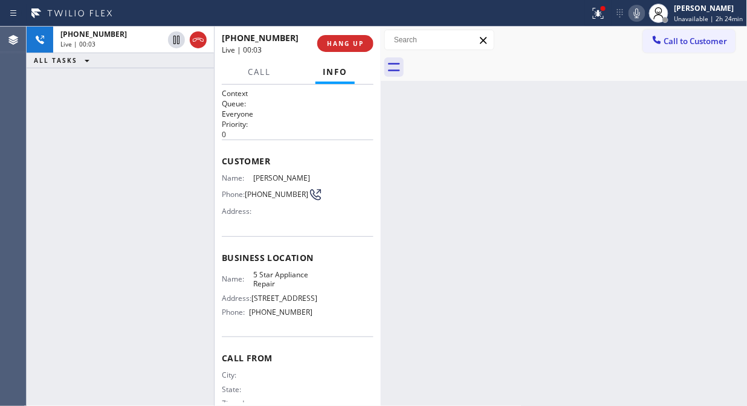
click at [358, 52] on div "[PHONE_NUMBER] Live | 00:03 HANG UP" at bounding box center [298, 43] width 152 height 31
drag, startPoint x: 348, startPoint y: 43, endPoint x: 135, endPoint y: 2, distance: 216.6
click at [347, 43] on span "HANG UP" at bounding box center [345, 43] width 37 height 8
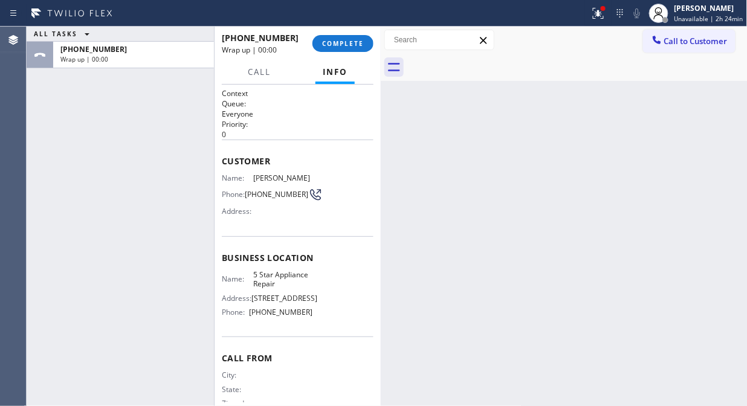
click at [330, 23] on div "Status report Issues detected These issues could affect your workflow. Please c…" at bounding box center [373, 13] width 747 height 27
click at [352, 43] on span "COMPLETE" at bounding box center [343, 43] width 42 height 8
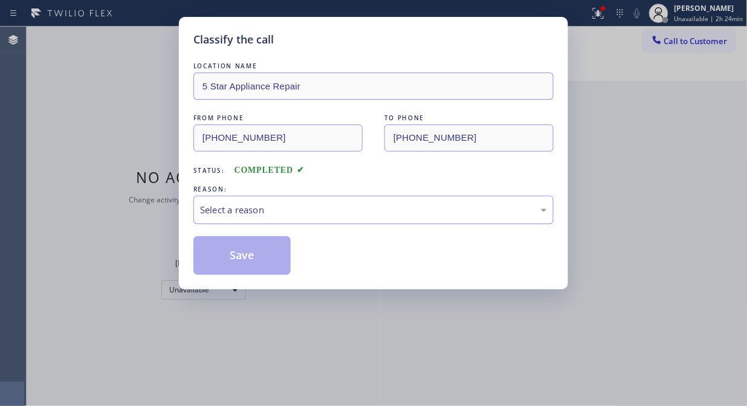
click at [352, 216] on div "Select a reason" at bounding box center [373, 210] width 347 height 14
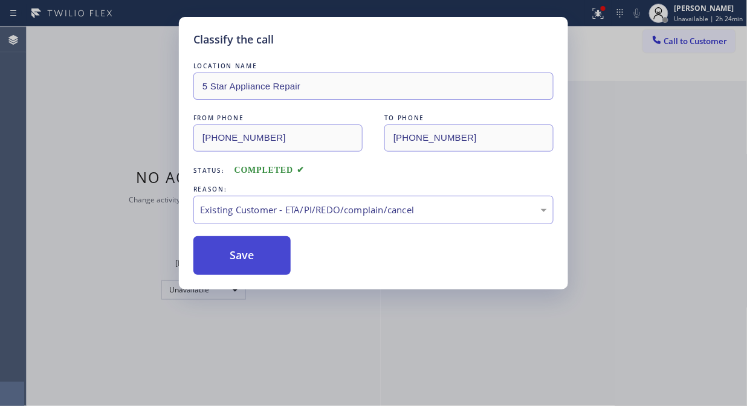
click at [271, 265] on button "Save" at bounding box center [241, 255] width 97 height 39
click at [690, 43] on div "Classify the call LOCATION NAME 5 Star Appliance Repair FROM PHONE [PHONE_NUMBE…" at bounding box center [373, 203] width 747 height 406
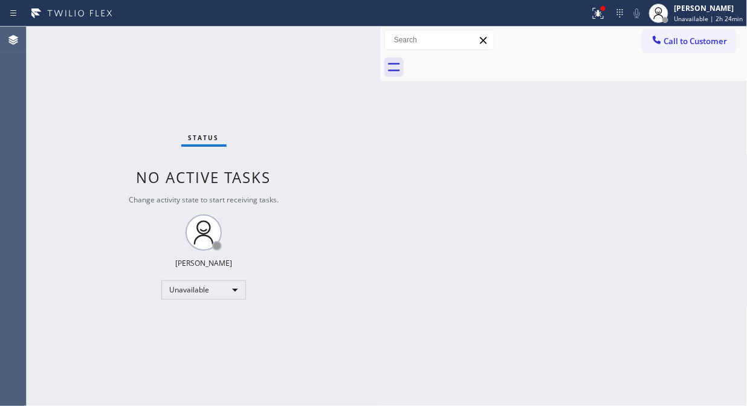
click at [690, 43] on span "Call to Customer" at bounding box center [695, 41] width 63 height 11
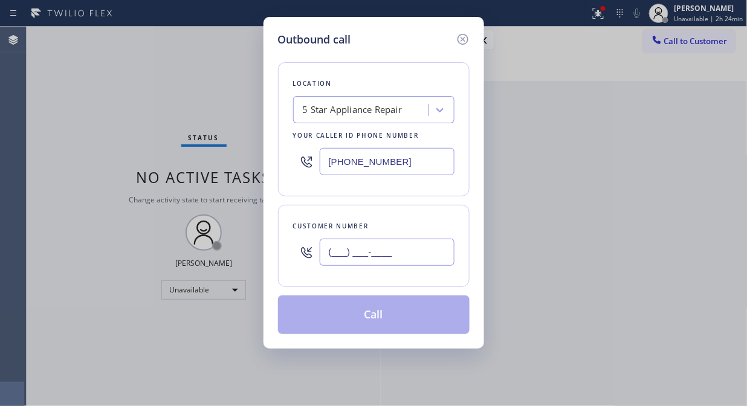
click at [400, 251] on input "(___) ___-____" at bounding box center [387, 252] width 135 height 27
paste input "646) 771-1652"
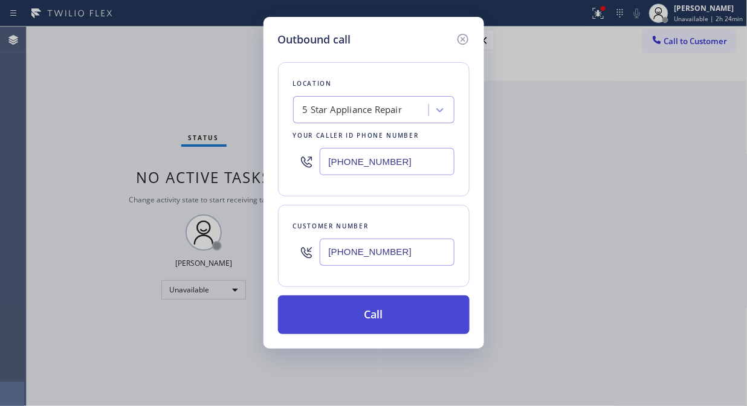
type input "[PHONE_NUMBER]"
click at [400, 315] on button "Call" at bounding box center [373, 314] width 191 height 39
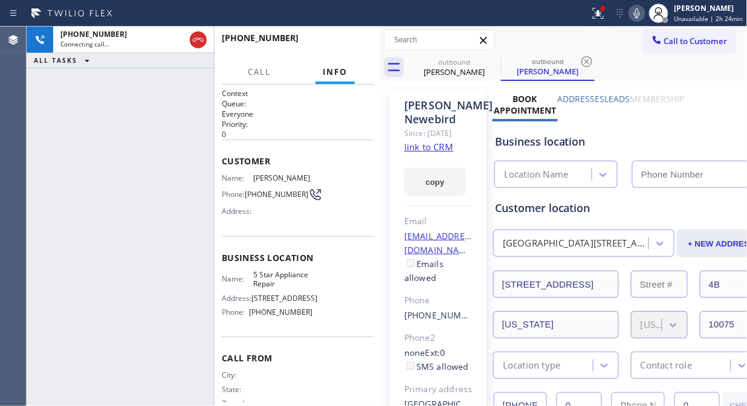
type input "[PHONE_NUMBER]"
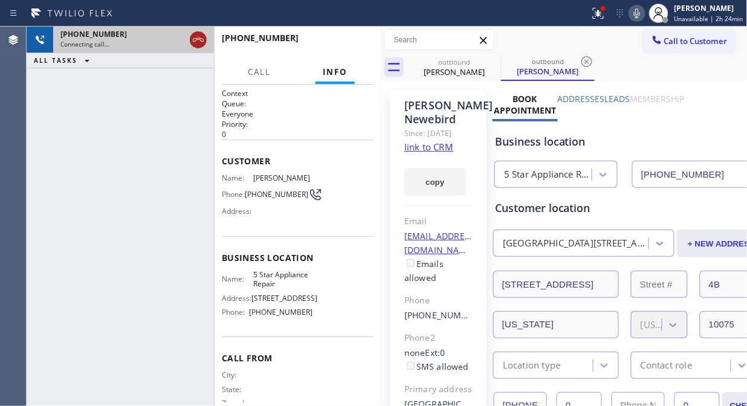
click at [202, 47] on icon at bounding box center [198, 40] width 14 height 14
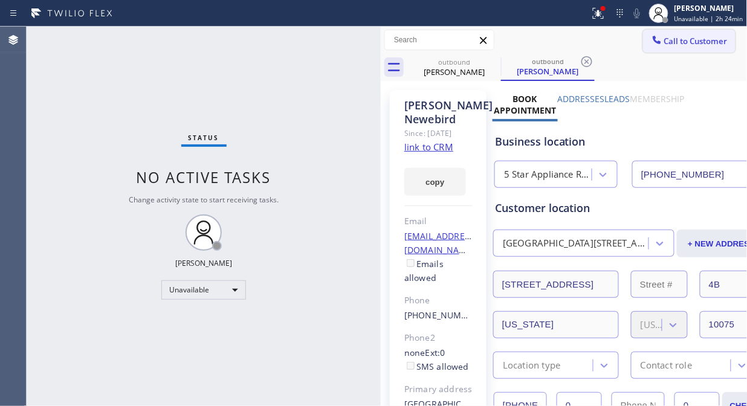
click at [669, 39] on span "Call to Customer" at bounding box center [695, 41] width 63 height 11
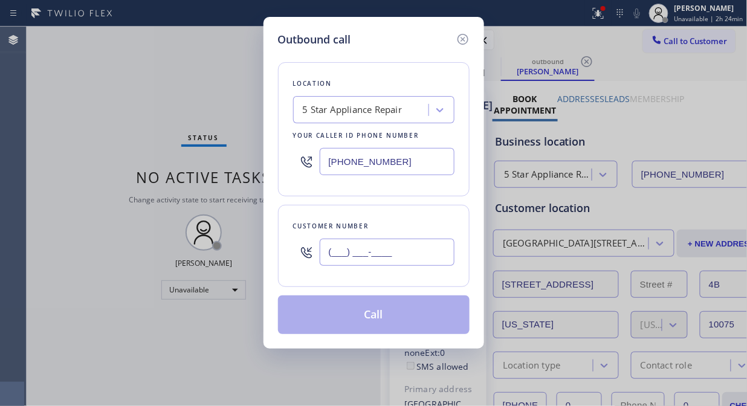
click at [361, 255] on input "(___) ___-____" at bounding box center [387, 252] width 135 height 27
paste input "917) 975-3100"
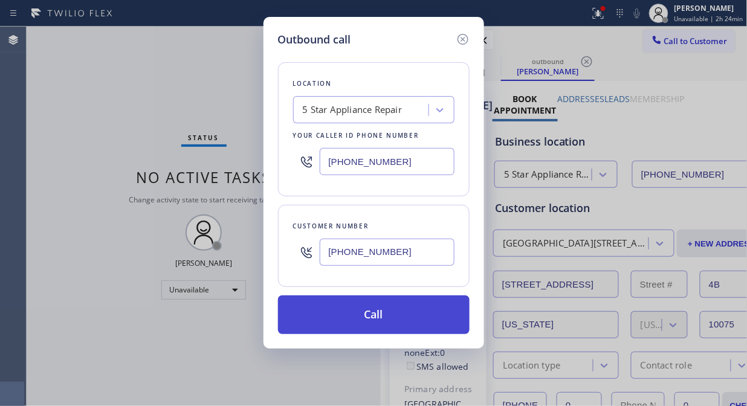
type input "[PHONE_NUMBER]"
drag, startPoint x: 406, startPoint y: 327, endPoint x: 518, endPoint y: 153, distance: 206.4
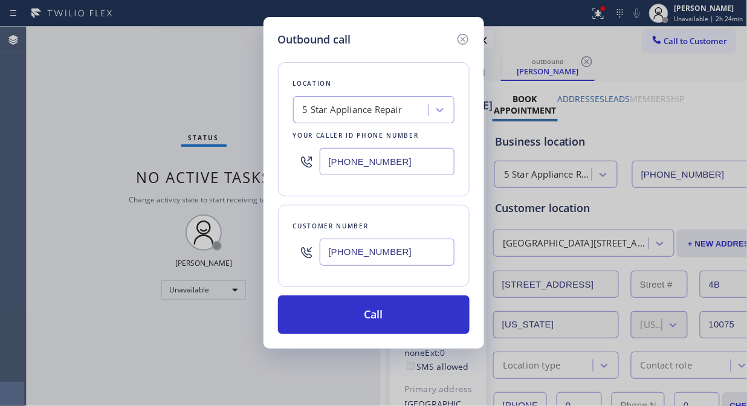
click at [409, 325] on button "Call" at bounding box center [373, 314] width 191 height 39
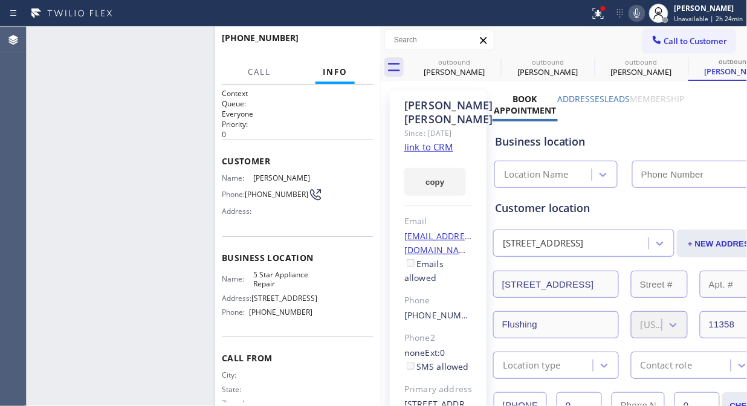
type input "[PHONE_NUMBER]"
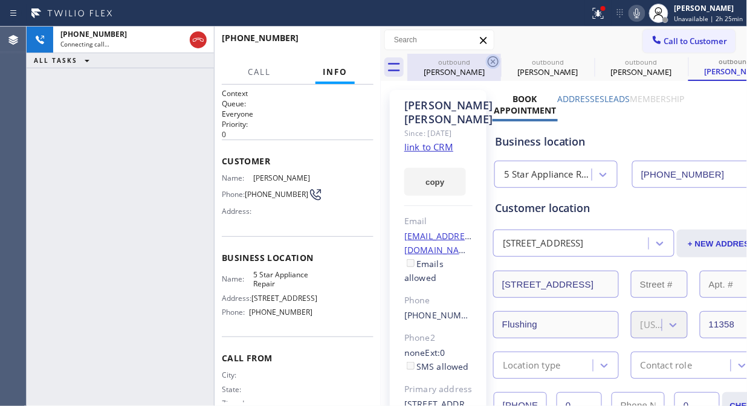
click at [486, 63] on icon at bounding box center [493, 61] width 14 height 14
click at [0, 0] on icon at bounding box center [0, 0] width 0 height 0
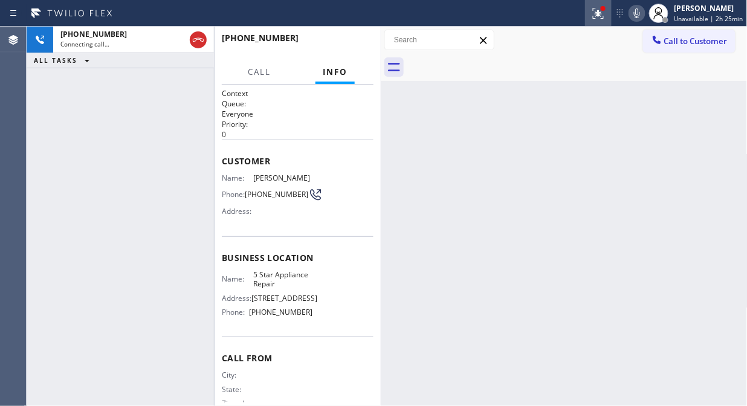
click at [598, 15] on icon at bounding box center [598, 13] width 14 height 14
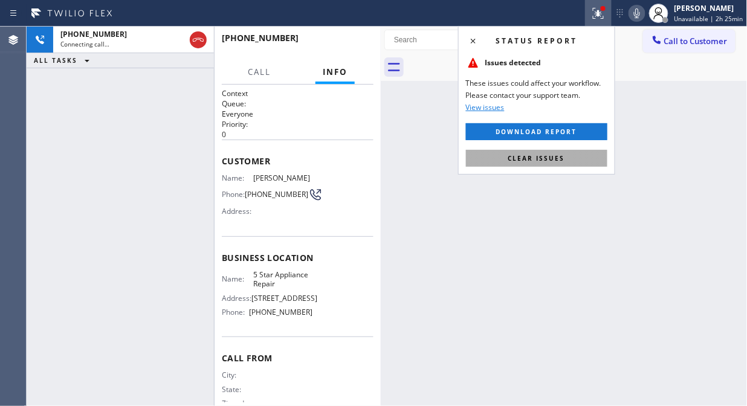
click at [572, 157] on button "Clear issues" at bounding box center [536, 158] width 141 height 17
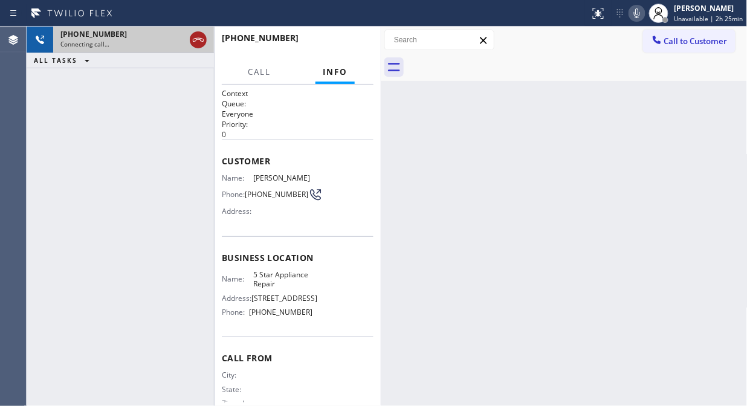
click at [193, 34] on icon at bounding box center [198, 40] width 14 height 14
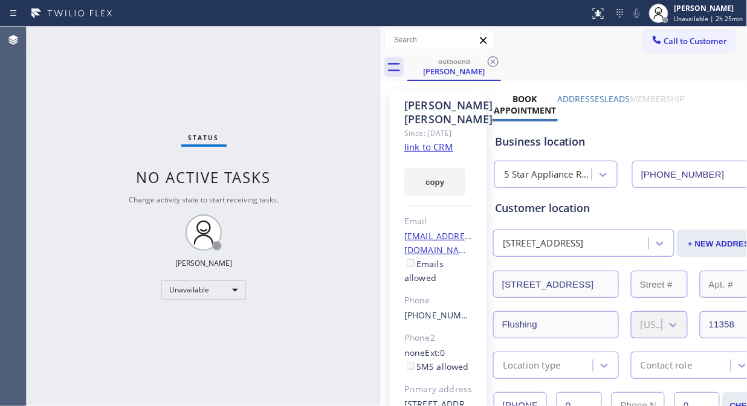
type input "[PHONE_NUMBER]"
click at [669, 31] on button "Call to Customer" at bounding box center [689, 41] width 92 height 23
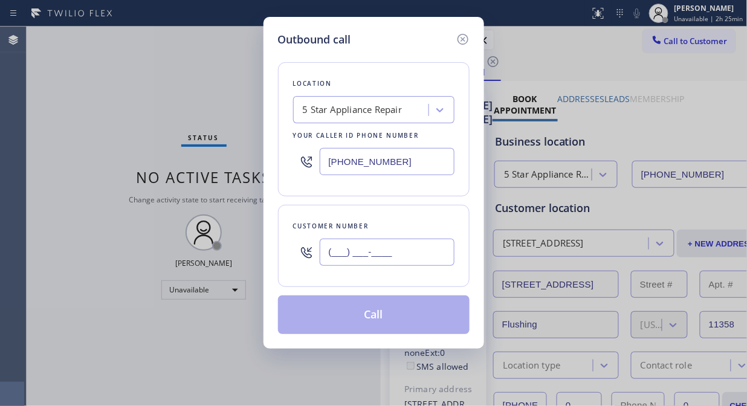
click at [385, 254] on input "(___) ___-____" at bounding box center [387, 252] width 135 height 27
paste input "646) 879-6046"
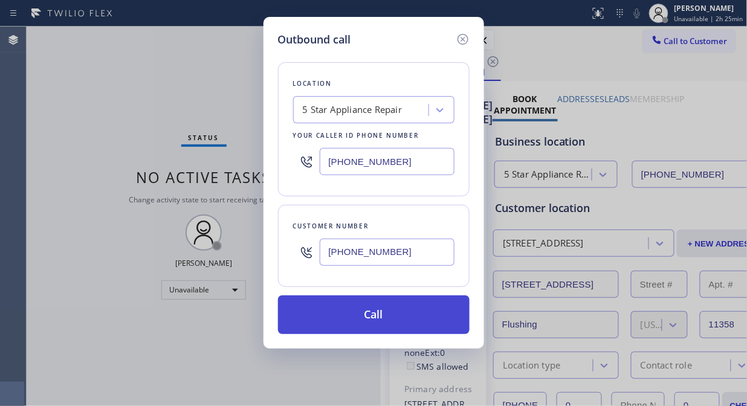
type input "[PHONE_NUMBER]"
click at [405, 325] on button "Call" at bounding box center [373, 314] width 191 height 39
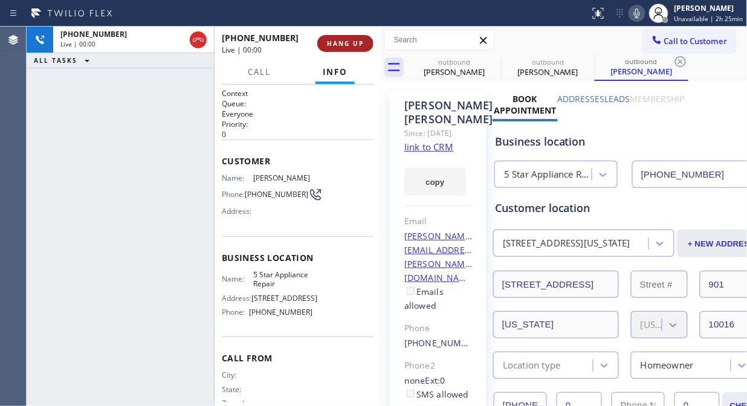
type input "[PHONE_NUMBER]"
click at [358, 45] on span "HANG UP" at bounding box center [345, 43] width 37 height 8
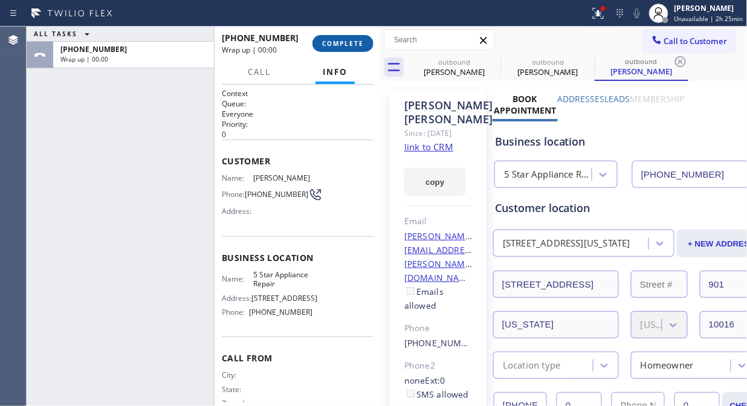
click at [358, 45] on span "COMPLETE" at bounding box center [343, 43] width 42 height 8
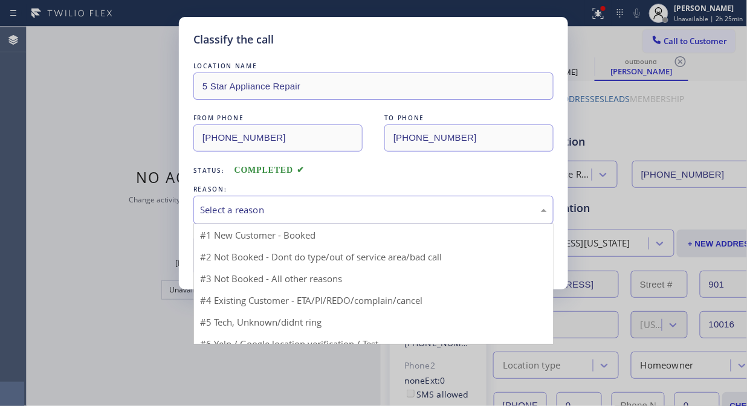
click at [349, 206] on div "Select a reason" at bounding box center [373, 210] width 347 height 14
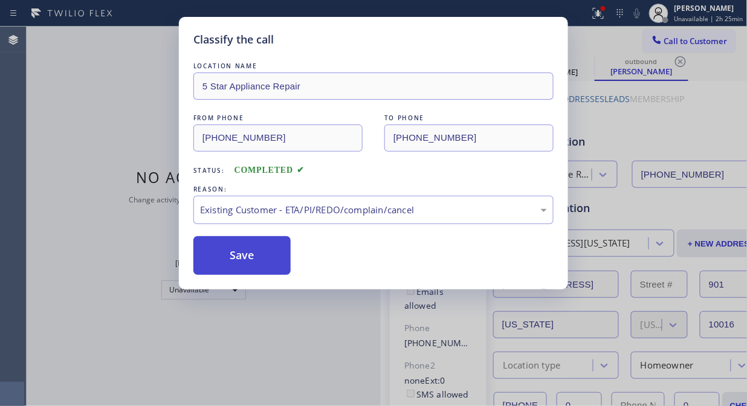
click at [264, 261] on button "Save" at bounding box center [241, 255] width 97 height 39
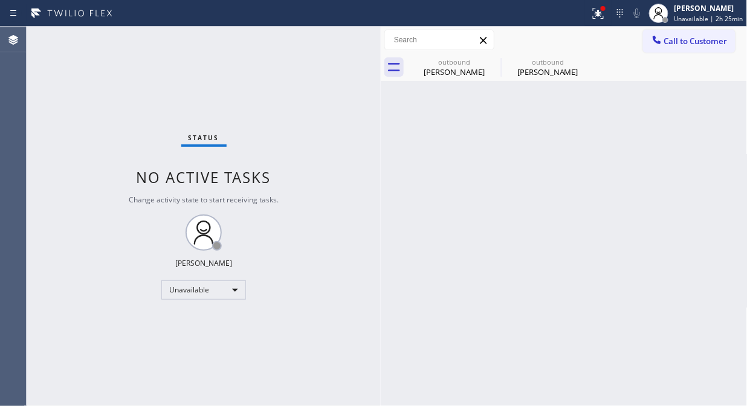
click at [681, 44] on span "Call to Customer" at bounding box center [695, 41] width 63 height 11
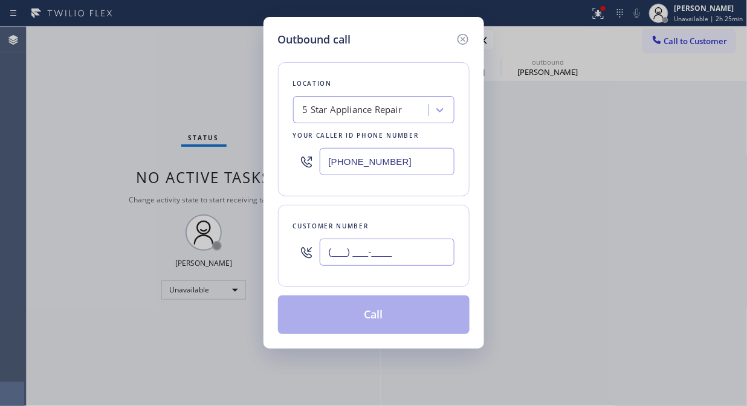
click at [417, 249] on input "(___) ___-____" at bounding box center [387, 252] width 135 height 27
paste input "917) 922-0606"
type input "[PHONE_NUMBER]"
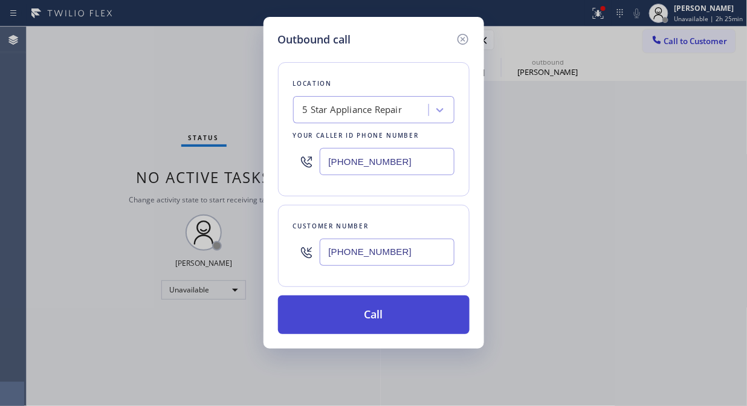
click at [414, 320] on button "Call" at bounding box center [373, 314] width 191 height 39
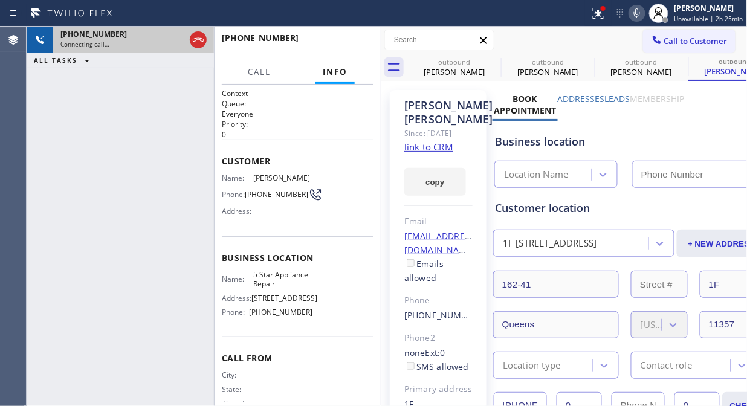
type input "[PHONE_NUMBER]"
click at [194, 39] on icon at bounding box center [198, 40] width 14 height 14
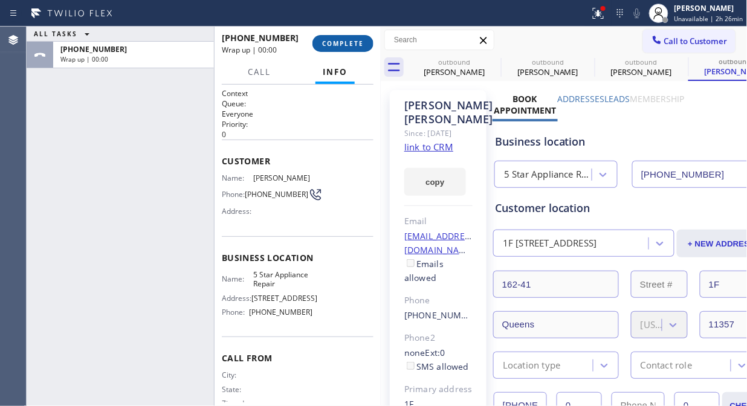
click at [352, 47] on span "COMPLETE" at bounding box center [343, 43] width 42 height 8
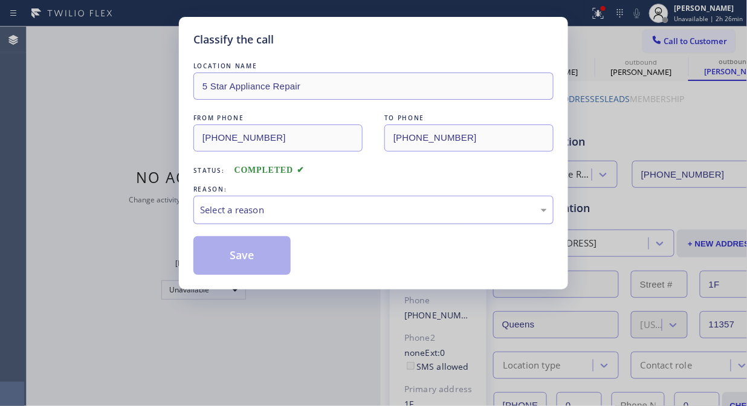
click at [335, 208] on div "Select a reason" at bounding box center [373, 210] width 347 height 14
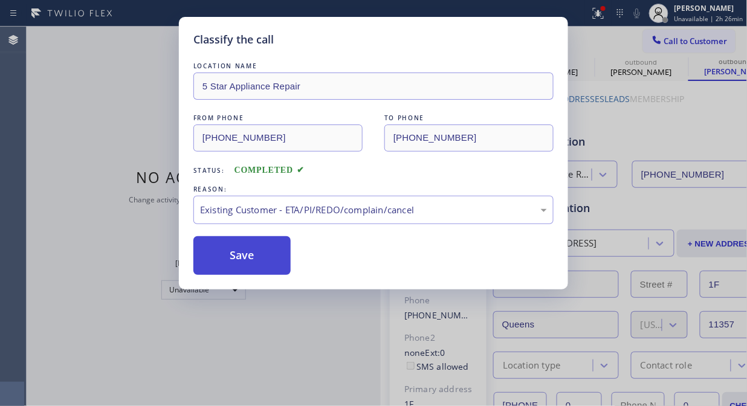
click at [255, 257] on button "Save" at bounding box center [241, 255] width 97 height 39
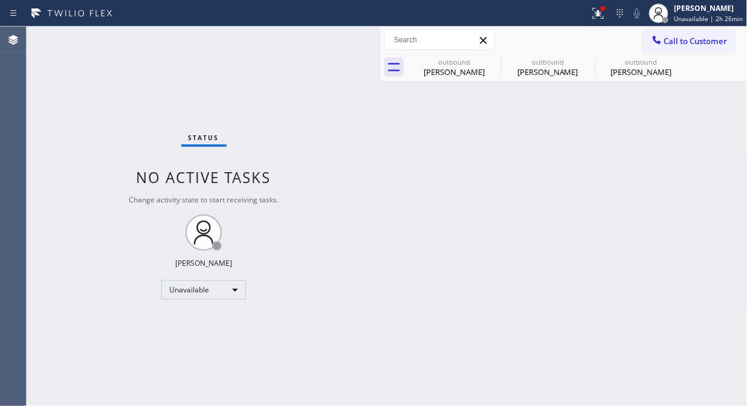
click at [690, 39] on span "Call to Customer" at bounding box center [695, 41] width 63 height 11
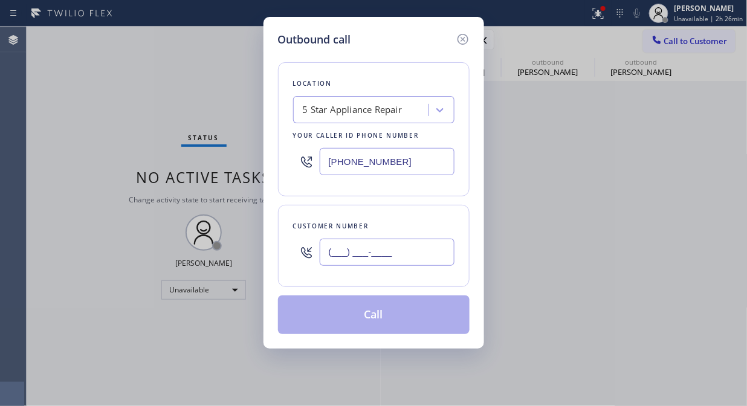
click at [354, 260] on input "(___) ___-____" at bounding box center [387, 252] width 135 height 27
paste input "303) 746-7158"
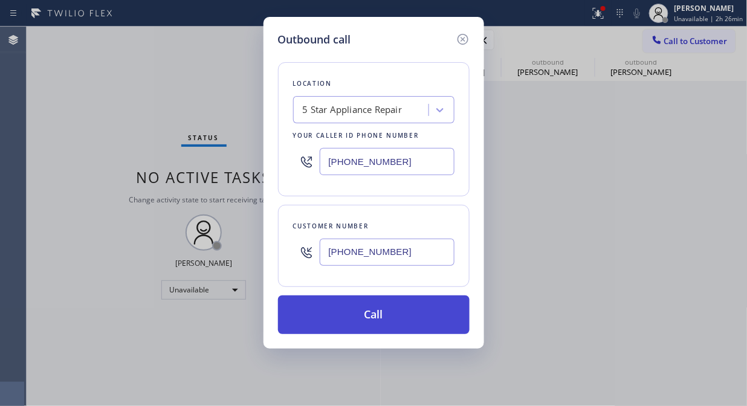
type input "[PHONE_NUMBER]"
click at [399, 317] on button "Call" at bounding box center [373, 314] width 191 height 39
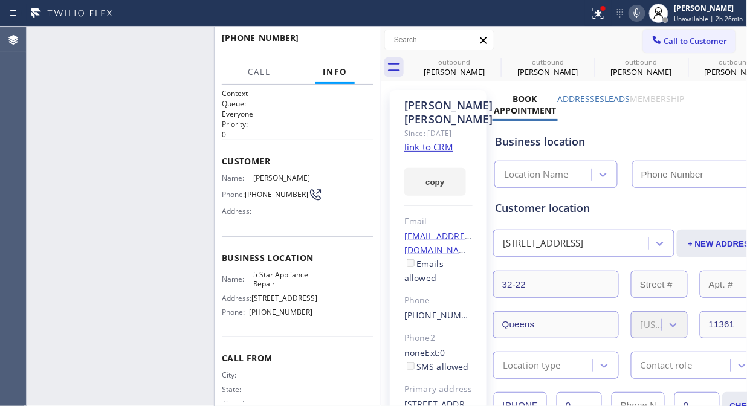
type input "[PHONE_NUMBER]"
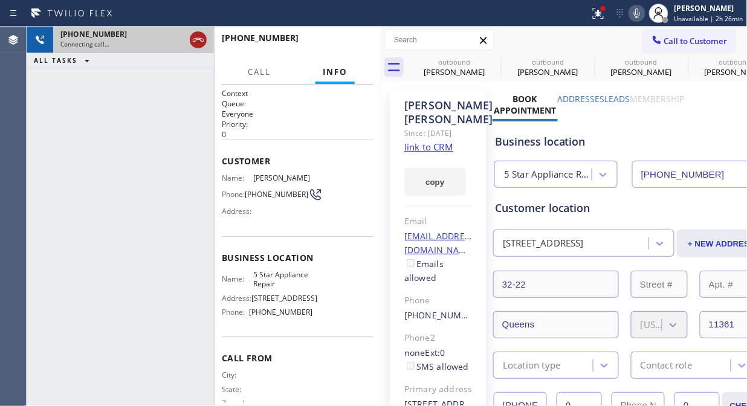
click at [195, 39] on icon at bounding box center [198, 40] width 14 height 14
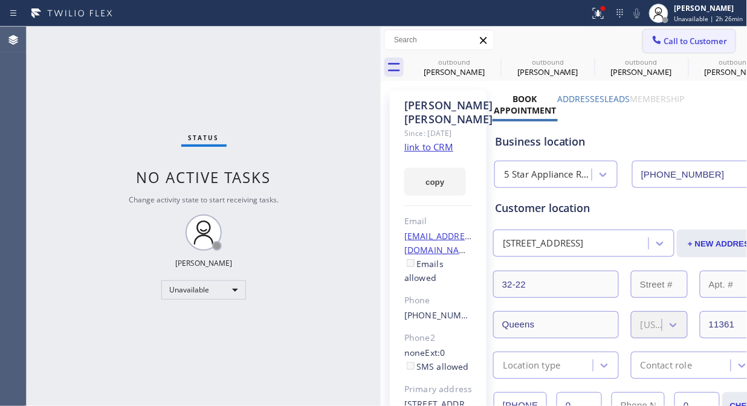
click at [661, 47] on button "Call to Customer" at bounding box center [689, 41] width 92 height 23
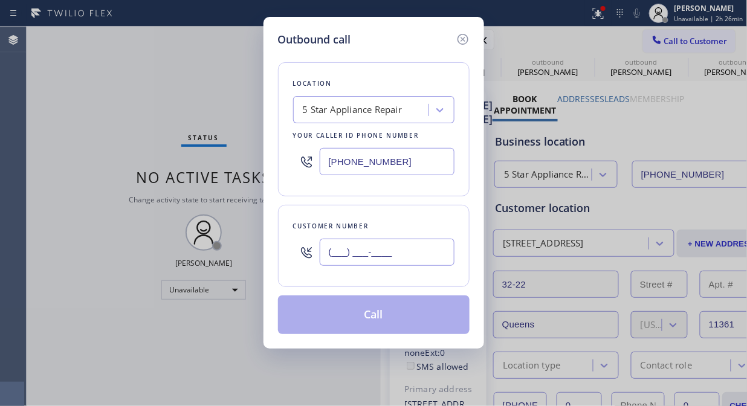
click at [362, 244] on input "(___) ___-____" at bounding box center [387, 252] width 135 height 27
paste input "646) 870-0217"
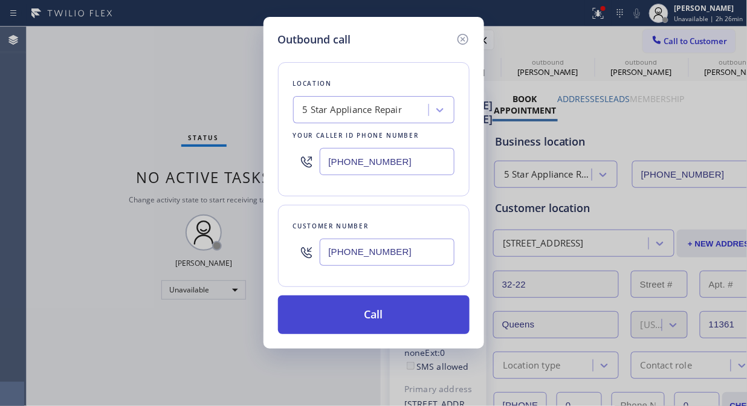
type input "[PHONE_NUMBER]"
click at [390, 318] on button "Call" at bounding box center [373, 314] width 191 height 39
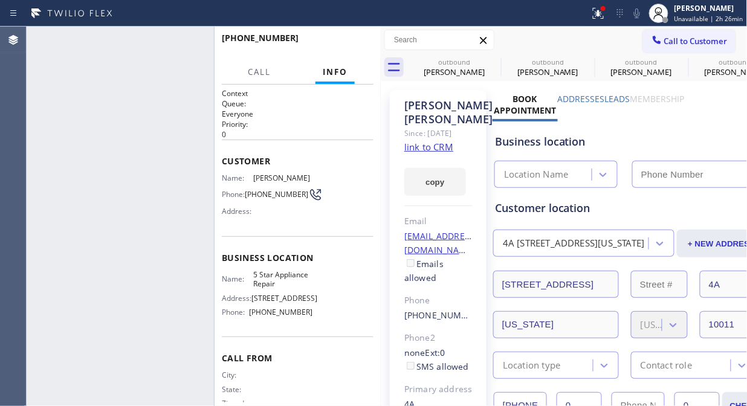
type input "[PHONE_NUMBER]"
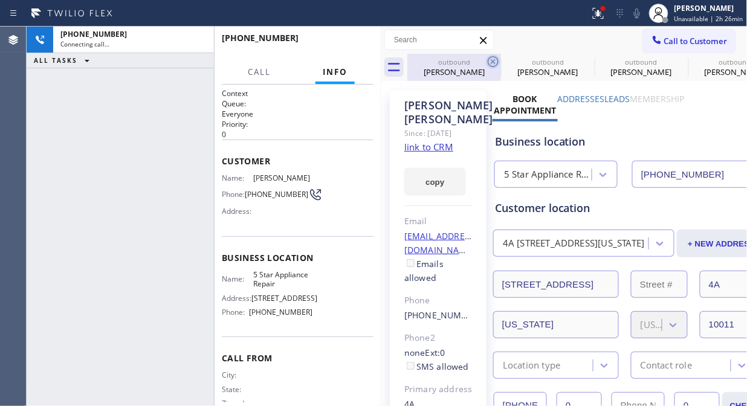
click at [490, 59] on icon at bounding box center [493, 61] width 14 height 14
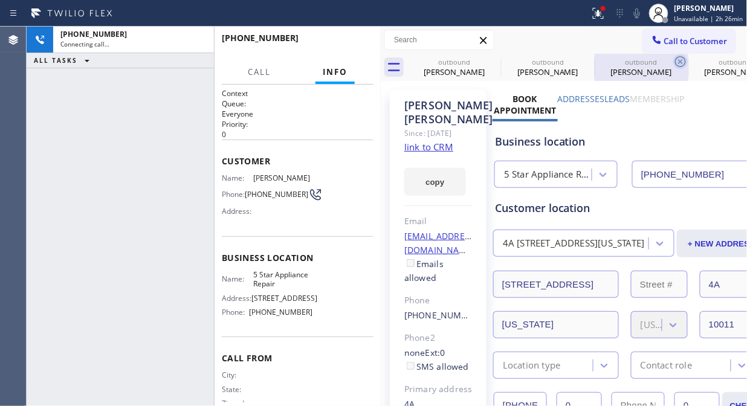
click at [0, 0] on icon at bounding box center [0, 0] width 0 height 0
click at [673, 59] on icon at bounding box center [680, 61] width 14 height 14
click at [0, 0] on icon at bounding box center [0, 0] width 0 height 0
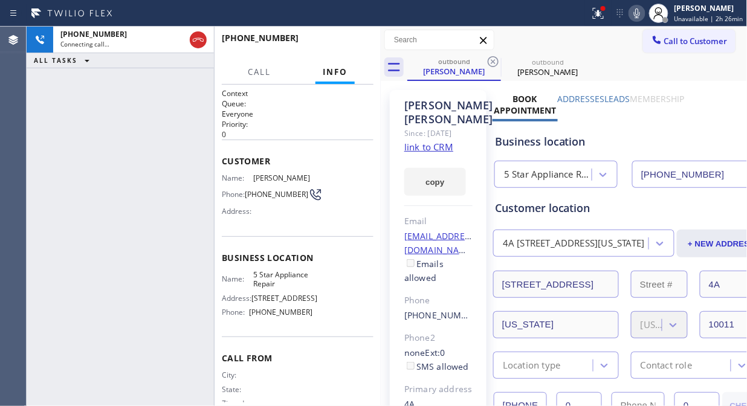
click at [491, 59] on icon at bounding box center [493, 61] width 14 height 14
click at [593, 19] on div at bounding box center [598, 13] width 27 height 14
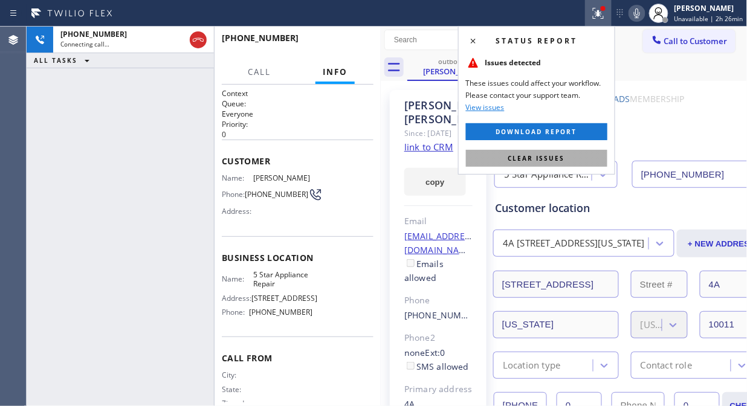
click at [545, 159] on span "Clear issues" at bounding box center [536, 158] width 57 height 8
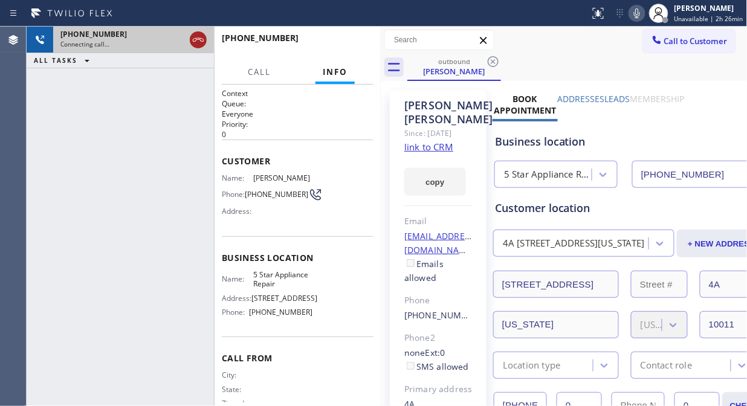
click at [202, 39] on icon at bounding box center [198, 40] width 14 height 14
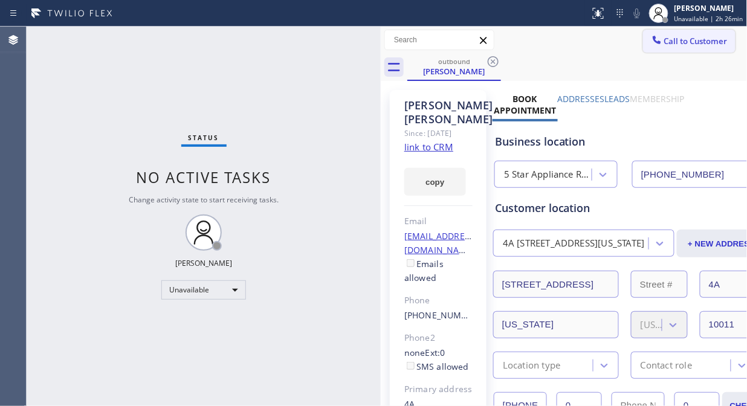
click at [664, 40] on span "Call to Customer" at bounding box center [695, 41] width 63 height 11
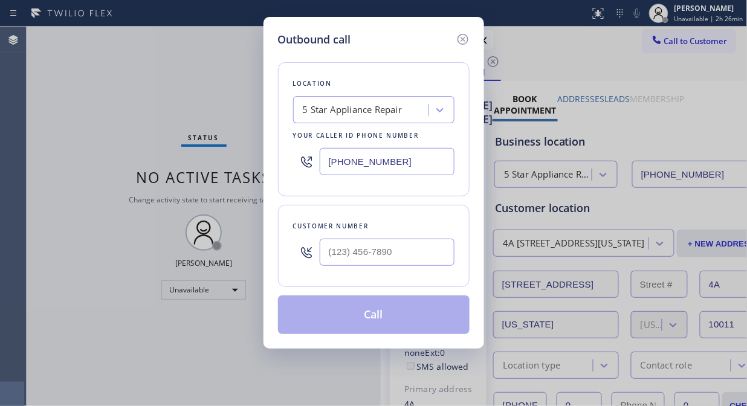
click at [400, 238] on div at bounding box center [387, 252] width 135 height 39
click at [399, 252] on input "(___) ___-____" at bounding box center [387, 252] width 135 height 27
paste input "508) 397-7074"
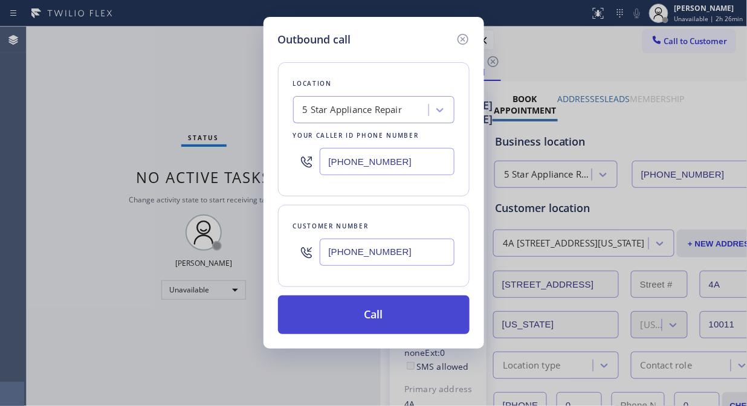
type input "[PHONE_NUMBER]"
click at [402, 323] on button "Call" at bounding box center [373, 314] width 191 height 39
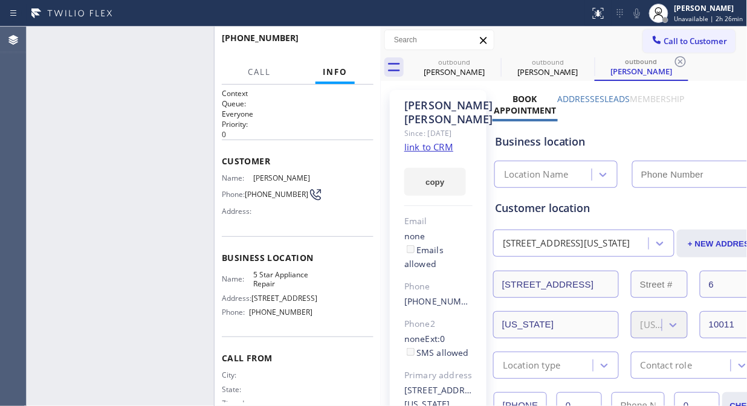
type input "[PHONE_NUMBER]"
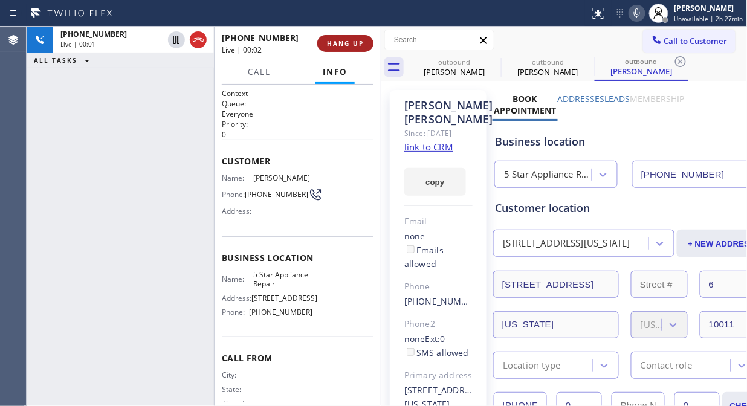
click at [359, 47] on span "HANG UP" at bounding box center [345, 43] width 37 height 8
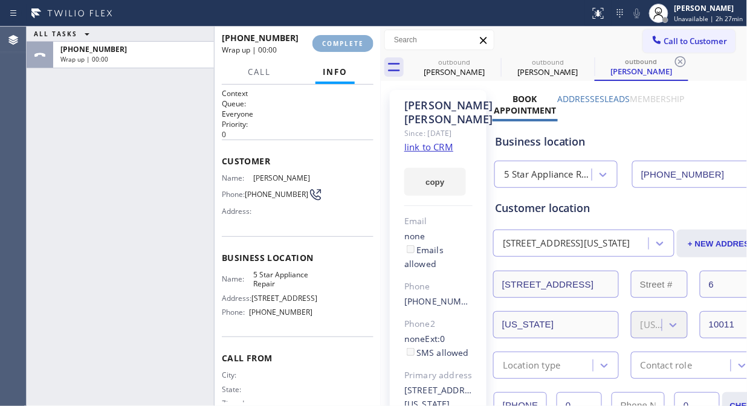
click at [359, 47] on span "COMPLETE" at bounding box center [343, 43] width 42 height 8
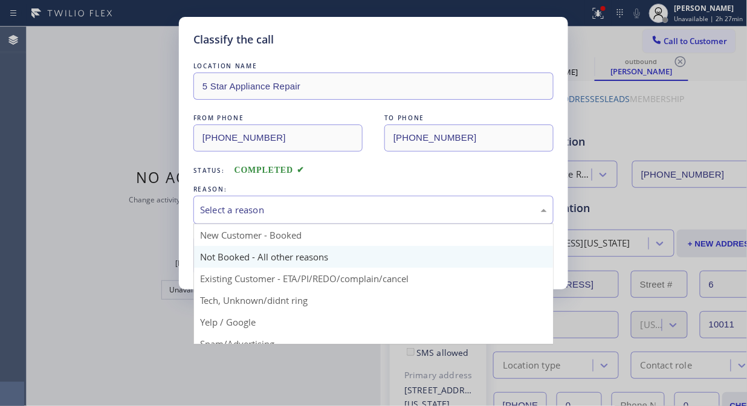
drag, startPoint x: 320, startPoint y: 222, endPoint x: 348, endPoint y: 258, distance: 45.7
click at [326, 220] on div "Select a reason" at bounding box center [373, 210] width 360 height 28
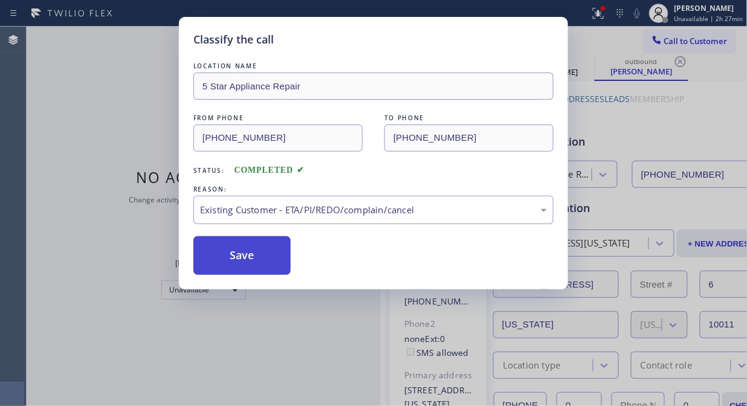
click at [273, 267] on button "Save" at bounding box center [241, 255] width 97 height 39
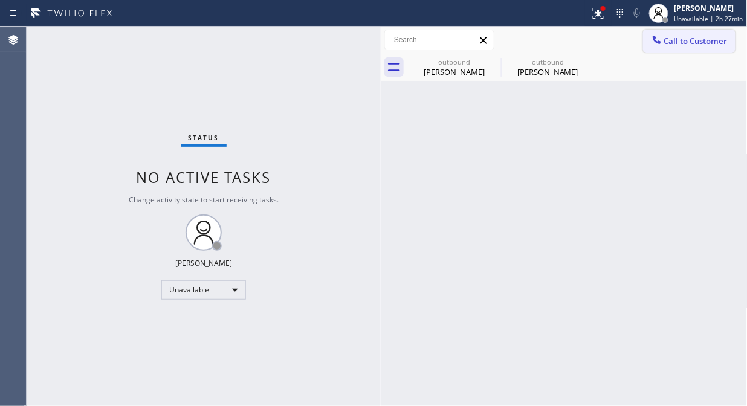
click at [679, 43] on span "Call to Customer" at bounding box center [695, 41] width 63 height 11
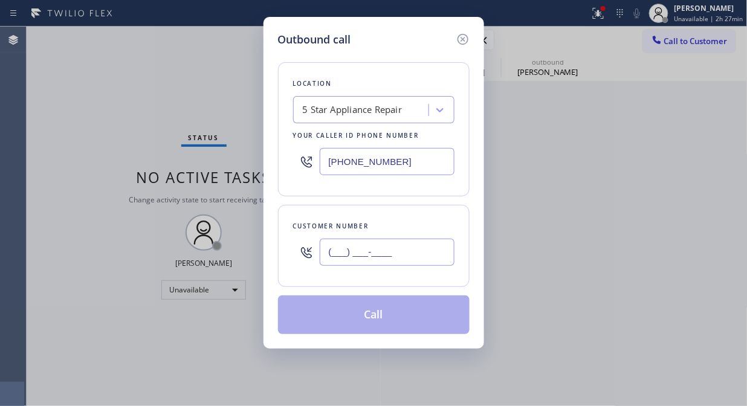
click at [429, 244] on input "(___) ___-____" at bounding box center [387, 252] width 135 height 27
paste input "917) 804-7203"
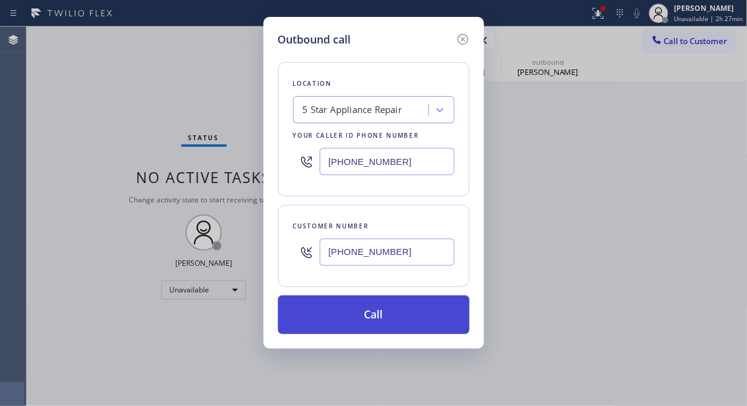
type input "[PHONE_NUMBER]"
click at [431, 323] on button "Call" at bounding box center [373, 314] width 191 height 39
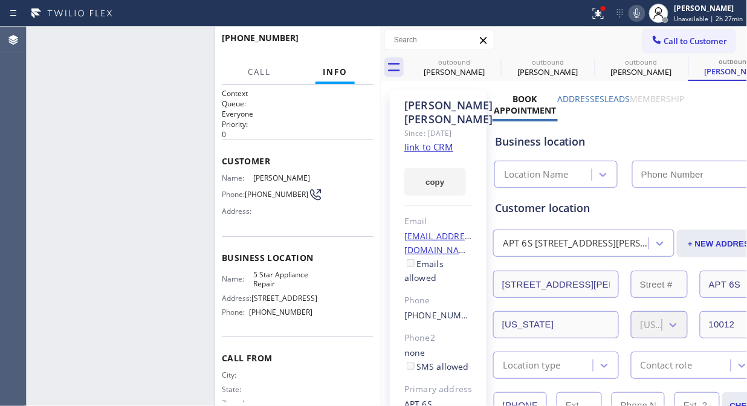
type input "[PHONE_NUMBER]"
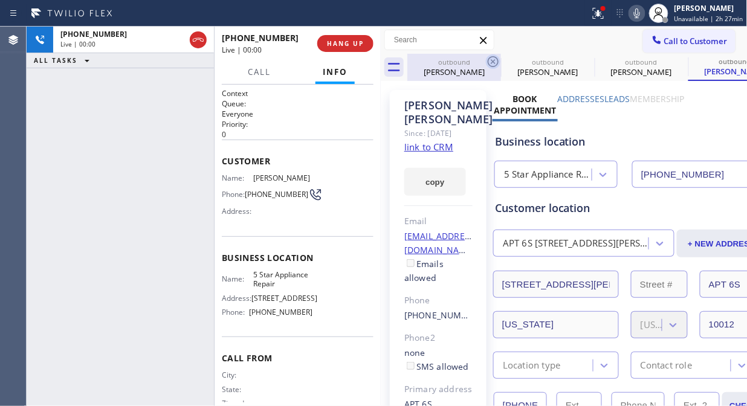
click at [494, 62] on icon at bounding box center [493, 61] width 14 height 14
click at [0, 0] on icon at bounding box center [0, 0] width 0 height 0
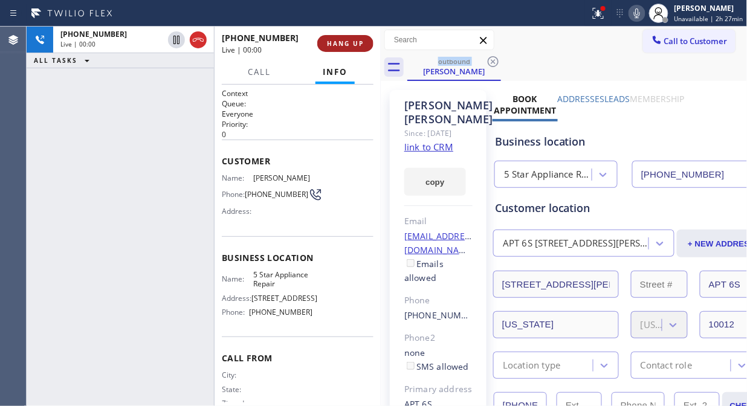
click at [338, 35] on button "HANG UP" at bounding box center [345, 43] width 56 height 17
click at [339, 37] on button "HANG UP" at bounding box center [345, 43] width 56 height 17
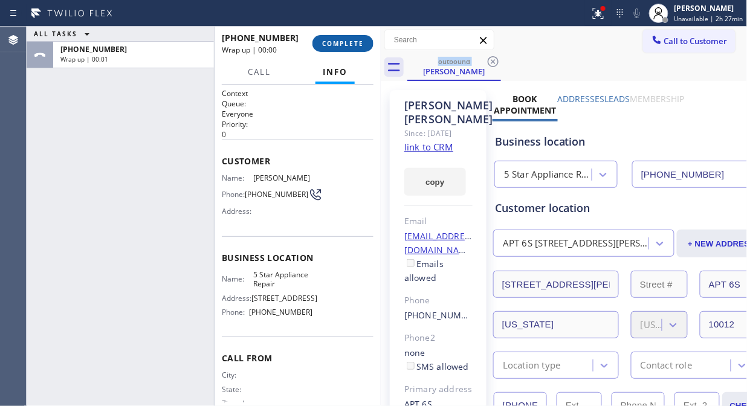
click at [341, 39] on span "COMPLETE" at bounding box center [343, 43] width 42 height 8
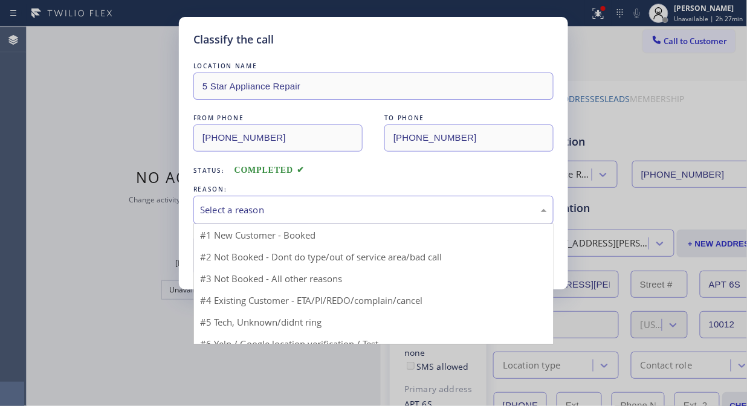
drag, startPoint x: 346, startPoint y: 205, endPoint x: 340, endPoint y: 267, distance: 61.9
click at [346, 207] on div "Select a reason" at bounding box center [373, 210] width 347 height 14
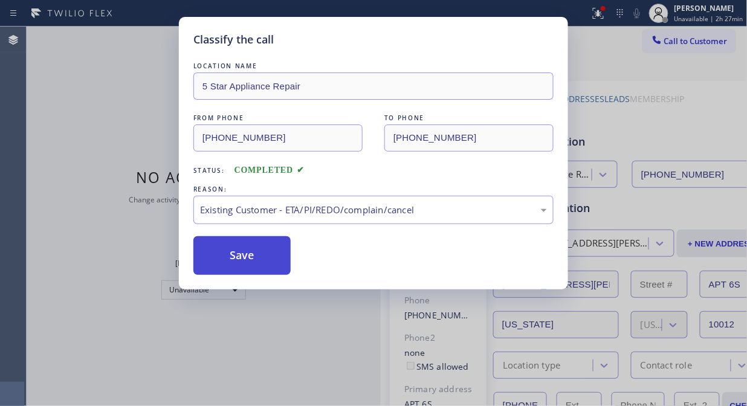
drag, startPoint x: 263, startPoint y: 261, endPoint x: 290, endPoint y: 254, distance: 28.1
click at [261, 262] on button "Save" at bounding box center [241, 255] width 97 height 39
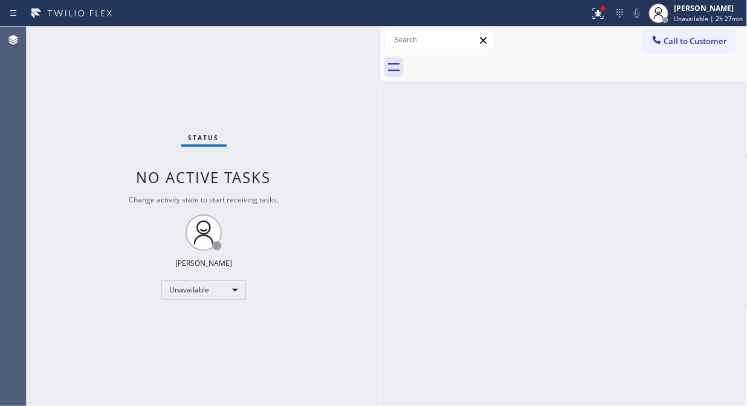
click at [671, 43] on span "Call to Customer" at bounding box center [695, 41] width 63 height 11
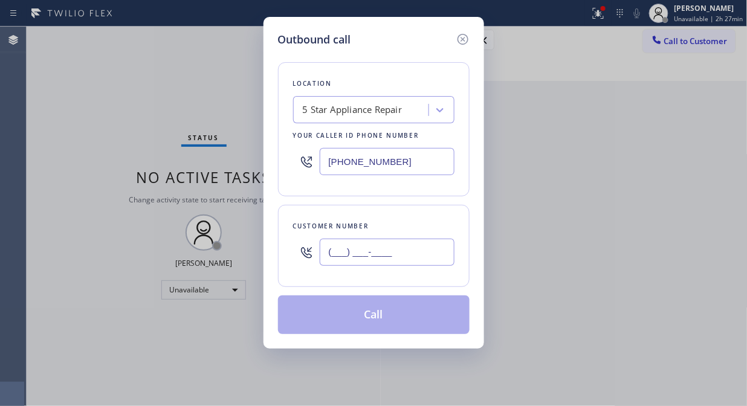
click at [448, 248] on input "(___) ___-____" at bounding box center [387, 252] width 135 height 27
paste input "212) 226-5277"
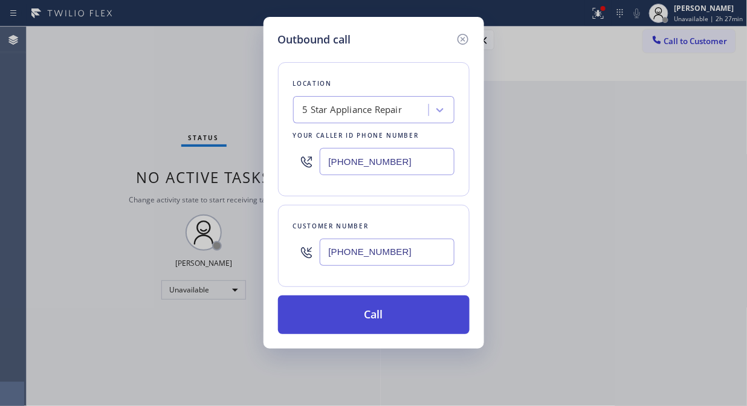
type input "[PHONE_NUMBER]"
click at [454, 304] on button "Call" at bounding box center [373, 314] width 191 height 39
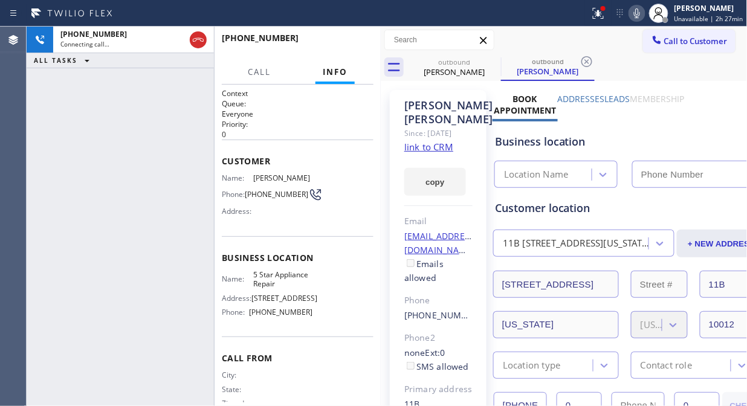
type input "[PHONE_NUMBER]"
click at [492, 60] on icon at bounding box center [492, 61] width 11 height 11
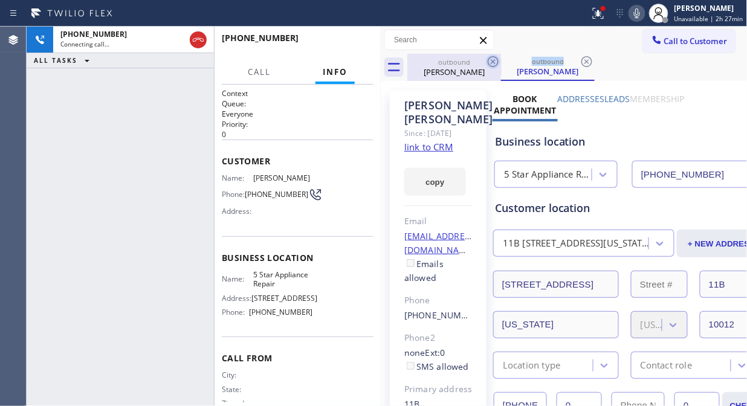
click at [492, 60] on icon at bounding box center [492, 61] width 11 height 11
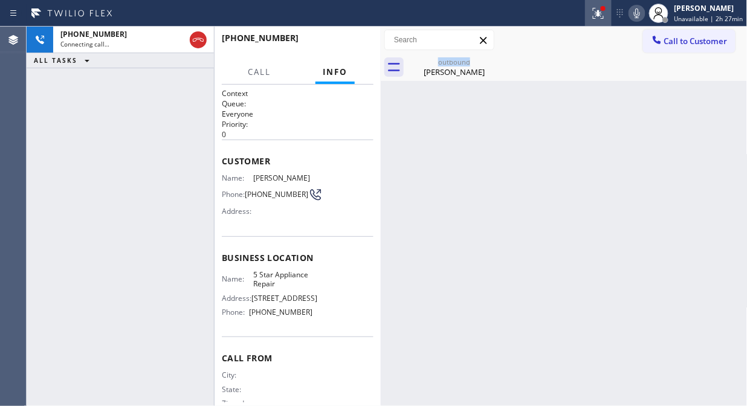
click at [605, 17] on icon at bounding box center [598, 13] width 14 height 14
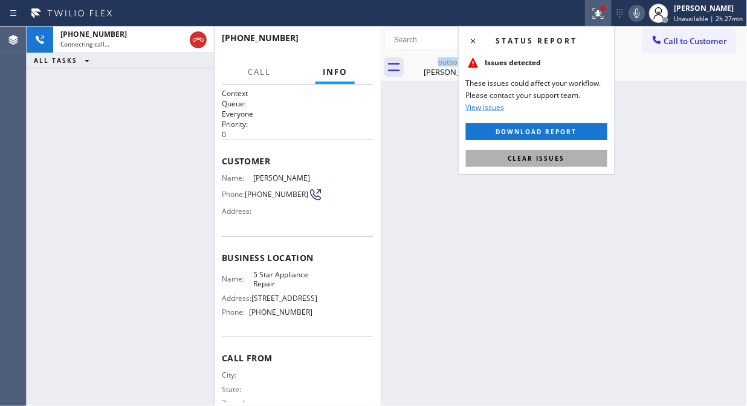
click at [559, 161] on span "Clear issues" at bounding box center [536, 158] width 57 height 8
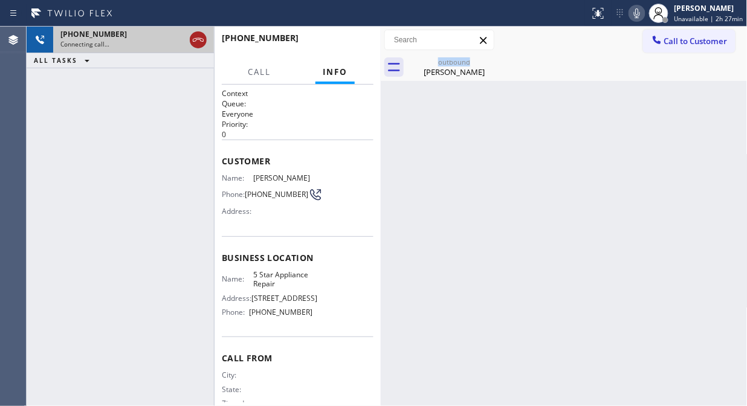
click at [202, 39] on icon at bounding box center [198, 40] width 14 height 14
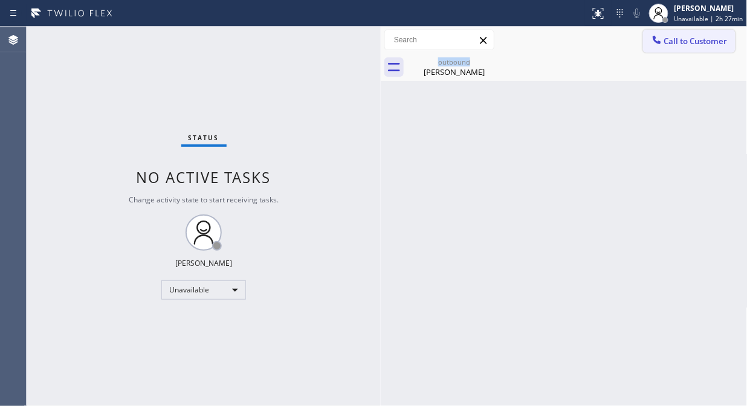
click at [678, 40] on span "Call to Customer" at bounding box center [695, 41] width 63 height 11
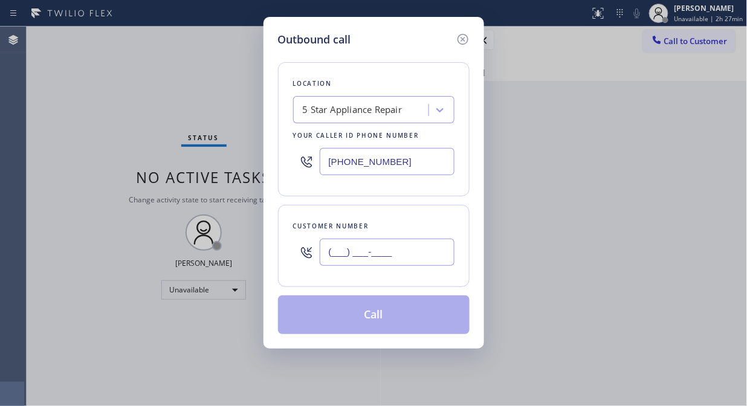
click at [420, 255] on input "(___) ___-____" at bounding box center [387, 252] width 135 height 27
paste input "212) 226-5277"
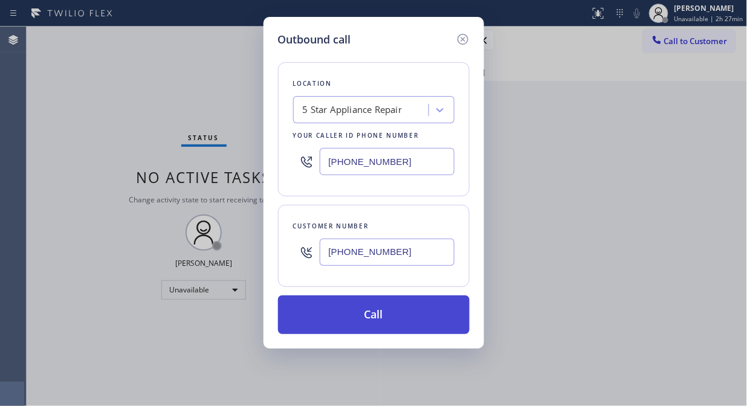
type input "[PHONE_NUMBER]"
click at [429, 326] on button "Call" at bounding box center [373, 314] width 191 height 39
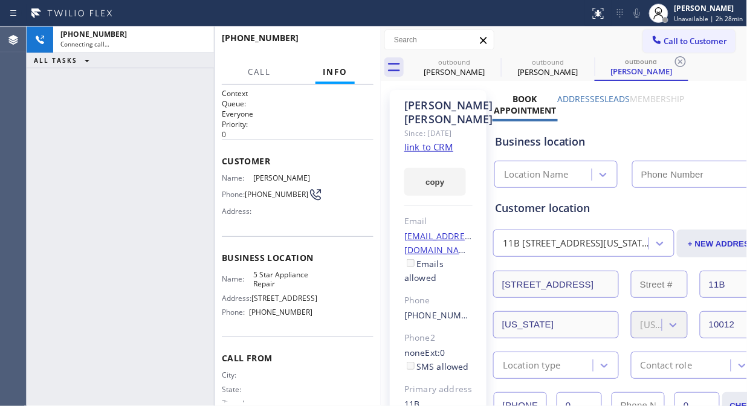
type input "[PHONE_NUMBER]"
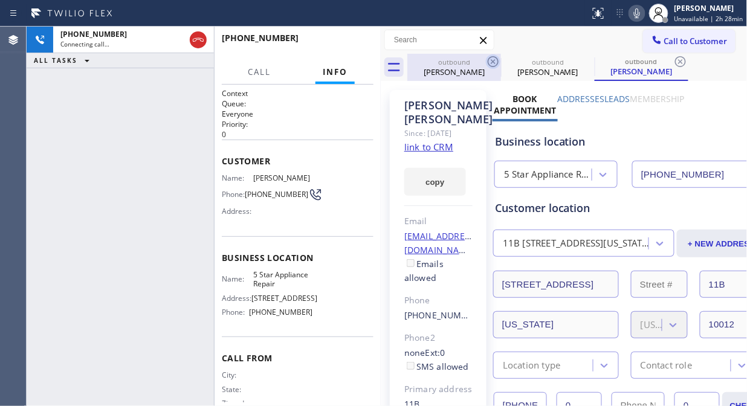
click at [490, 57] on icon at bounding box center [492, 61] width 11 height 11
click at [0, 0] on icon at bounding box center [0, 0] width 0 height 0
click at [675, 57] on icon at bounding box center [680, 61] width 11 height 11
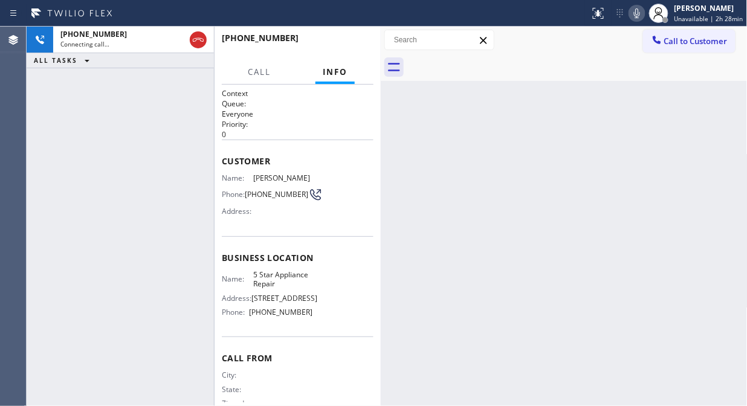
click at [490, 57] on div at bounding box center [577, 67] width 340 height 27
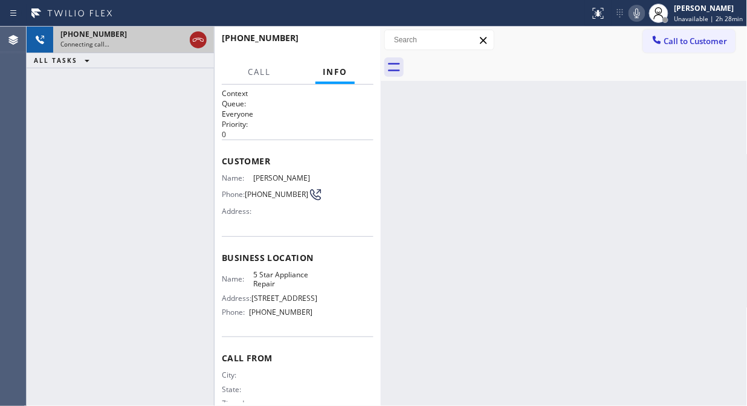
click at [194, 37] on icon at bounding box center [198, 40] width 14 height 14
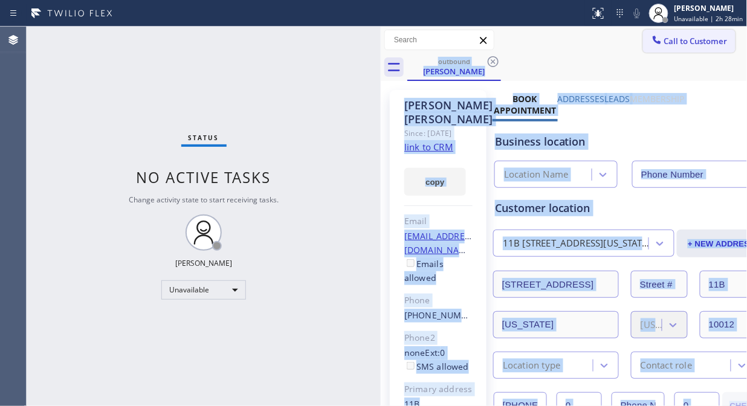
type input "[PHONE_NUMBER]"
click at [669, 49] on button "Call to Customer" at bounding box center [689, 41] width 92 height 23
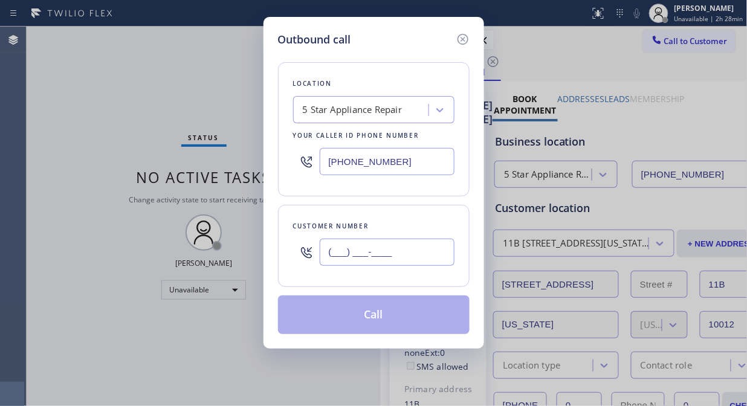
click at [405, 255] on input "(___) ___-____" at bounding box center [387, 252] width 135 height 27
paste input "678) 451-9855"
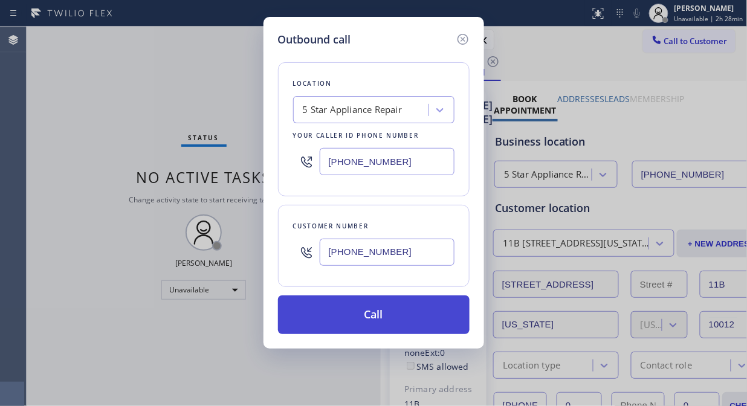
type input "[PHONE_NUMBER]"
click at [401, 321] on button "Call" at bounding box center [373, 314] width 191 height 39
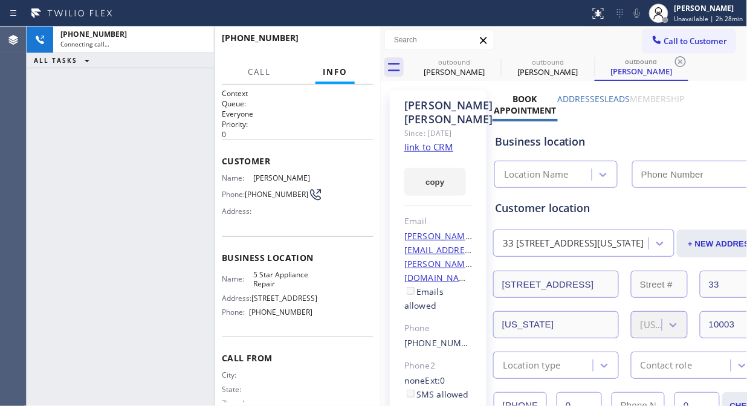
type input "[PHONE_NUMBER]"
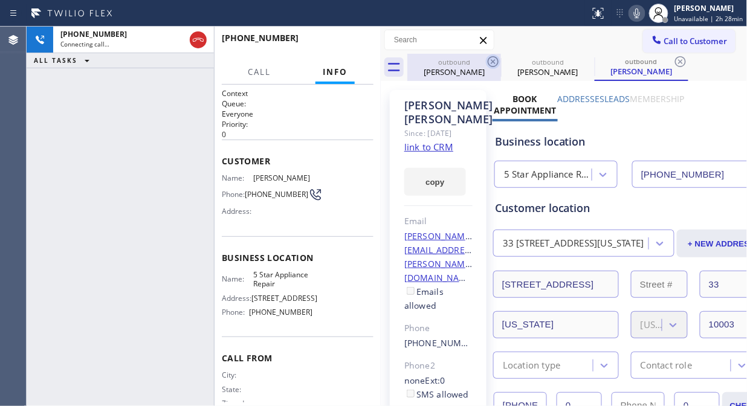
click at [493, 62] on icon at bounding box center [492, 61] width 11 height 11
click at [0, 0] on icon at bounding box center [0, 0] width 0 height 0
click at [675, 62] on icon at bounding box center [680, 61] width 11 height 11
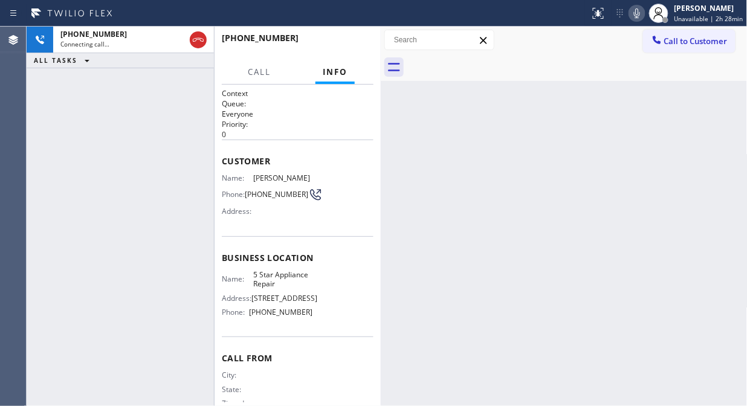
click at [143, 53] on div "ALL TASKS ALL TASKS ACTIVE TASKS TASKS IN WRAP UP" at bounding box center [120, 60] width 187 height 15
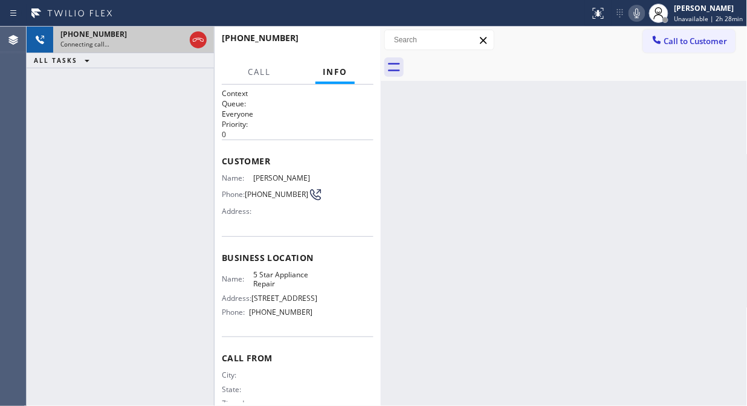
click at [142, 44] on div "Connecting call…" at bounding box center [122, 44] width 124 height 8
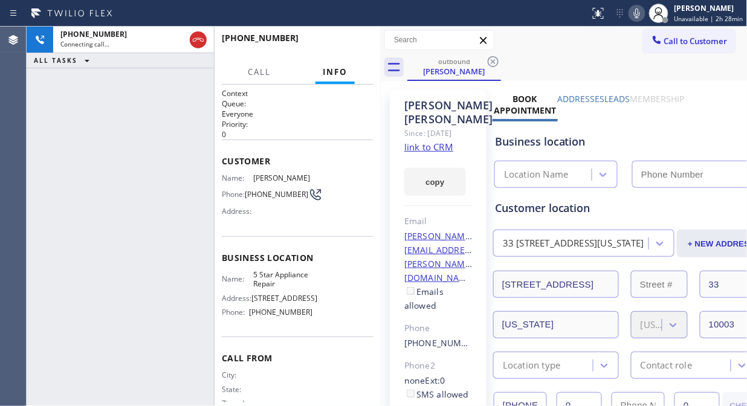
type input "[PHONE_NUMBER]"
click at [329, 39] on span "HANG UP" at bounding box center [345, 43] width 37 height 8
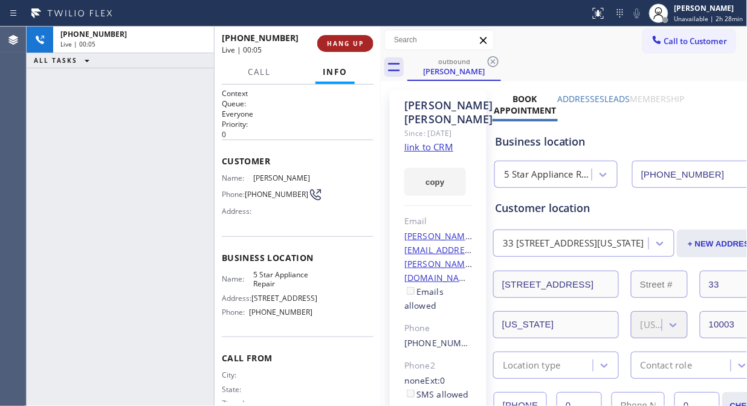
click at [329, 39] on span "HANG UP" at bounding box center [345, 43] width 37 height 8
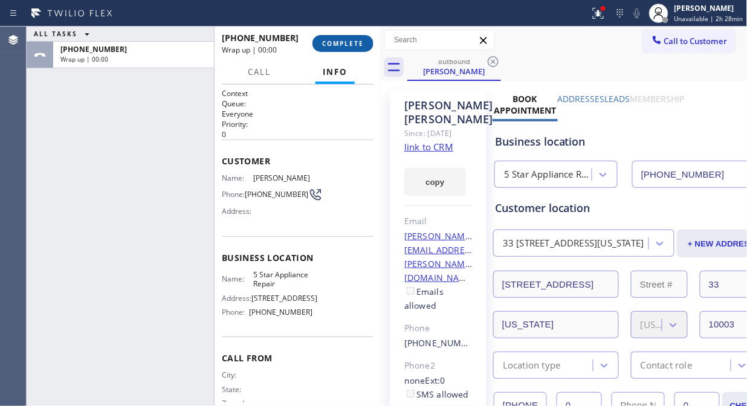
click at [332, 40] on span "COMPLETE" at bounding box center [343, 43] width 42 height 8
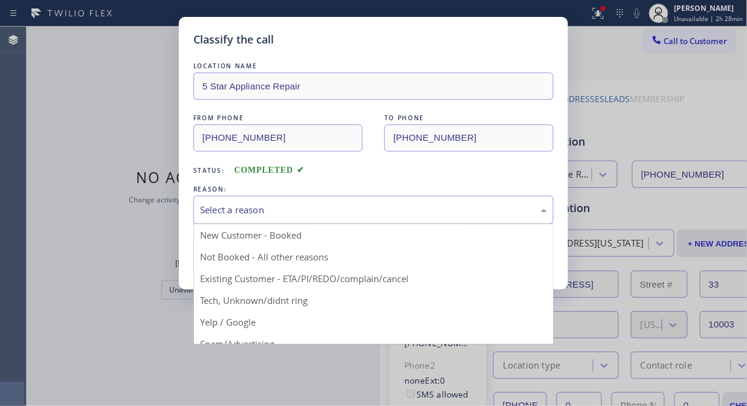
drag, startPoint x: 329, startPoint y: 212, endPoint x: 345, endPoint y: 256, distance: 47.0
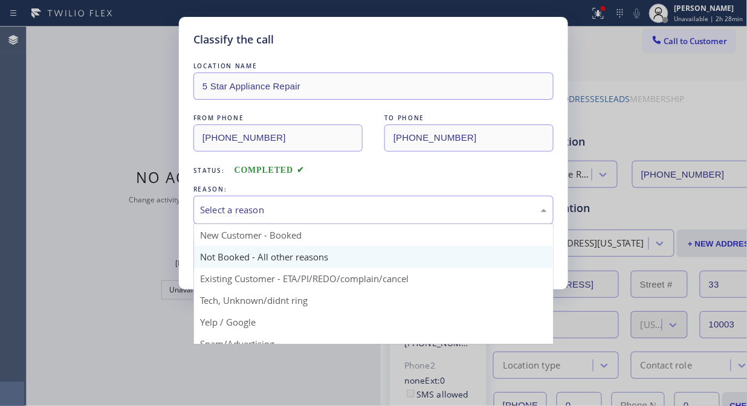
click at [329, 213] on div "Select a reason" at bounding box center [373, 210] width 347 height 14
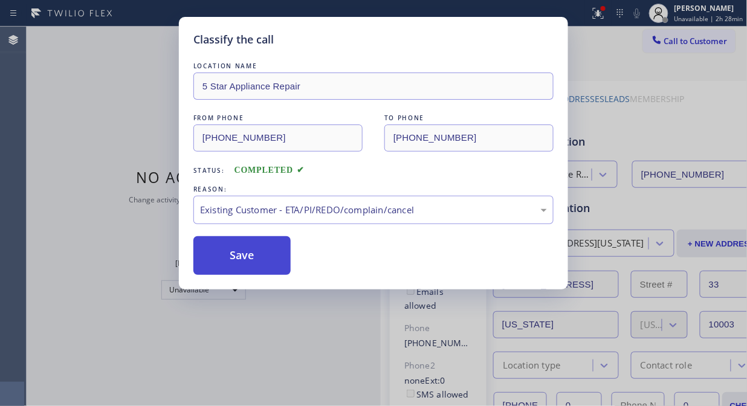
click at [260, 266] on button "Save" at bounding box center [241, 255] width 97 height 39
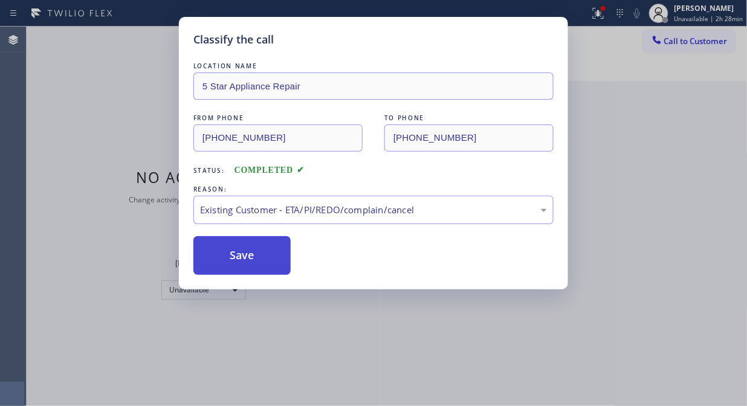
click at [254, 269] on div "Classify the call LOCATION NAME 5 Star Air FROM PHONE [PHONE_NUMBER] TO PHONE […" at bounding box center [387, 216] width 720 height 379
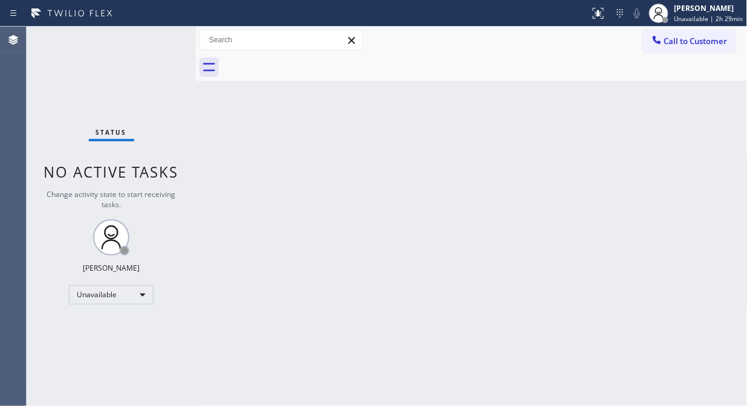
click at [115, 77] on div "Status No active tasks Change activity state to start receiving tasks. Fila Gar…" at bounding box center [111, 216] width 169 height 379
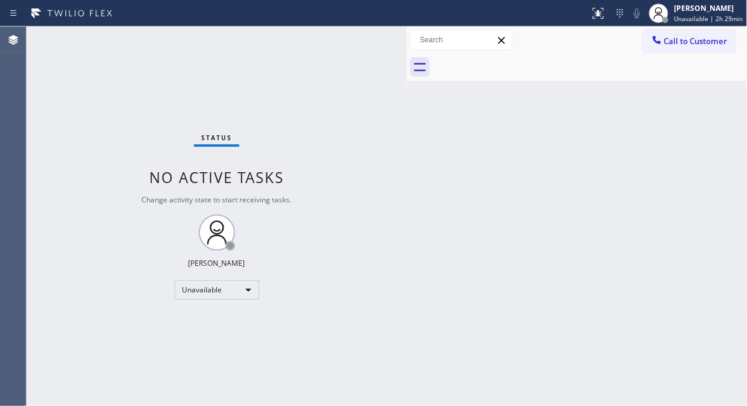
drag, startPoint x: 196, startPoint y: 93, endPoint x: 406, endPoint y: 139, distance: 215.7
click at [406, 139] on div at bounding box center [406, 216] width 0 height 379
click at [660, 47] on div at bounding box center [656, 41] width 14 height 14
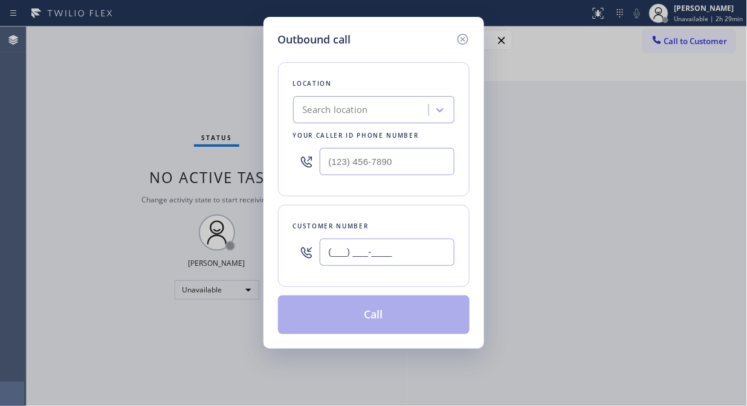
click at [336, 250] on input "(___) ___-____" at bounding box center [387, 252] width 135 height 27
paste input "347) 331-4852"
type input "(347) 331-4852"
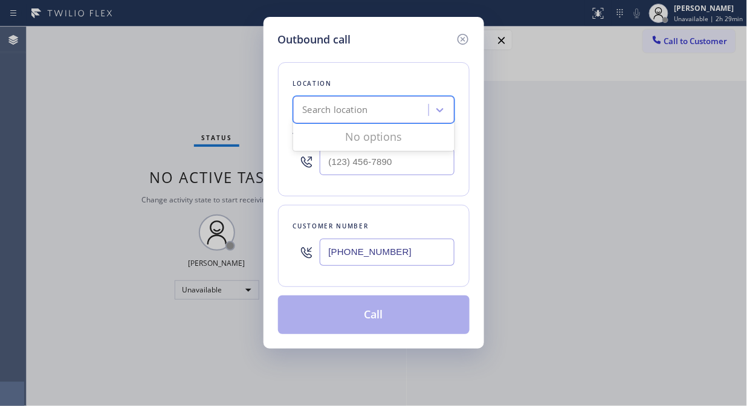
click at [341, 110] on div "Search location" at bounding box center [335, 110] width 65 height 14
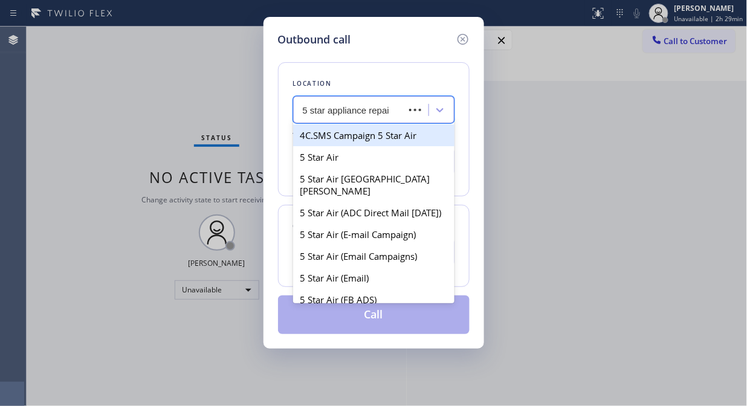
type input "5 star appliance repair"
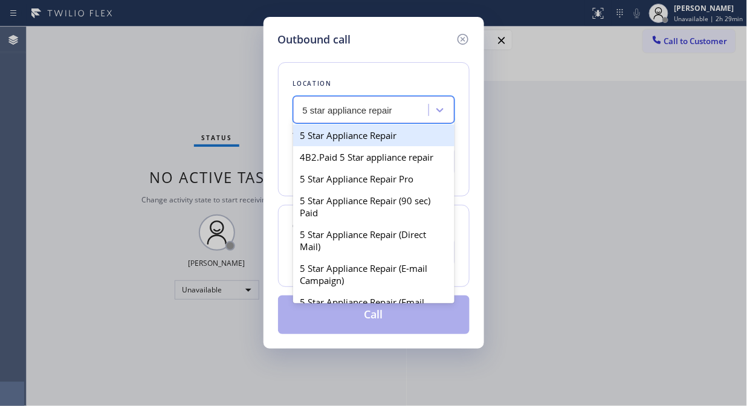
click at [356, 134] on div "5 Star Appliance Repair" at bounding box center [373, 135] width 161 height 22
type input "[PHONE_NUMBER]"
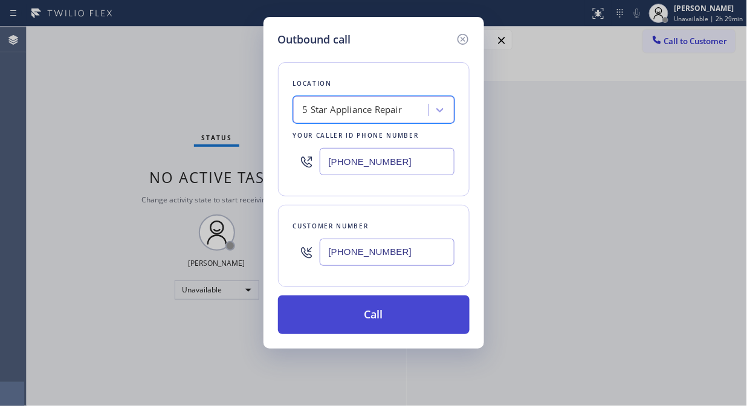
click at [421, 316] on button "Call" at bounding box center [373, 314] width 191 height 39
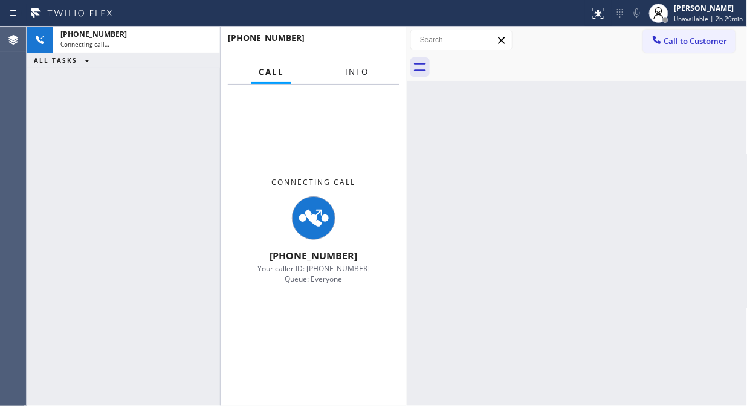
click at [361, 73] on span "Info" at bounding box center [357, 71] width 24 height 11
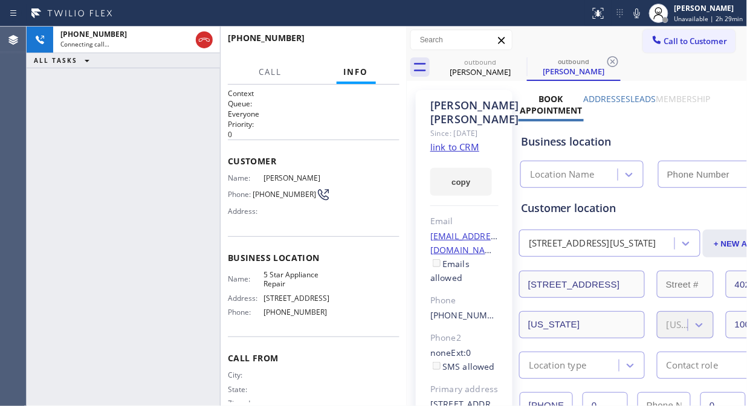
type input "[PHONE_NUMBER]"
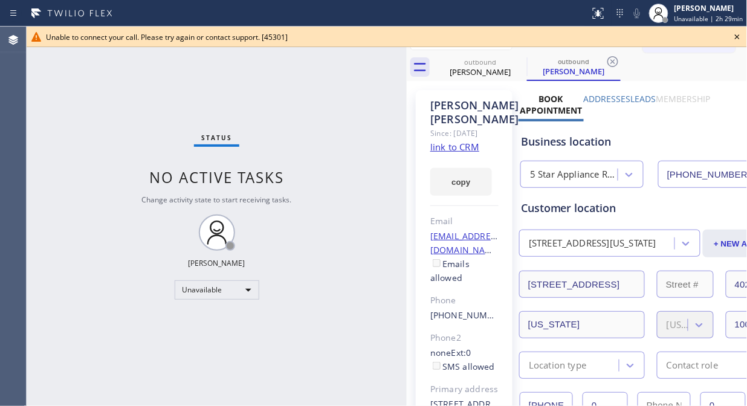
click at [737, 41] on icon at bounding box center [737, 37] width 14 height 14
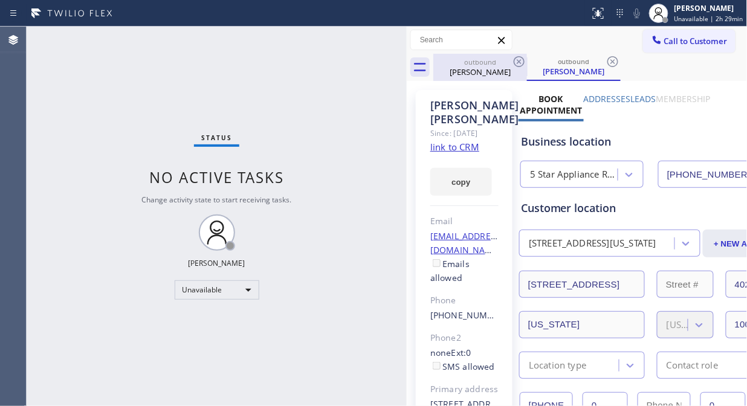
click at [510, 62] on div "outbound" at bounding box center [479, 61] width 91 height 9
drag, startPoint x: 518, startPoint y: 58, endPoint x: 535, endPoint y: 61, distance: 16.6
click at [521, 58] on icon at bounding box center [519, 61] width 14 height 14
click at [530, 60] on div "outbound Eric Jones outbound Eric Jones" at bounding box center [590, 67] width 314 height 27
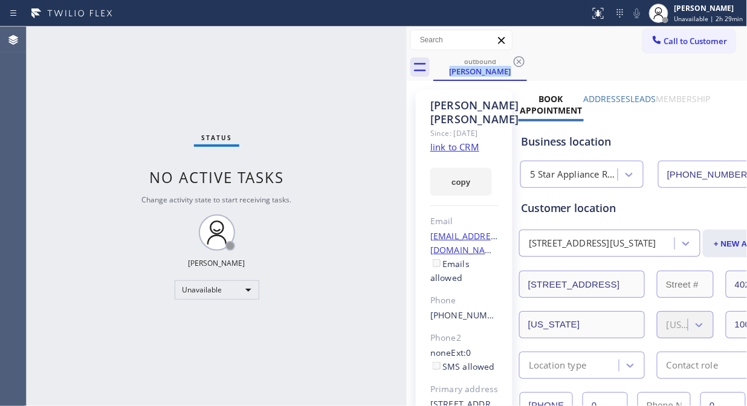
drag, startPoint x: 524, startPoint y: 62, endPoint x: 556, endPoint y: 5, distance: 65.5
click at [523, 62] on icon at bounding box center [518, 61] width 11 height 11
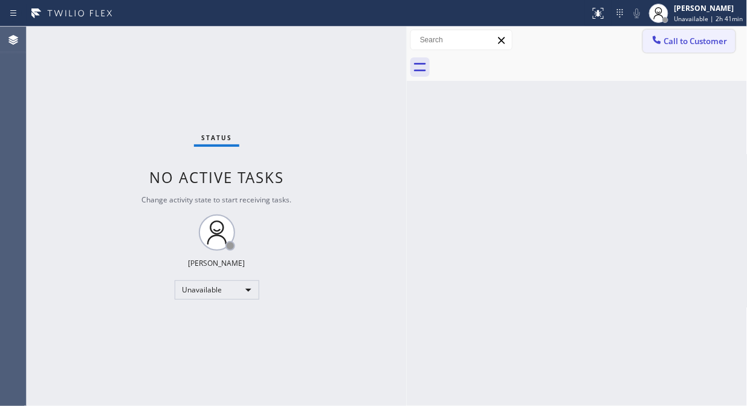
click at [693, 40] on span "Call to Customer" at bounding box center [695, 41] width 63 height 11
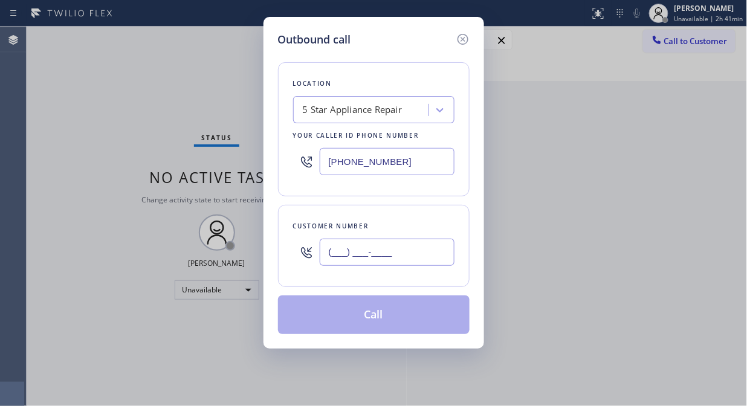
click at [397, 266] on input "(___) ___-____" at bounding box center [387, 252] width 135 height 27
paste input "347) 331-4852"
type input "(347) 331-4852"
click at [413, 326] on button "Call" at bounding box center [373, 314] width 191 height 39
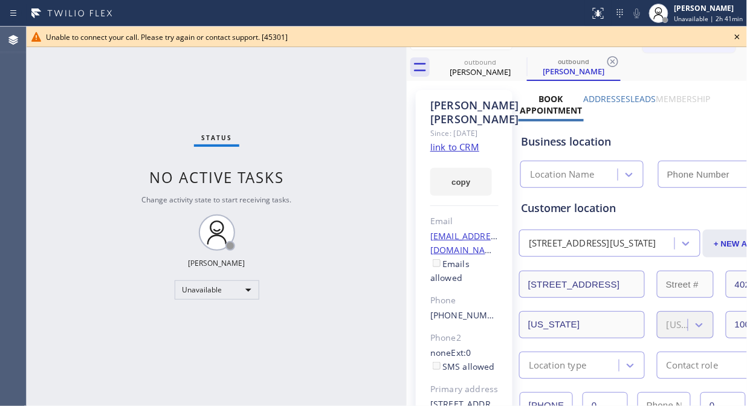
type input "[PHONE_NUMBER]"
click at [743, 37] on icon at bounding box center [737, 37] width 14 height 14
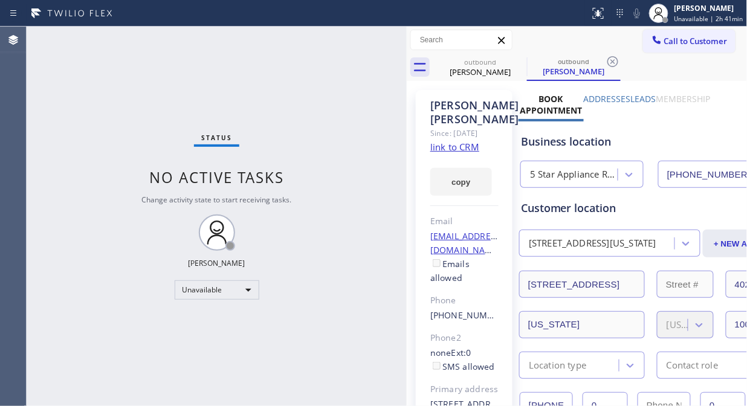
drag, startPoint x: 676, startPoint y: 44, endPoint x: 653, endPoint y: 75, distance: 39.3
click at [677, 45] on span "Call to Customer" at bounding box center [695, 41] width 63 height 11
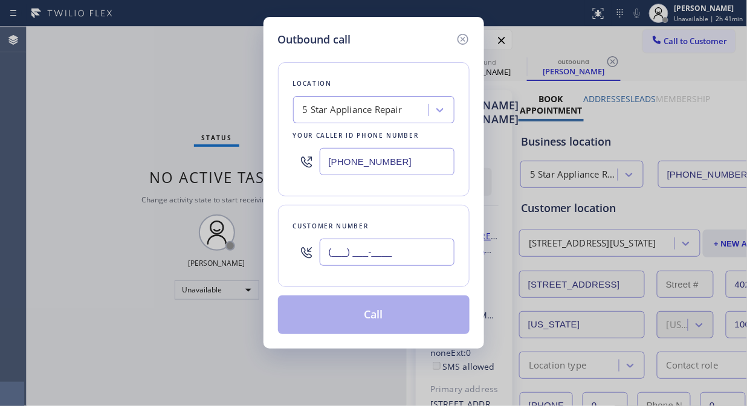
click at [414, 249] on input "(___) ___-____" at bounding box center [387, 252] width 135 height 27
paste input "786) 219-9163"
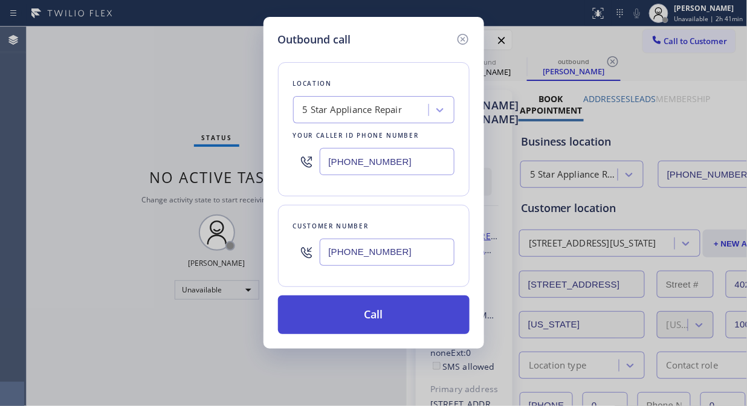
type input "(786) 219-9163"
click at [406, 322] on button "Call" at bounding box center [373, 314] width 191 height 39
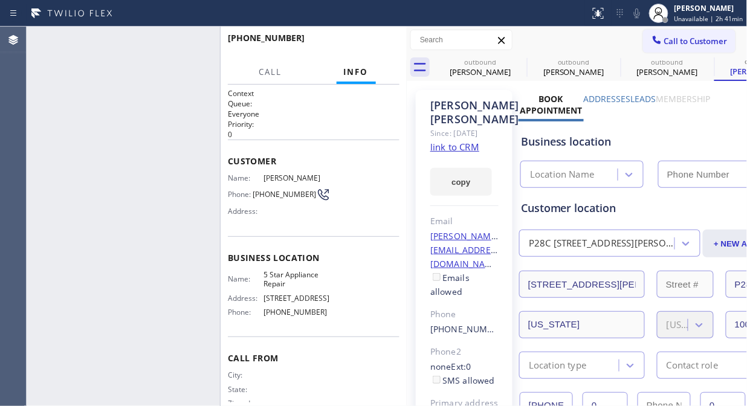
type input "[PHONE_NUMBER]"
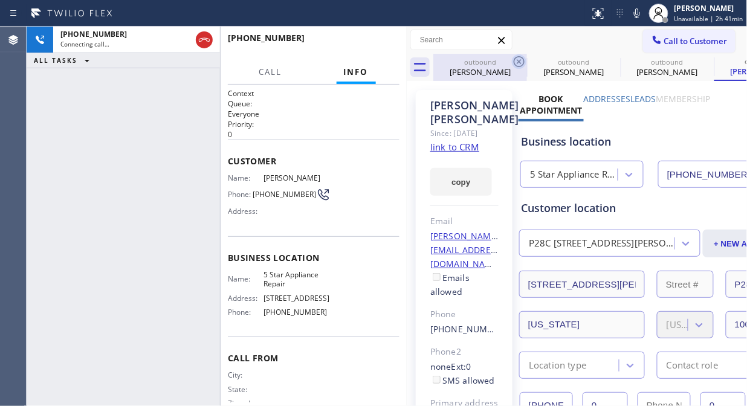
click at [517, 60] on icon at bounding box center [518, 61] width 11 height 11
click at [607, 60] on icon at bounding box center [612, 61] width 11 height 11
click at [0, 0] on icon at bounding box center [0, 0] width 0 height 0
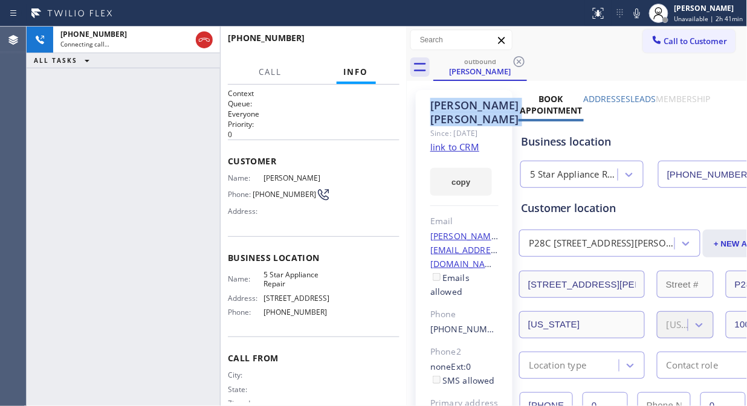
click at [518, 60] on icon at bounding box center [518, 61] width 11 height 11
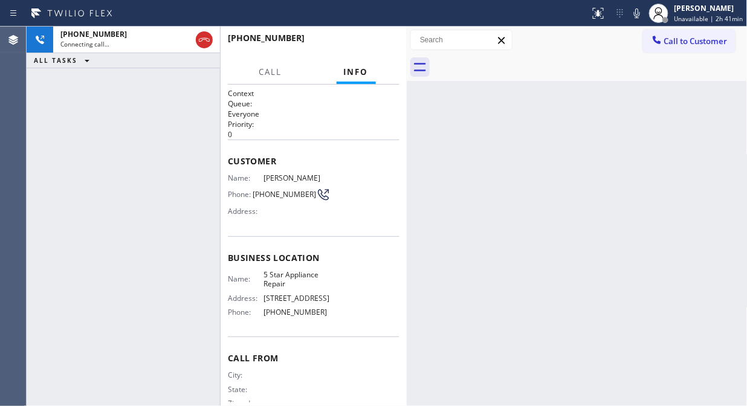
click at [202, 40] on icon at bounding box center [204, 40] width 14 height 14
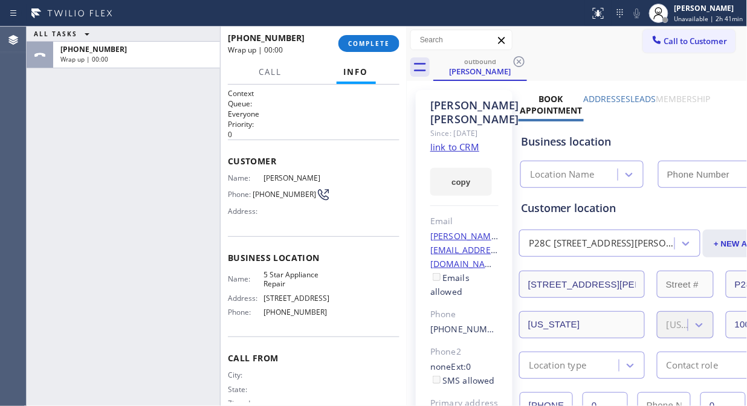
type input "[PHONE_NUMBER]"
click at [361, 54] on div "+17862199163 Wrap up | 00:01 COMPLETE" at bounding box center [314, 43] width 172 height 31
click at [368, 45] on span "COMPLETE" at bounding box center [369, 43] width 42 height 8
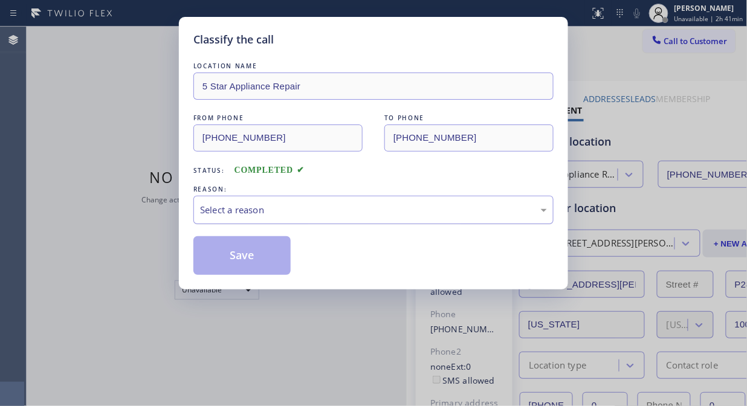
click at [393, 202] on div "Select a reason" at bounding box center [373, 210] width 360 height 28
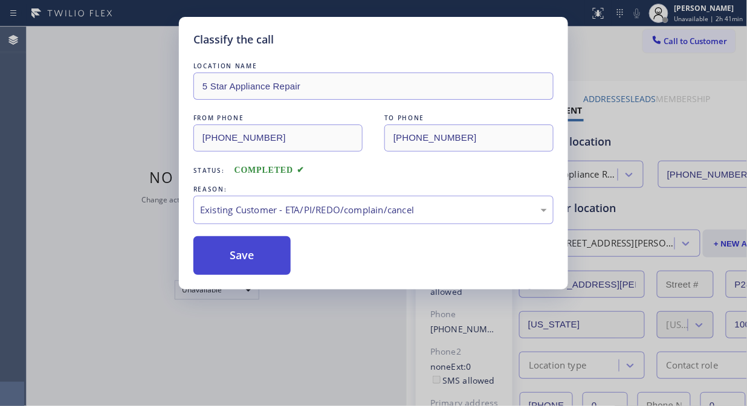
click at [275, 255] on button "Save" at bounding box center [241, 255] width 97 height 39
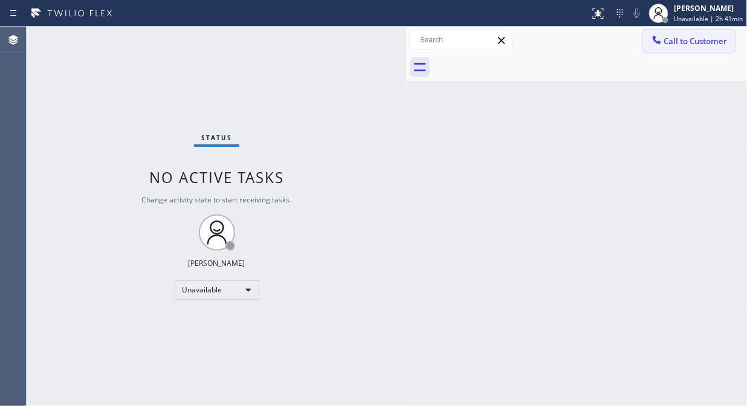
click at [689, 45] on span "Call to Customer" at bounding box center [695, 41] width 63 height 11
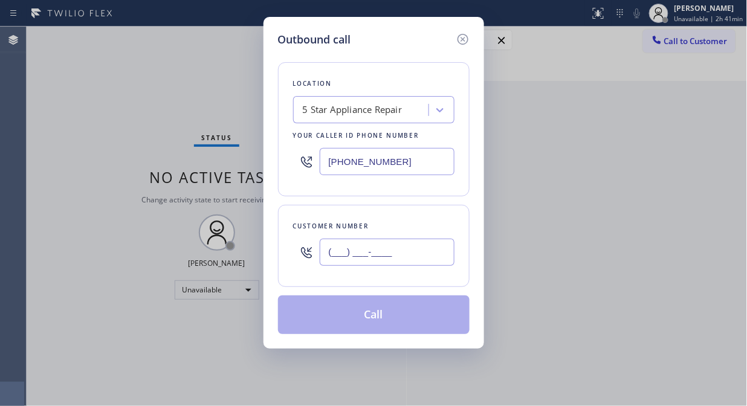
click at [417, 248] on input "(___) ___-____" at bounding box center [387, 252] width 135 height 27
paste input "610) 349-9696"
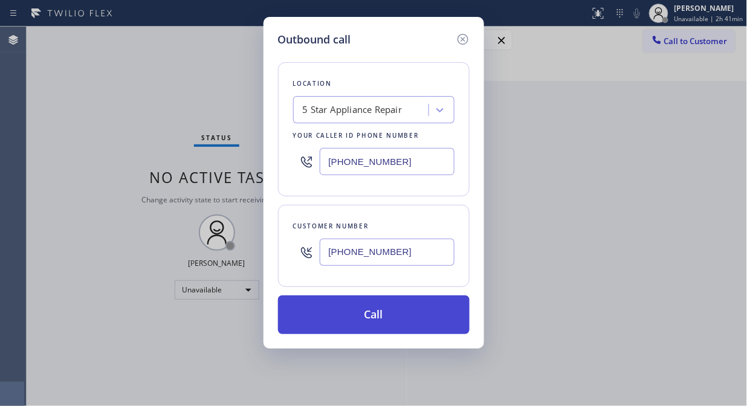
type input "(610) 349-9696"
click at [424, 320] on button "Call" at bounding box center [373, 314] width 191 height 39
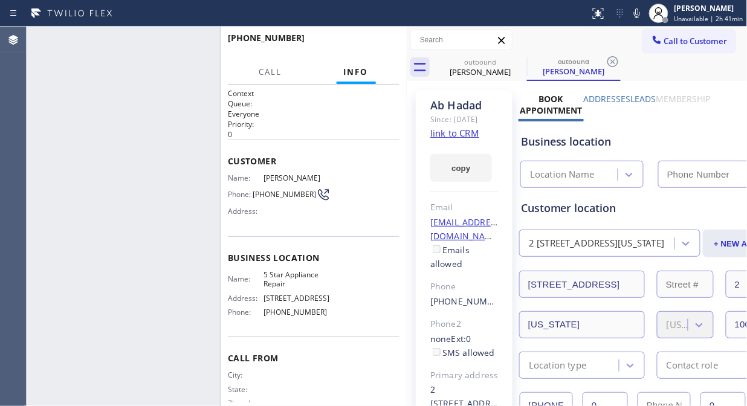
type input "[PHONE_NUMBER]"
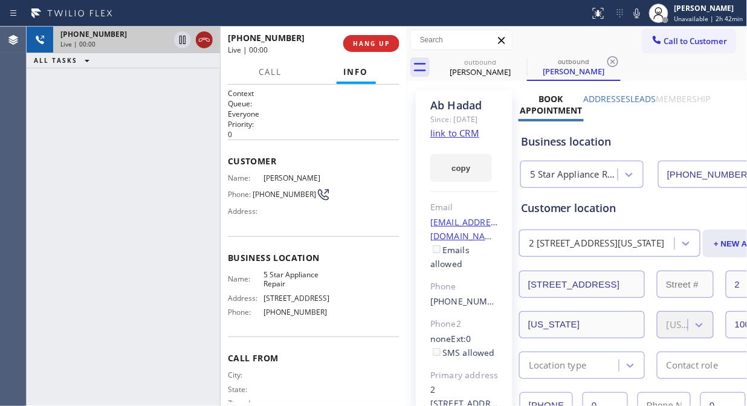
click at [204, 40] on icon at bounding box center [204, 40] width 14 height 14
click at [370, 42] on span "HANG UP" at bounding box center [371, 43] width 37 height 8
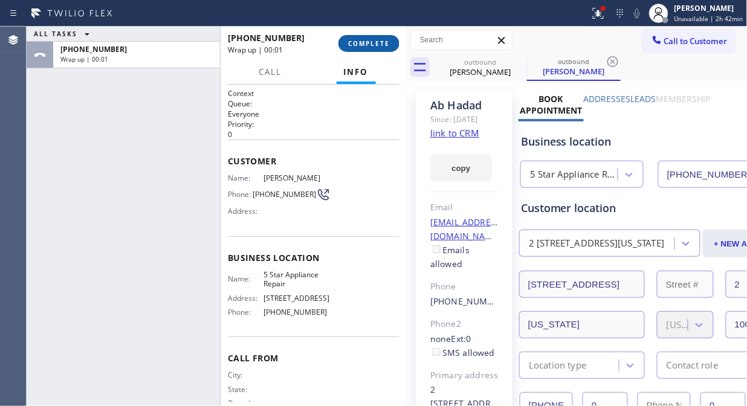
click at [360, 35] on button "COMPLETE" at bounding box center [368, 43] width 61 height 17
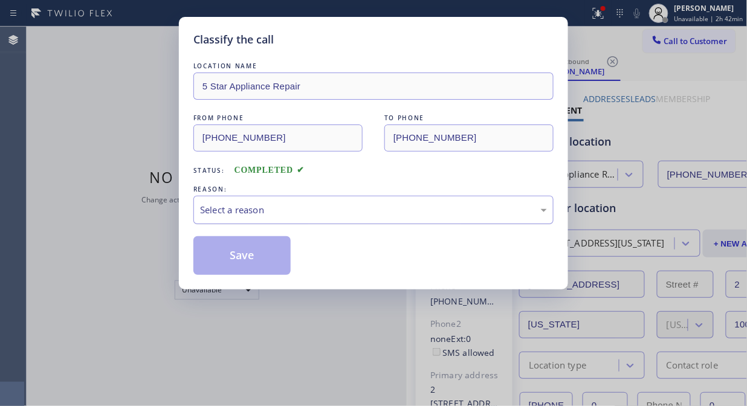
click at [376, 211] on div "Select a reason" at bounding box center [373, 210] width 347 height 14
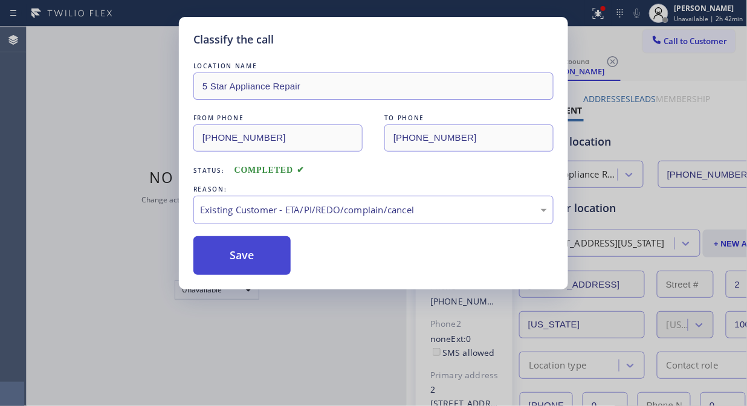
click at [279, 257] on button "Save" at bounding box center [241, 255] width 97 height 39
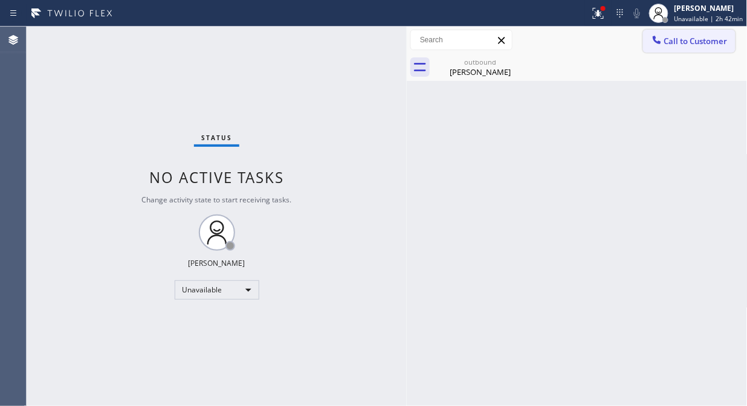
click at [674, 42] on span "Call to Customer" at bounding box center [695, 41] width 63 height 11
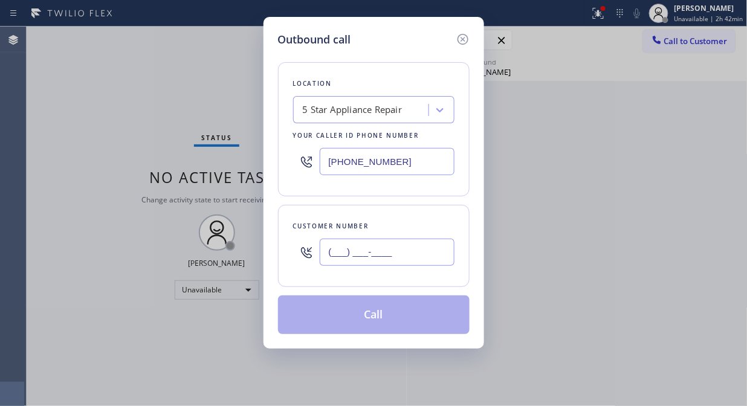
click at [432, 262] on input "(___) ___-____" at bounding box center [387, 252] width 135 height 27
paste input "646) 662-7318"
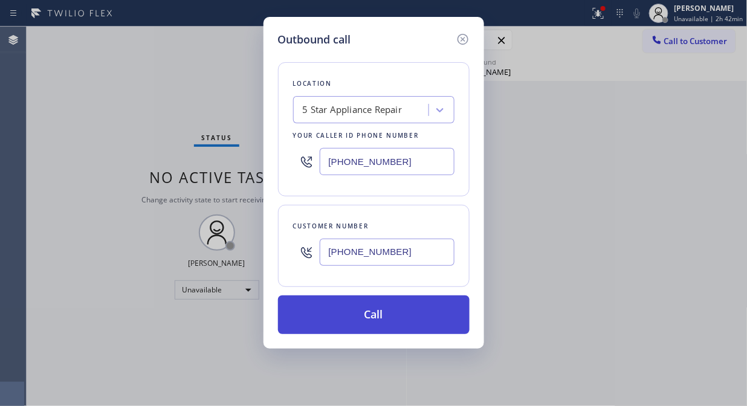
type input "(646) 662-7318"
click at [439, 320] on button "Call" at bounding box center [373, 314] width 191 height 39
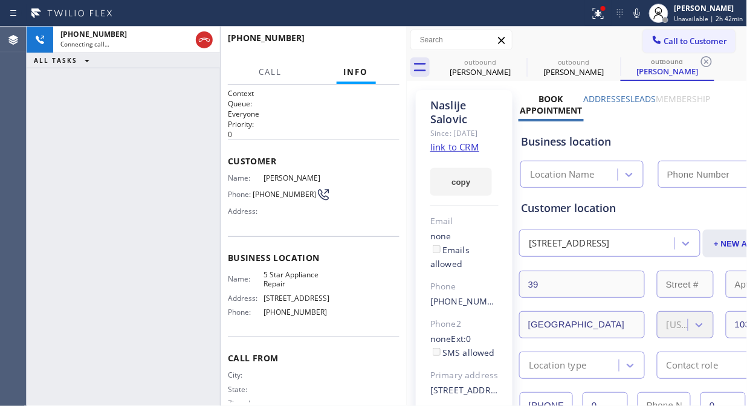
type input "[PHONE_NUMBER]"
click at [523, 65] on icon at bounding box center [519, 61] width 14 height 14
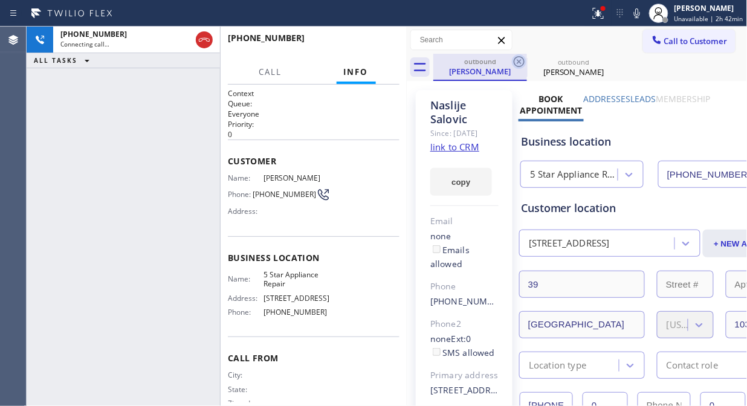
click at [518, 63] on icon at bounding box center [519, 61] width 14 height 14
click at [0, 0] on icon at bounding box center [0, 0] width 0 height 0
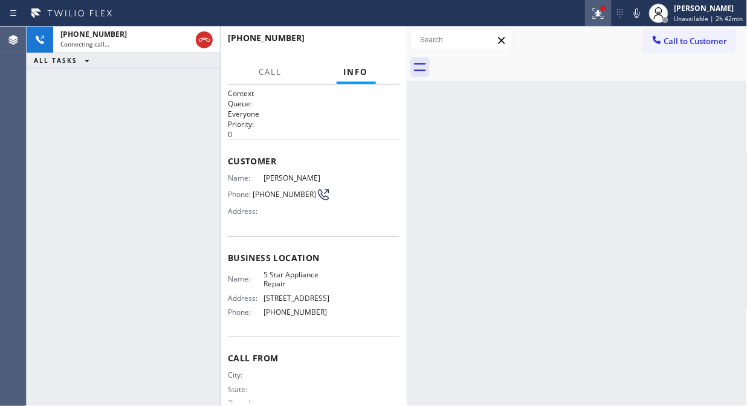
click at [602, 19] on icon at bounding box center [598, 13] width 14 height 14
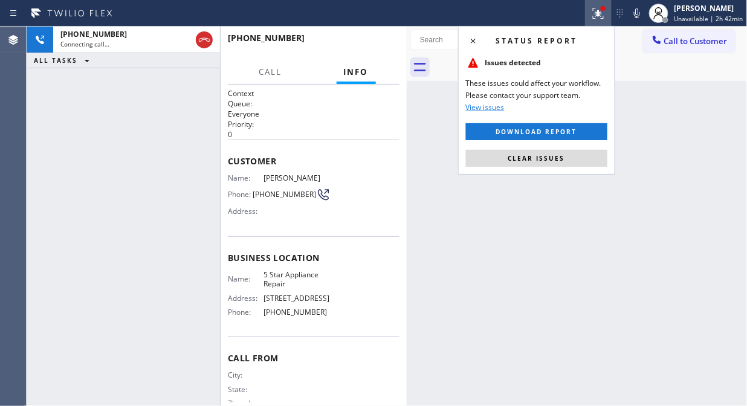
click at [504, 163] on button "Clear issues" at bounding box center [536, 158] width 141 height 17
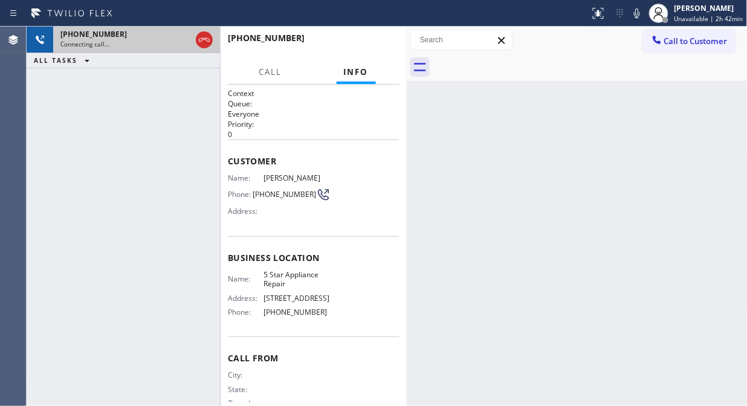
click at [184, 45] on div "Connecting call…" at bounding box center [125, 44] width 130 height 8
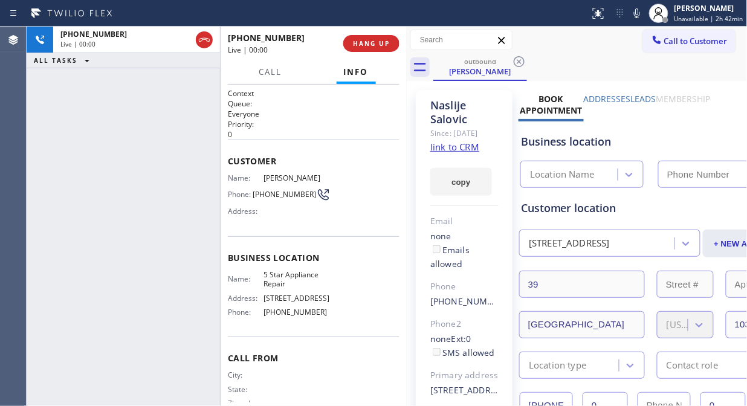
type input "[PHONE_NUMBER]"
click at [367, 34] on div "+16466627318 Live | 00:00 HANG UP" at bounding box center [314, 43] width 172 height 31
click at [372, 46] on span "HANG UP" at bounding box center [371, 43] width 37 height 8
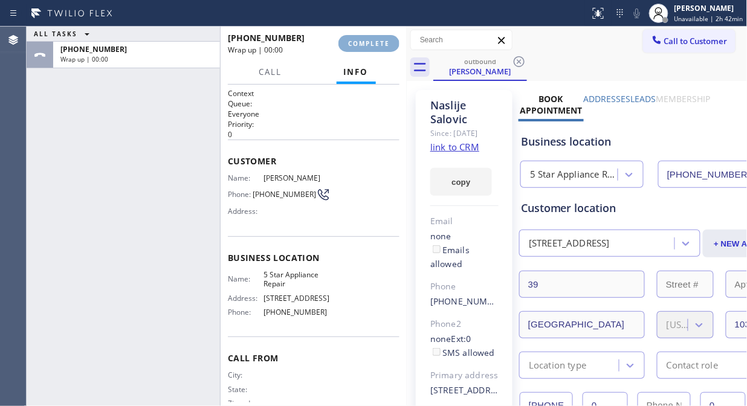
click at [373, 47] on span "COMPLETE" at bounding box center [369, 43] width 42 height 8
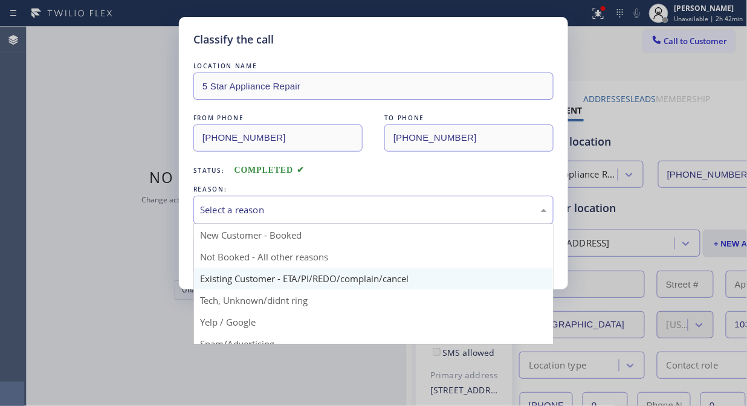
drag, startPoint x: 358, startPoint y: 205, endPoint x: 367, endPoint y: 272, distance: 67.1
click at [358, 206] on div "Select a reason" at bounding box center [373, 210] width 347 height 14
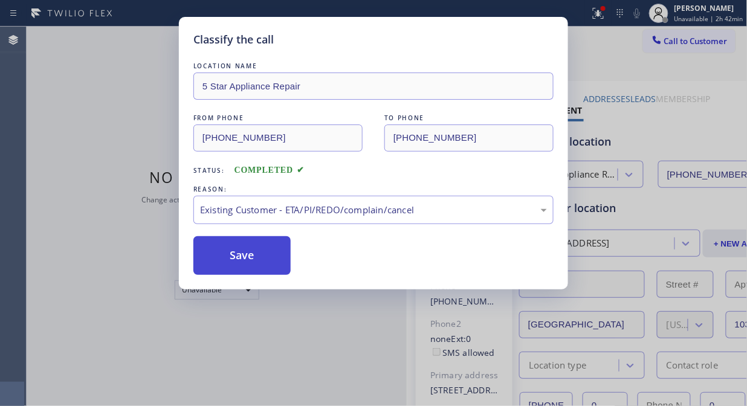
click at [276, 265] on button "Save" at bounding box center [241, 255] width 97 height 39
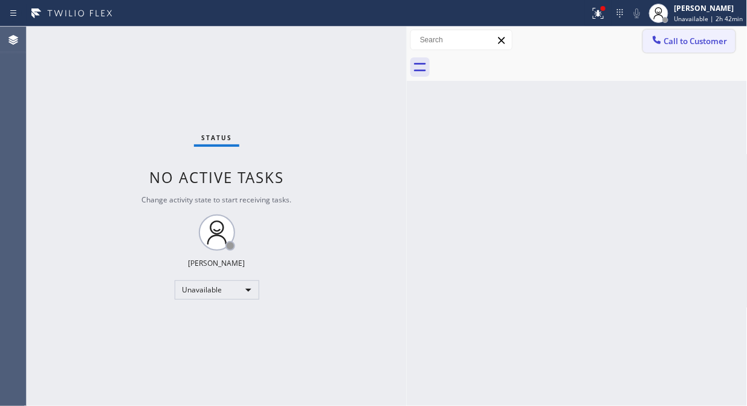
click at [684, 43] on span "Call to Customer" at bounding box center [695, 41] width 63 height 11
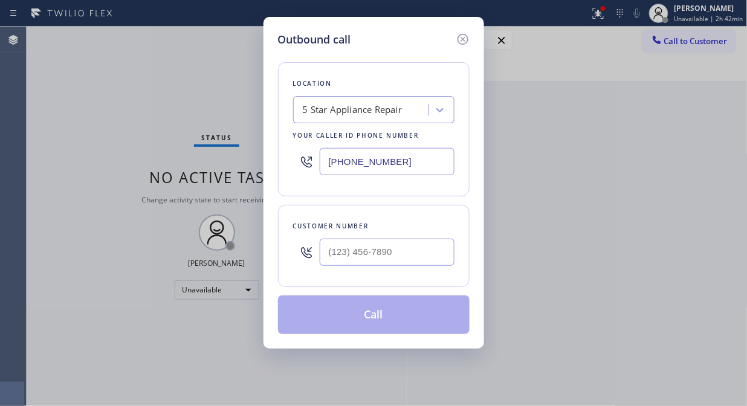
click at [426, 266] on div at bounding box center [387, 252] width 135 height 39
click at [427, 254] on input "(___) ___-____" at bounding box center [387, 252] width 135 height 27
paste input "917) 748-2922"
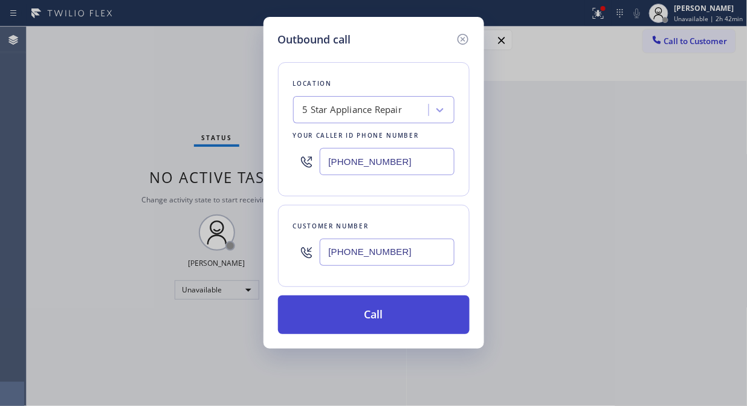
type input "(917) 748-2922"
click at [416, 321] on button "Call" at bounding box center [373, 314] width 191 height 39
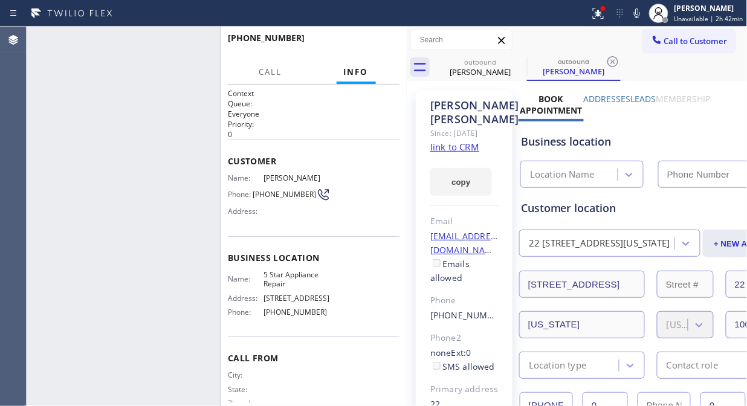
type input "[PHONE_NUMBER]"
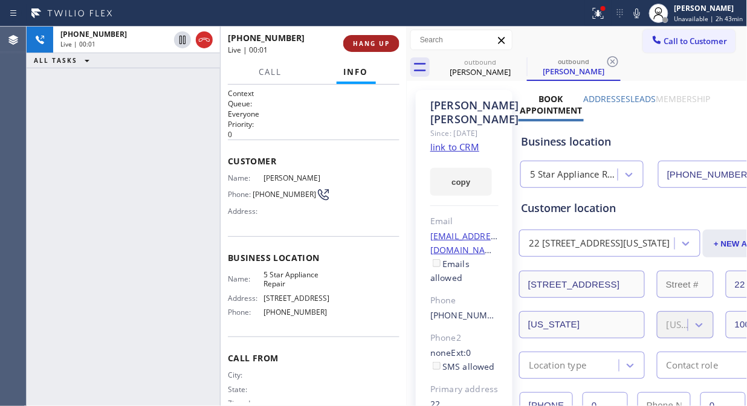
click at [393, 43] on button "HANG UP" at bounding box center [371, 43] width 56 height 17
click at [391, 43] on button "HANG UP" at bounding box center [371, 43] width 56 height 17
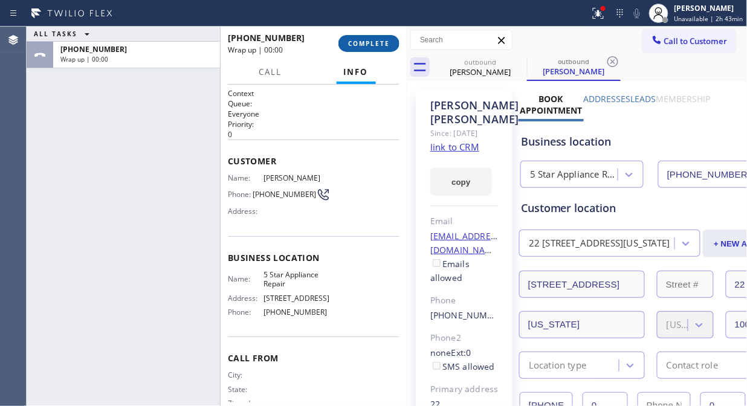
click at [385, 46] on span "COMPLETE" at bounding box center [369, 43] width 42 height 8
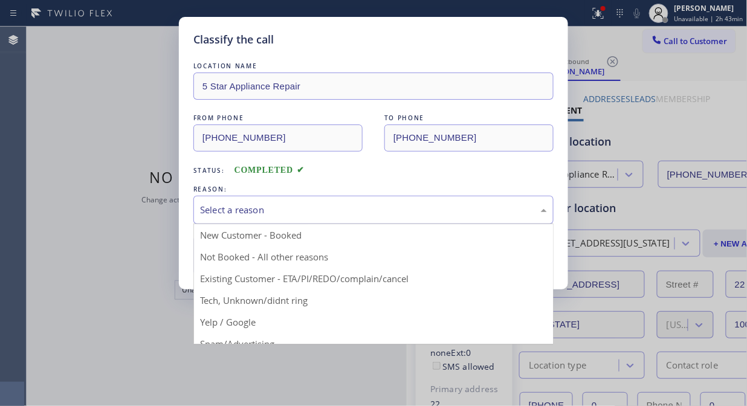
click at [362, 216] on div "Select a reason" at bounding box center [373, 210] width 347 height 14
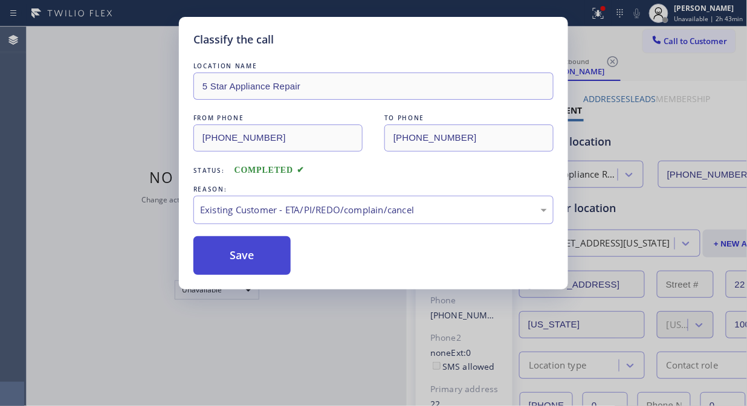
click at [263, 256] on button "Save" at bounding box center [241, 255] width 97 height 39
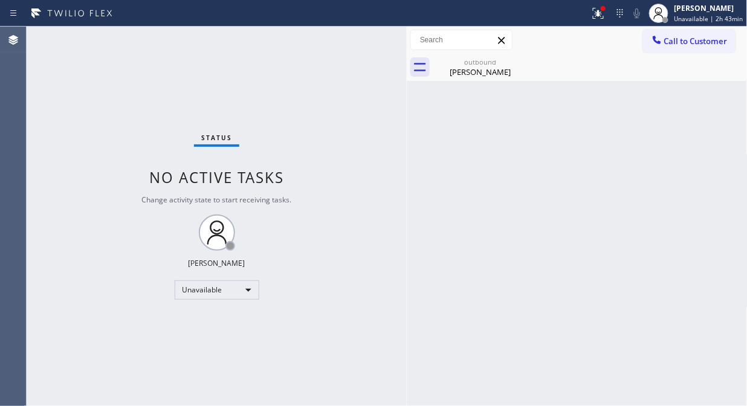
click at [662, 39] on div at bounding box center [656, 41] width 14 height 14
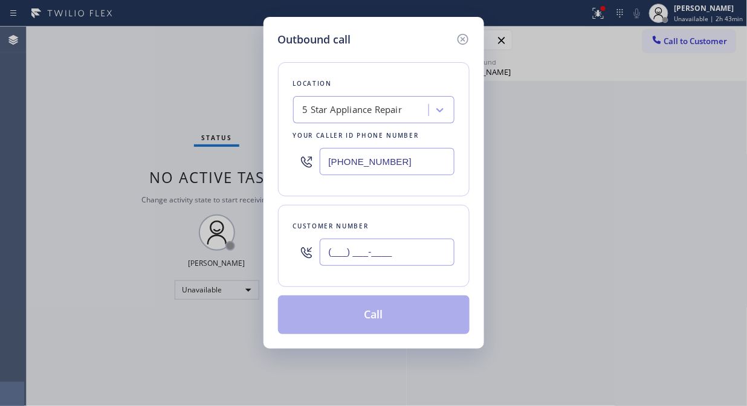
click at [359, 251] on input "(___) ___-____" at bounding box center [387, 252] width 135 height 27
paste input "917) 453-4823"
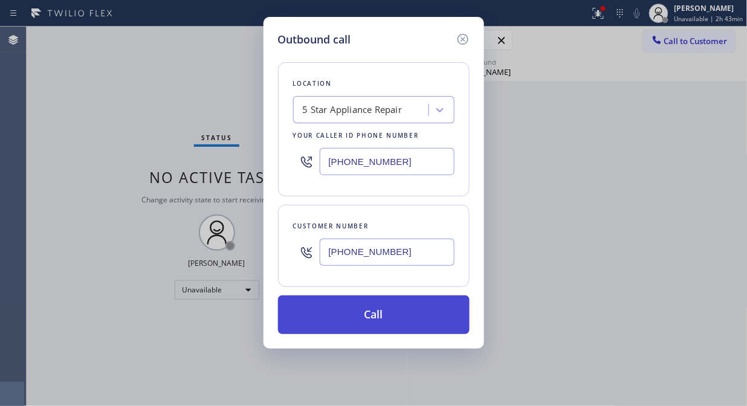
type input "(917) 453-4823"
drag, startPoint x: 383, startPoint y: 315, endPoint x: 466, endPoint y: 210, distance: 133.3
click at [384, 315] on button "Call" at bounding box center [373, 314] width 191 height 39
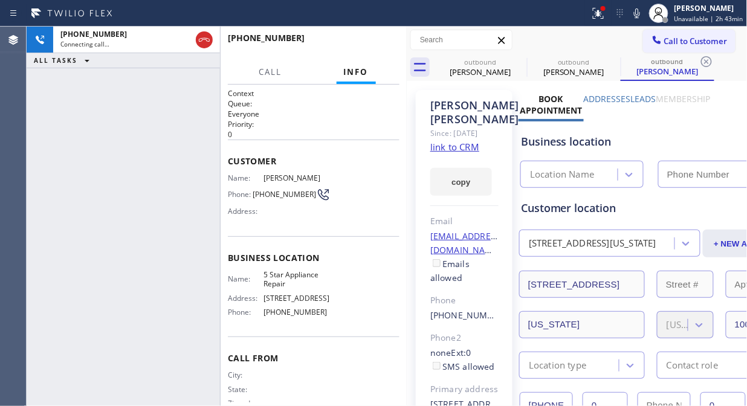
type input "[PHONE_NUMBER]"
drag, startPoint x: 103, startPoint y: 130, endPoint x: 118, endPoint y: 121, distance: 17.1
click at [103, 130] on div "+19174534823 Connecting call… ALL TASKS ALL TASKS ACTIVE TASKS TASKS IN WRAP UP" at bounding box center [123, 216] width 193 height 379
click at [643, 14] on icon at bounding box center [636, 13] width 14 height 14
click at [639, 16] on icon at bounding box center [637, 13] width 6 height 10
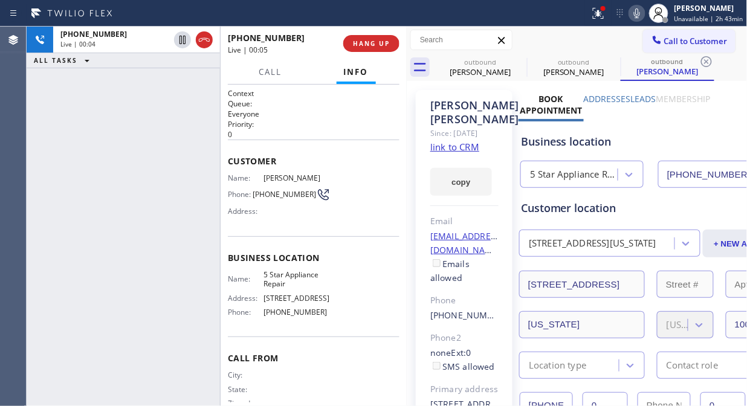
click at [639, 16] on icon at bounding box center [637, 13] width 6 height 10
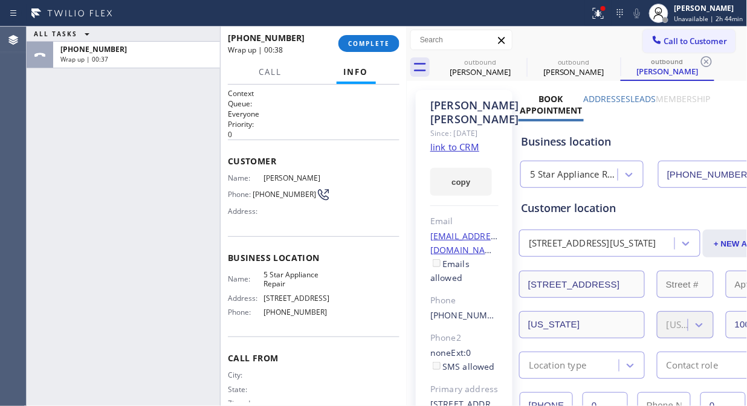
click at [77, 137] on div "ALL TASKS ALL TASKS ACTIVE TASKS TASKS IN WRAP UP +19174534823 Wrap up | 00:37" at bounding box center [123, 216] width 193 height 379
drag, startPoint x: 365, startPoint y: 40, endPoint x: 384, endPoint y: 49, distance: 20.8
click at [365, 41] on span "COMPLETE" at bounding box center [369, 43] width 42 height 8
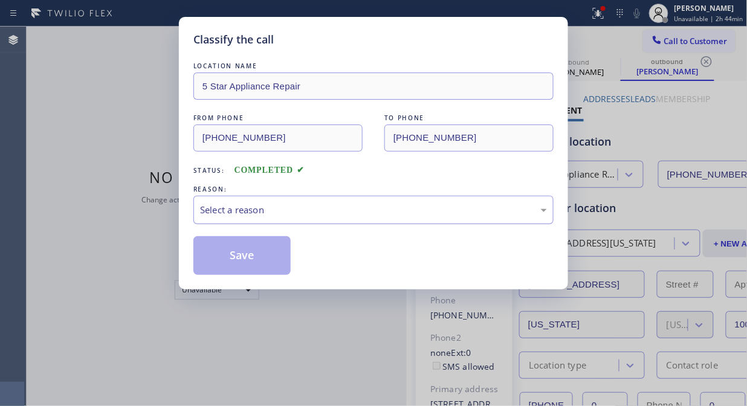
click at [378, 207] on div "Select a reason" at bounding box center [373, 210] width 347 height 14
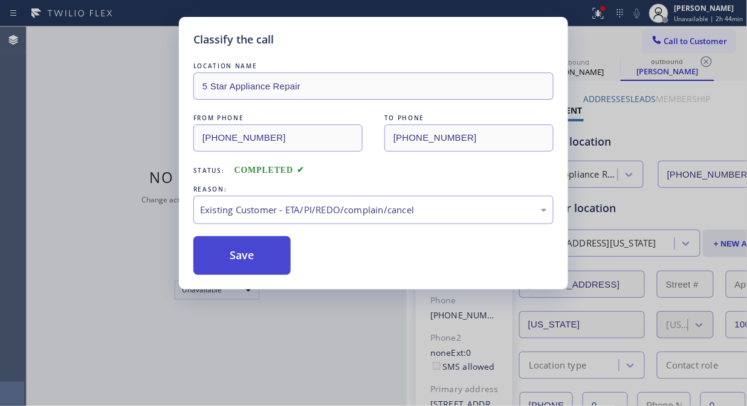
drag, startPoint x: 272, startPoint y: 274, endPoint x: 260, endPoint y: 262, distance: 17.5
click at [272, 273] on button "Save" at bounding box center [241, 255] width 97 height 39
click at [259, 262] on button "Save" at bounding box center [241, 255] width 97 height 39
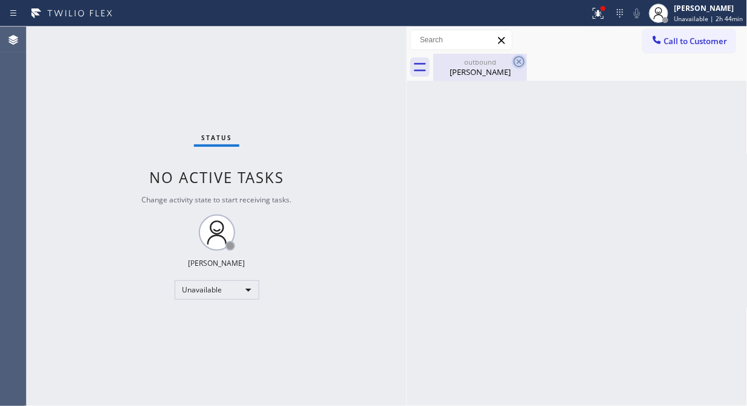
click at [517, 65] on icon at bounding box center [519, 61] width 14 height 14
click at [605, 9] on div at bounding box center [602, 8] width 5 height 5
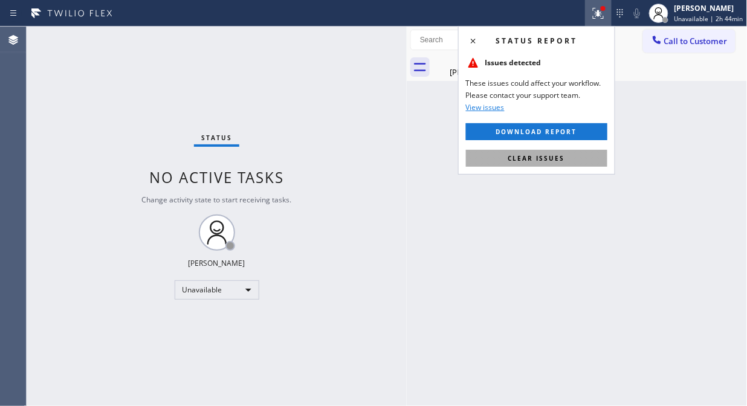
click at [559, 155] on span "Clear issues" at bounding box center [536, 158] width 57 height 8
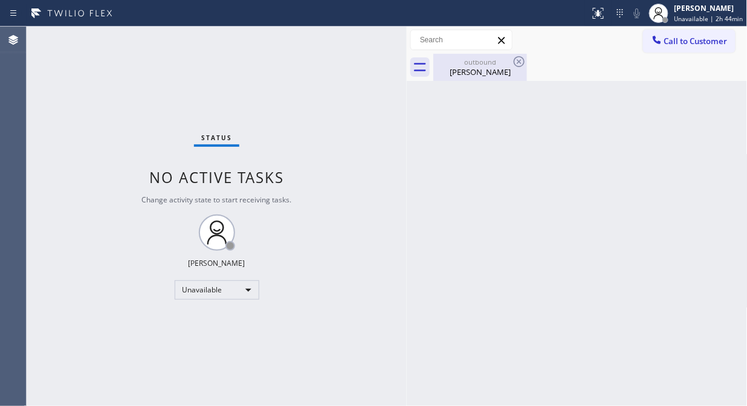
click at [496, 69] on div "Susan Bryant" at bounding box center [479, 71] width 91 height 11
click at [690, 49] on button "Call to Customer" at bounding box center [689, 41] width 92 height 23
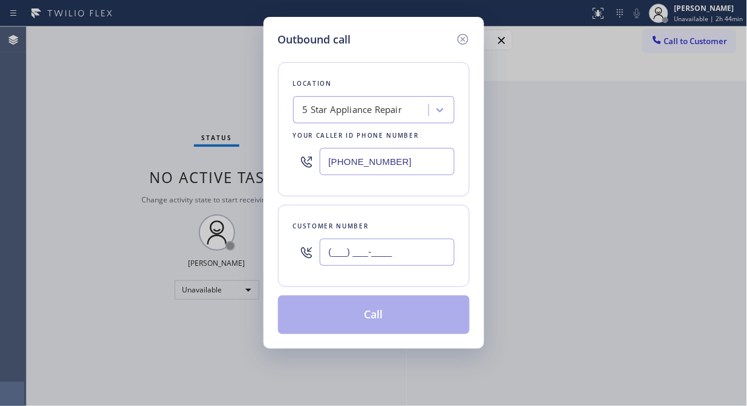
click at [381, 254] on input "(___) ___-____" at bounding box center [387, 252] width 135 height 27
paste input "212) 612-9662"
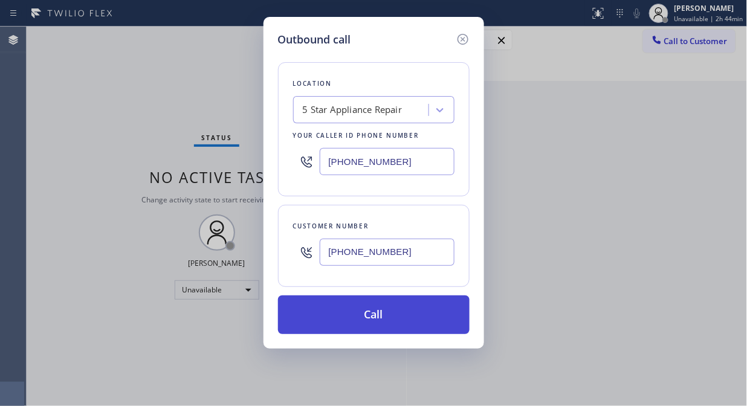
type input "(212) 612-9662"
click at [400, 309] on button "Call" at bounding box center [373, 314] width 191 height 39
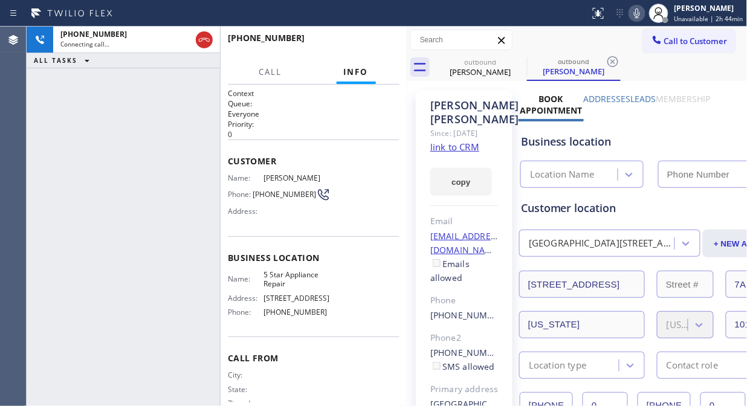
type input "[PHONE_NUMBER]"
drag, startPoint x: 59, startPoint y: 111, endPoint x: 156, endPoint y: 38, distance: 121.6
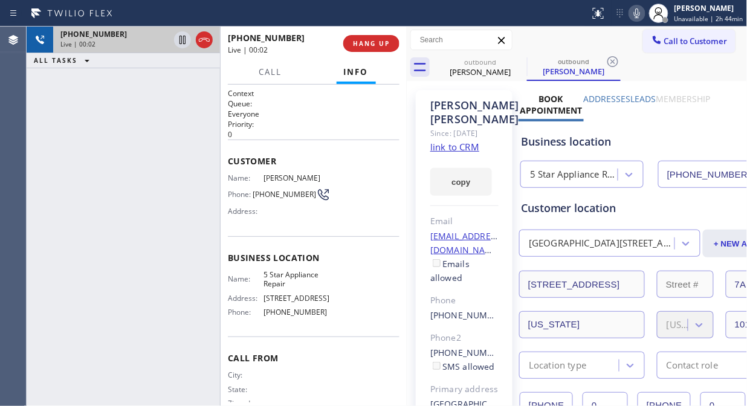
click at [61, 111] on div "+12126129662 Live | 00:02 ALL TASKS ALL TASKS ACTIVE TASKS TASKS IN WRAP UP" at bounding box center [123, 216] width 193 height 379
click at [208, 41] on icon at bounding box center [204, 40] width 14 height 14
click at [364, 51] on button "HANG UP" at bounding box center [371, 43] width 56 height 17
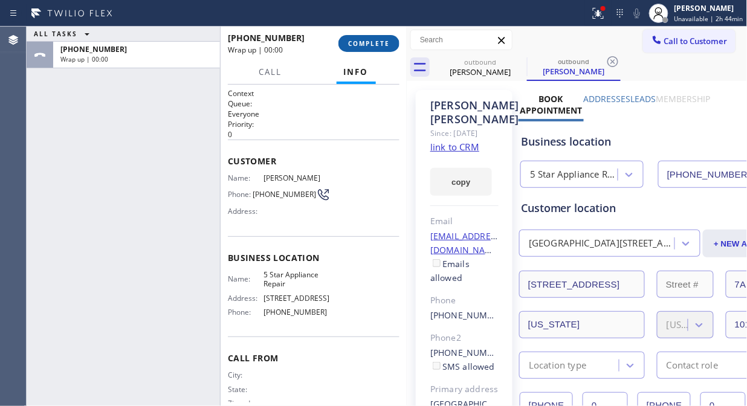
click at [385, 51] on button "COMPLETE" at bounding box center [368, 43] width 61 height 17
click at [379, 52] on div "+12126129662 Wrap up | 00:01 COMPLETE" at bounding box center [314, 43] width 172 height 31
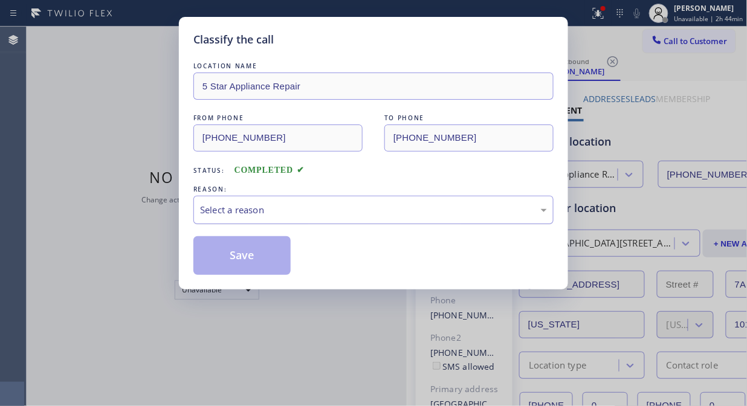
click at [364, 210] on div "Select a reason" at bounding box center [373, 210] width 347 height 14
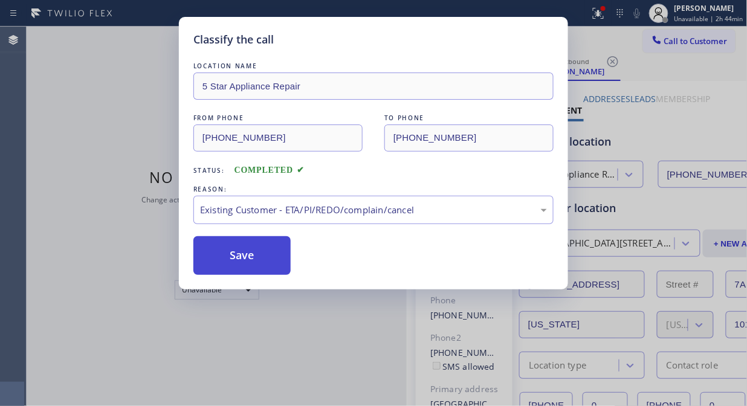
drag, startPoint x: 264, startPoint y: 256, endPoint x: 283, endPoint y: 242, distance: 23.3
click at [264, 257] on button "Save" at bounding box center [241, 255] width 97 height 39
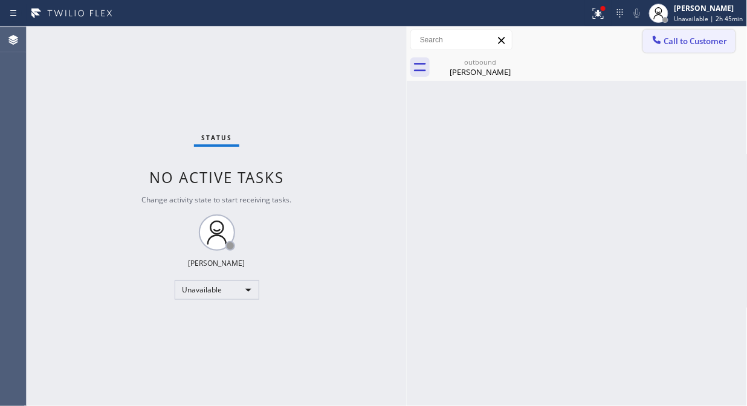
click at [652, 47] on div at bounding box center [656, 41] width 14 height 14
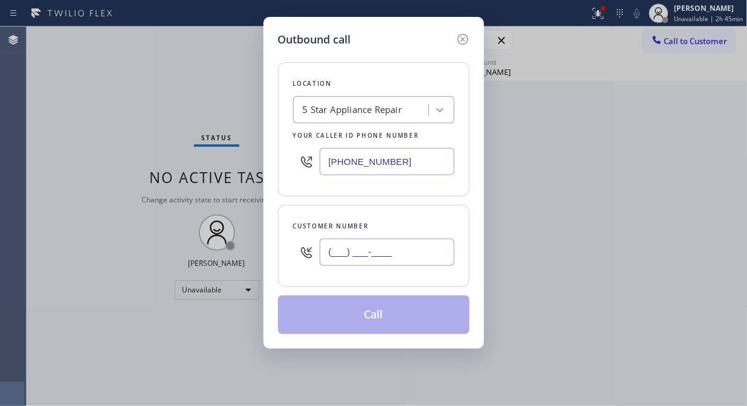
click at [405, 257] on input "(___) ___-____" at bounding box center [387, 252] width 135 height 27
paste input "917) 848-0971"
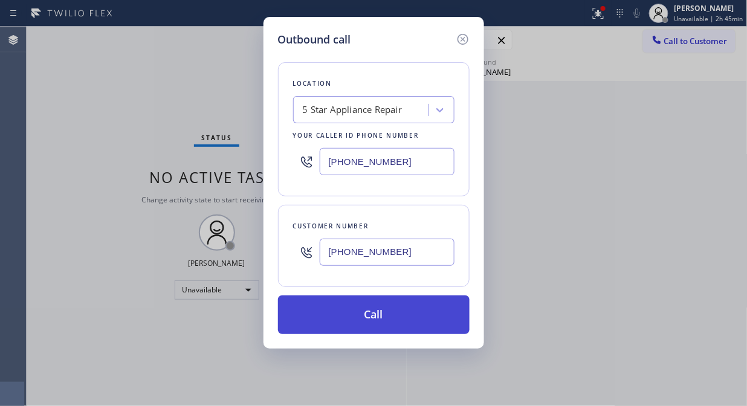
type input "(917) 848-0971"
click at [379, 310] on button "Call" at bounding box center [373, 314] width 191 height 39
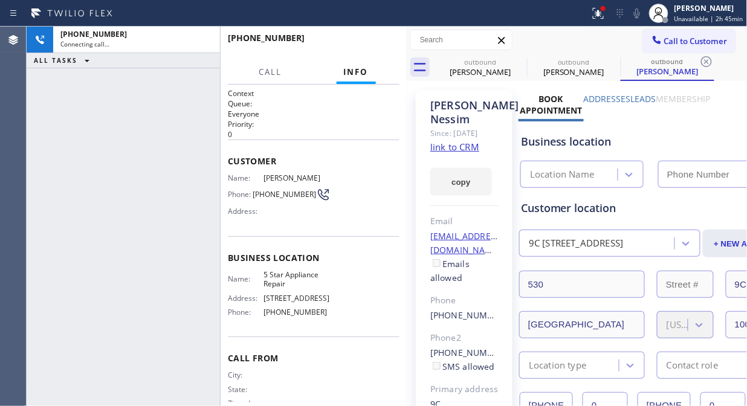
type input "[PHONE_NUMBER]"
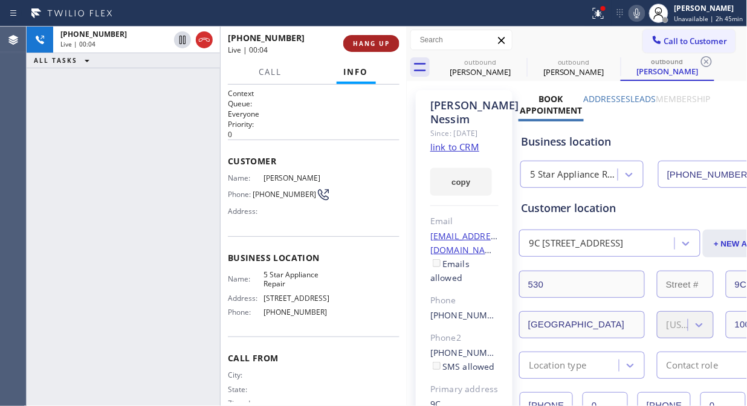
click at [376, 43] on span "HANG UP" at bounding box center [371, 43] width 37 height 8
click at [376, 44] on span "HANG UP" at bounding box center [371, 43] width 37 height 8
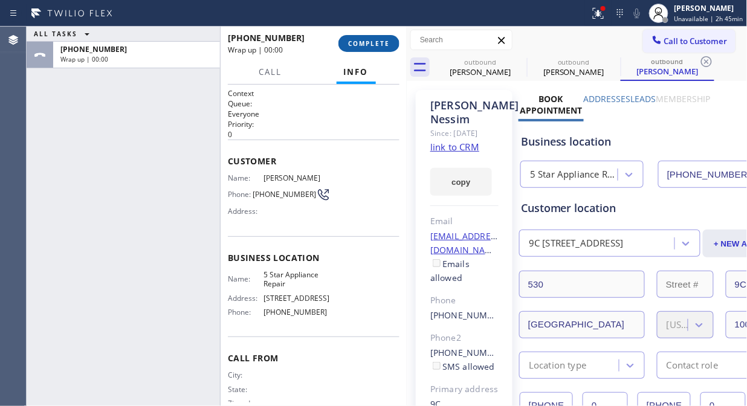
click at [376, 46] on span "COMPLETE" at bounding box center [369, 43] width 42 height 8
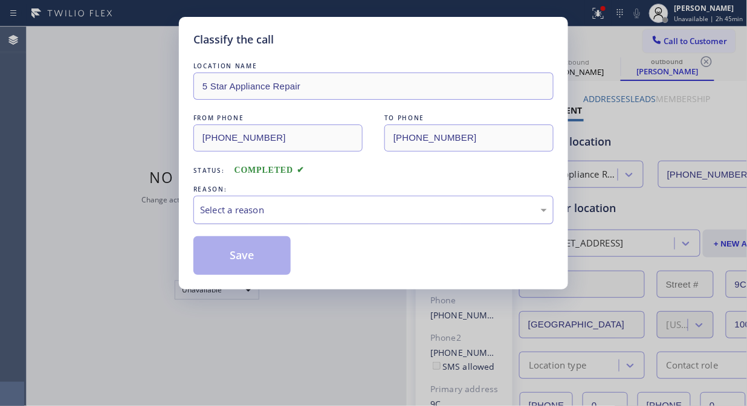
click at [388, 211] on div "Select a reason" at bounding box center [373, 210] width 347 height 14
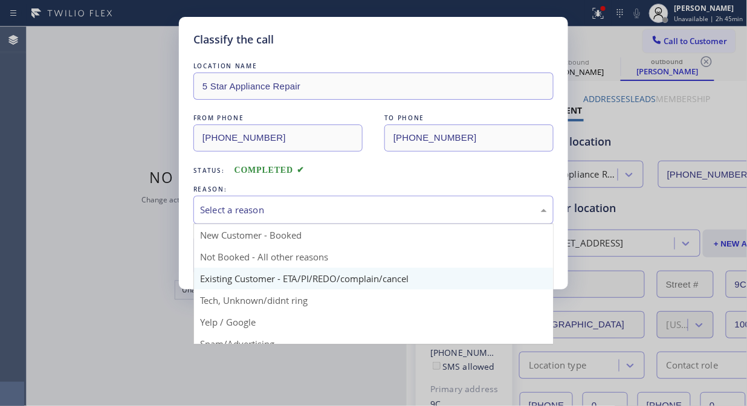
drag, startPoint x: 377, startPoint y: 278, endPoint x: 339, endPoint y: 271, distance: 38.9
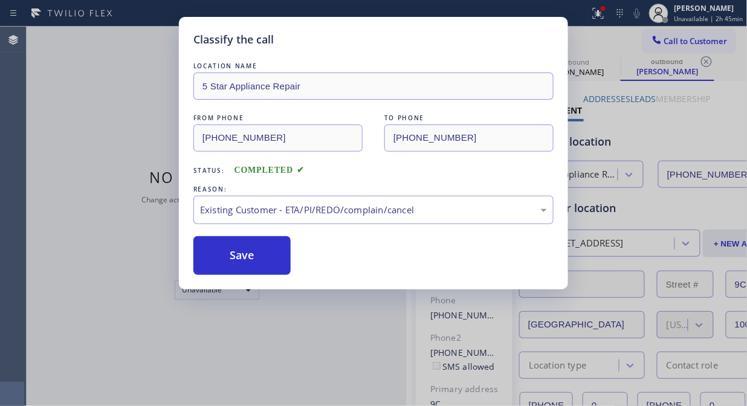
click at [272, 264] on button "Save" at bounding box center [241, 255] width 97 height 39
click at [679, 41] on div "Classify the call LOCATION NAME 5 Star Appliance Repair FROM PHONE (855) 731-49…" at bounding box center [373, 203] width 747 height 406
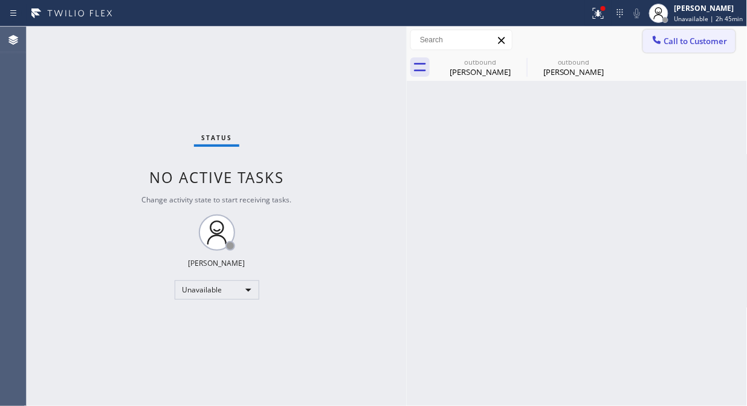
click at [679, 40] on span "Call to Customer" at bounding box center [695, 41] width 63 height 11
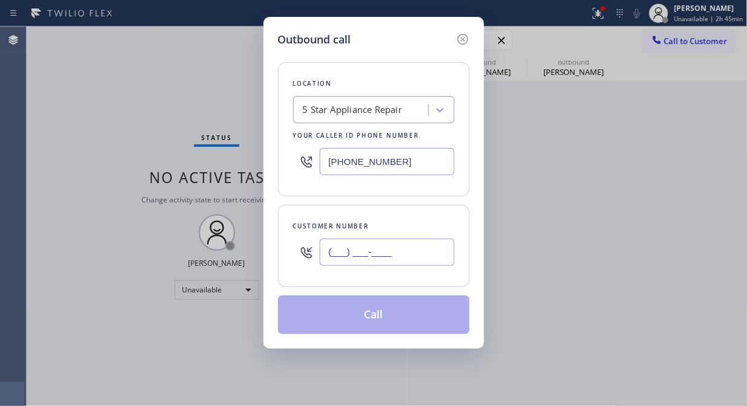
click at [406, 248] on input "(___) ___-____" at bounding box center [387, 252] width 135 height 27
paste input "text"
click at [329, 255] on input "(___) ___-____" at bounding box center [387, 252] width 135 height 27
paste input "732) 476-9733"
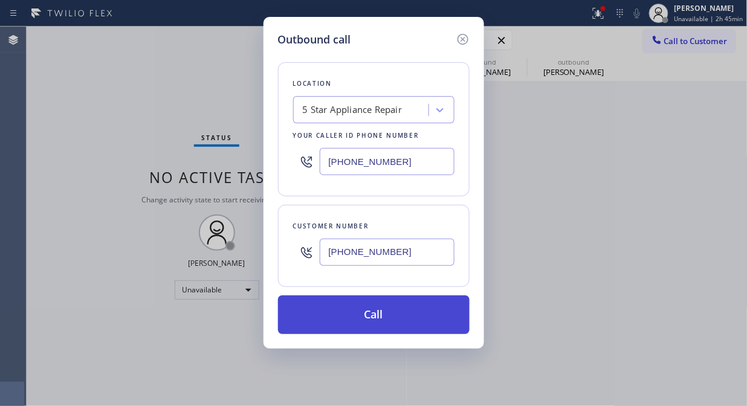
type input "(732) 476-9733"
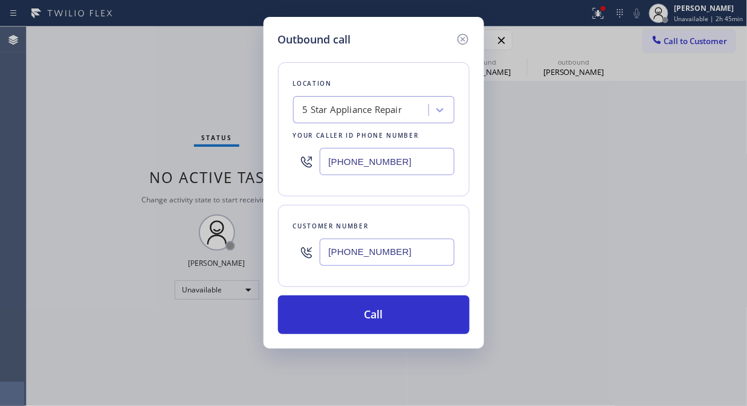
drag, startPoint x: 399, startPoint y: 316, endPoint x: 490, endPoint y: 6, distance: 323.0
click at [400, 316] on button "Call" at bounding box center [373, 314] width 191 height 39
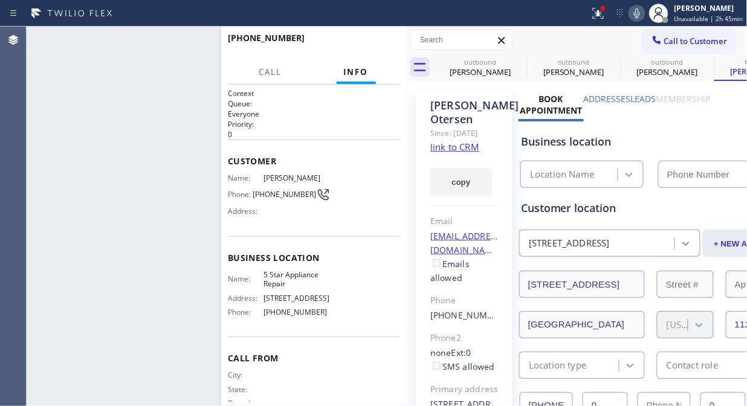
type input "[PHONE_NUMBER]"
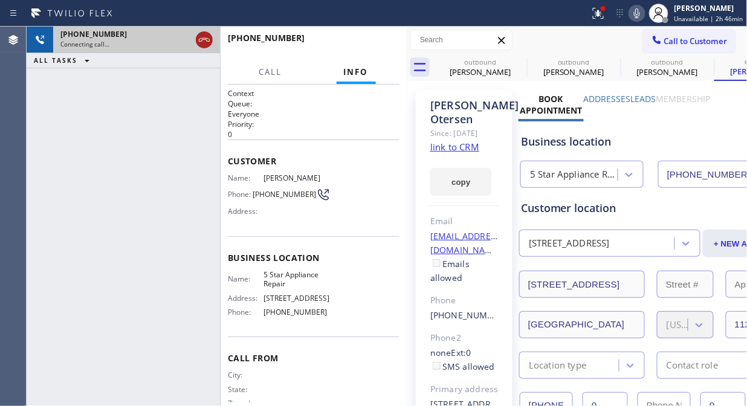
click at [204, 37] on icon at bounding box center [204, 40] width 14 height 14
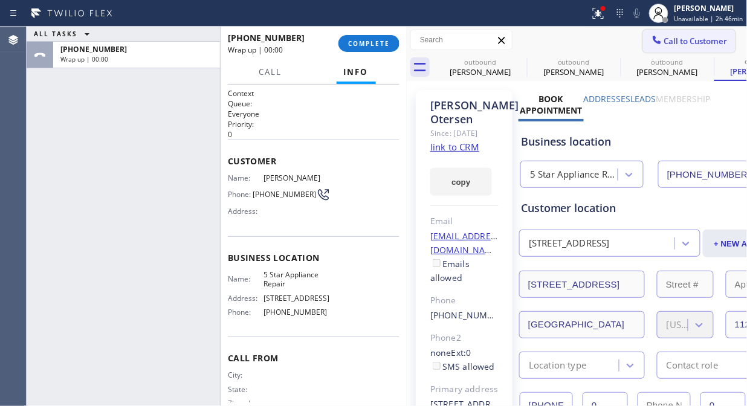
click at [664, 40] on span "Call to Customer" at bounding box center [695, 41] width 63 height 11
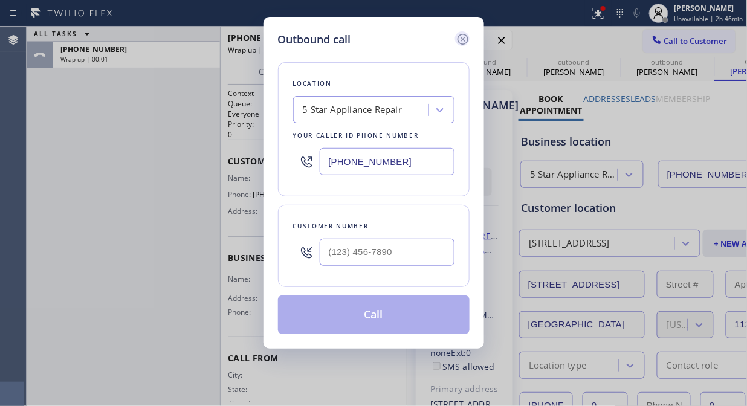
click at [462, 38] on icon at bounding box center [462, 39] width 11 height 11
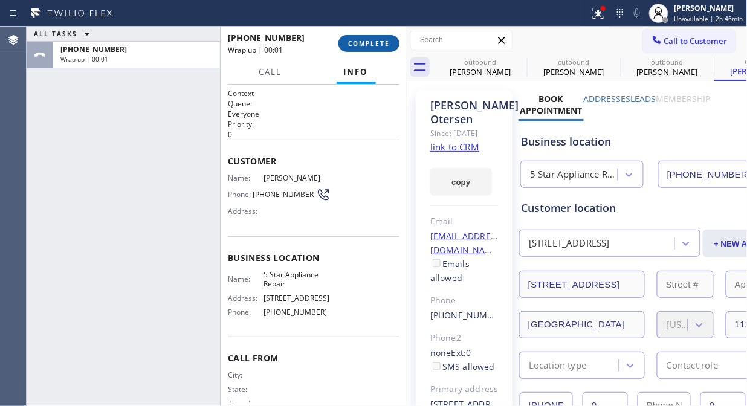
click at [371, 38] on button "COMPLETE" at bounding box center [368, 43] width 61 height 17
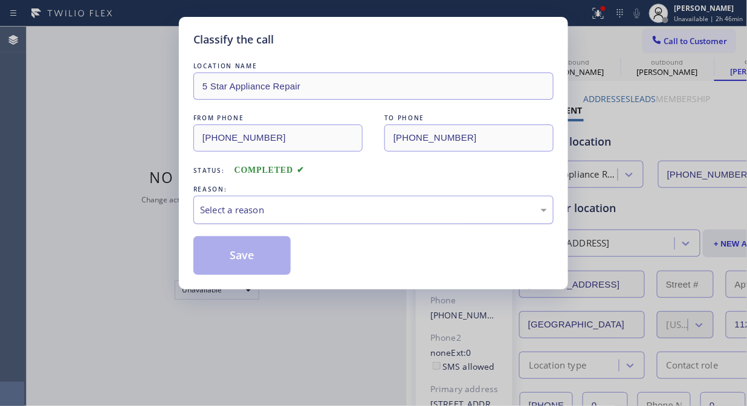
click at [351, 217] on div "Select a reason" at bounding box center [373, 210] width 360 height 28
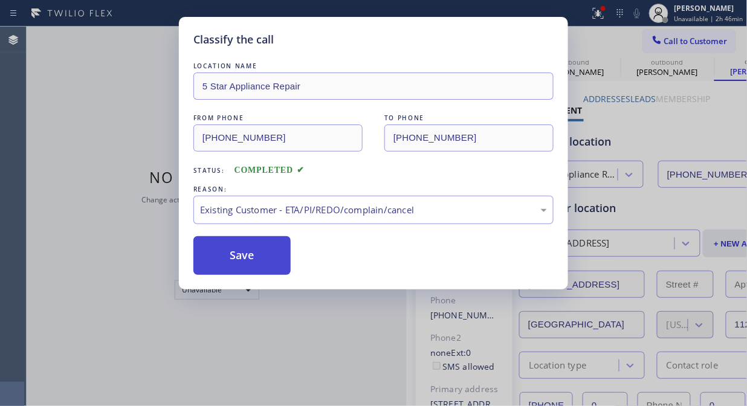
click at [272, 260] on button "Save" at bounding box center [241, 255] width 97 height 39
click at [687, 39] on span "Call to Customer" at bounding box center [695, 41] width 63 height 11
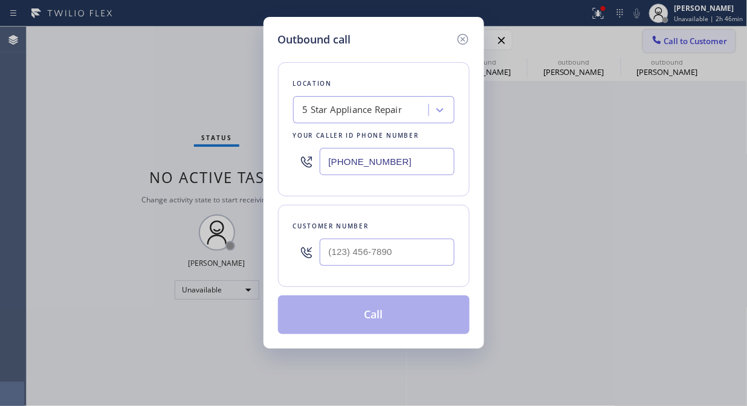
click at [687, 39] on div "Outbound call Location 5 Star Appliance Repair Your caller id phone number [PHO…" at bounding box center [373, 203] width 747 height 406
click at [337, 254] on input "(___) ___-____" at bounding box center [387, 252] width 135 height 27
paste input "917) 592-3953"
type input "(917) 592-3953"
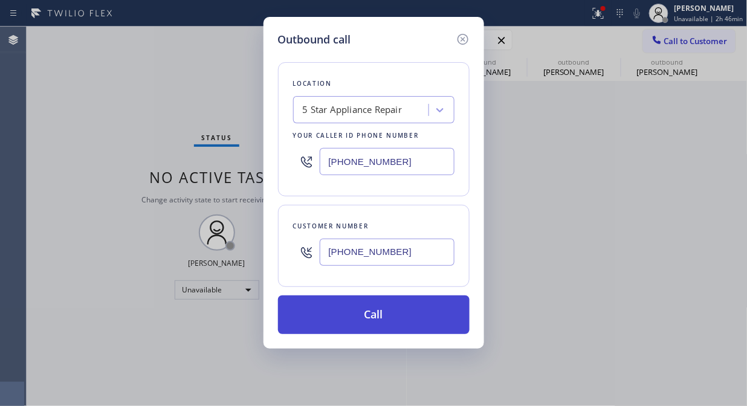
click at [364, 318] on button "Call" at bounding box center [373, 314] width 191 height 39
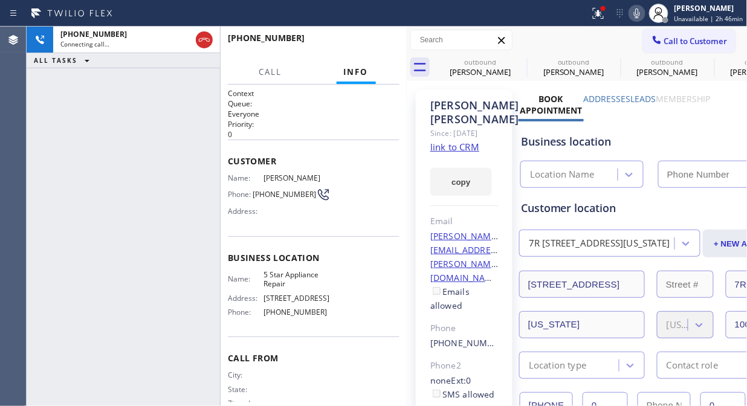
type input "[PHONE_NUMBER]"
click at [68, 85] on div "+19175923953 Connecting call… ALL TASKS ALL TASKS ACTIVE TASKS TASKS IN WRAP UP" at bounding box center [123, 216] width 193 height 379
click at [202, 45] on icon at bounding box center [204, 40] width 14 height 14
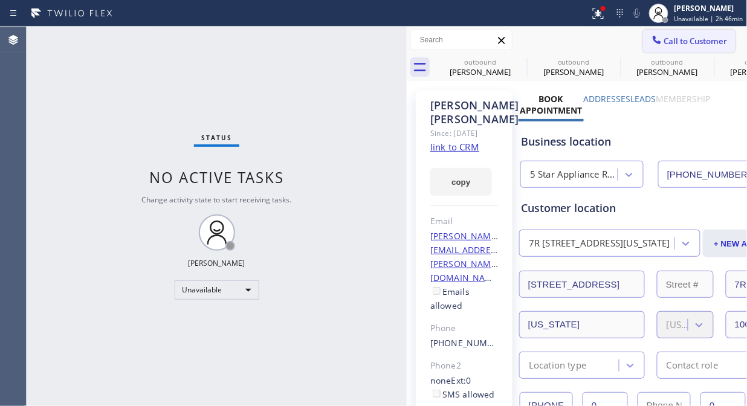
click at [679, 47] on button "Call to Customer" at bounding box center [689, 41] width 92 height 23
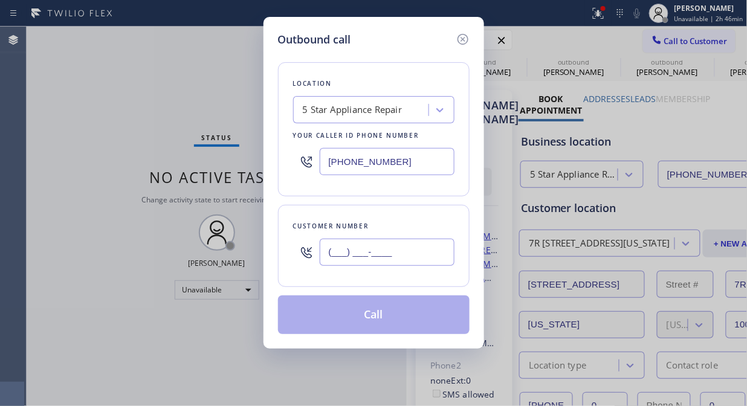
click at [378, 254] on input "(___) ___-____" at bounding box center [387, 252] width 135 height 27
paste input "917) 592-3953"
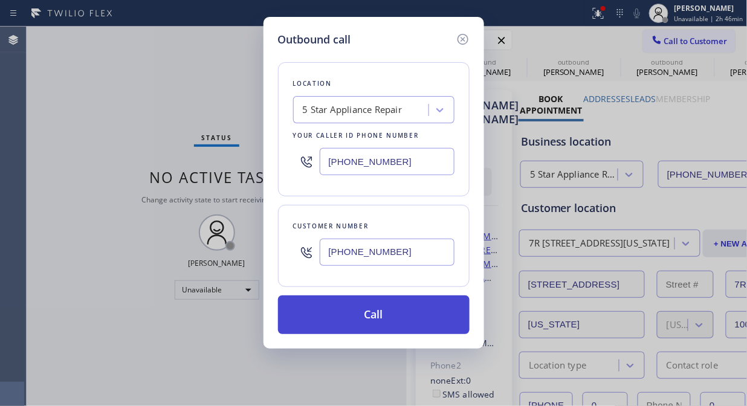
type input "(917) 592-3953"
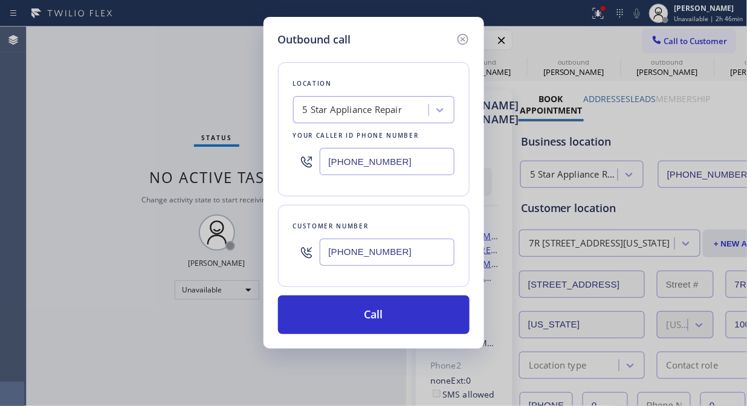
drag, startPoint x: 391, startPoint y: 315, endPoint x: 461, endPoint y: 151, distance: 177.8
click at [393, 315] on button "Call" at bounding box center [373, 314] width 191 height 39
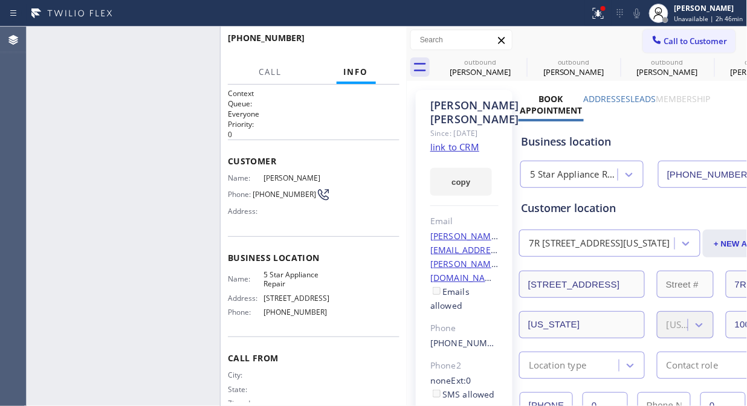
type input "[PHONE_NUMBER]"
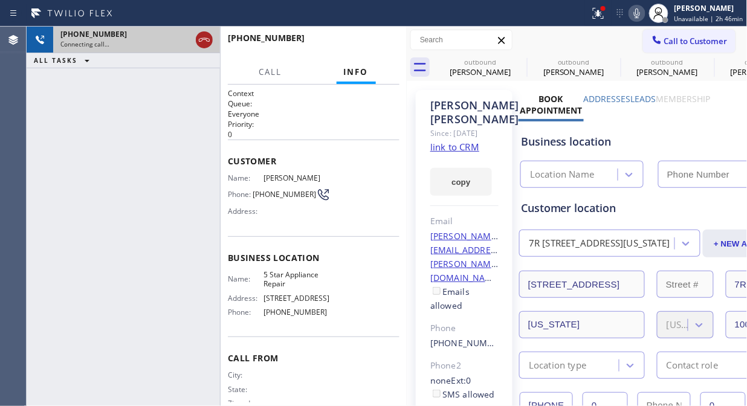
click at [201, 42] on icon at bounding box center [204, 40] width 14 height 14
type input "[PHONE_NUMBER]"
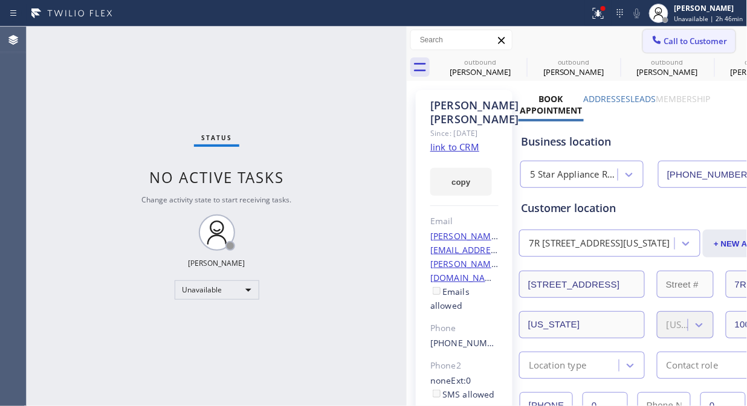
click at [678, 42] on span "Call to Customer" at bounding box center [695, 41] width 63 height 11
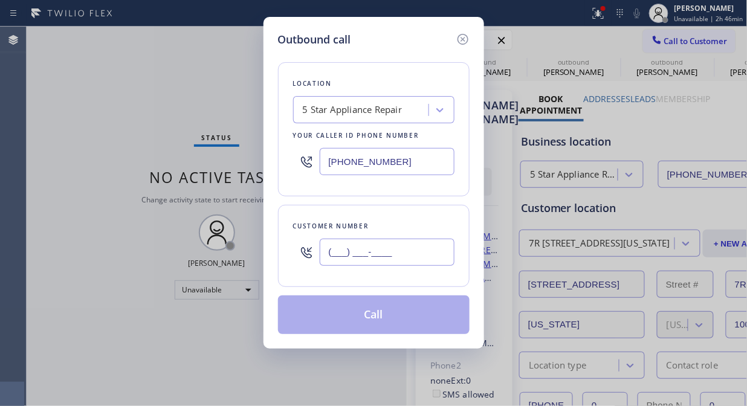
click at [335, 263] on input "(___) ___-____" at bounding box center [387, 252] width 135 height 27
paste input "917) 226-1669"
type input "(917) 226-1669"
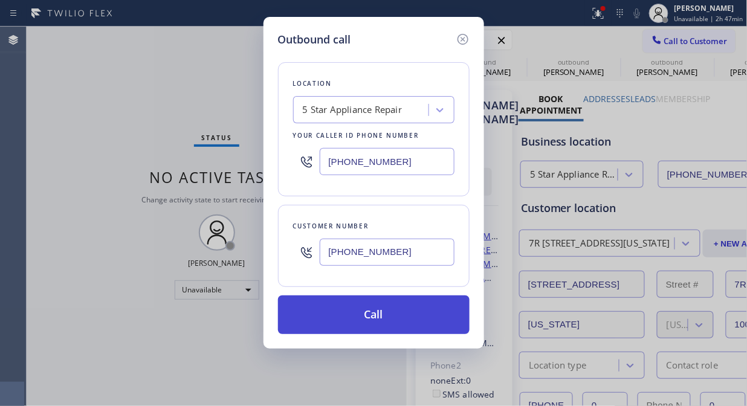
drag, startPoint x: 384, startPoint y: 318, endPoint x: 416, endPoint y: 297, distance: 38.2
click at [385, 318] on button "Call" at bounding box center [373, 314] width 191 height 39
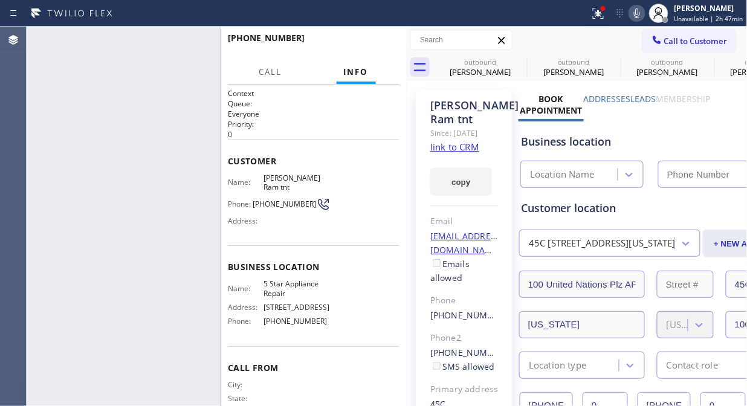
type input "[PHONE_NUMBER]"
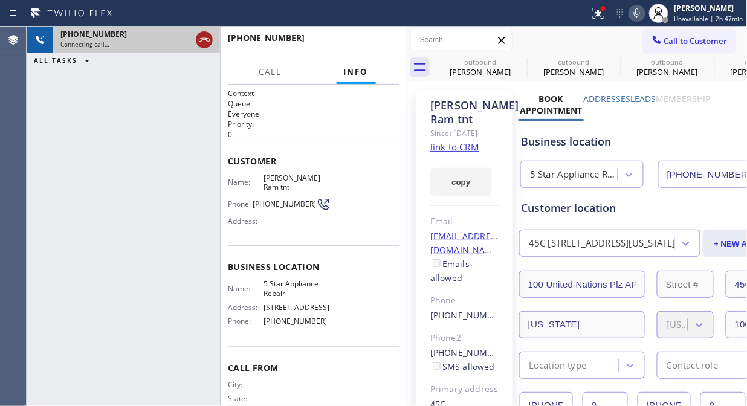
click at [204, 34] on icon at bounding box center [204, 40] width 14 height 14
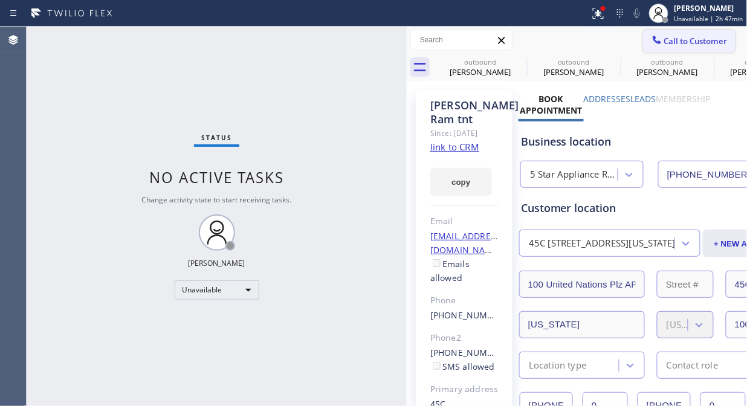
click at [668, 47] on button "Call to Customer" at bounding box center [689, 41] width 92 height 23
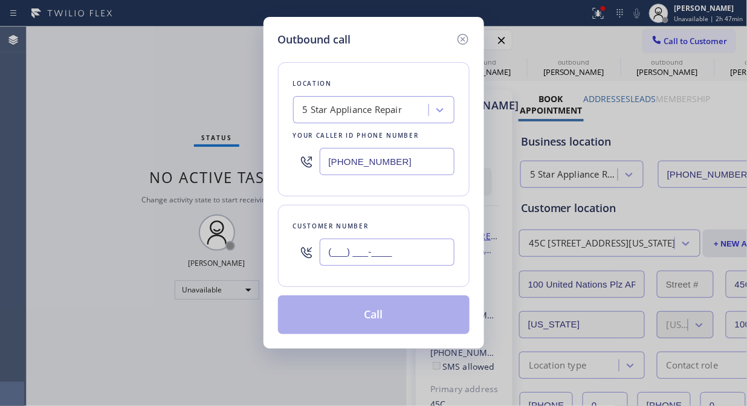
click at [378, 260] on input "(___) ___-____" at bounding box center [387, 252] width 135 height 27
paste input "929) 355-5009"
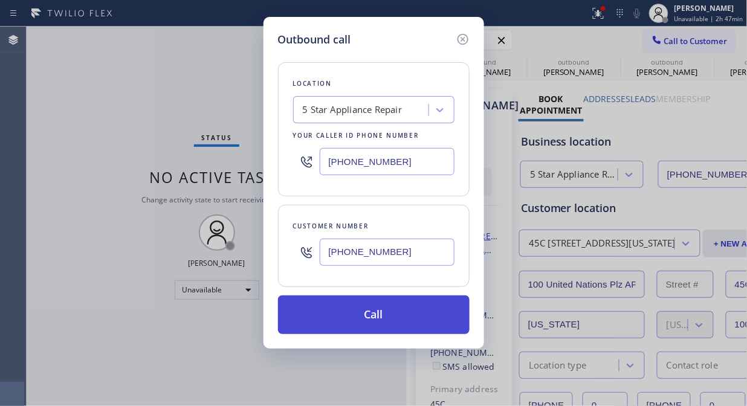
type input "(929) 355-5009"
click at [375, 315] on button "Call" at bounding box center [373, 314] width 191 height 39
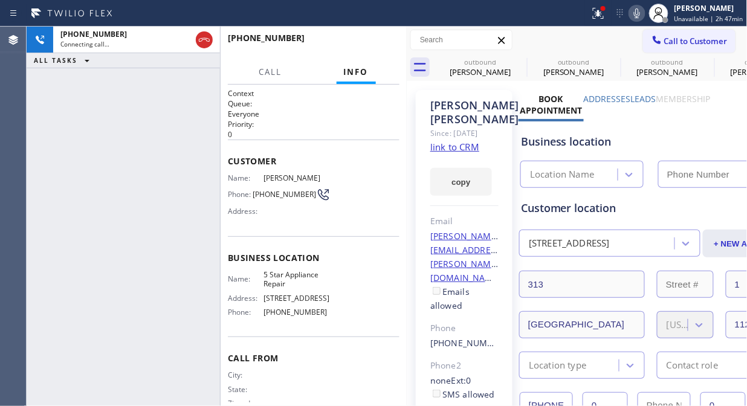
type input "[PHONE_NUMBER]"
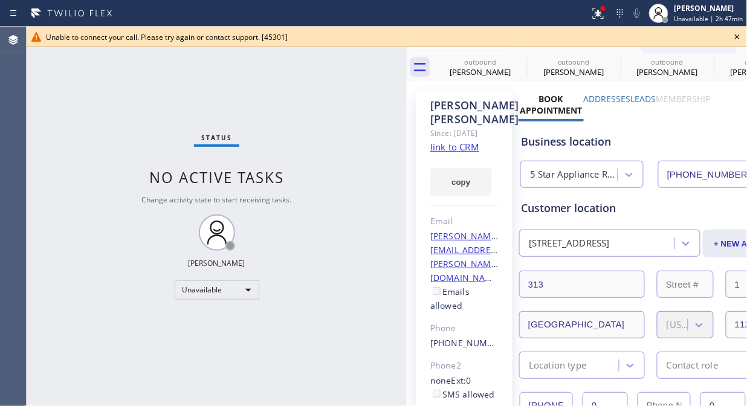
click at [735, 38] on icon at bounding box center [736, 36] width 5 height 5
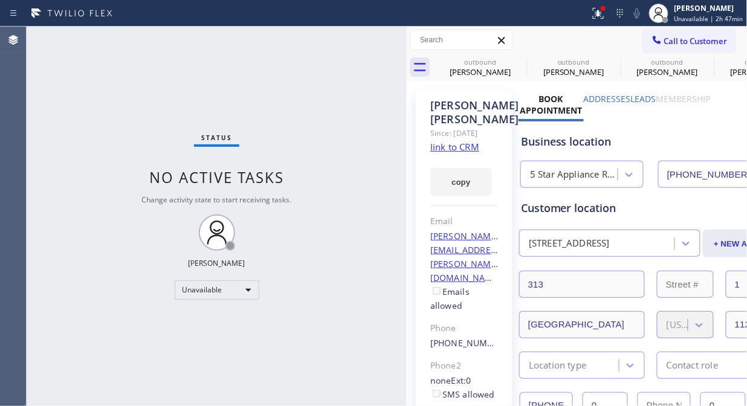
click at [650, 37] on icon at bounding box center [656, 40] width 12 height 12
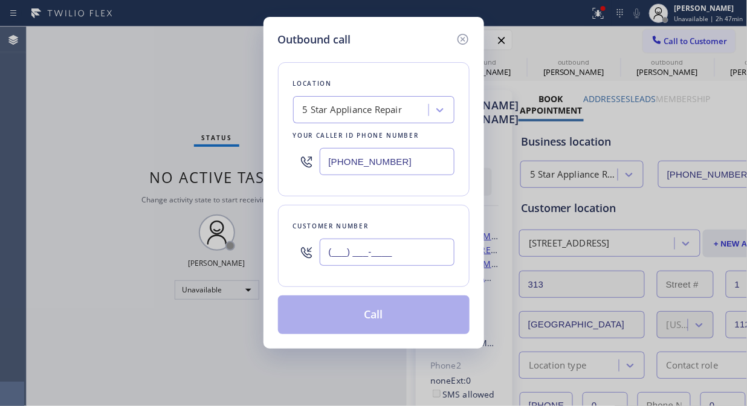
click at [429, 251] on input "(___) ___-____" at bounding box center [387, 252] width 135 height 27
paste input "917) 698-9868"
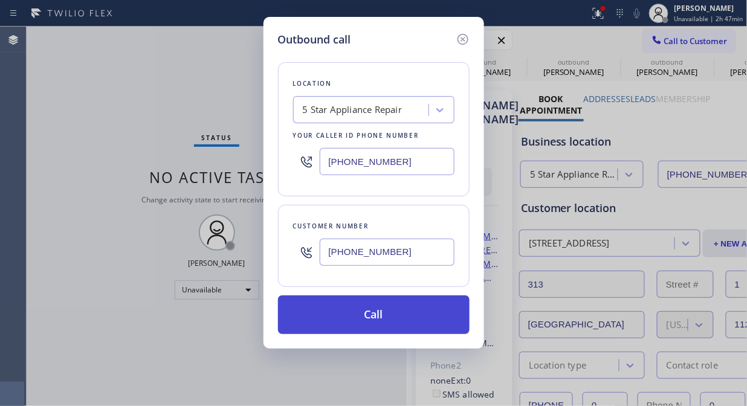
type input "(917) 698-9868"
click at [431, 320] on button "Call" at bounding box center [373, 314] width 191 height 39
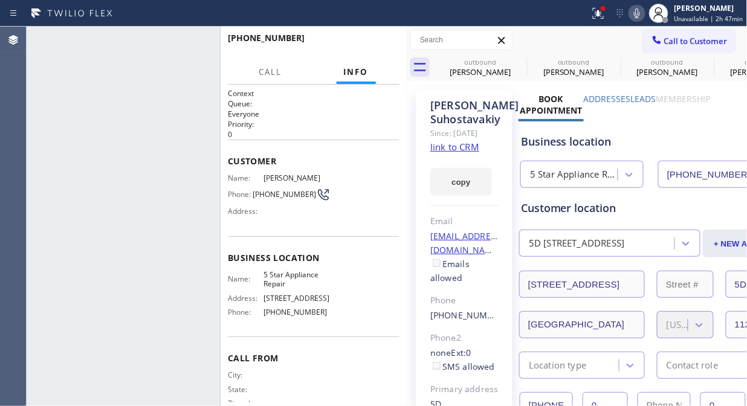
type input "[PHONE_NUMBER]"
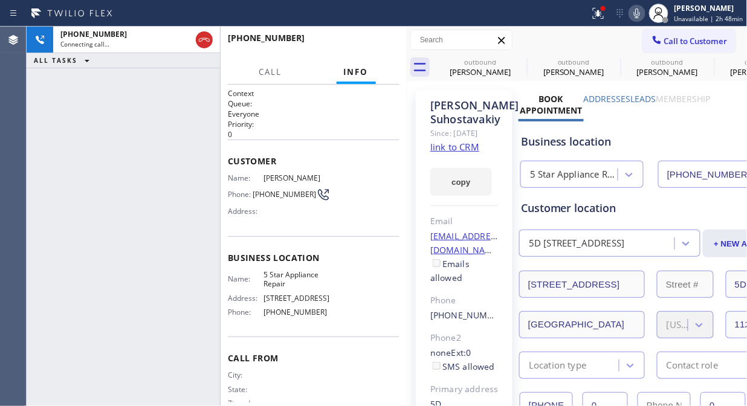
click at [637, 16] on icon at bounding box center [636, 13] width 14 height 14
click at [594, 16] on icon at bounding box center [598, 13] width 14 height 14
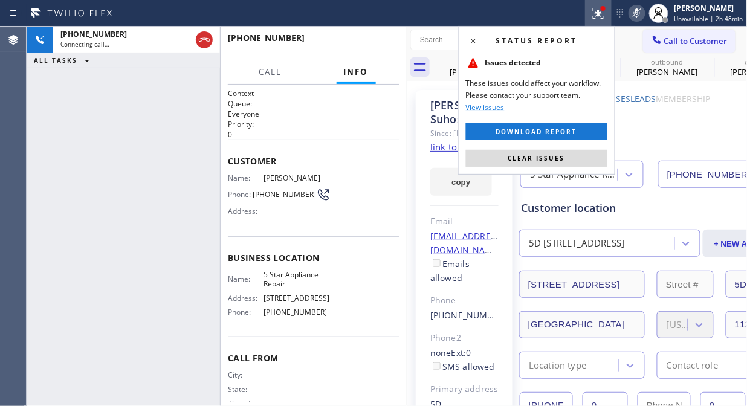
drag, startPoint x: 562, startPoint y: 158, endPoint x: 625, endPoint y: 89, distance: 93.6
click at [565, 157] on button "Clear issues" at bounding box center [536, 158] width 141 height 17
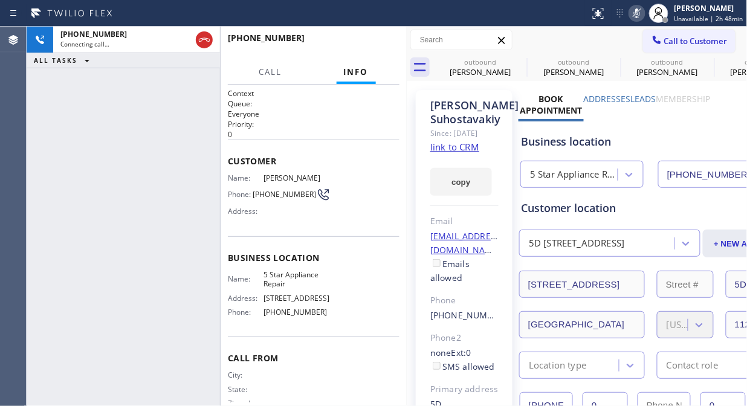
click at [640, 13] on icon at bounding box center [637, 13] width 6 height 10
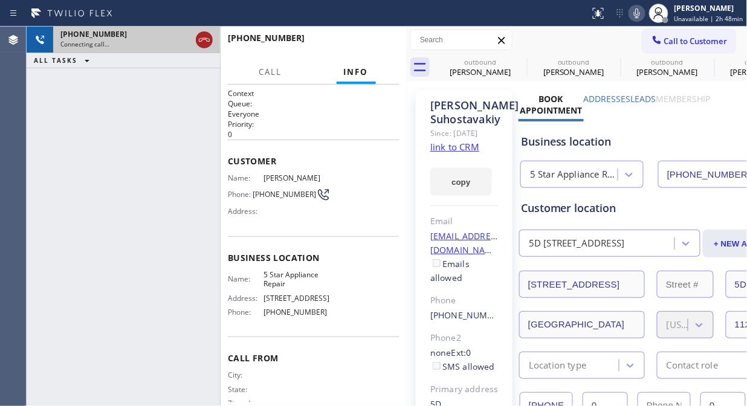
click at [205, 40] on icon at bounding box center [204, 40] width 14 height 14
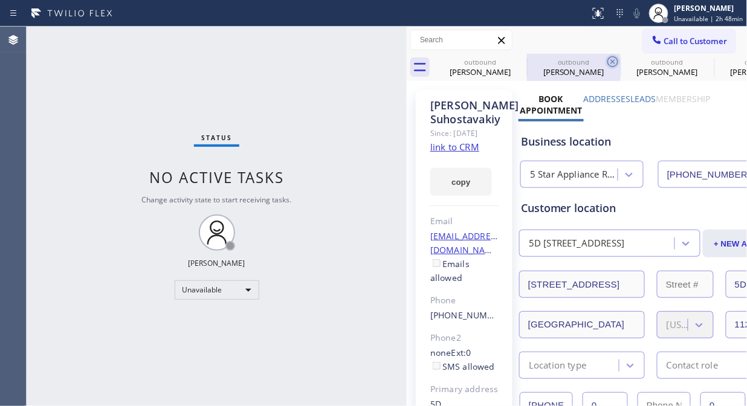
drag, startPoint x: 513, startPoint y: 56, endPoint x: 519, endPoint y: 63, distance: 9.4
click at [0, 0] on icon at bounding box center [0, 0] width 0 height 0
click at [605, 63] on icon at bounding box center [612, 61] width 14 height 14
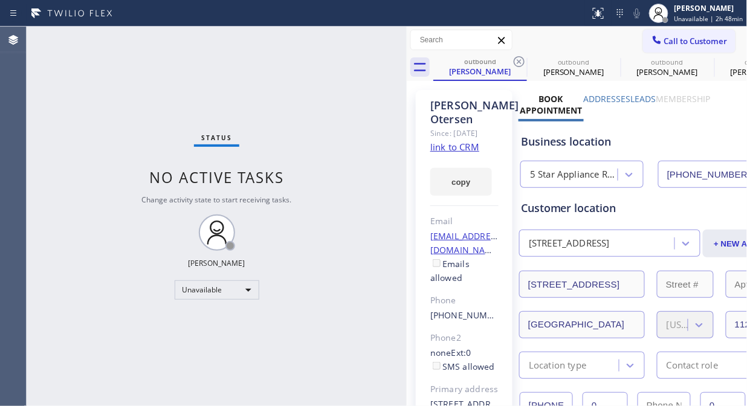
click at [519, 63] on icon at bounding box center [519, 61] width 14 height 14
click at [0, 0] on icon at bounding box center [0, 0] width 0 height 0
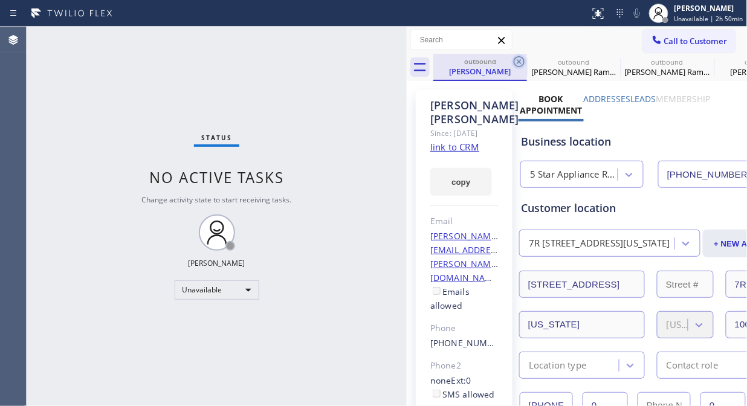
click at [518, 60] on icon at bounding box center [519, 61] width 14 height 14
click at [0, 0] on icon at bounding box center [0, 0] width 0 height 0
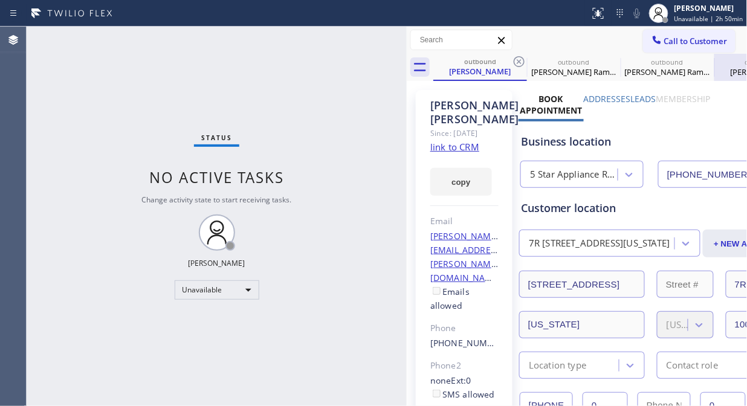
click at [0, 0] on icon at bounding box center [0, 0] width 0 height 0
click at [519, 60] on div "outbound Sara Hobel outbound Kushma Ram tnt outbound Kushma Ram tnt outbound Ma…" at bounding box center [590, 67] width 314 height 27
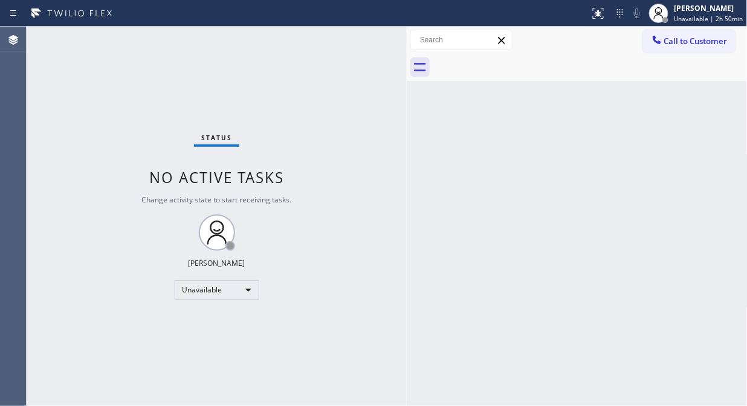
click at [519, 60] on div at bounding box center [590, 67] width 314 height 27
click at [312, 145] on div "Status No active tasks Change activity state to start receiving tasks. [PERSON_…" at bounding box center [217, 216] width 380 height 379
